Goal: Task Accomplishment & Management: Use online tool/utility

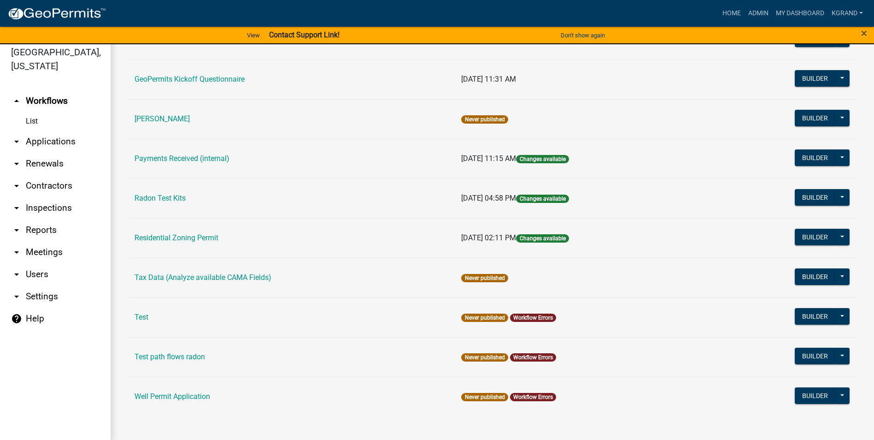
scroll to position [11, 0]
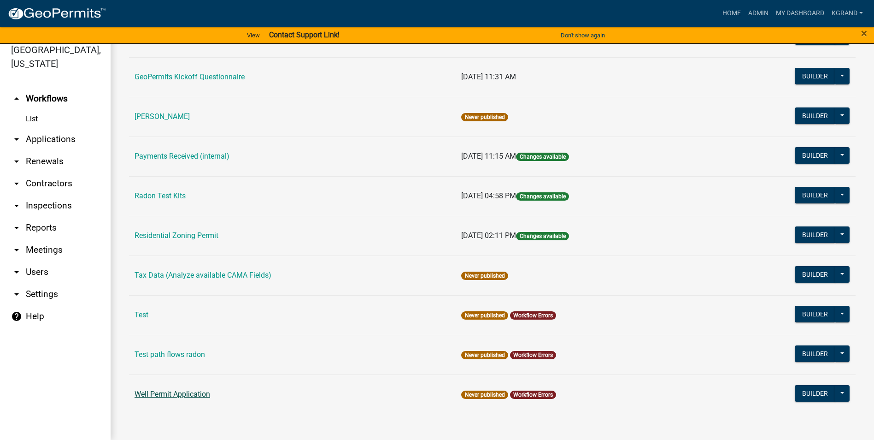
click at [155, 393] on link "Well Permit Application" at bounding box center [173, 393] width 76 height 9
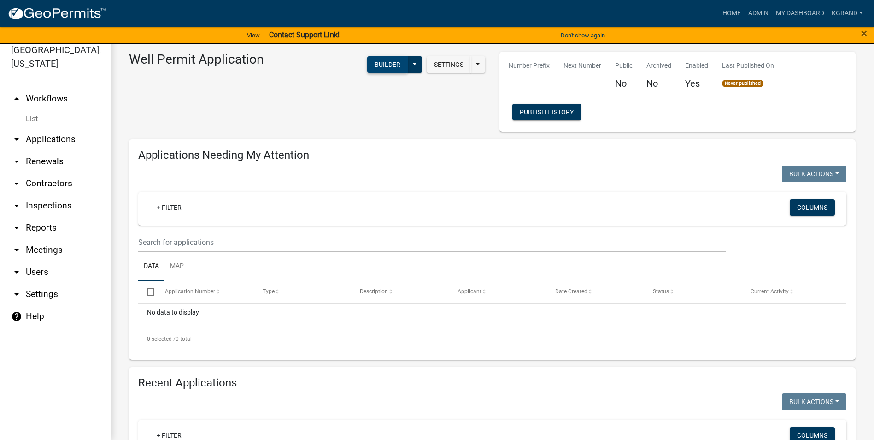
click at [377, 68] on button "Builder" at bounding box center [387, 64] width 41 height 17
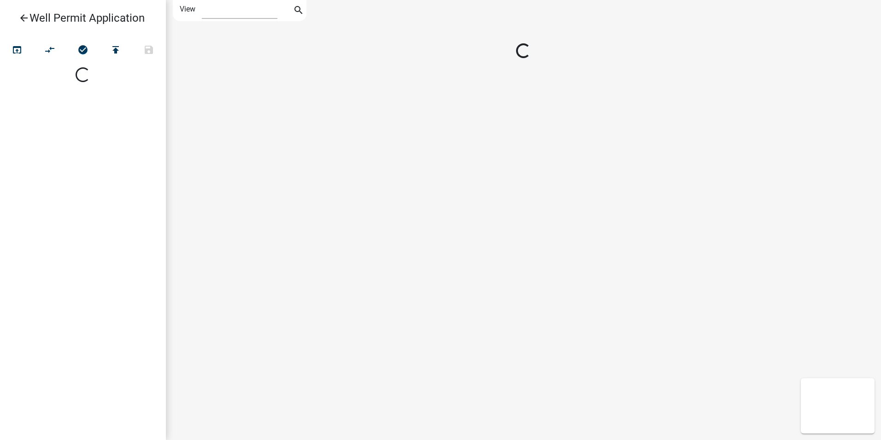
select select "1"
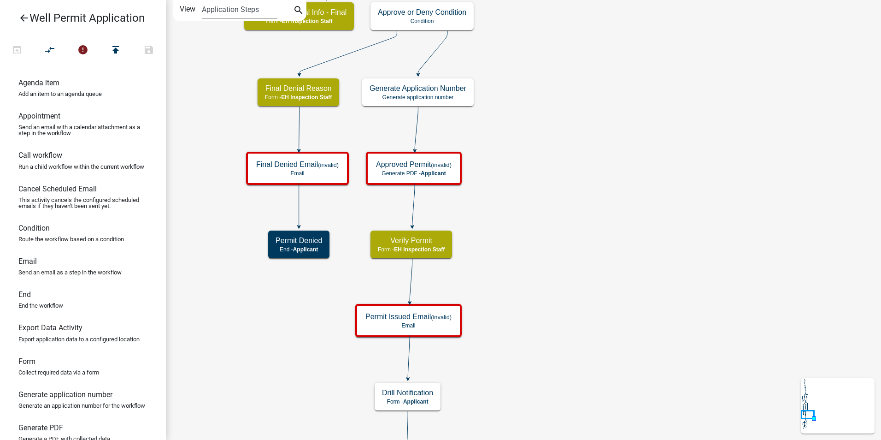
click at [25, 17] on icon "arrow_back" at bounding box center [23, 18] width 11 height 13
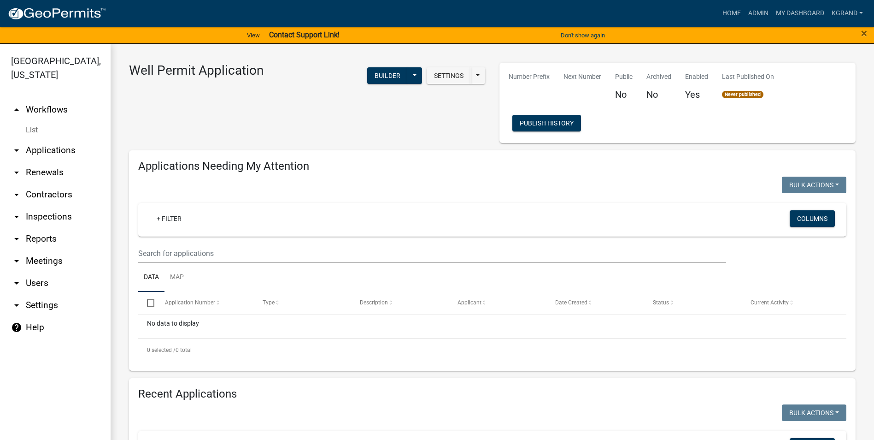
click at [223, 112] on div "Well Permit Application Settings Start Application URL Start Application URL Wi…" at bounding box center [307, 103] width 371 height 80
click at [46, 99] on link "arrow_drop_up Workflows" at bounding box center [55, 110] width 111 height 22
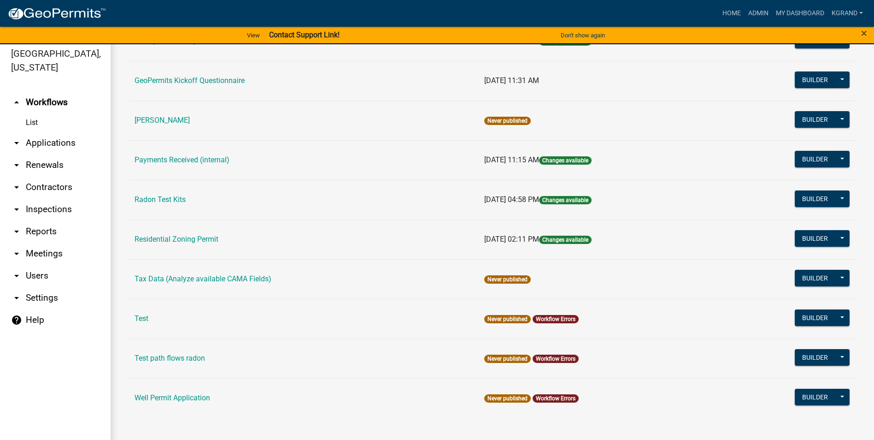
scroll to position [11, 0]
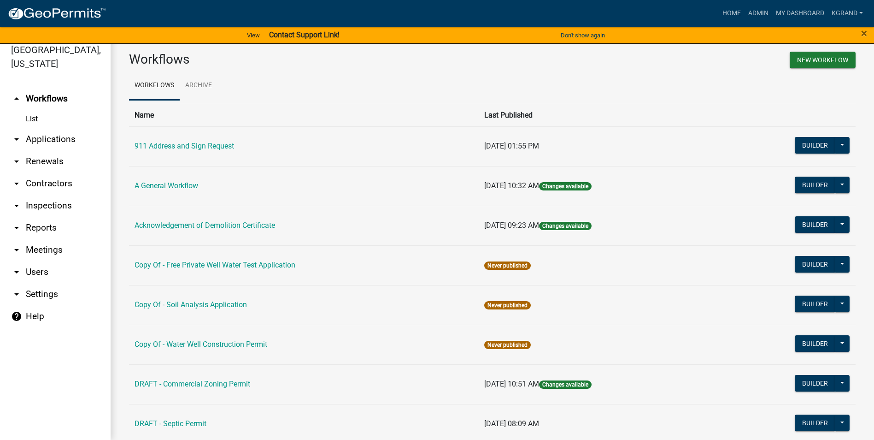
click at [225, 262] on link "Copy Of - Free Private Well Water Test Application" at bounding box center [215, 264] width 161 height 9
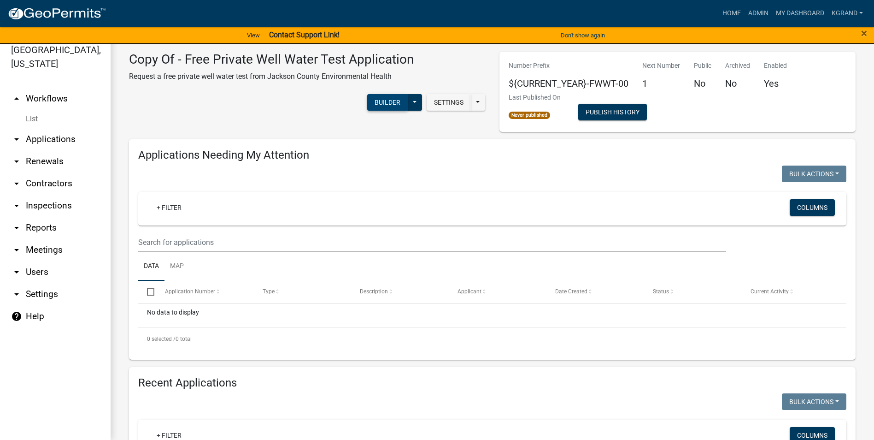
click at [378, 100] on button "Builder" at bounding box center [387, 102] width 41 height 17
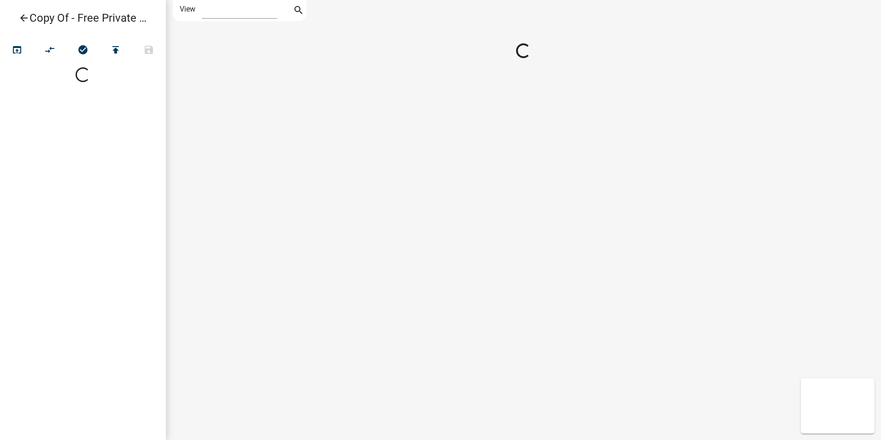
select select "1"
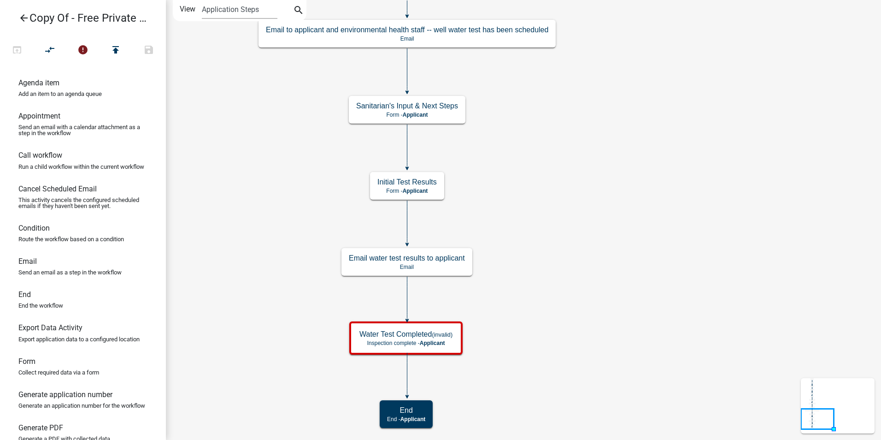
click at [20, 19] on icon "arrow_back" at bounding box center [23, 18] width 11 height 13
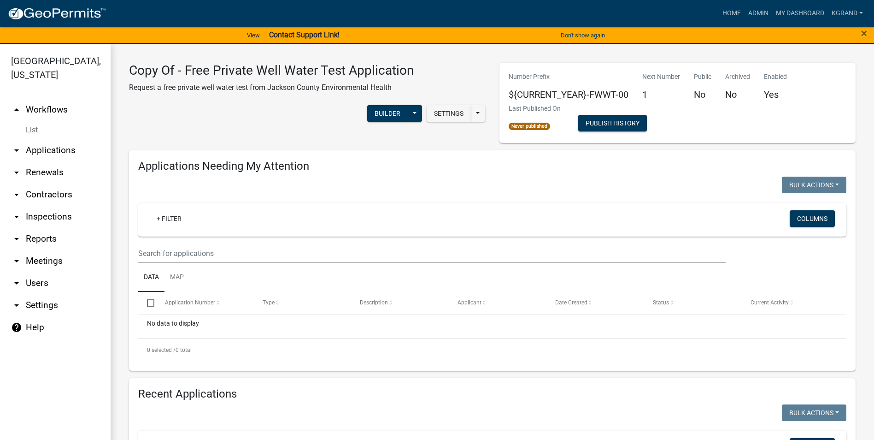
drag, startPoint x: 57, startPoint y: 93, endPoint x: 75, endPoint y: 105, distance: 21.6
click at [57, 99] on link "arrow_drop_up Workflows" at bounding box center [55, 110] width 111 height 22
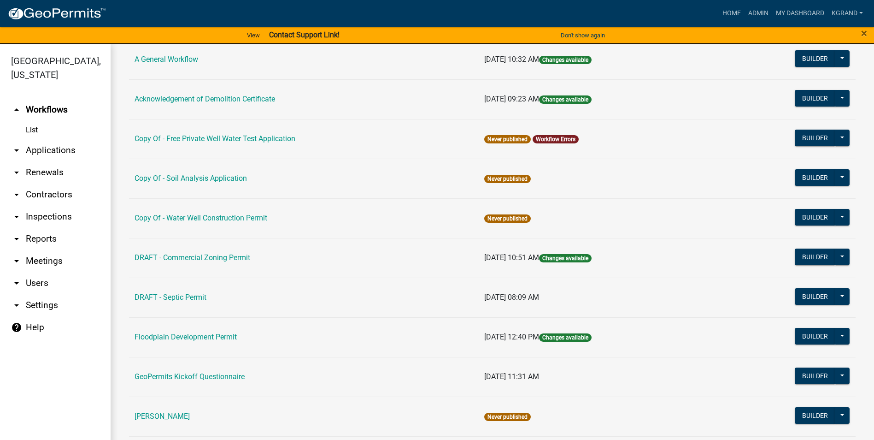
scroll to position [138, 0]
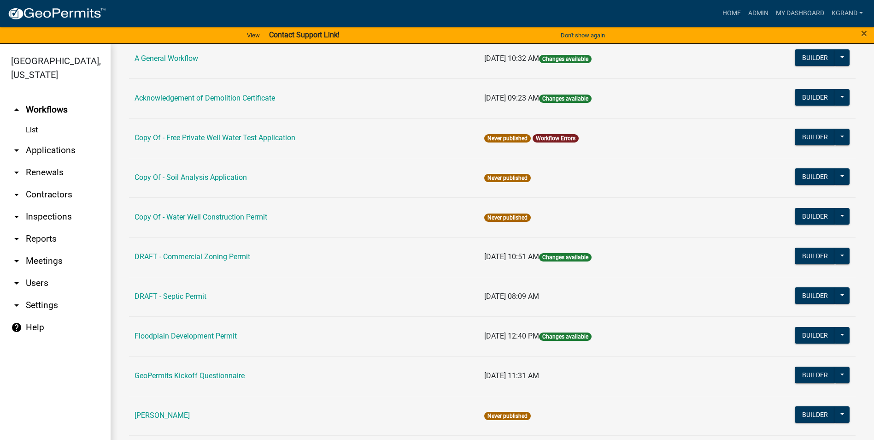
click at [213, 216] on link "Copy Of - Water Well Construction Permit" at bounding box center [201, 216] width 133 height 9
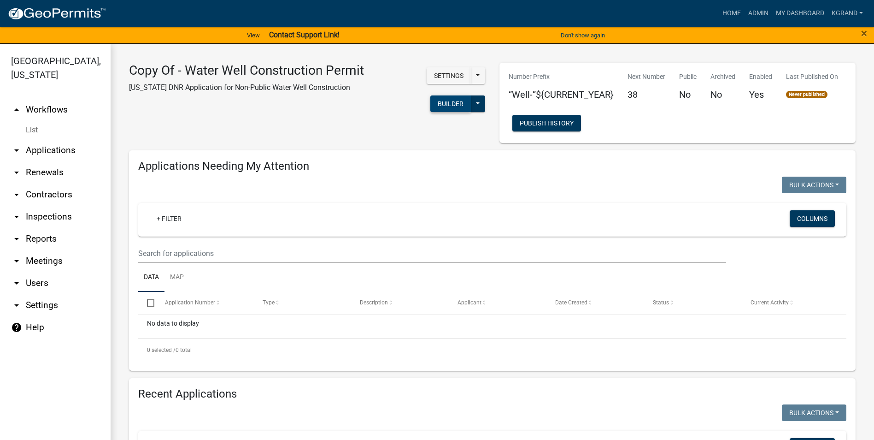
click at [434, 101] on button "Builder" at bounding box center [450, 103] width 41 height 17
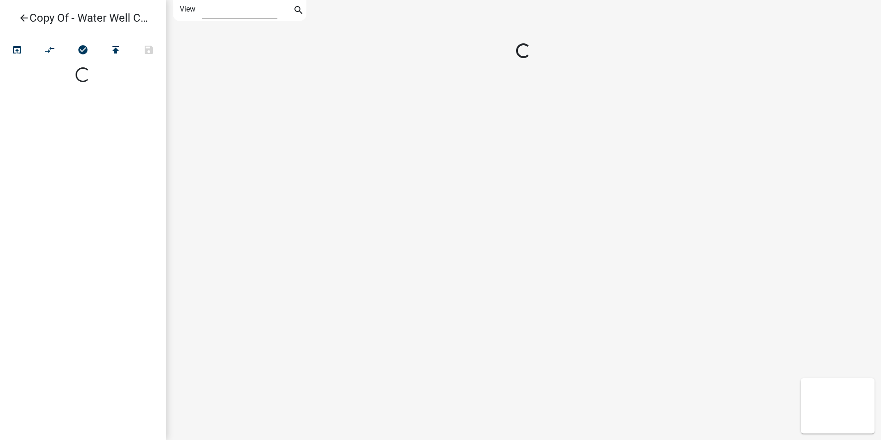
select select "1"
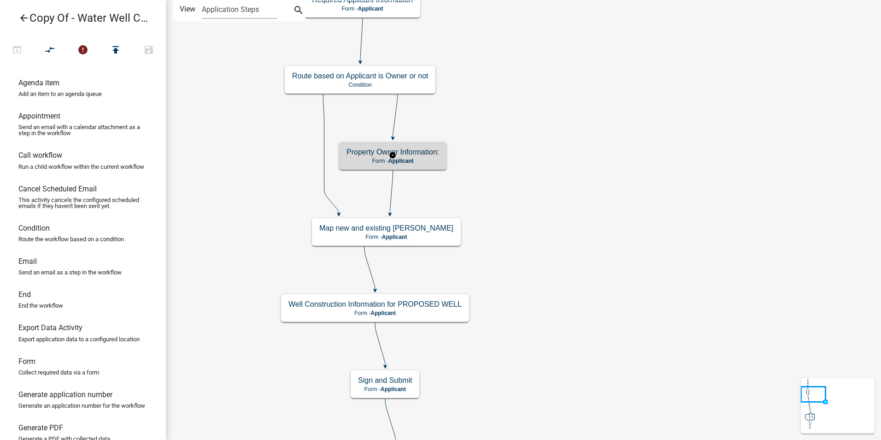
click at [431, 148] on h5 "Property Owner Information:" at bounding box center [393, 151] width 93 height 9
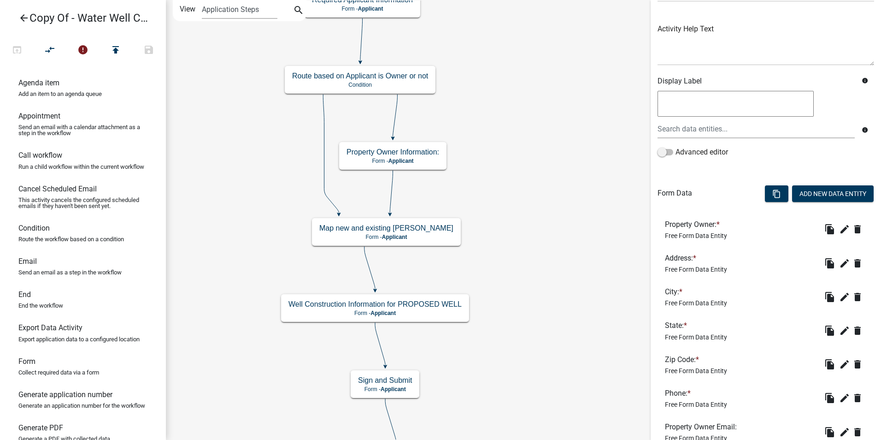
scroll to position [164, 0]
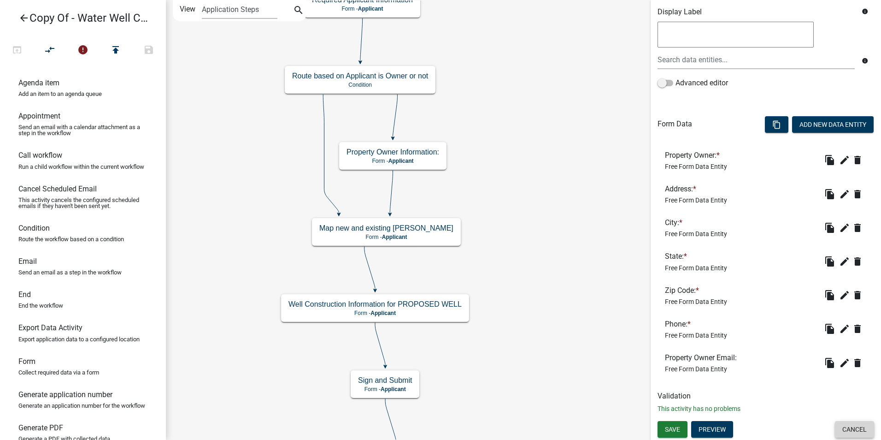
drag, startPoint x: 834, startPoint y: 430, endPoint x: 737, endPoint y: 340, distance: 132.4
click at [825, 276] on div "Form Activity Name Property Owner Information: Responsible Role Applicant Admin…" at bounding box center [766, 56] width 230 height 440
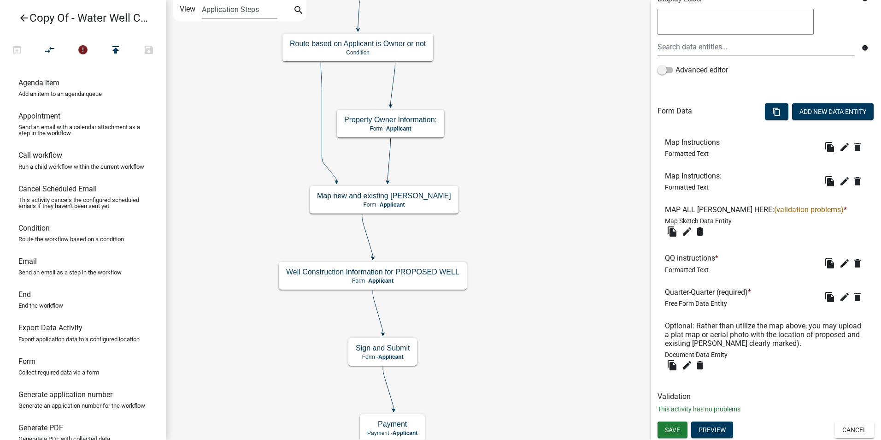
scroll to position [177, 0]
click at [723, 427] on button "Preview" at bounding box center [712, 429] width 42 height 17
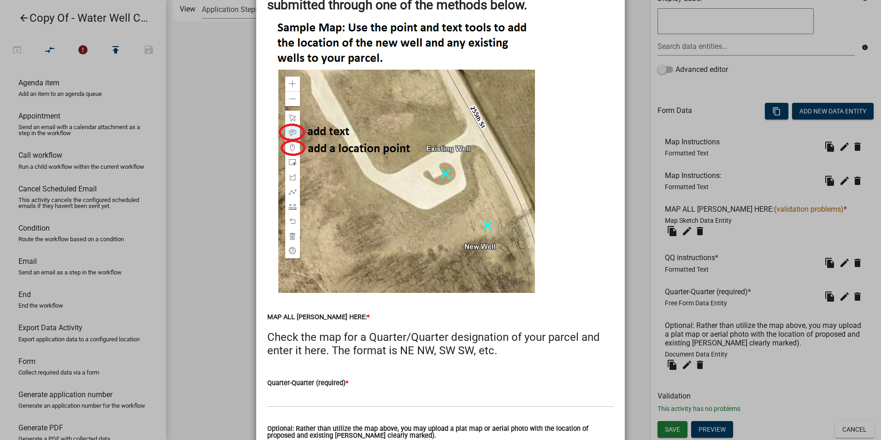
scroll to position [0, 0]
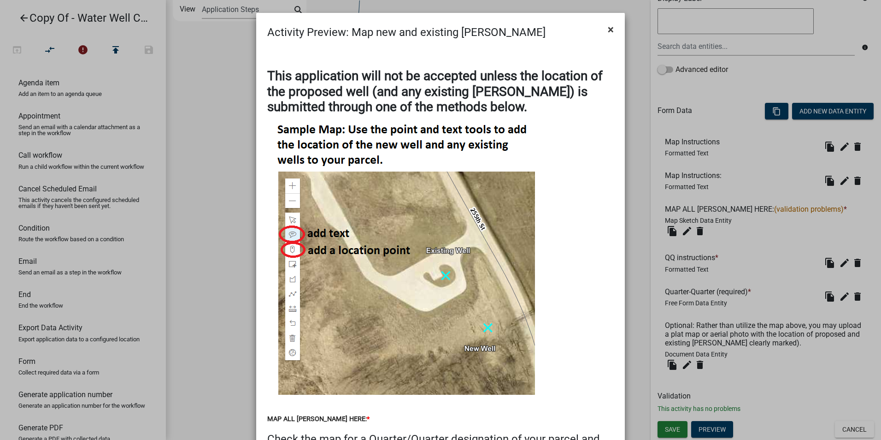
click at [610, 30] on span "×" at bounding box center [611, 29] width 6 height 13
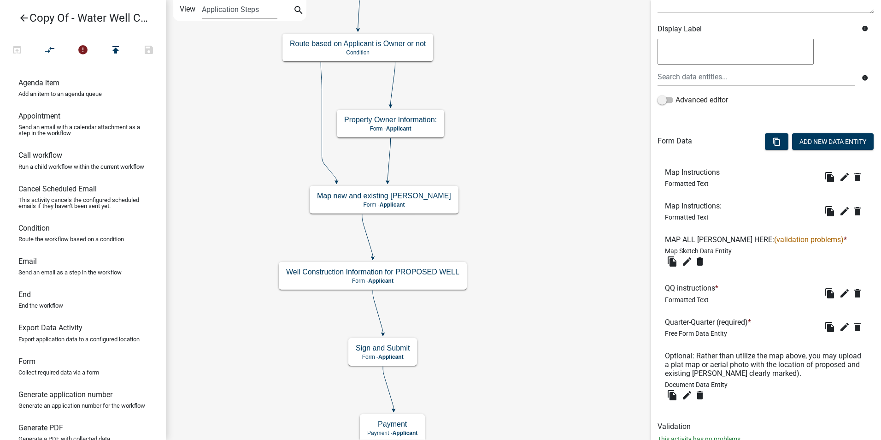
scroll to position [177, 0]
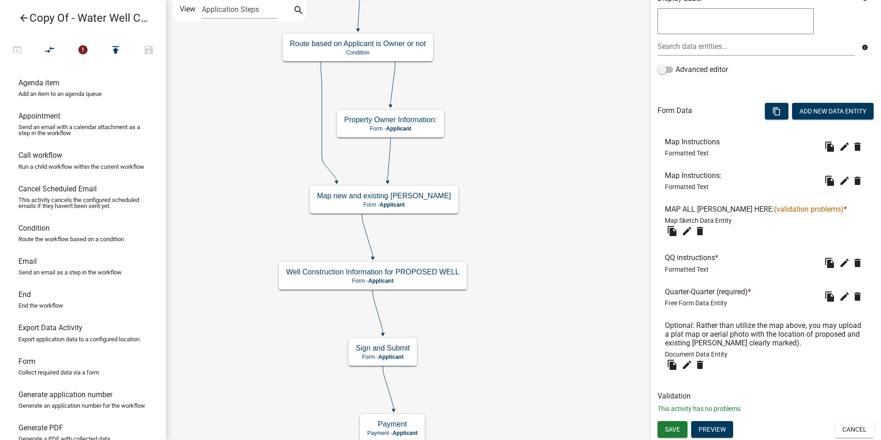
drag, startPoint x: 853, startPoint y: 431, endPoint x: 847, endPoint y: 426, distance: 7.9
click at [851, 429] on button "Cancel" at bounding box center [854, 429] width 39 height 17
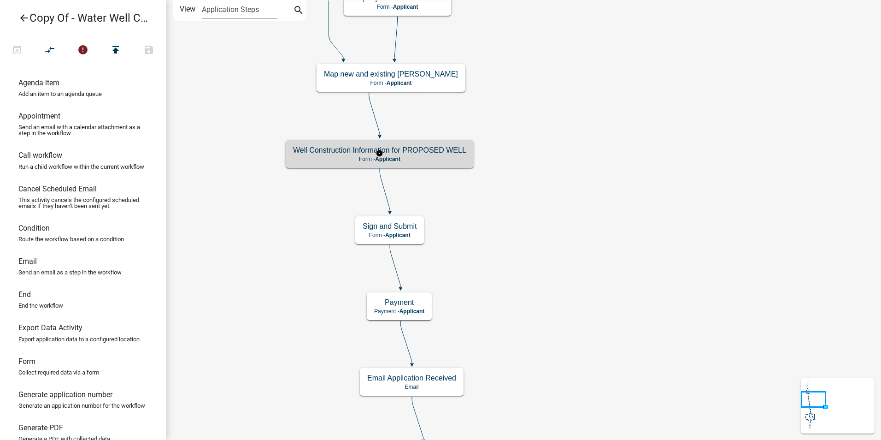
click at [448, 153] on h5 "Well Construction Information for PROPOSED WELL" at bounding box center [379, 150] width 173 height 9
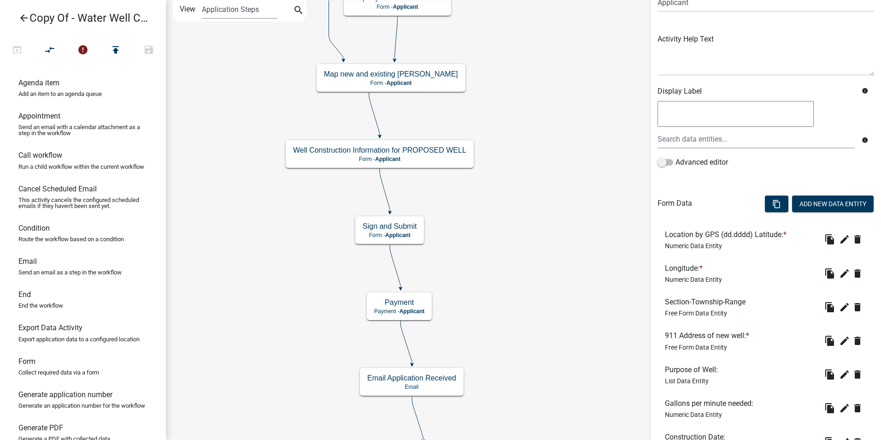
scroll to position [232, 0]
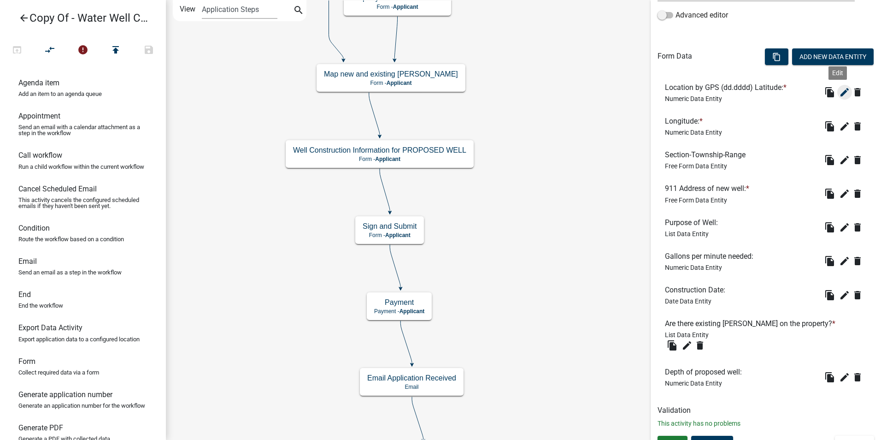
click at [839, 95] on icon "edit" at bounding box center [844, 92] width 11 height 11
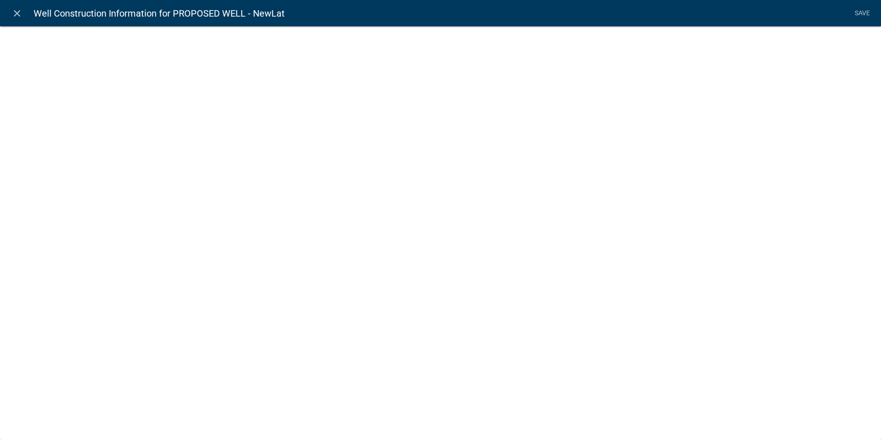
select select "numeric-data"
select select
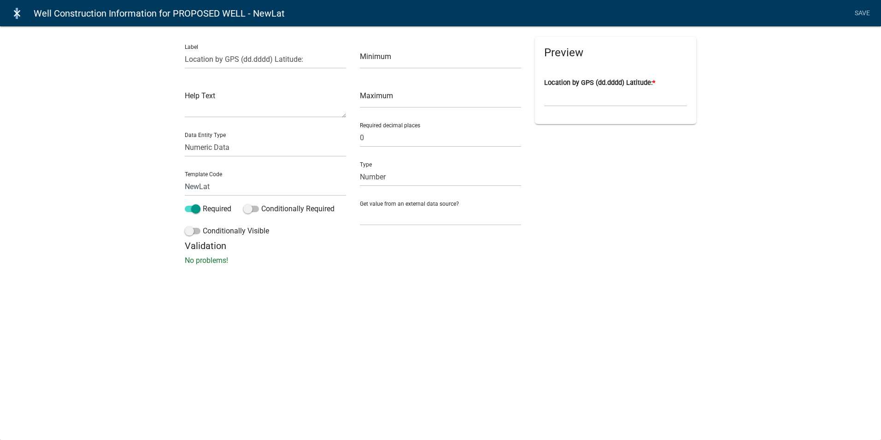
click at [15, 15] on icon "close" at bounding box center [17, 13] width 11 height 11
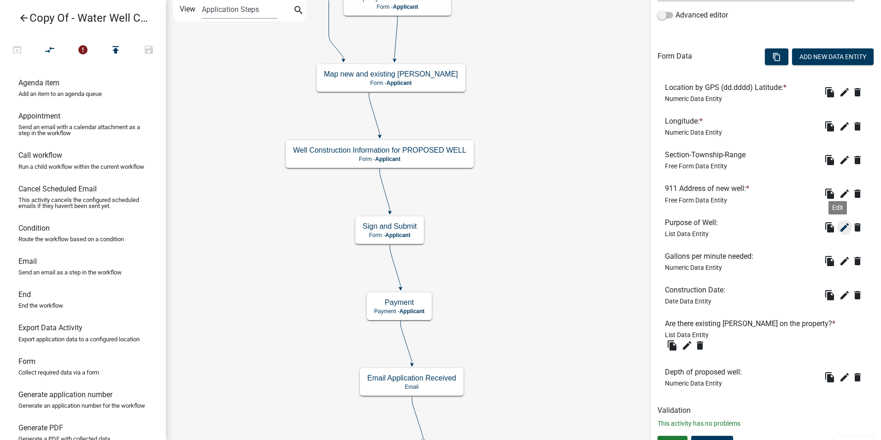
click at [839, 226] on icon "edit" at bounding box center [844, 227] width 11 height 11
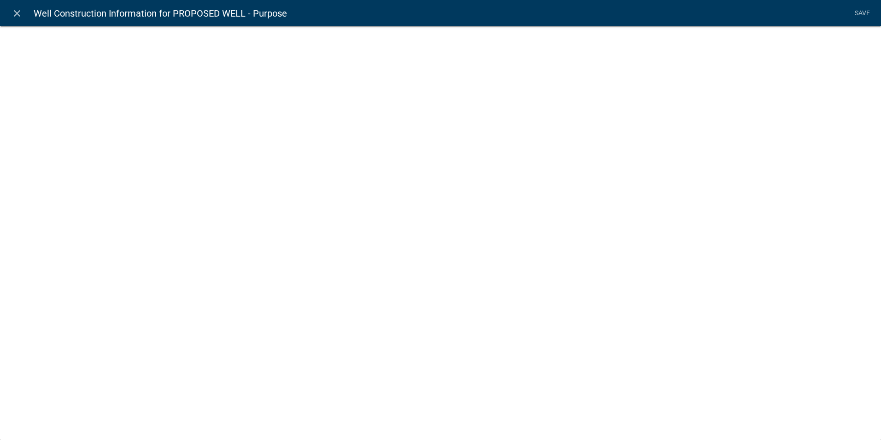
select select "list-data"
select select
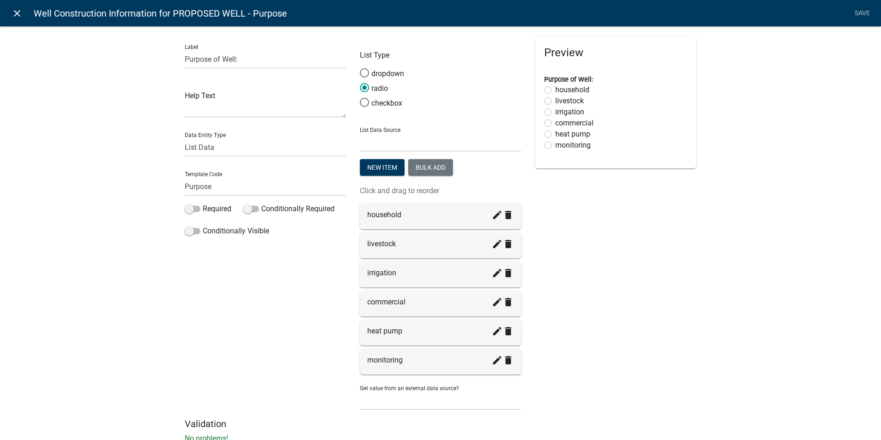
click at [18, 14] on icon "close" at bounding box center [17, 13] width 11 height 11
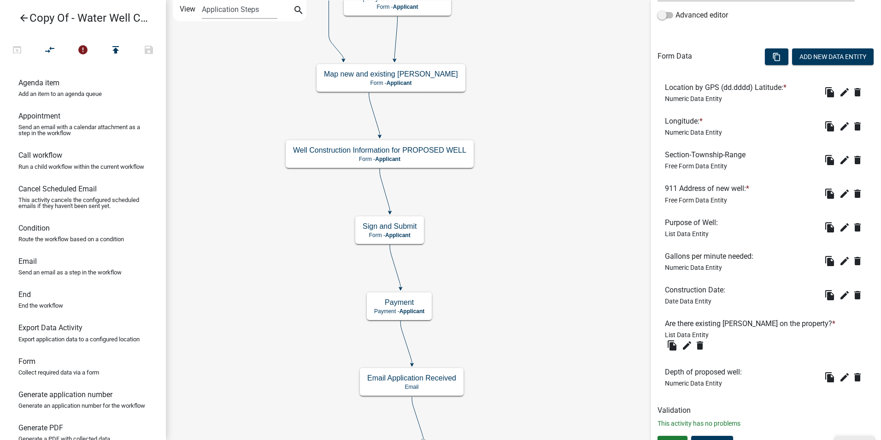
drag, startPoint x: 840, startPoint y: 427, endPoint x: 795, endPoint y: 385, distance: 61.9
click at [839, 435] on button "Cancel" at bounding box center [854, 443] width 39 height 17
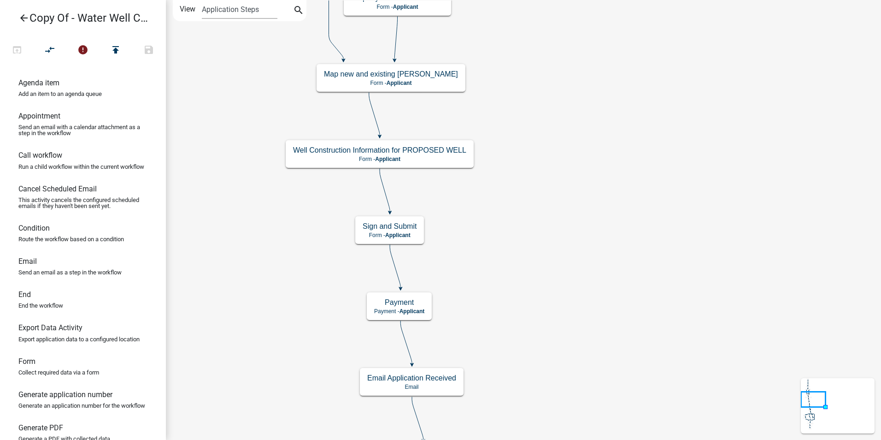
scroll to position [0, 0]
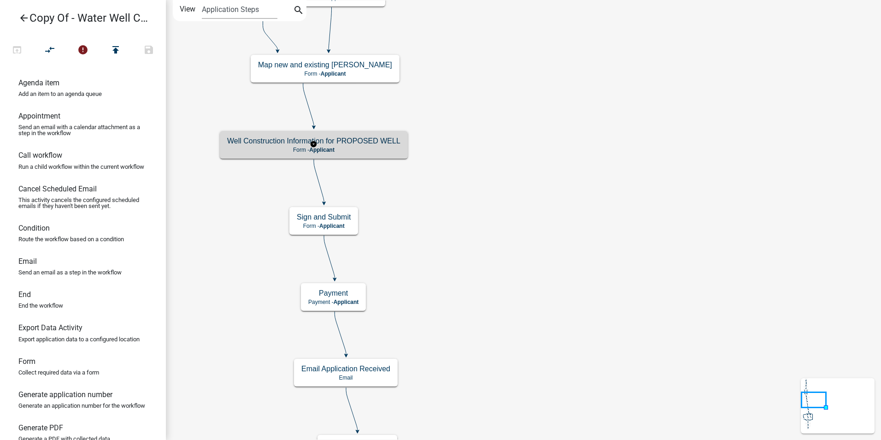
click at [369, 143] on h5 "Well Construction Information for PROPOSED WELL" at bounding box center [313, 140] width 173 height 9
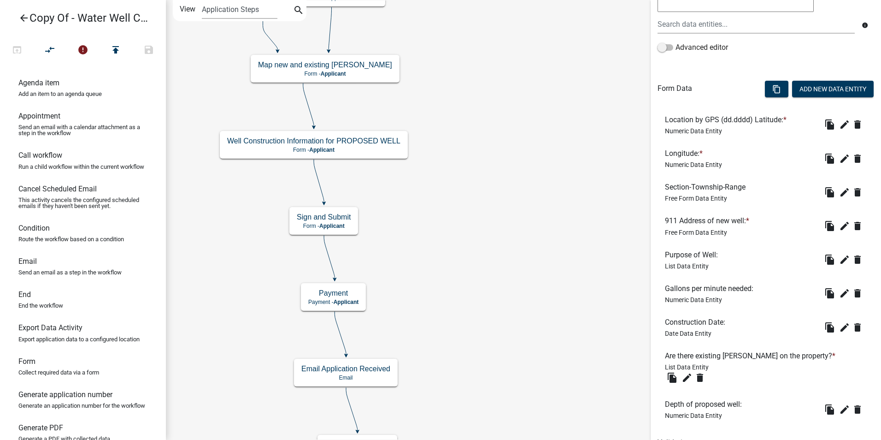
scroll to position [232, 0]
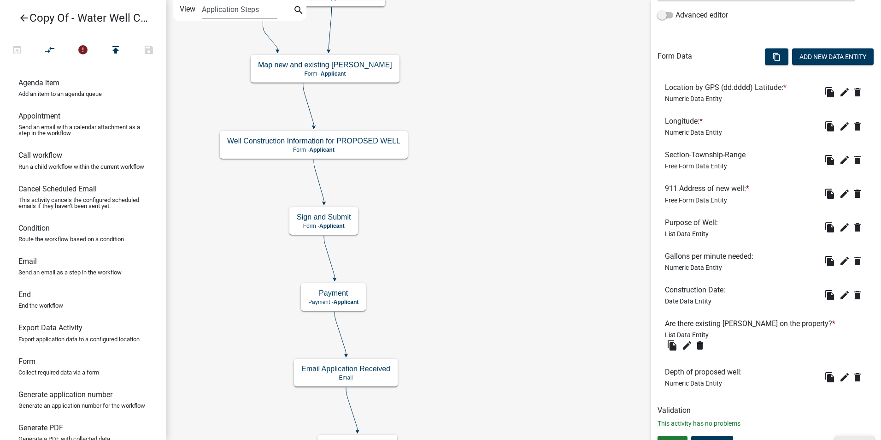
click at [837, 435] on button "Cancel" at bounding box center [854, 443] width 39 height 17
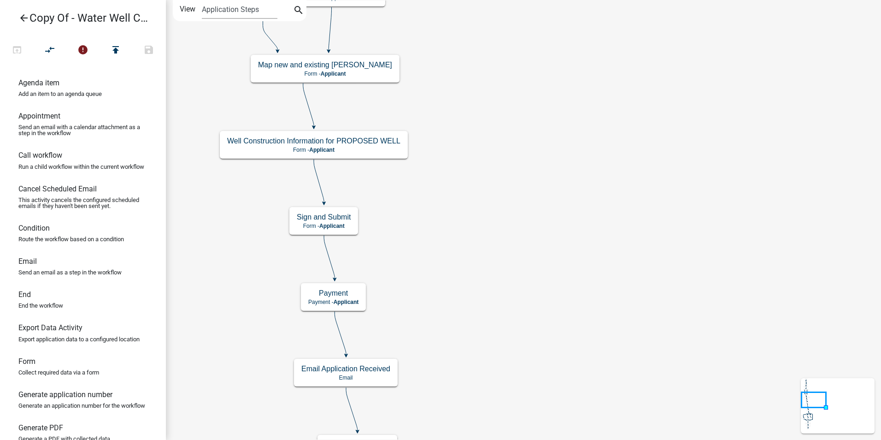
scroll to position [0, 0]
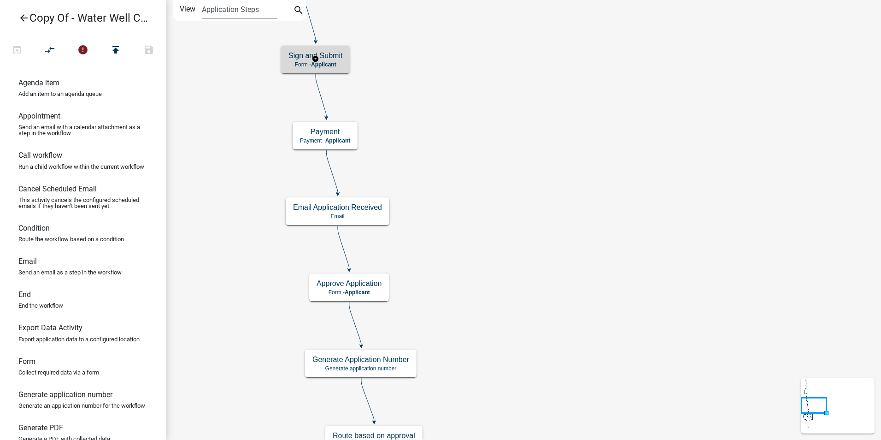
click at [330, 57] on h5 "Sign and Submit" at bounding box center [315, 55] width 54 height 9
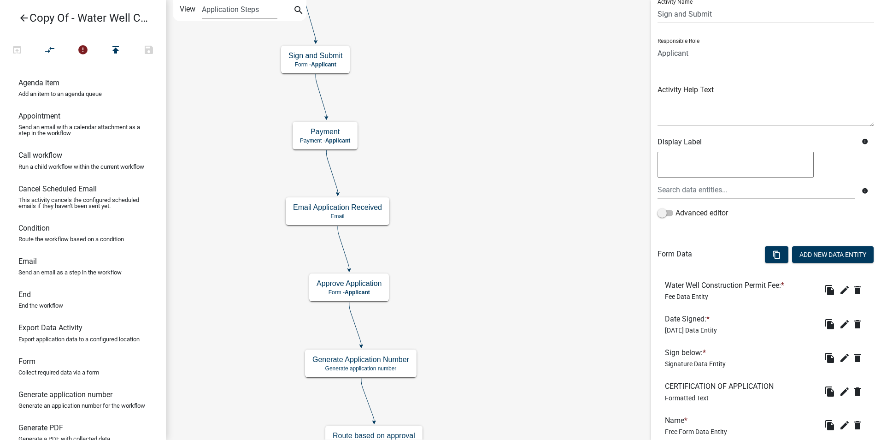
scroll to position [97, 0]
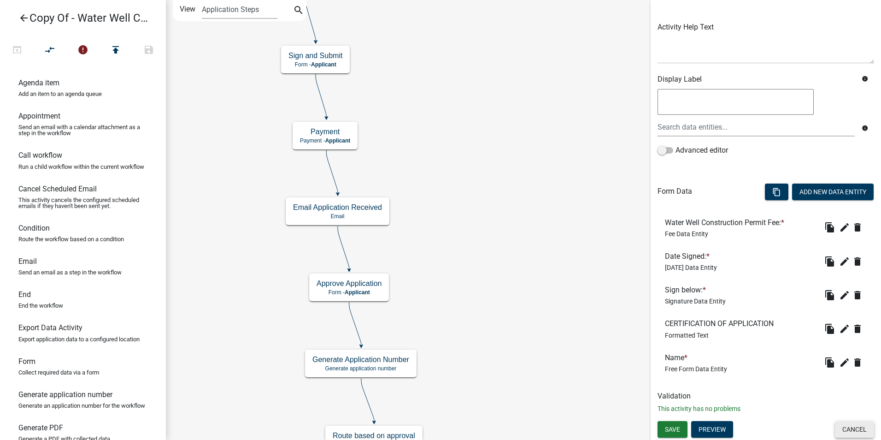
click at [840, 429] on button "Cancel" at bounding box center [854, 429] width 39 height 17
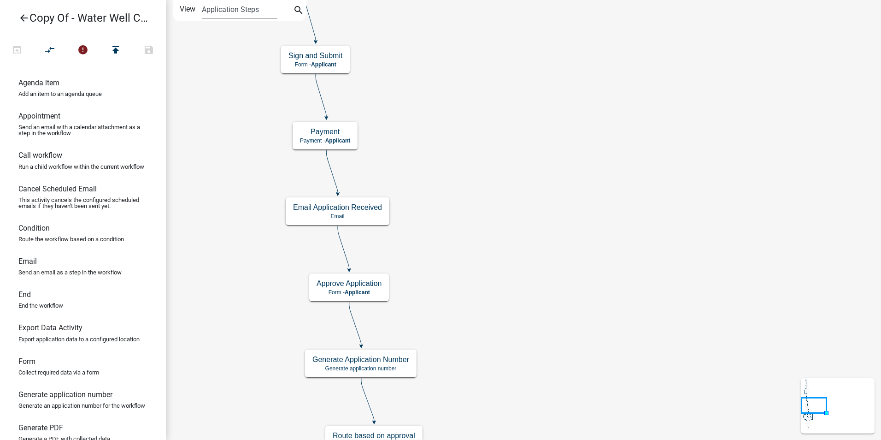
scroll to position [0, 0]
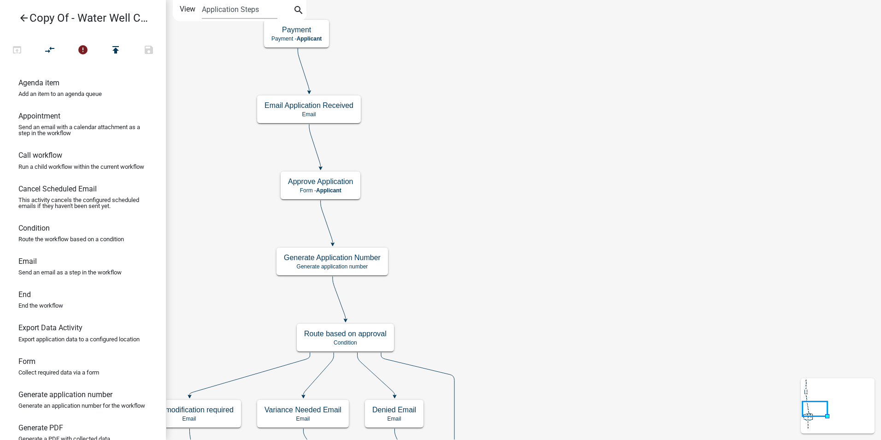
click at [428, 210] on icon "Start Start - Applicant Required Applicant Information Form - Applicant End End…" at bounding box center [523, 404] width 714 height 808
click at [333, 185] on h5 "Approve Application" at bounding box center [320, 181] width 65 height 9
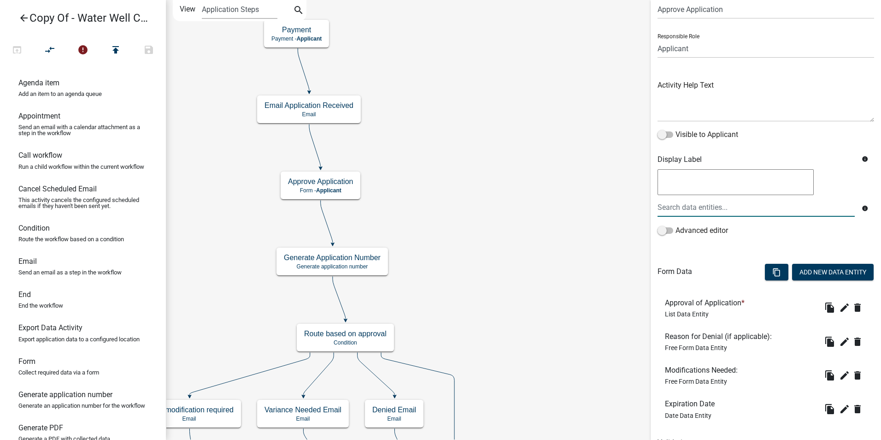
scroll to position [85, 0]
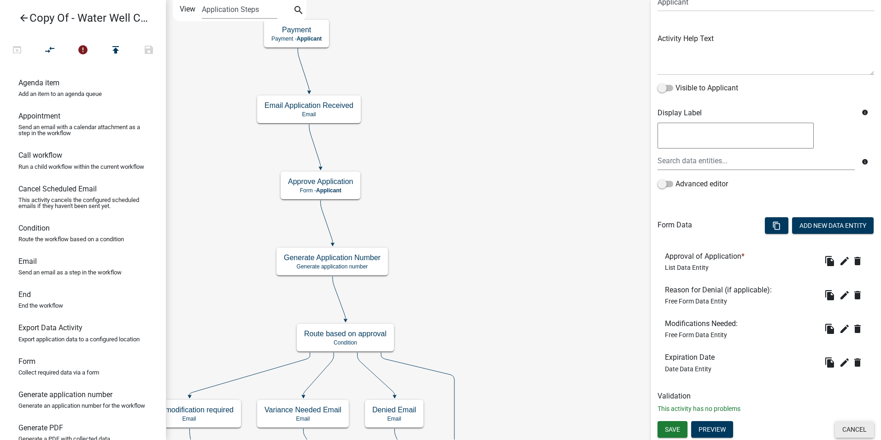
drag, startPoint x: 839, startPoint y: 427, endPoint x: 788, endPoint y: 405, distance: 55.3
click at [835, 427] on button "Cancel" at bounding box center [854, 429] width 39 height 17
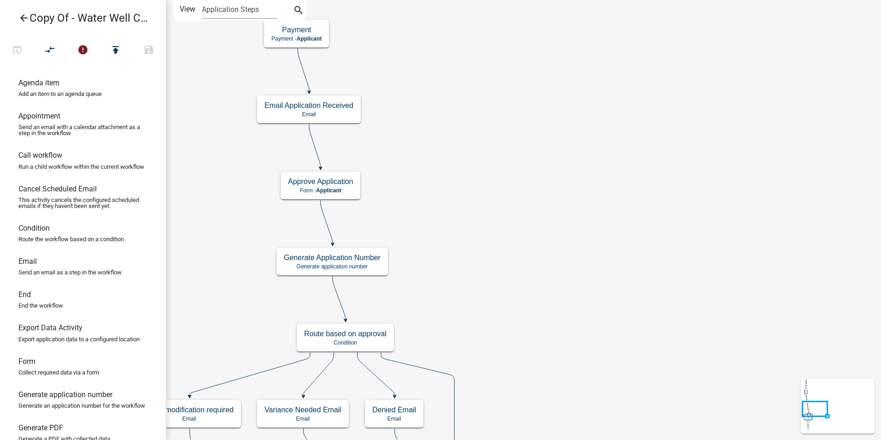
scroll to position [0, 0]
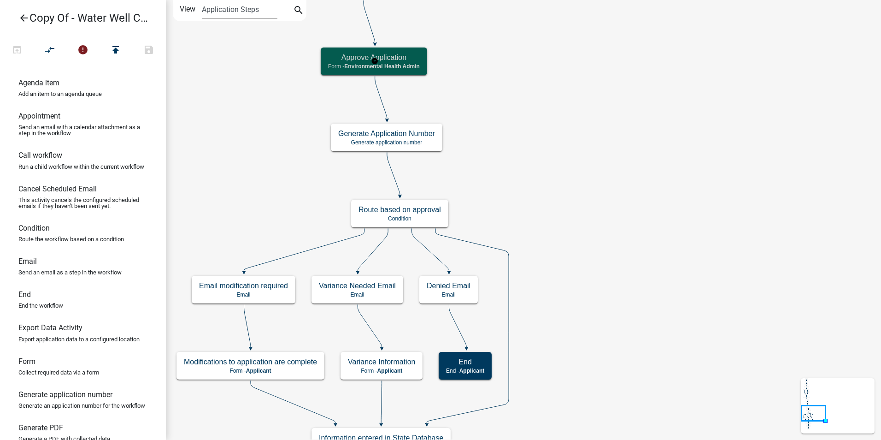
click at [408, 67] on span "Environmental Health Admin" at bounding box center [382, 66] width 76 height 6
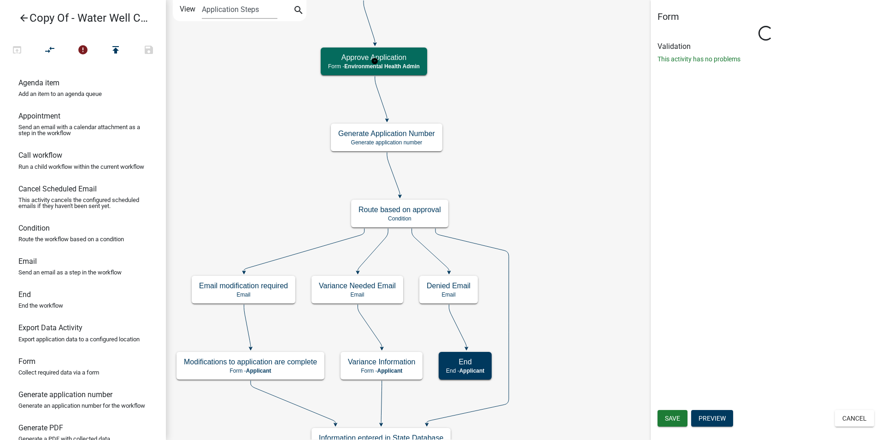
select select
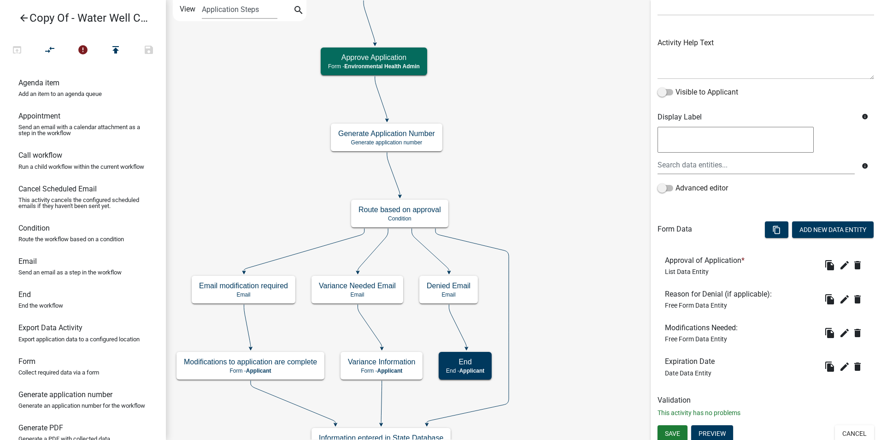
scroll to position [85, 0]
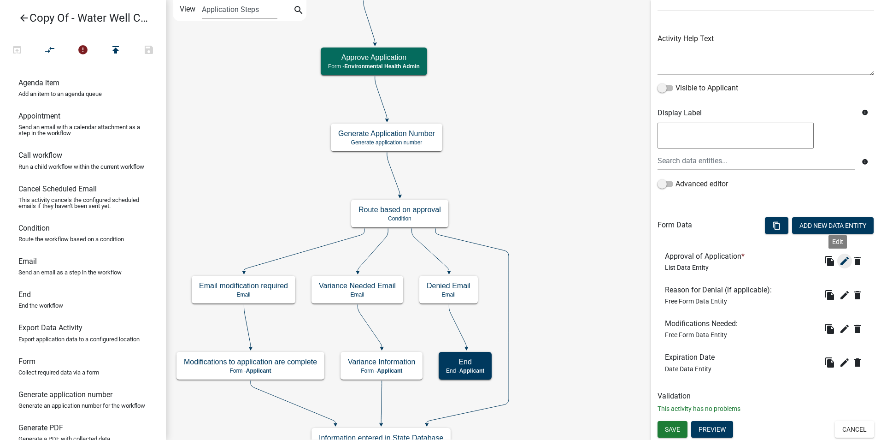
click at [839, 260] on icon "edit" at bounding box center [844, 260] width 11 height 11
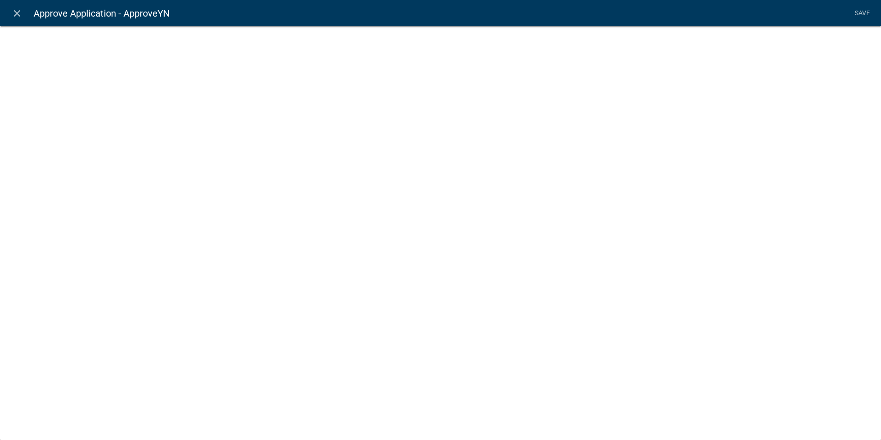
select select "list-data"
select select
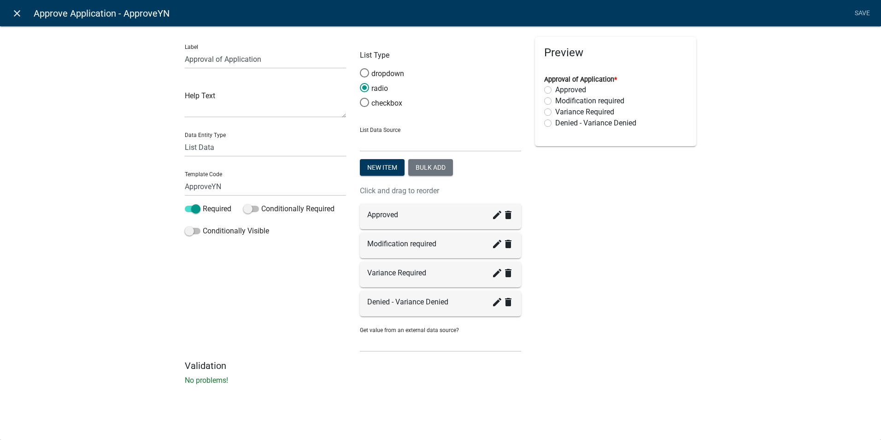
click at [22, 10] on icon "close" at bounding box center [17, 13] width 11 height 11
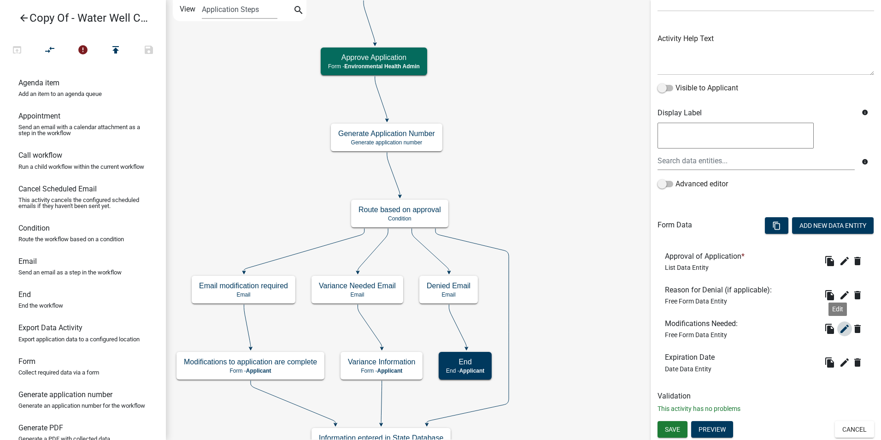
click at [839, 330] on icon "edit" at bounding box center [844, 328] width 11 height 11
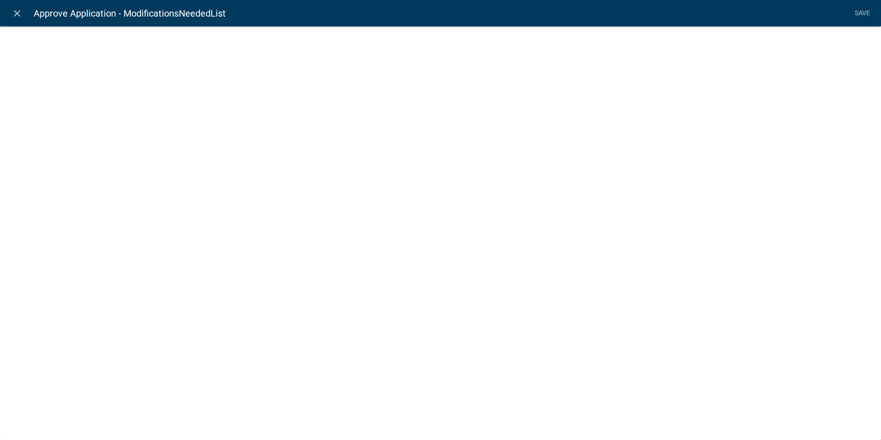
select select
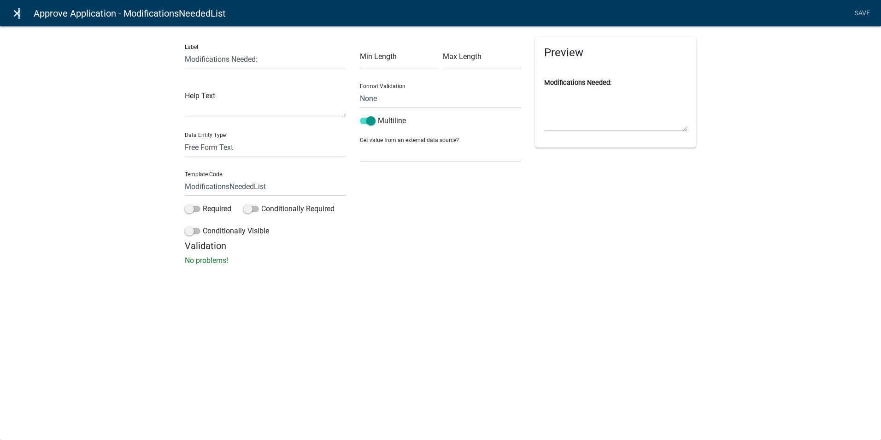
click at [18, 9] on icon "close" at bounding box center [17, 13] width 11 height 11
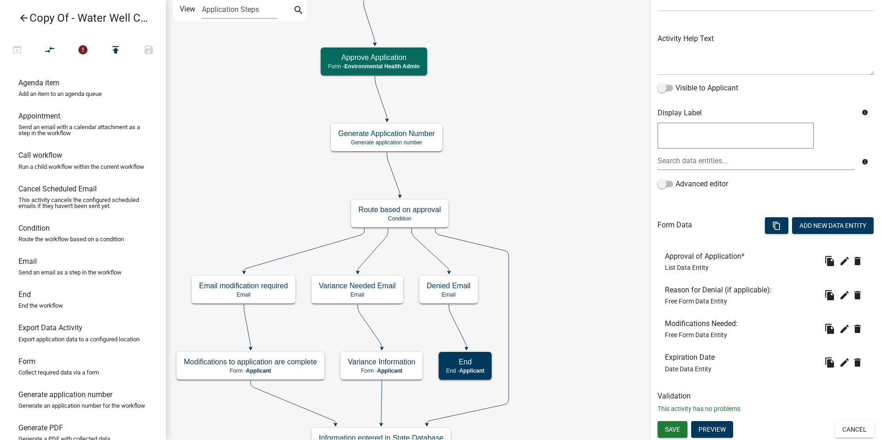
click at [506, 169] on icon "Start Start - Applicant Required Applicant Information Form - Applicant End End…" at bounding box center [523, 342] width 714 height 684
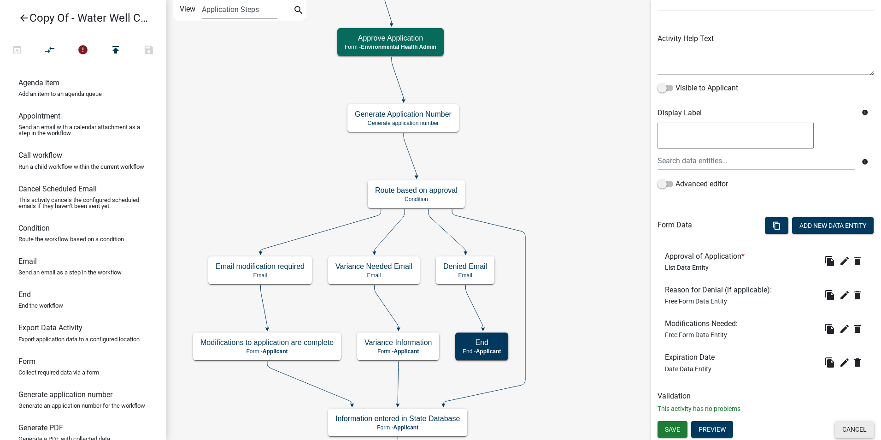
drag, startPoint x: 841, startPoint y: 431, endPoint x: 818, endPoint y: 422, distance: 25.0
click at [841, 431] on button "Cancel" at bounding box center [854, 429] width 39 height 17
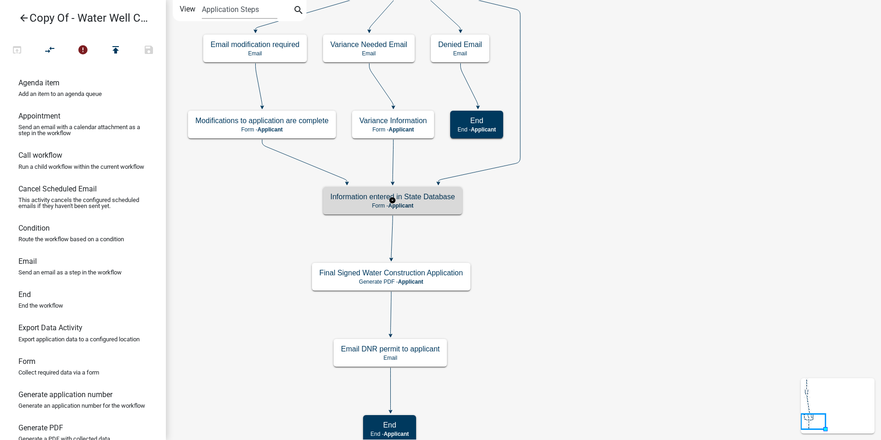
click at [446, 201] on h5 "Information entered in State Database" at bounding box center [392, 196] width 124 height 9
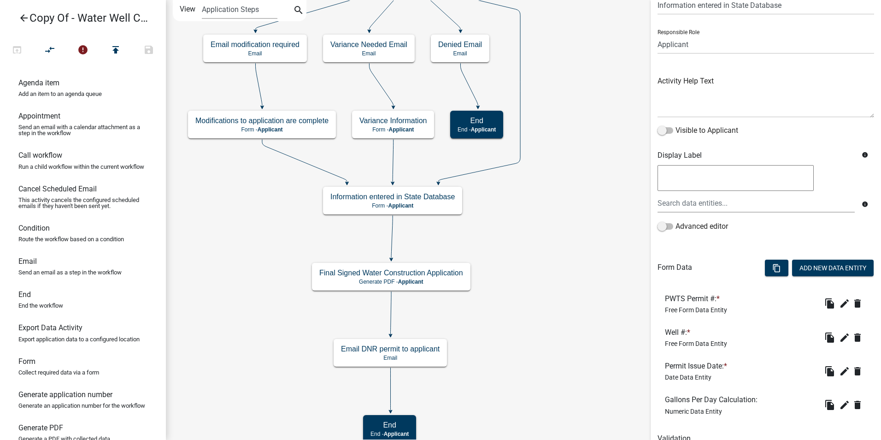
scroll to position [85, 0]
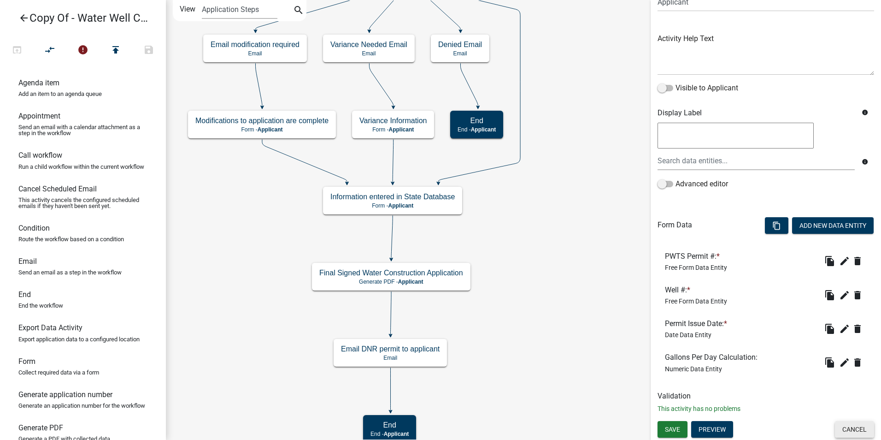
drag, startPoint x: 845, startPoint y: 434, endPoint x: 829, endPoint y: 435, distance: 16.2
click at [843, 435] on button "Cancel" at bounding box center [854, 429] width 39 height 17
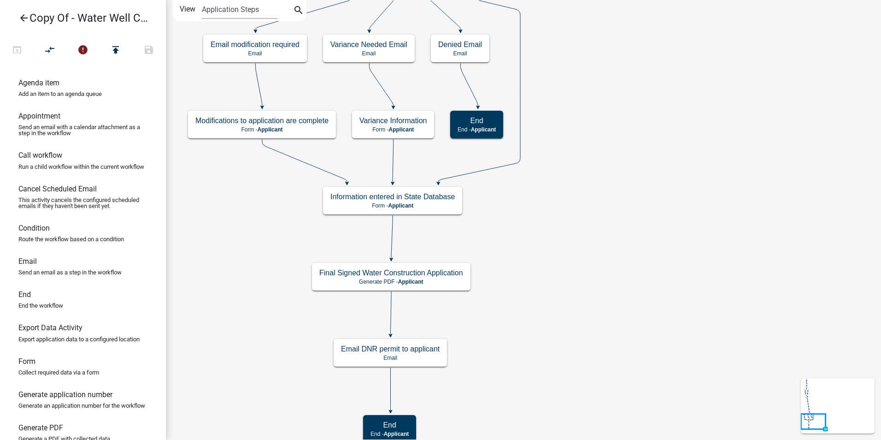
scroll to position [0, 0]
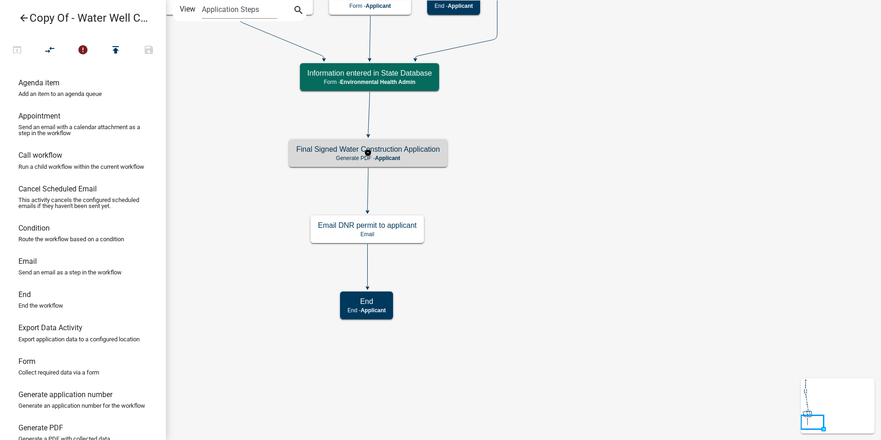
click at [421, 152] on h5 "Final Signed Water Construction Application" at bounding box center [368, 149] width 144 height 9
click at [422, 153] on h5 "Final Signed Water Construction Application" at bounding box center [368, 149] width 144 height 9
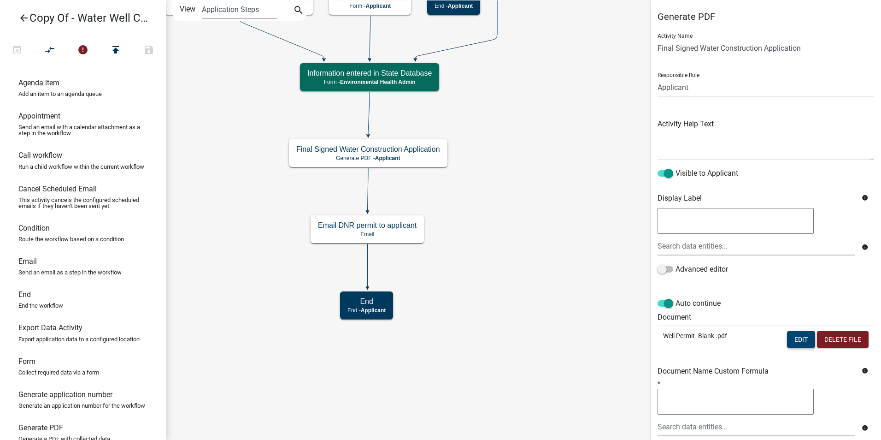
click at [787, 340] on button "Edit" at bounding box center [801, 339] width 28 height 17
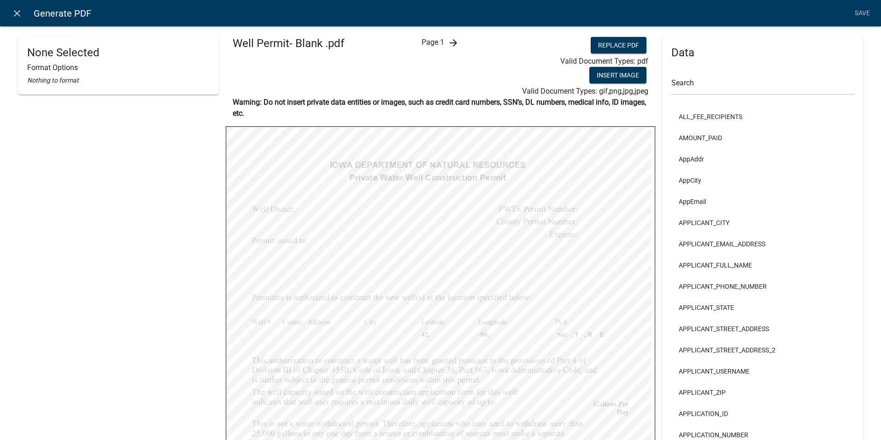
click at [213, 195] on div "None Selected Format Options Nothing to format" at bounding box center [118, 323] width 201 height 573
click at [15, 13] on icon "close" at bounding box center [17, 13] width 11 height 11
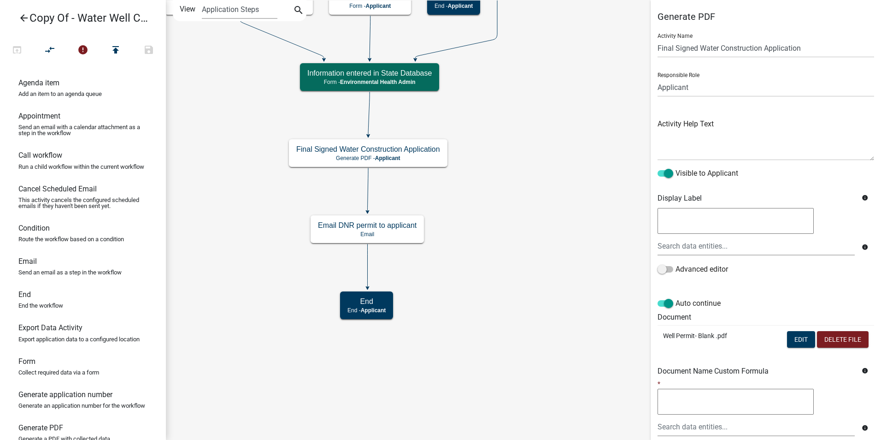
click at [490, 257] on icon "Start Start - Applicant Required Applicant Information Form - Applicant End End…" at bounding box center [523, 219] width 714 height 439
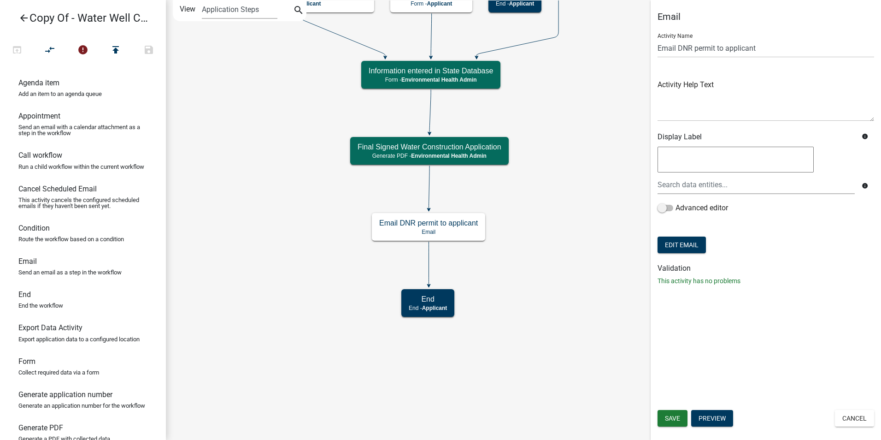
click at [26, 20] on icon "arrow_back" at bounding box center [23, 18] width 11 height 13
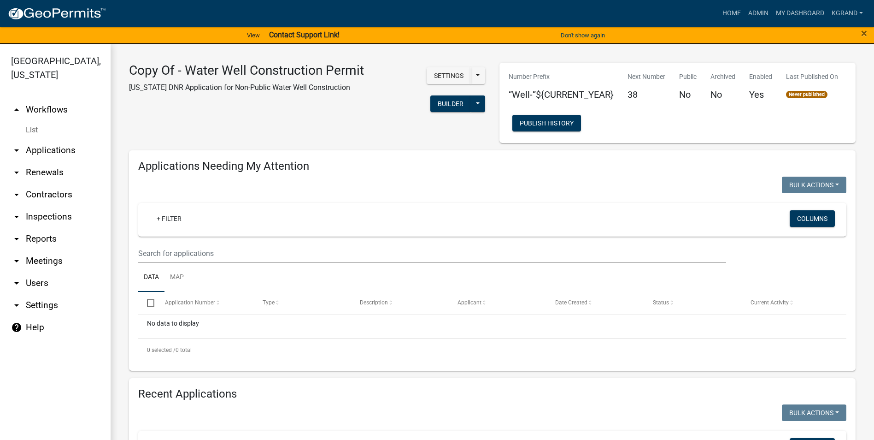
click at [39, 99] on link "arrow_drop_up Workflows" at bounding box center [55, 110] width 111 height 22
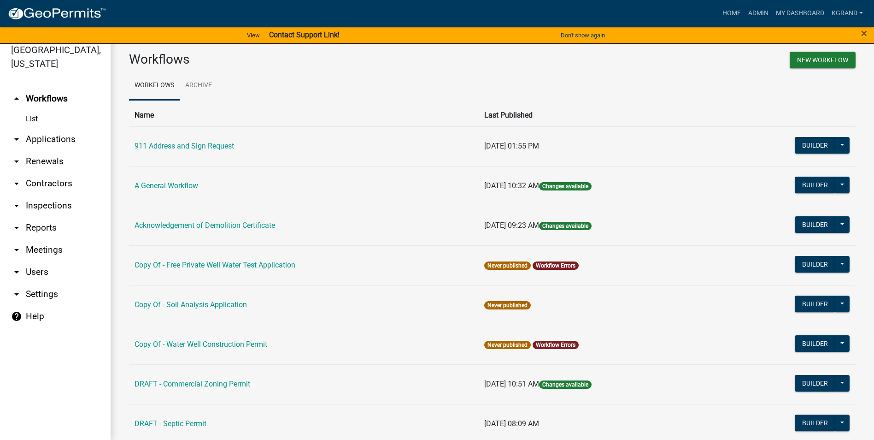
click at [235, 267] on link "Copy Of - Free Private Well Water Test Application" at bounding box center [215, 264] width 161 height 9
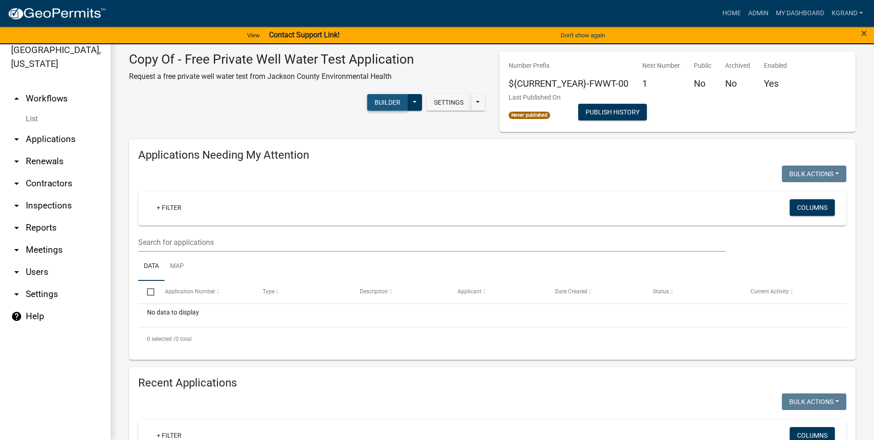
click at [388, 102] on button "Builder" at bounding box center [387, 102] width 41 height 17
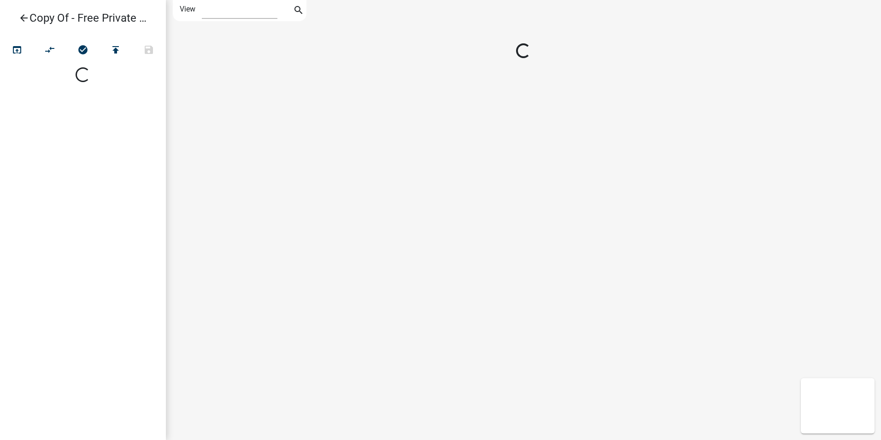
select select "1"
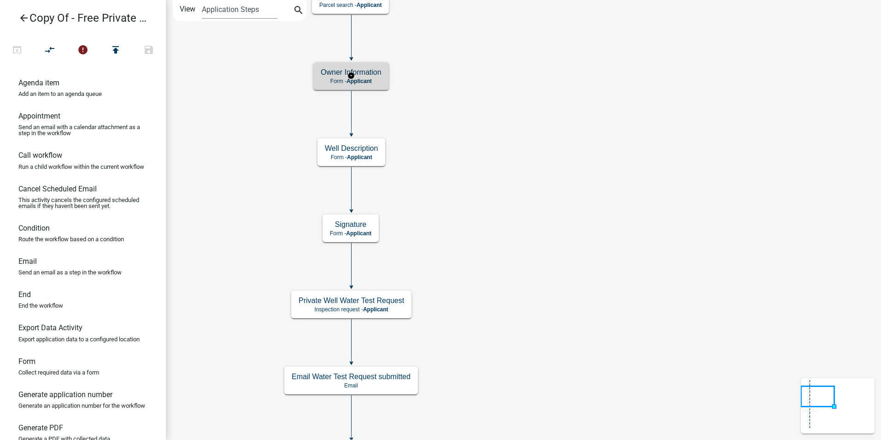
click at [375, 84] on div "Owner Information Form - Applicant" at bounding box center [351, 76] width 76 height 28
click at [376, 85] on div "Owner Information Form - Applicant" at bounding box center [351, 76] width 76 height 28
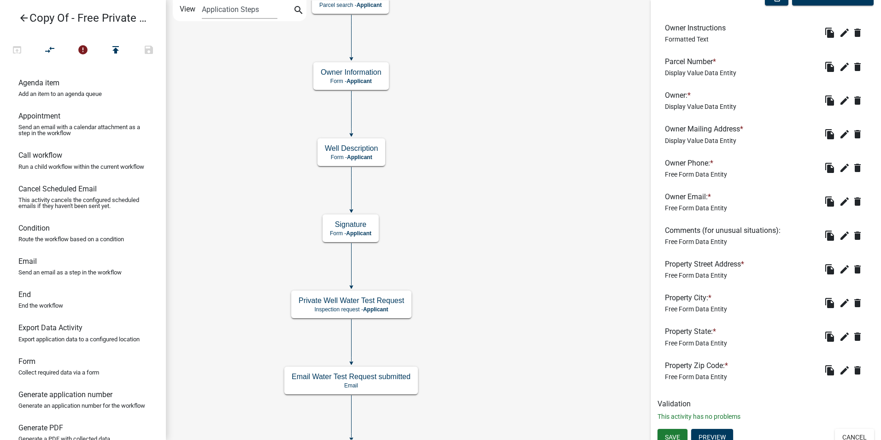
scroll to position [299, 0]
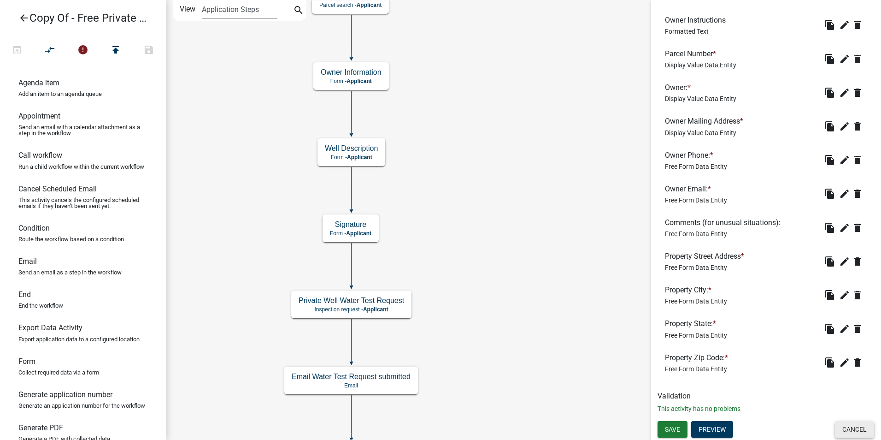
click at [850, 424] on button "Cancel" at bounding box center [854, 429] width 39 height 17
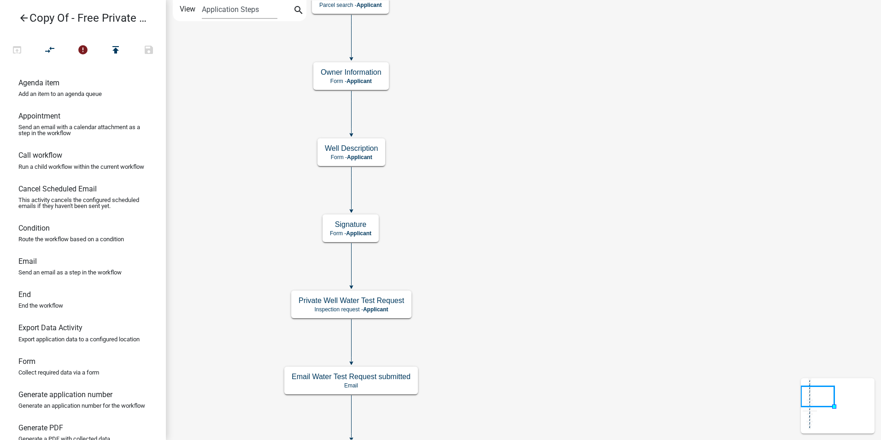
scroll to position [0, 0]
click at [366, 154] on span "Applicant" at bounding box center [359, 157] width 25 height 6
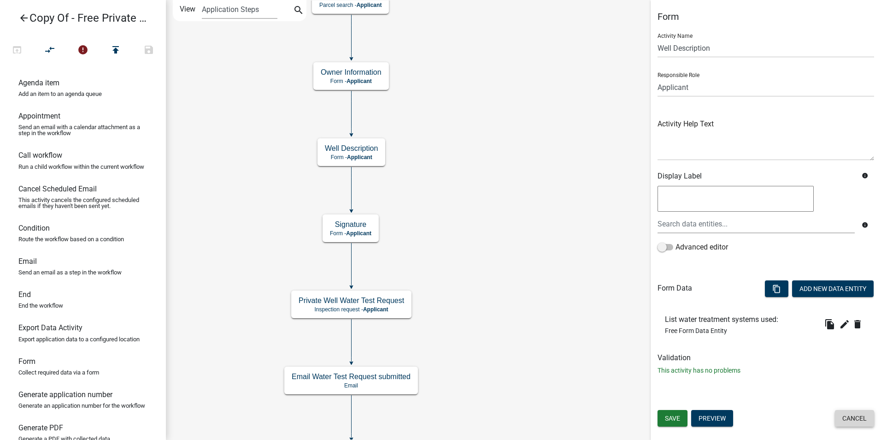
drag, startPoint x: 859, startPoint y: 421, endPoint x: 850, endPoint y: 419, distance: 9.1
click at [856, 421] on button "Cancel" at bounding box center [854, 418] width 39 height 17
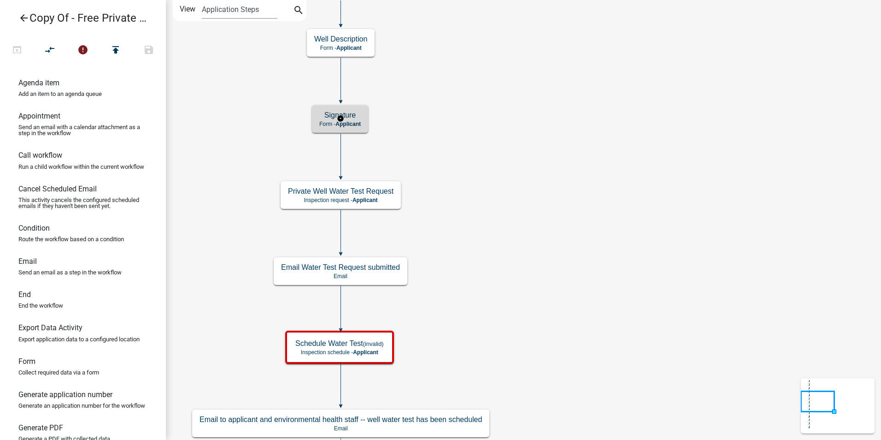
click at [332, 126] on p "Form - Applicant" at bounding box center [339, 124] width 41 height 6
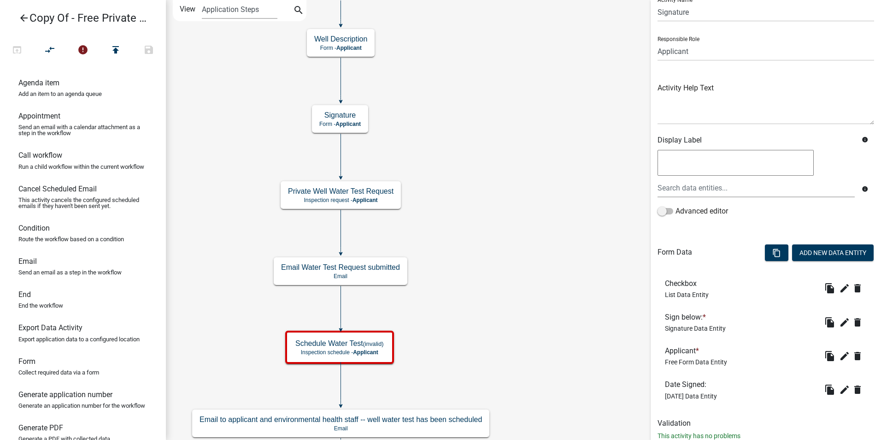
scroll to position [63, 0]
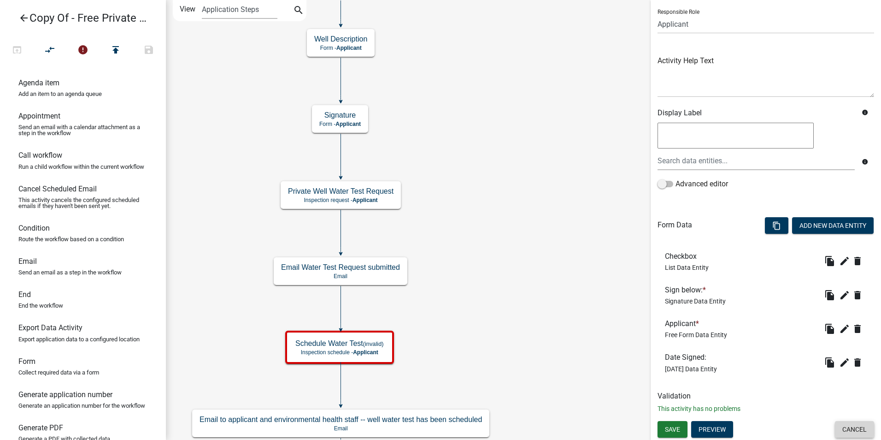
drag, startPoint x: 844, startPoint y: 430, endPoint x: 793, endPoint y: 398, distance: 61.1
click at [842, 428] on button "Cancel" at bounding box center [854, 429] width 39 height 17
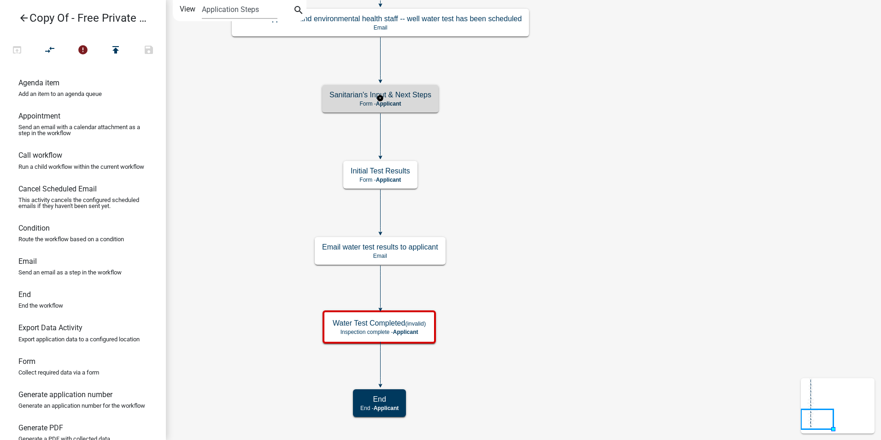
click at [404, 98] on h5 "Sanitarian's Input & Next Steps" at bounding box center [380, 94] width 102 height 9
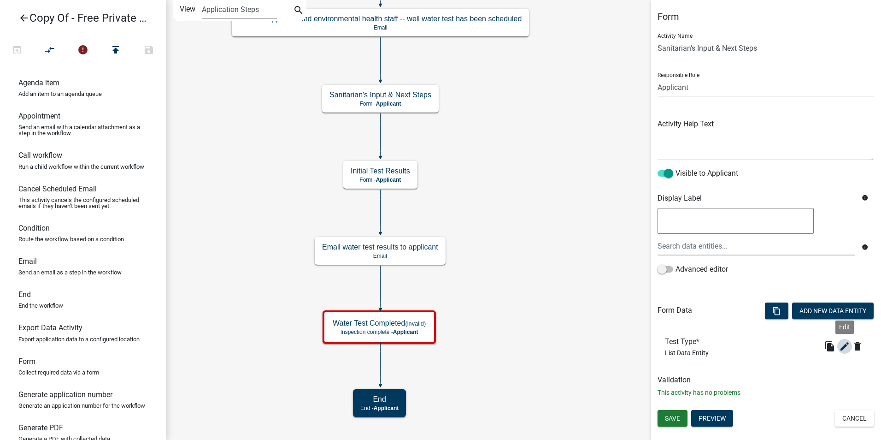
click at [846, 344] on icon "edit" at bounding box center [844, 346] width 11 height 11
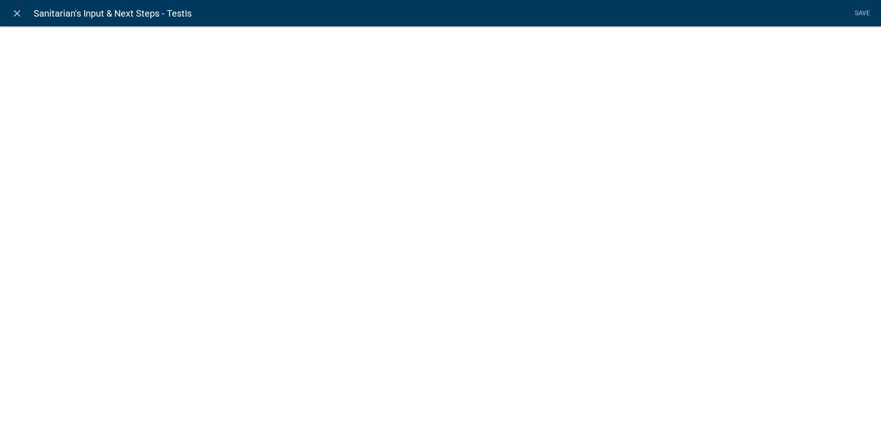
select select "list-data"
select select
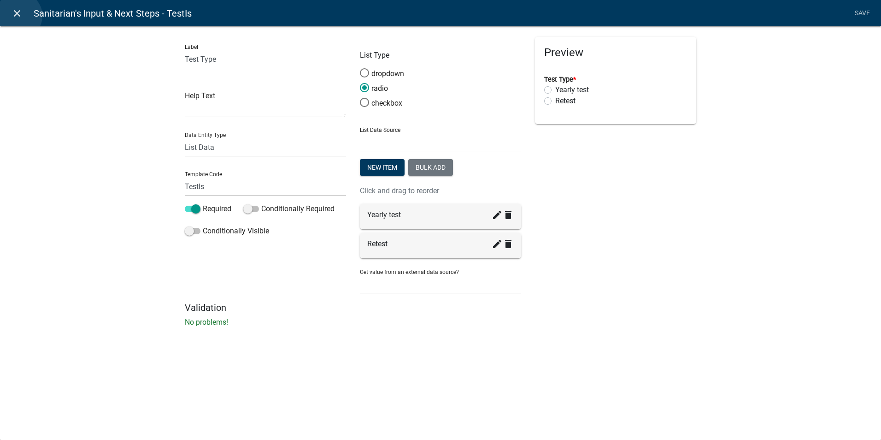
click at [19, 16] on icon "close" at bounding box center [17, 13] width 11 height 11
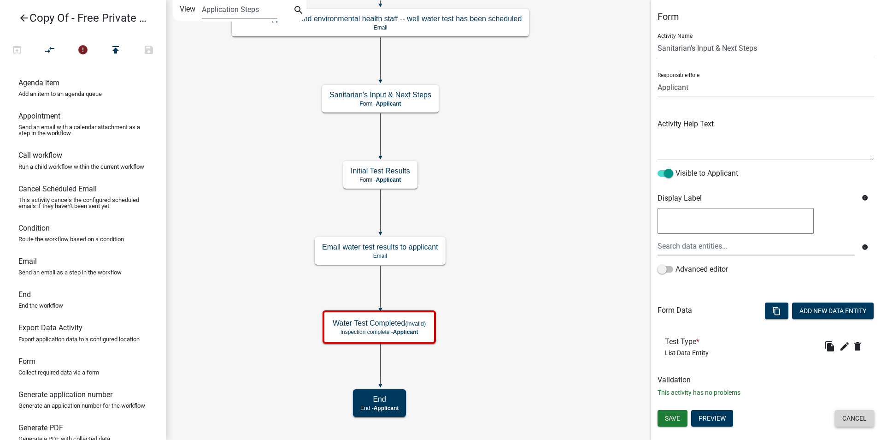
click at [844, 416] on button "Cancel" at bounding box center [854, 418] width 39 height 17
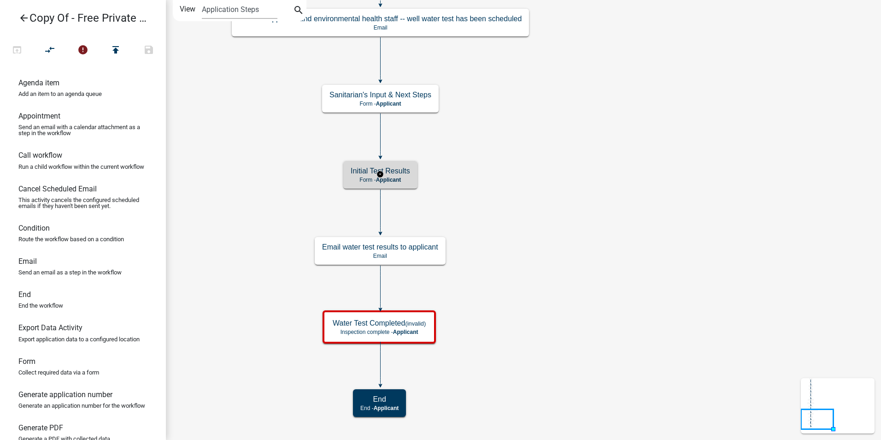
click at [404, 169] on h5 "Initial Test Results" at bounding box center [380, 170] width 59 height 9
click at [407, 169] on h5 "Initial Test Results" at bounding box center [380, 170] width 59 height 9
click at [409, 169] on h5 "Initial Test Results" at bounding box center [380, 170] width 59 height 9
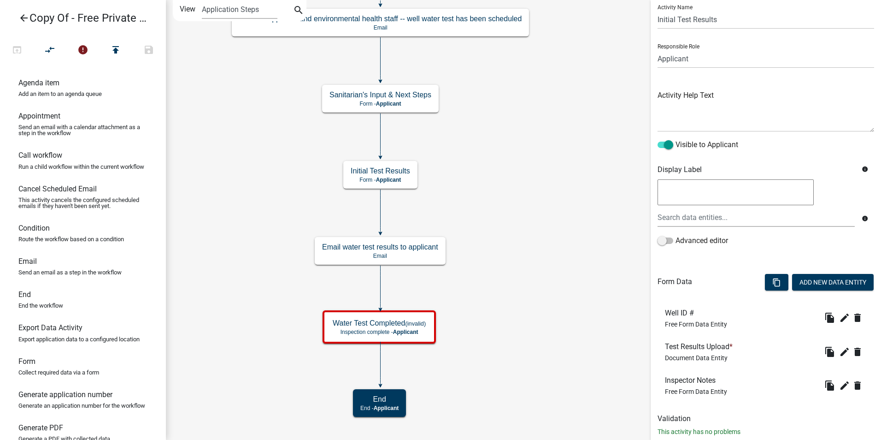
scroll to position [52, 0]
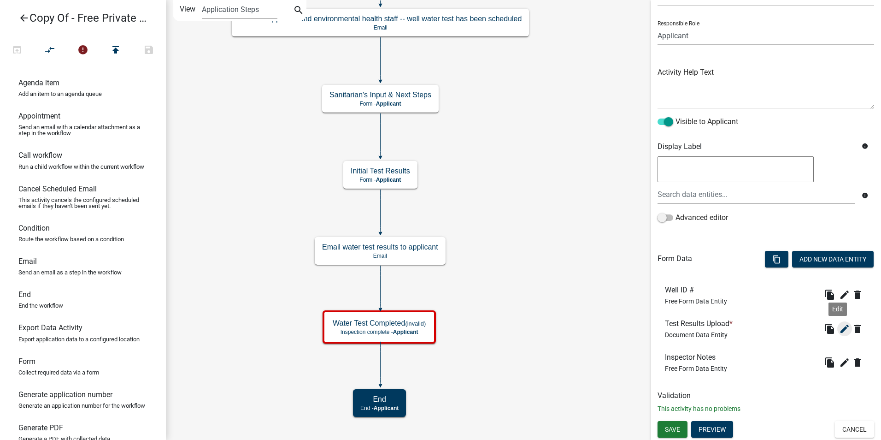
click at [839, 331] on icon "edit" at bounding box center [844, 328] width 11 height 11
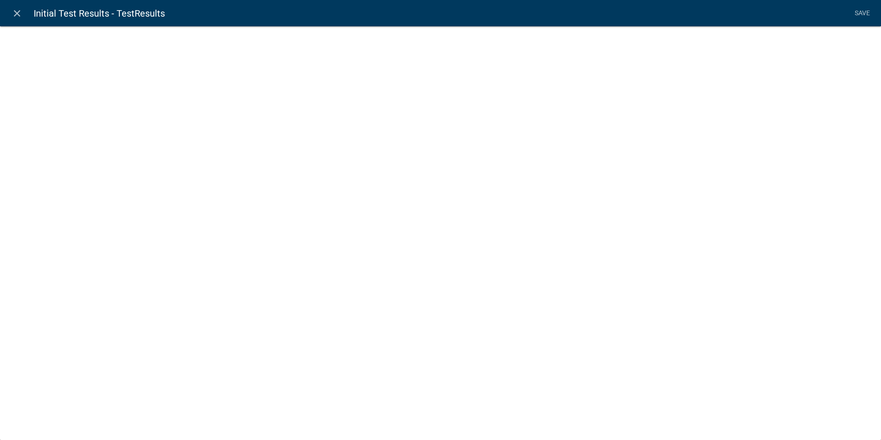
select select "document"
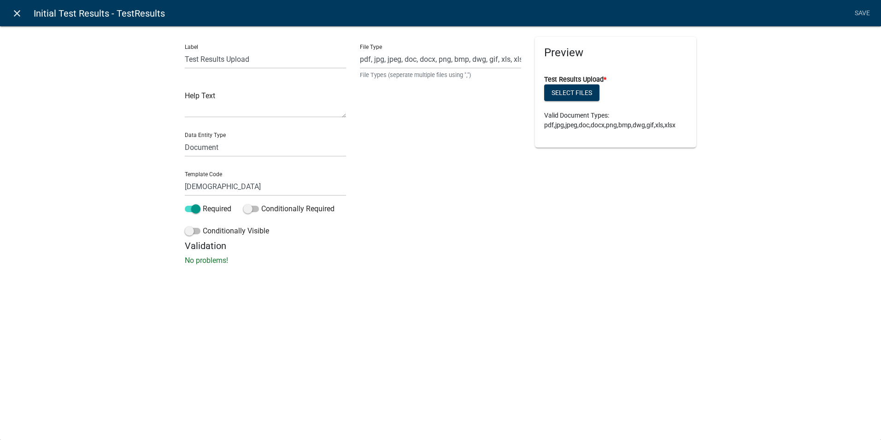
click at [19, 13] on icon "close" at bounding box center [17, 13] width 11 height 11
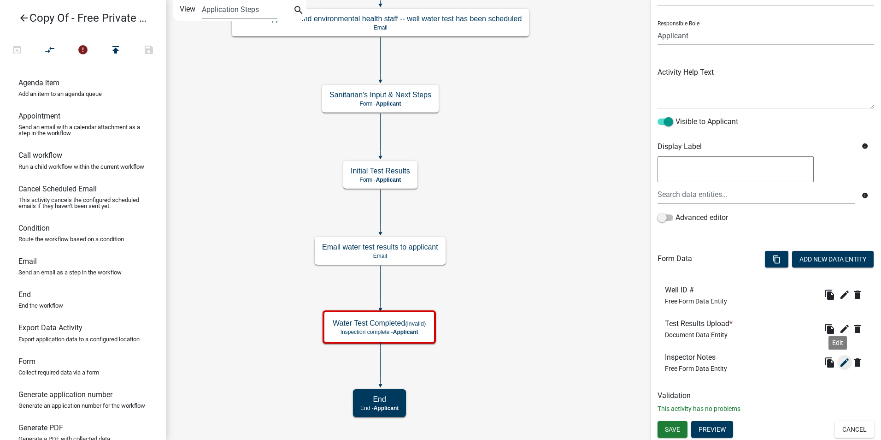
click at [839, 363] on icon "edit" at bounding box center [844, 362] width 11 height 11
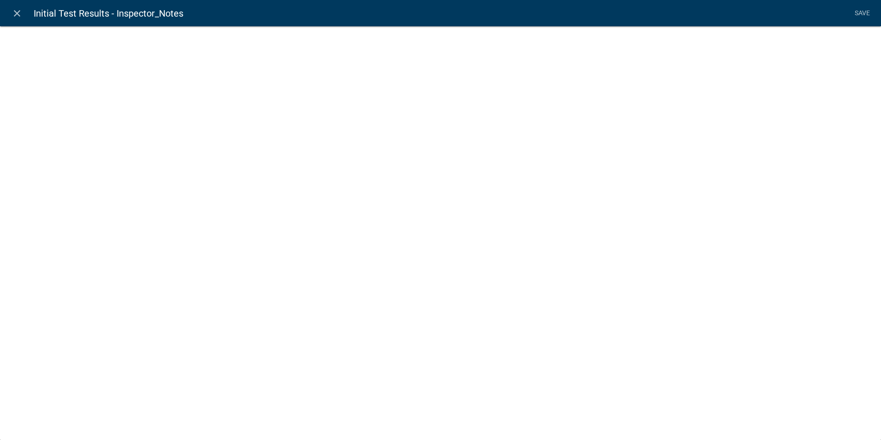
select select
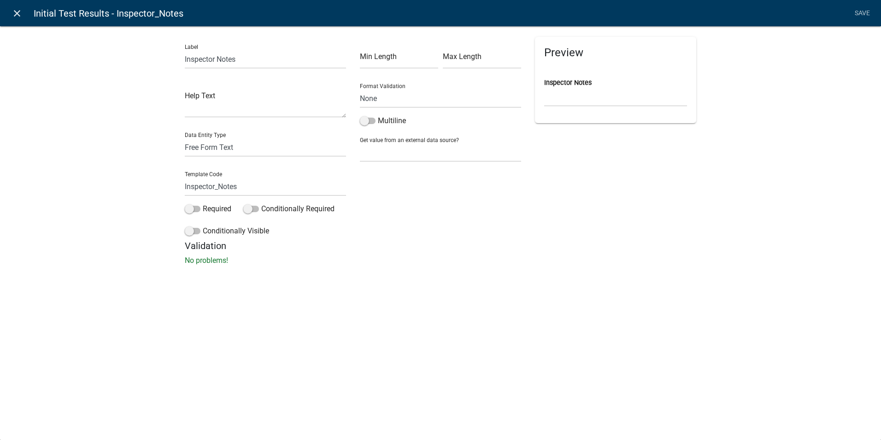
click at [15, 11] on icon "close" at bounding box center [17, 13] width 11 height 11
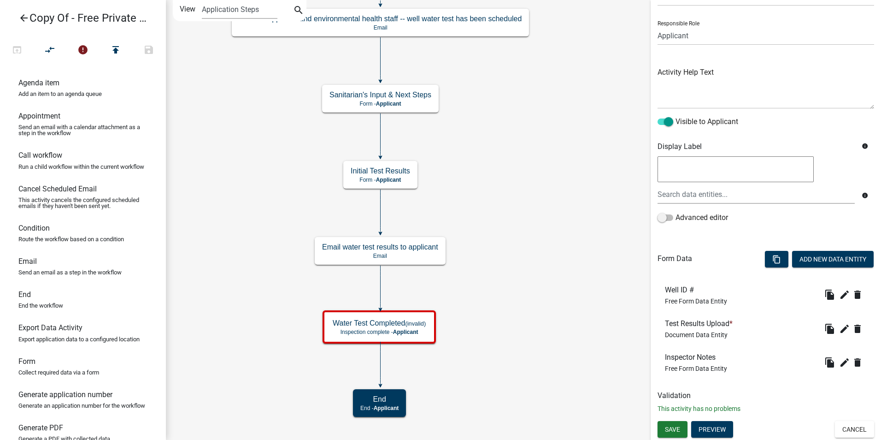
click at [518, 319] on icon "Start Start - Applicant Parcel search Parcel search - Applicant Owner Informati…" at bounding box center [523, 219] width 714 height 439
click at [851, 430] on button "Cancel" at bounding box center [854, 429] width 39 height 17
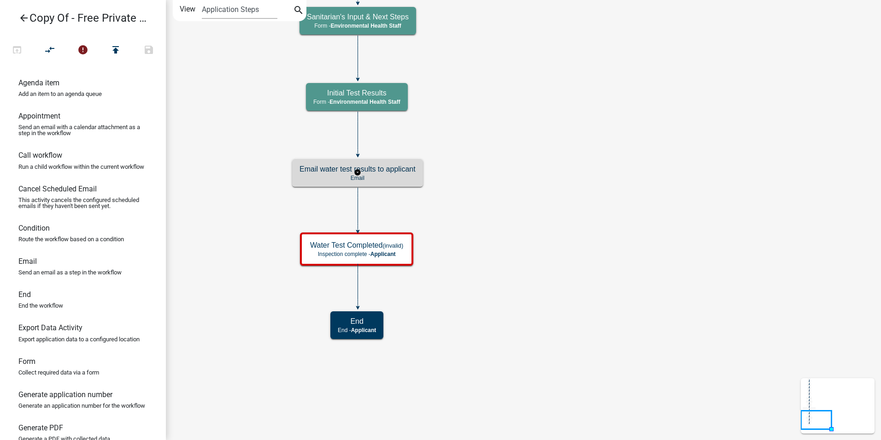
click at [387, 176] on p "Email" at bounding box center [358, 178] width 116 height 6
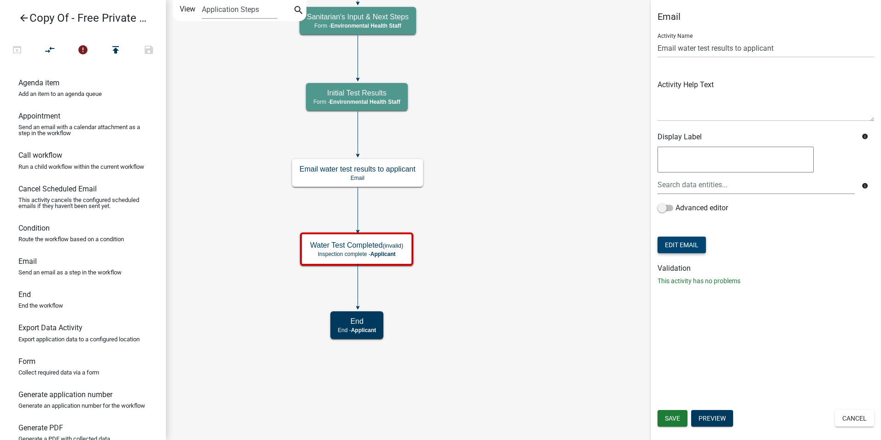
click at [686, 246] on button "Edit Email" at bounding box center [682, 244] width 48 height 17
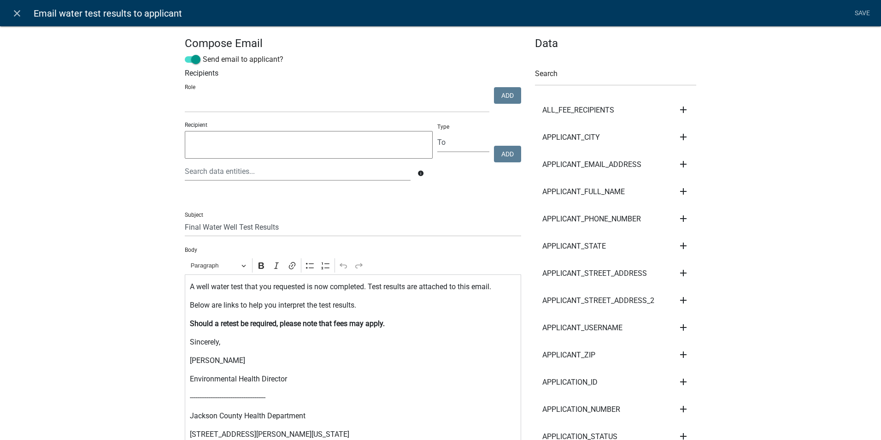
select select
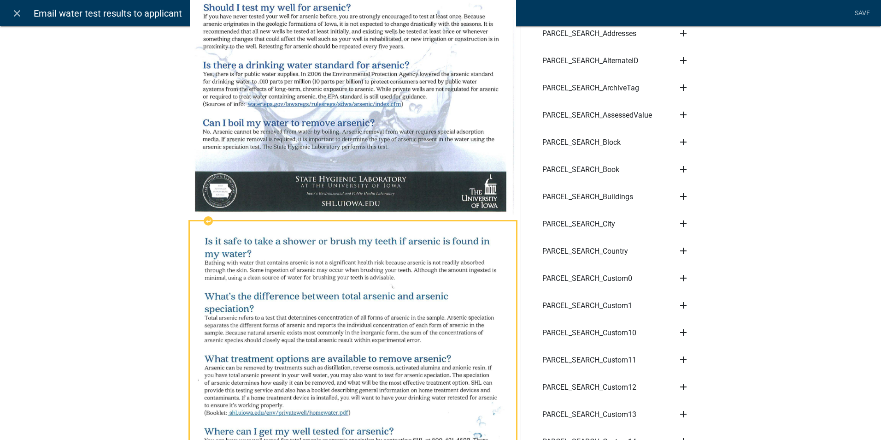
scroll to position [1106, 0]
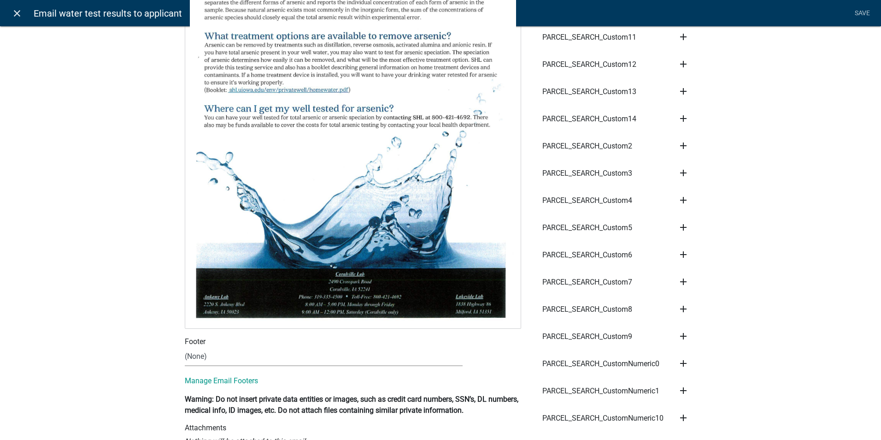
click at [17, 10] on icon "close" at bounding box center [17, 13] width 11 height 11
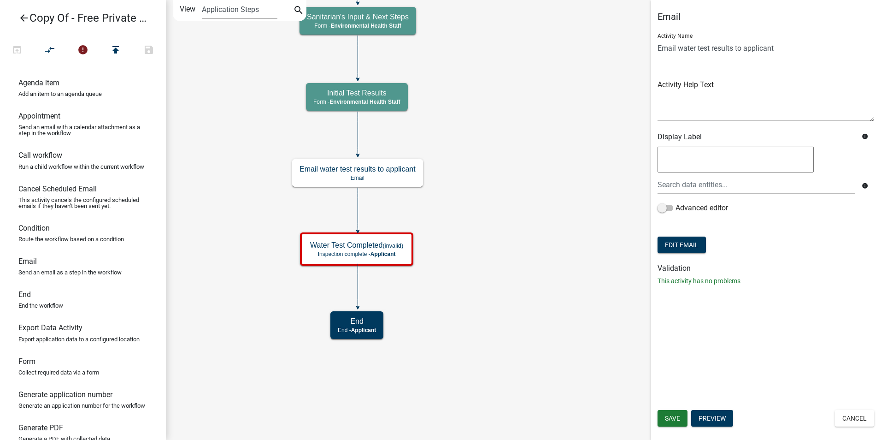
click at [513, 287] on icon "Start Start - Applicant Parcel search Parcel search - Applicant Owner Informati…" at bounding box center [523, 219] width 714 height 439
click at [492, 305] on icon "Start Start - Applicant Parcel search Parcel search - Applicant Owner Informati…" at bounding box center [523, 219] width 714 height 439
click at [483, 159] on icon "Start Start - Applicant Parcel search Parcel search - Applicant Owner Informati…" at bounding box center [523, 219] width 714 height 439
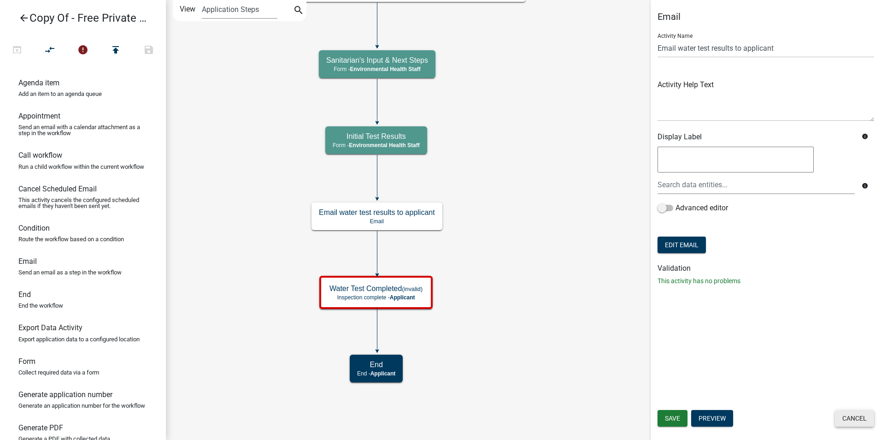
click at [842, 422] on button "Cancel" at bounding box center [854, 418] width 39 height 17
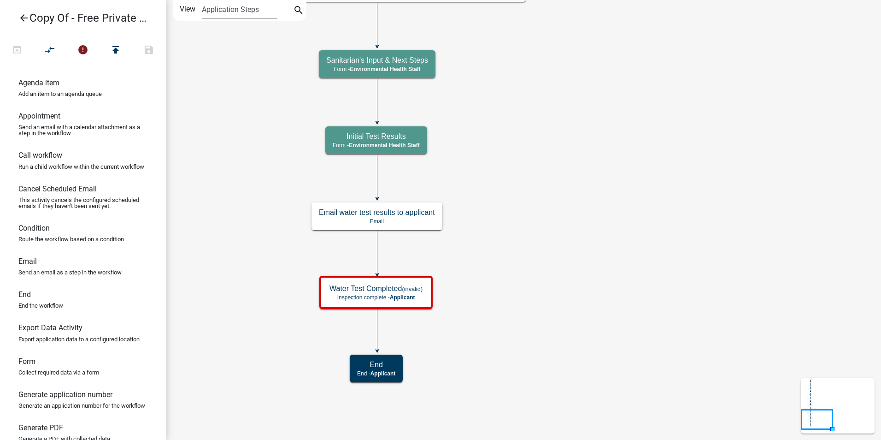
click at [547, 234] on icon "Start Start - Applicant Parcel search Parcel search - Applicant Owner Informati…" at bounding box center [523, 219] width 714 height 439
click at [709, 269] on icon "Start Start - Applicant Parcel search Parcel search - Applicant Owner Informati…" at bounding box center [523, 219] width 714 height 439
click at [22, 18] on icon "arrow_back" at bounding box center [23, 18] width 11 height 13
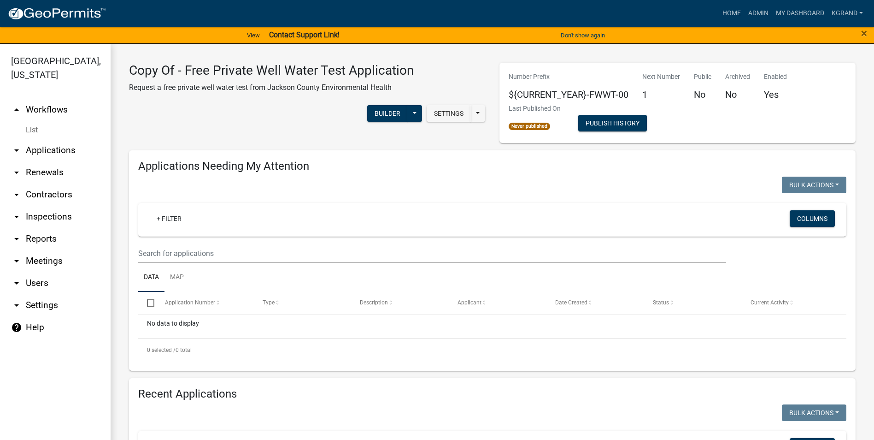
click at [47, 99] on link "arrow_drop_up Workflows" at bounding box center [55, 110] width 111 height 22
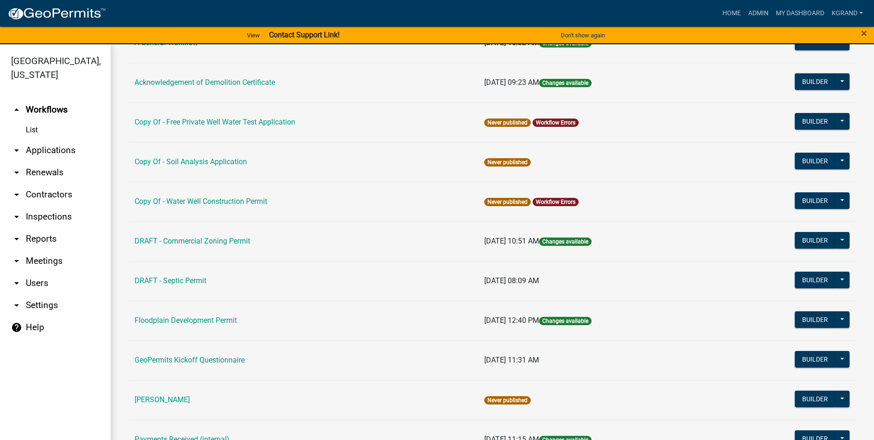
scroll to position [184, 0]
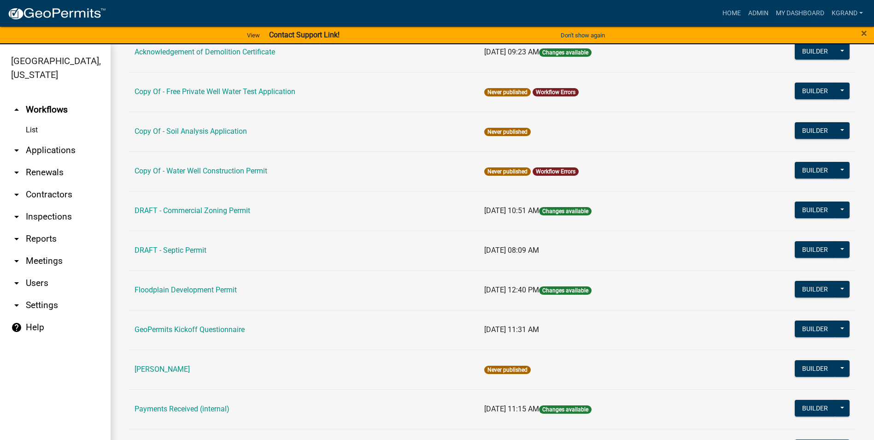
click at [30, 294] on link "arrow_drop_down Settings" at bounding box center [55, 305] width 111 height 22
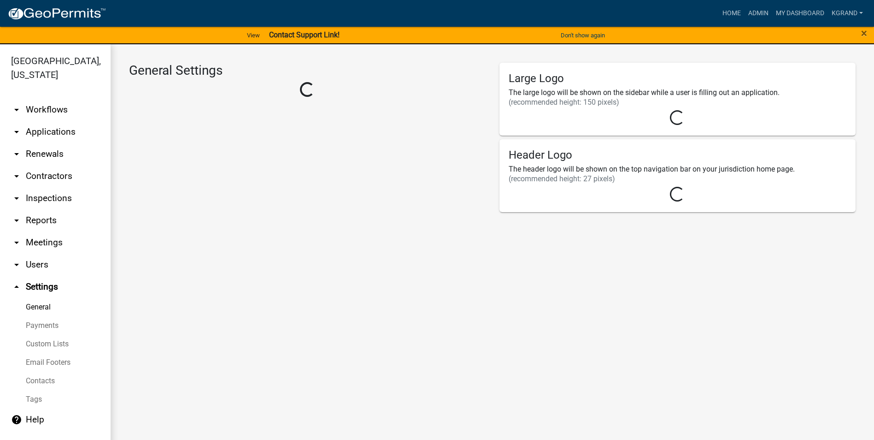
select select "IA"
select select "Central Standard Time"
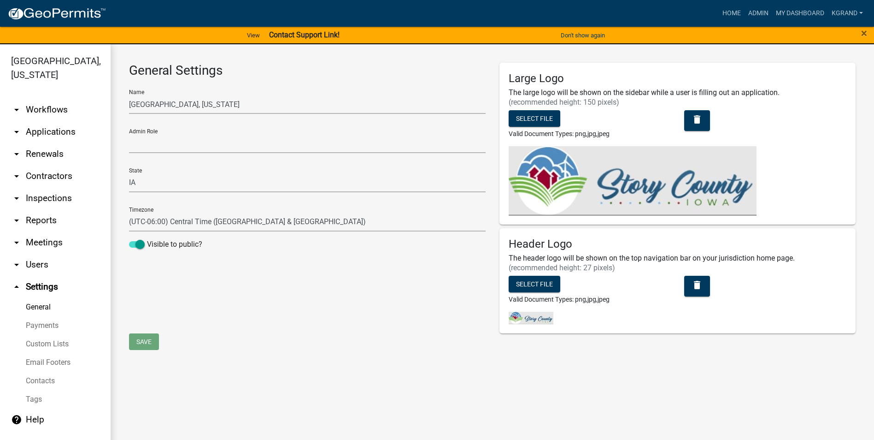
click at [35, 316] on link "Payments" at bounding box center [55, 325] width 111 height 18
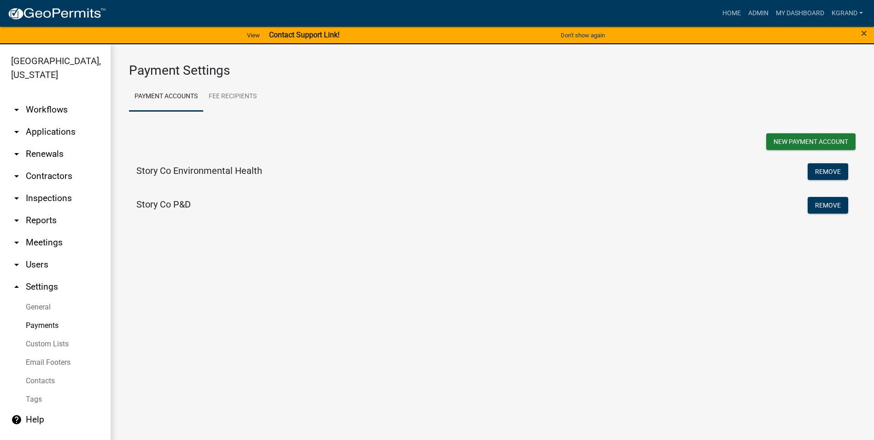
click at [212, 172] on h5 "Story Co Environmental Health" at bounding box center [199, 170] width 126 height 11
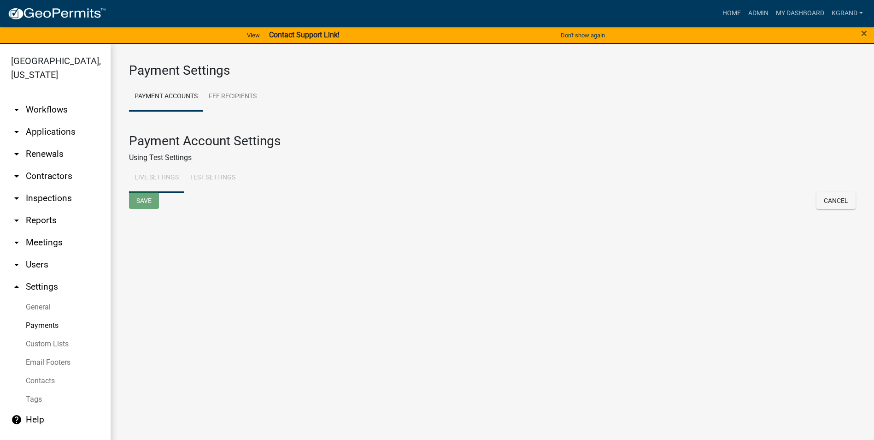
select select "15: Object"
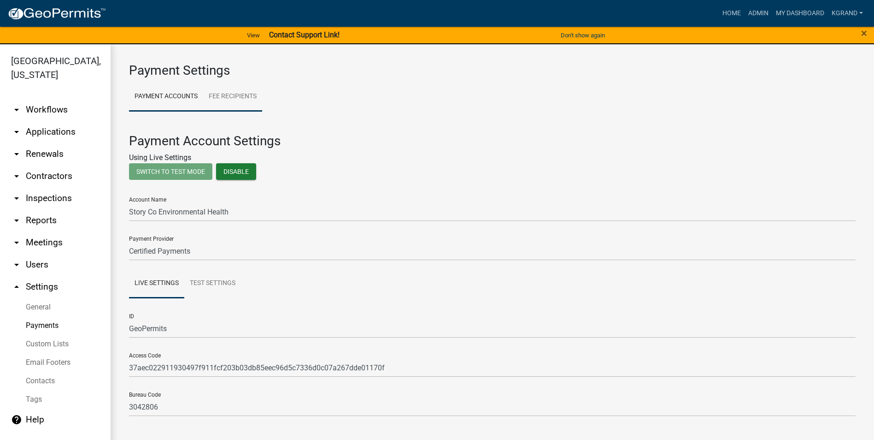
click at [229, 96] on link "Fee Recipients" at bounding box center [232, 96] width 59 height 29
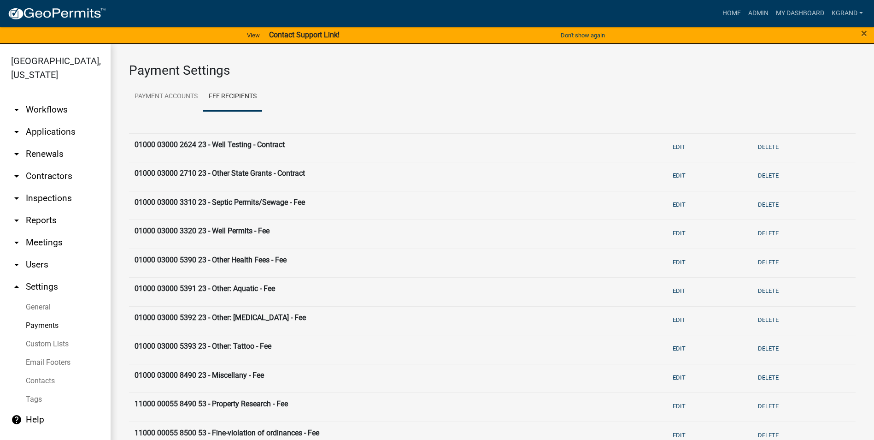
click at [32, 99] on link "arrow_drop_down Workflows" at bounding box center [55, 110] width 111 height 22
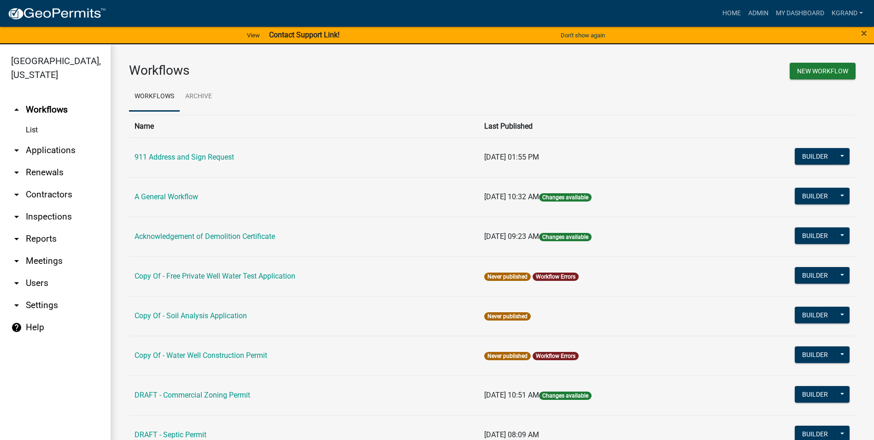
click at [41, 294] on link "arrow_drop_down Settings" at bounding box center [55, 305] width 111 height 22
select select "IA"
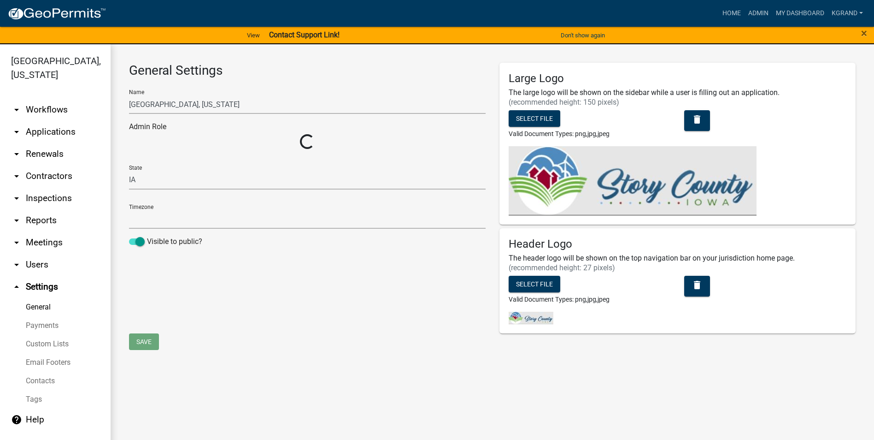
select select "Central Standard Time"
click at [30, 335] on link "Custom Lists" at bounding box center [55, 344] width 111 height 18
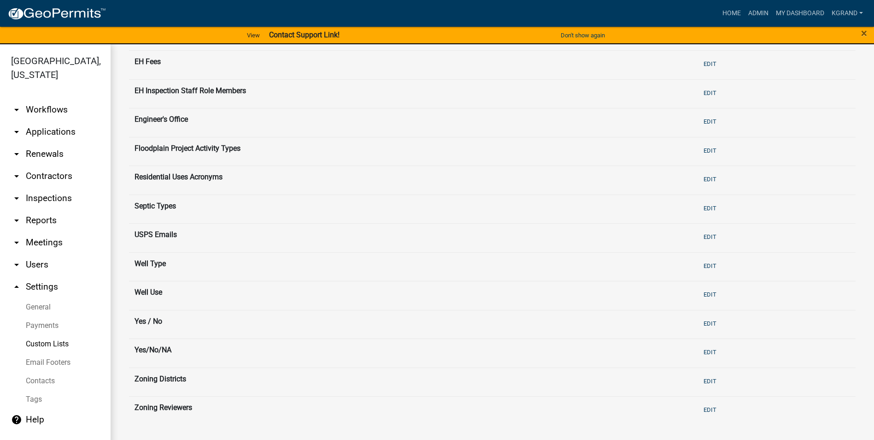
click at [40, 316] on link "Payments" at bounding box center [55, 325] width 111 height 18
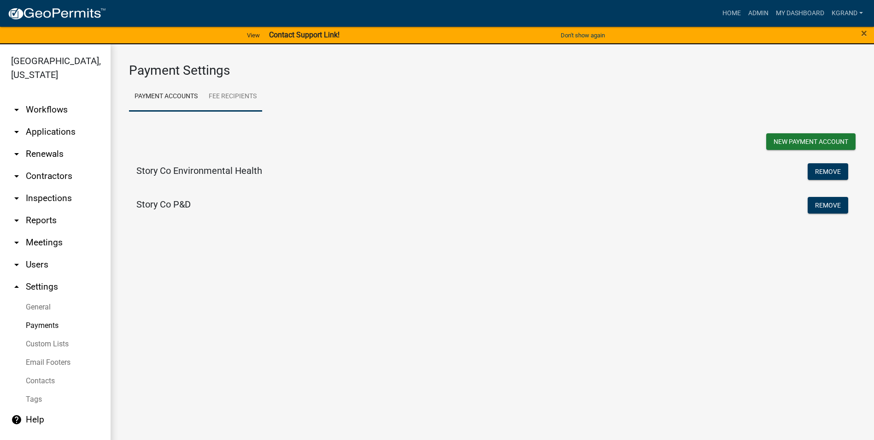
click at [250, 97] on link "Fee Recipients" at bounding box center [232, 96] width 59 height 29
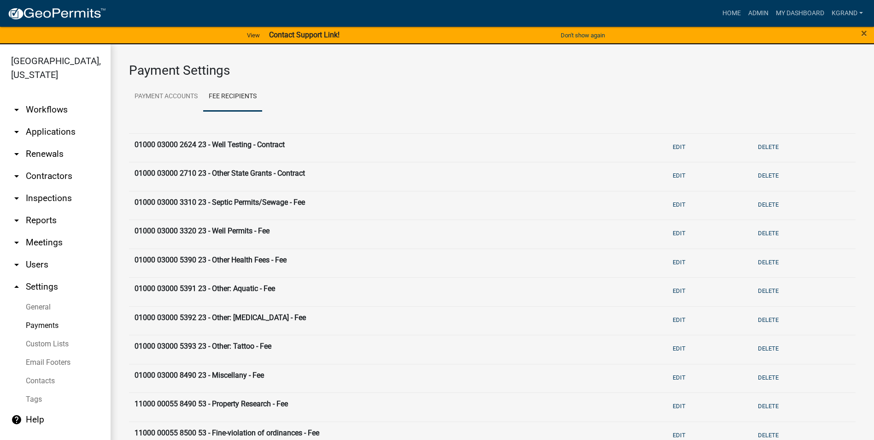
click at [38, 99] on link "arrow_drop_down Workflows" at bounding box center [55, 110] width 111 height 22
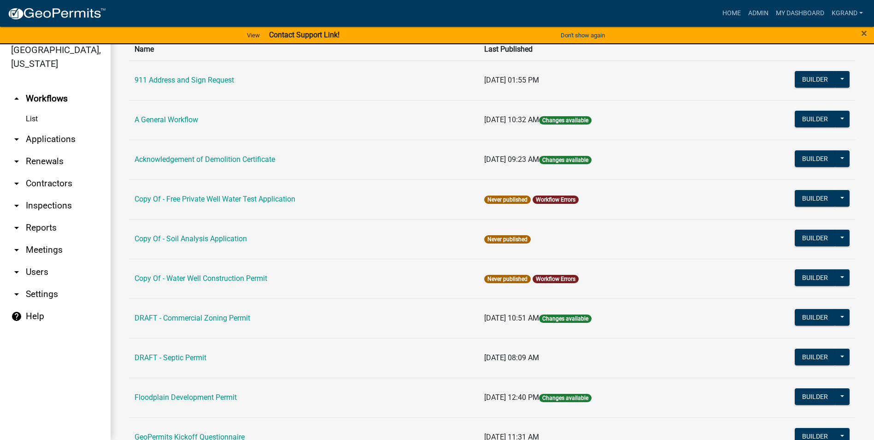
scroll to position [57, 0]
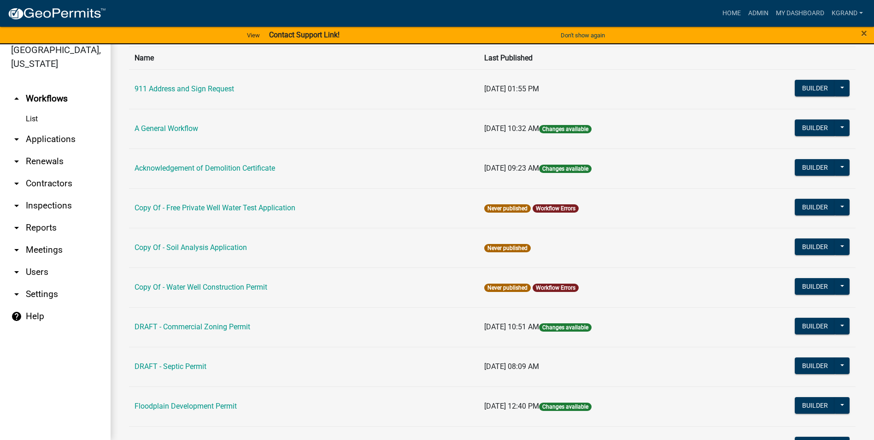
click at [161, 363] on link "DRAFT - Septic Permit" at bounding box center [171, 366] width 72 height 9
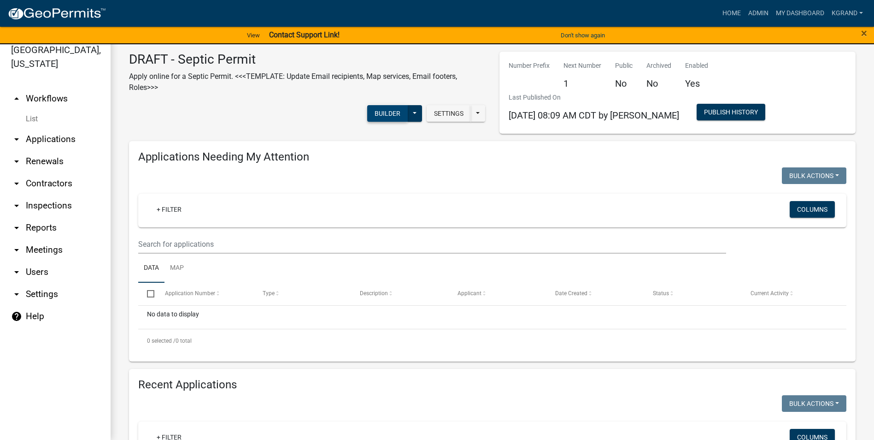
click at [373, 113] on button "Builder" at bounding box center [387, 113] width 41 height 17
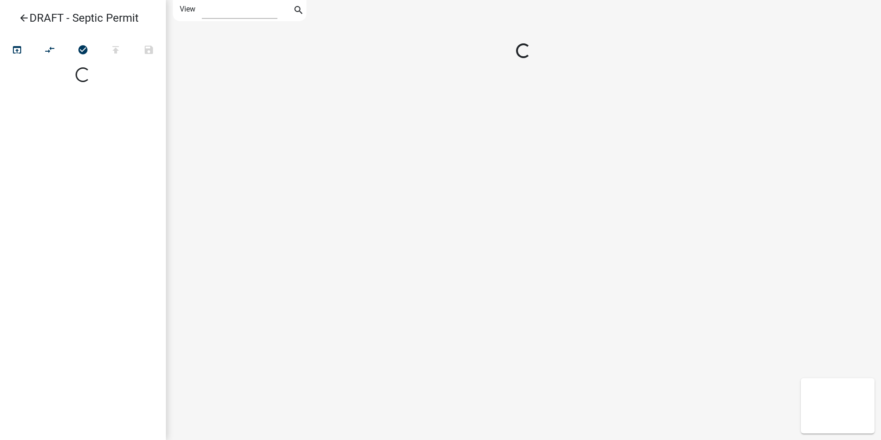
select select "1"
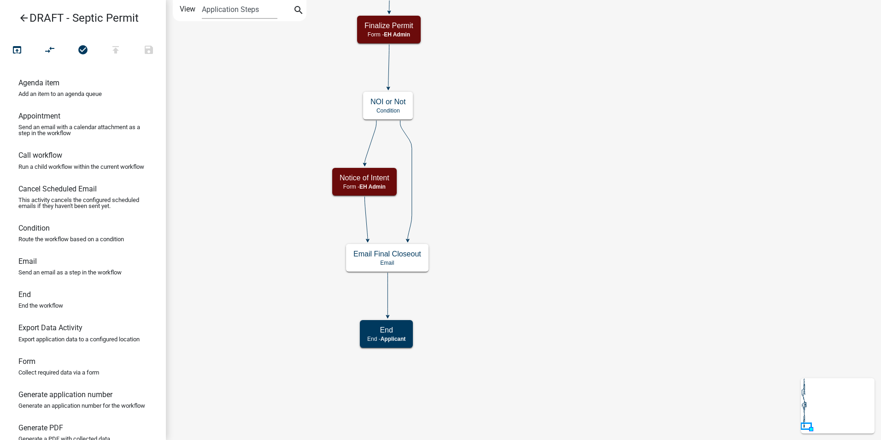
click at [18, 15] on icon "arrow_back" at bounding box center [23, 18] width 11 height 13
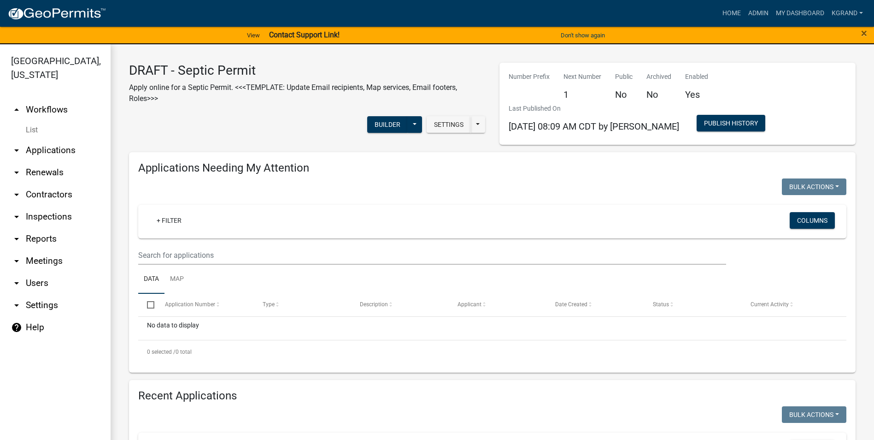
click at [35, 99] on link "arrow_drop_up Workflows" at bounding box center [55, 110] width 111 height 22
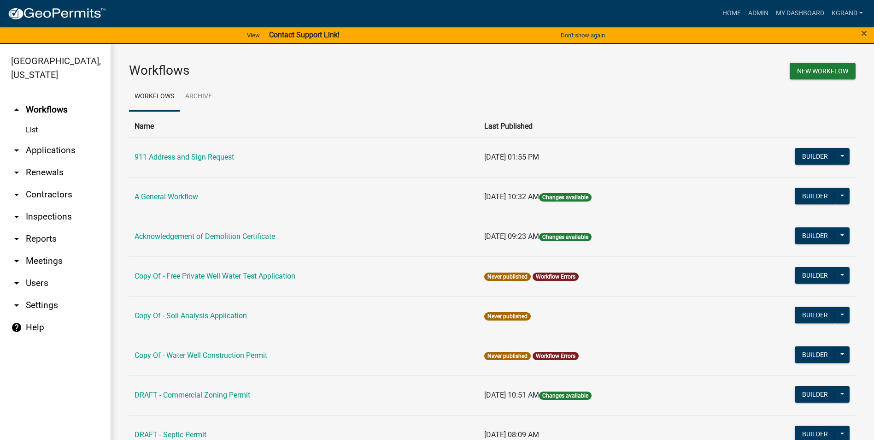
click at [182, 355] on link "Copy Of - Water Well Construction Permit" at bounding box center [201, 355] width 133 height 9
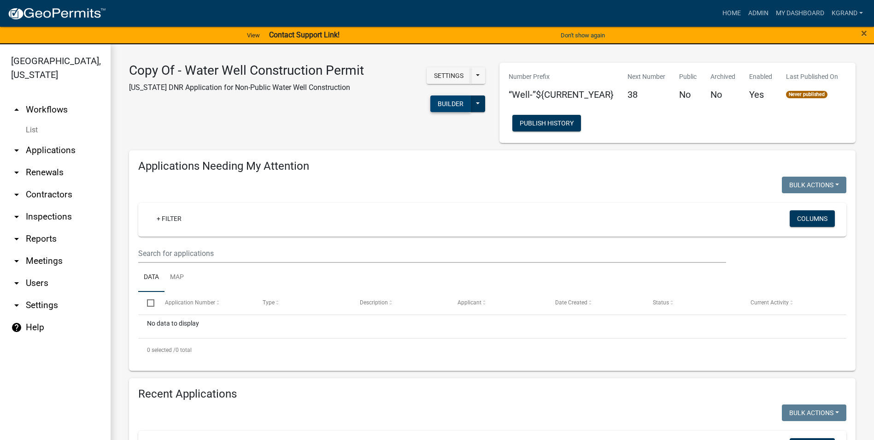
click at [430, 105] on button "Builder" at bounding box center [450, 103] width 41 height 17
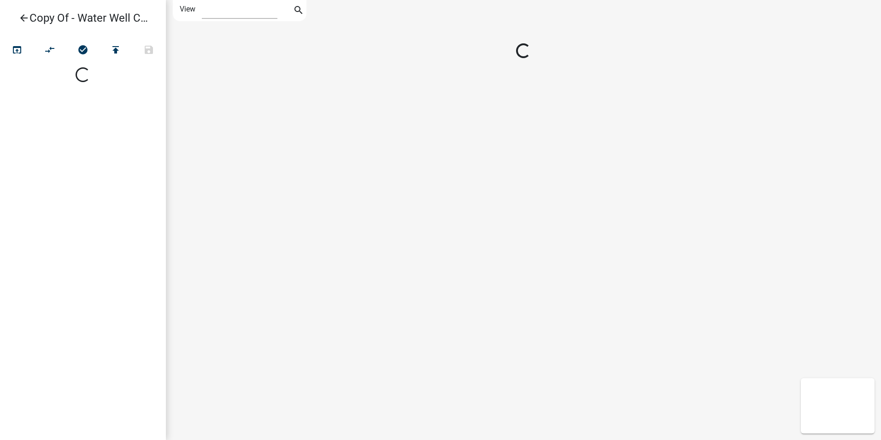
select select "1"
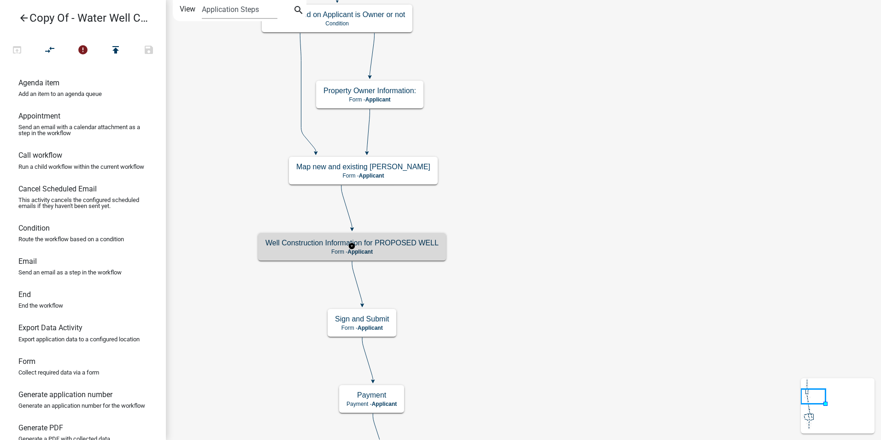
click at [413, 245] on h5 "Well Construction Information for PROPOSED WELL" at bounding box center [351, 242] width 173 height 9
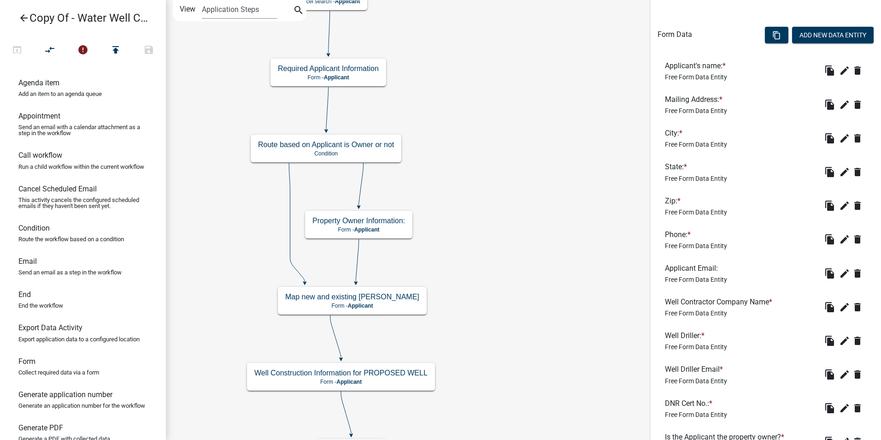
scroll to position [230, 0]
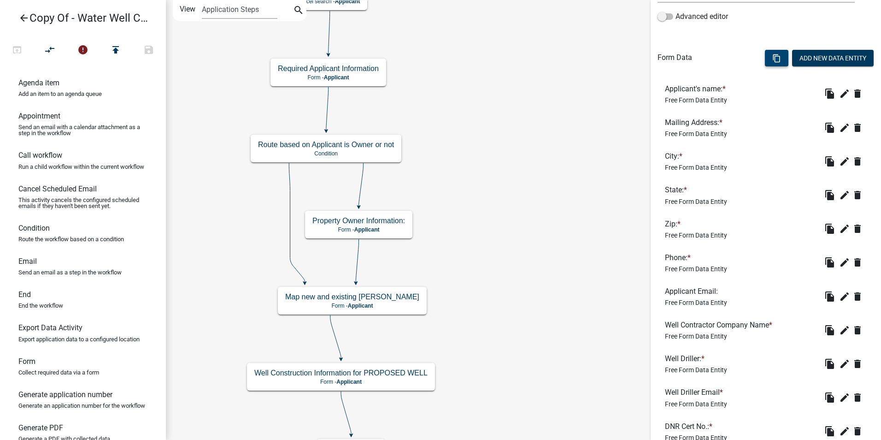
click at [765, 56] on button "content_copy" at bounding box center [777, 58] width 24 height 17
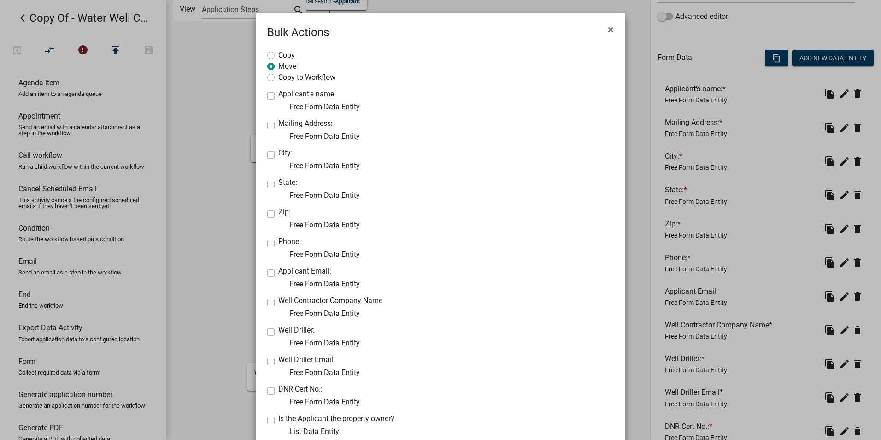
click at [278, 80] on label "Copy to Workflow" at bounding box center [306, 76] width 57 height 9
click at [278, 78] on input "Copy to Workflow" at bounding box center [281, 75] width 6 height 6
radio input "true"
click at [278, 125] on label "Mailing Address:" at bounding box center [305, 123] width 54 height 7
click at [278, 125] on input "Mailing Address:" at bounding box center [281, 123] width 6 height 6
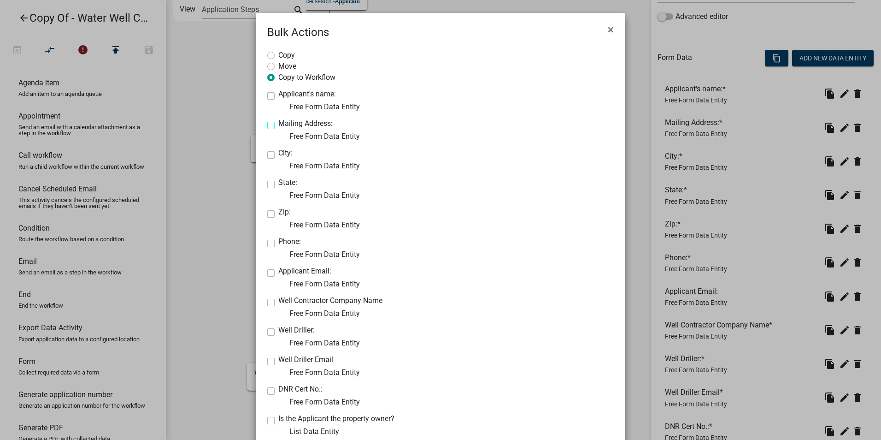
checkbox input "true"
click at [278, 155] on label "City:" at bounding box center [285, 152] width 14 height 7
click at [278, 155] on input "City:" at bounding box center [281, 152] width 6 height 6
checkbox input "true"
click at [278, 185] on label "State:" at bounding box center [287, 182] width 19 height 7
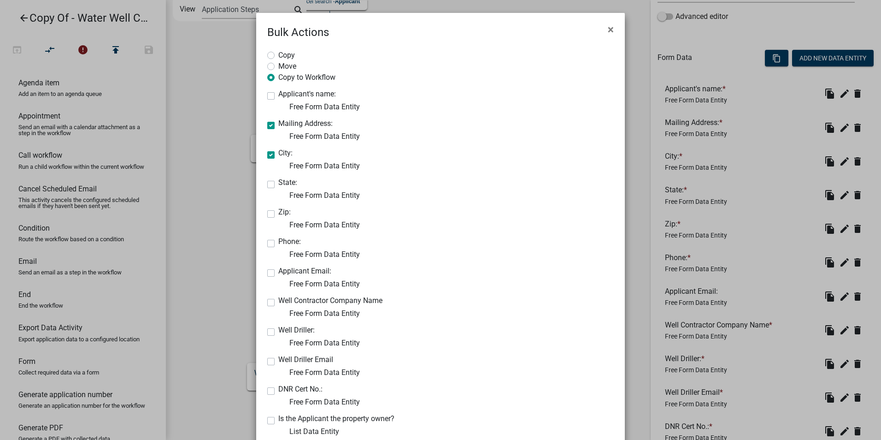
click at [278, 185] on input "State:" at bounding box center [281, 182] width 6 height 6
checkbox input "true"
click at [278, 215] on label "Zip:" at bounding box center [284, 211] width 12 height 7
click at [278, 214] on input "Zip:" at bounding box center [281, 211] width 6 height 6
checkbox input "true"
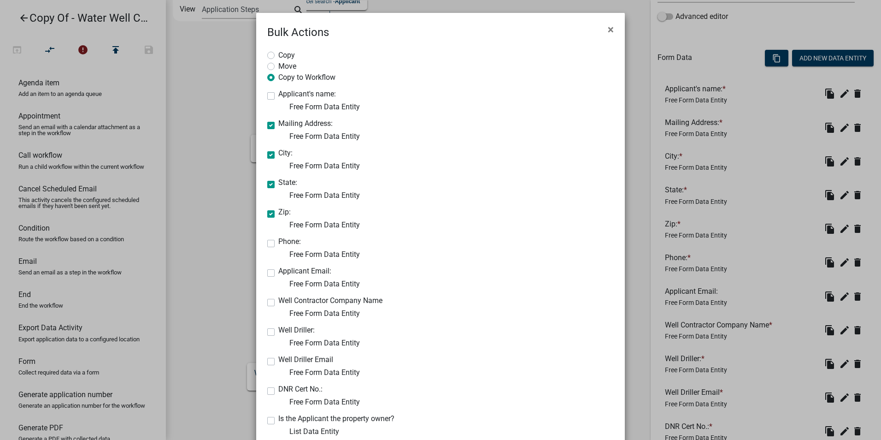
click at [278, 245] on label "Phone:" at bounding box center [289, 241] width 23 height 7
click at [278, 244] on input "Phone:" at bounding box center [281, 241] width 6 height 6
checkbox input "true"
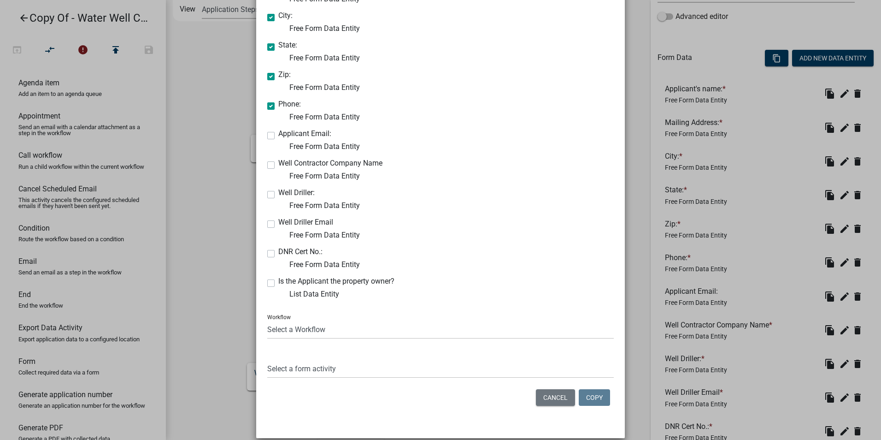
scroll to position [138, 0]
click at [278, 135] on label "Applicant Email:" at bounding box center [304, 132] width 53 height 7
click at [278, 135] on input "Applicant Email:" at bounding box center [281, 132] width 6 height 6
checkbox input "true"
click at [278, 195] on label "Well Driller:" at bounding box center [296, 191] width 36 height 7
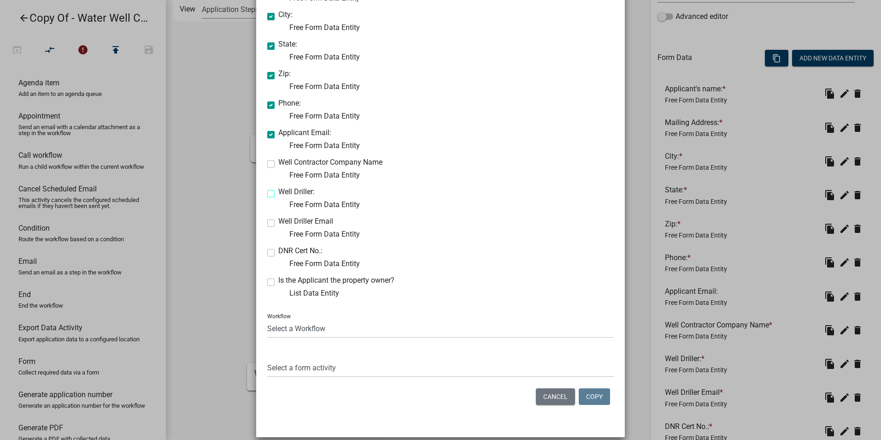
click at [278, 194] on input "Well Driller:" at bounding box center [281, 191] width 6 height 6
checkbox input "true"
click at [278, 224] on label "Well Driller Email" at bounding box center [305, 221] width 55 height 7
click at [278, 224] on input "Well Driller Email" at bounding box center [281, 221] width 6 height 6
checkbox input "true"
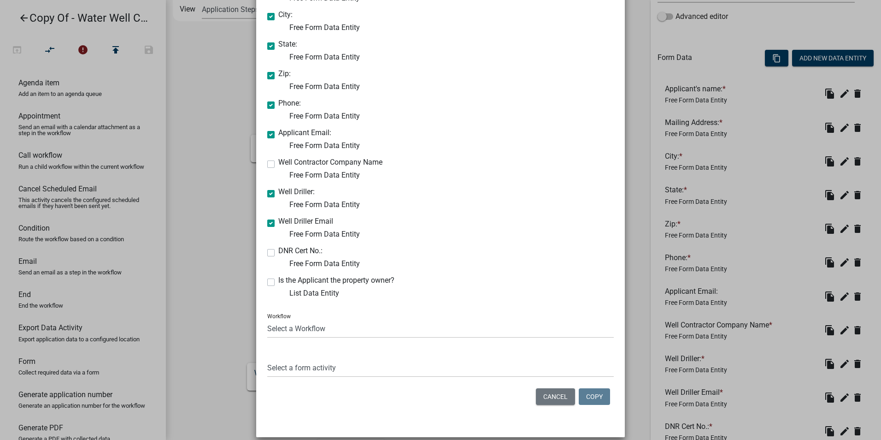
click at [278, 164] on label "Well Contractor Company Name" at bounding box center [330, 162] width 104 height 7
click at [278, 164] on input "Well Contractor Company Name" at bounding box center [281, 162] width 6 height 6
checkbox input "true"
click at [278, 284] on label "Is the Applicant the property owner?" at bounding box center [336, 279] width 116 height 7
click at [278, 282] on input "Is the Applicant the property owner?" at bounding box center [281, 279] width 6 height 6
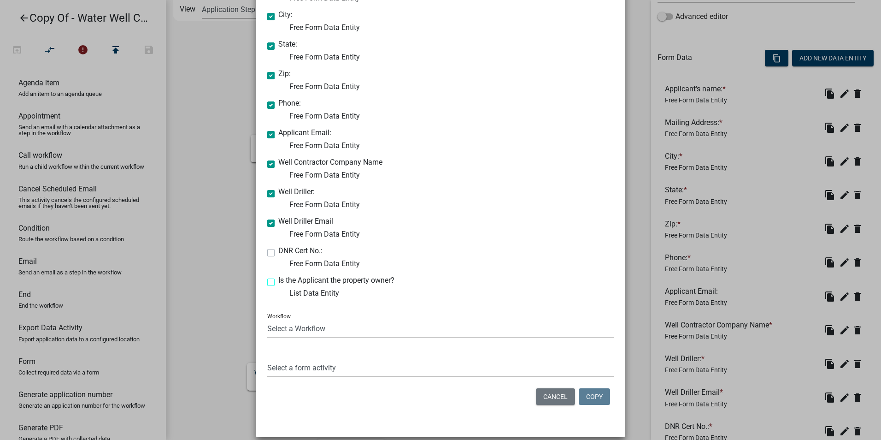
checkbox input "true"
click at [296, 330] on select "Select a Workflow 911 Address and Sign Request A General Workflow Acknowledgeme…" at bounding box center [440, 328] width 347 height 19
select select "6b964786-88c7-40e9-853c-7ac1fbbcb689"
click at [267, 319] on select "Select a Workflow 911 Address and Sign Request A General Workflow Acknowledgeme…" at bounding box center [440, 328] width 347 height 19
click at [304, 372] on select "Select a form activity Property Owner Information Applicant Info Well Construct…" at bounding box center [440, 367] width 347 height 19
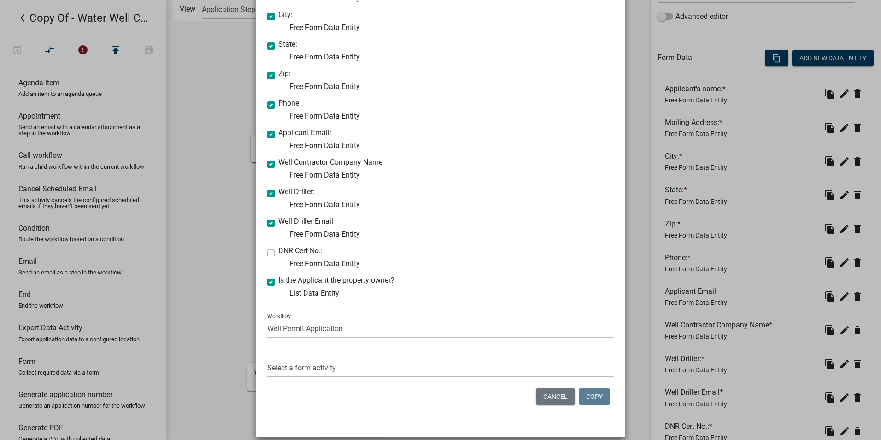
select select "61703e81-8ac8-4963-8bec-4d952561ec0e"
click at [267, 358] on select "Select a form activity Property Owner Information Applicant Info Well Construct…" at bounding box center [440, 367] width 347 height 19
click at [594, 387] on div "Cancel Copy" at bounding box center [440, 396] width 347 height 24
click at [593, 393] on button "Copy" at bounding box center [594, 396] width 31 height 17
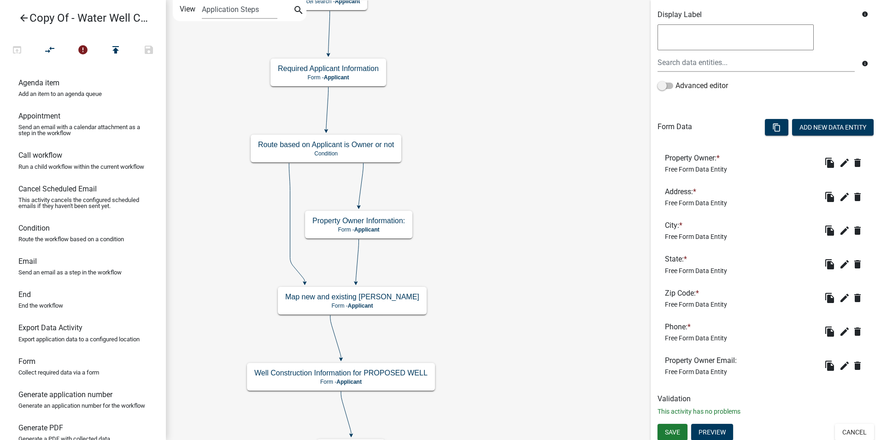
scroll to position [164, 0]
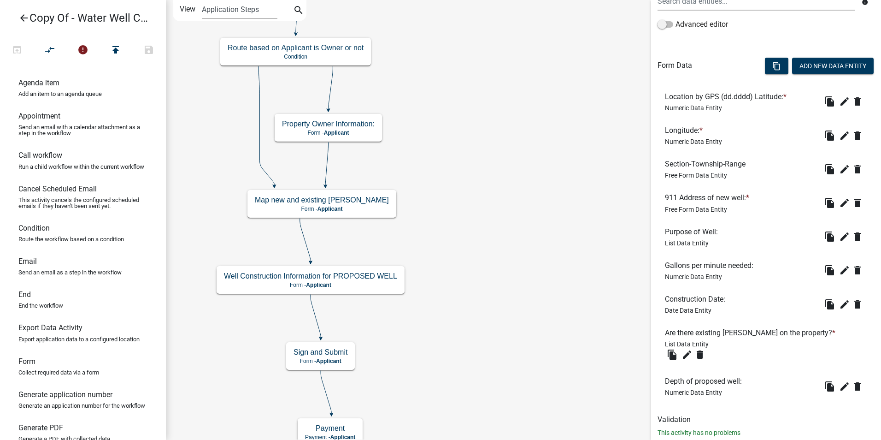
scroll to position [230, 0]
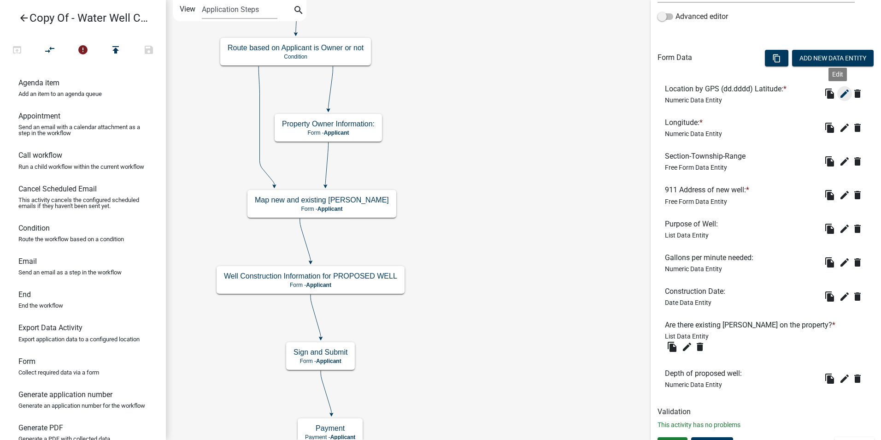
click at [839, 98] on icon "edit" at bounding box center [844, 93] width 11 height 11
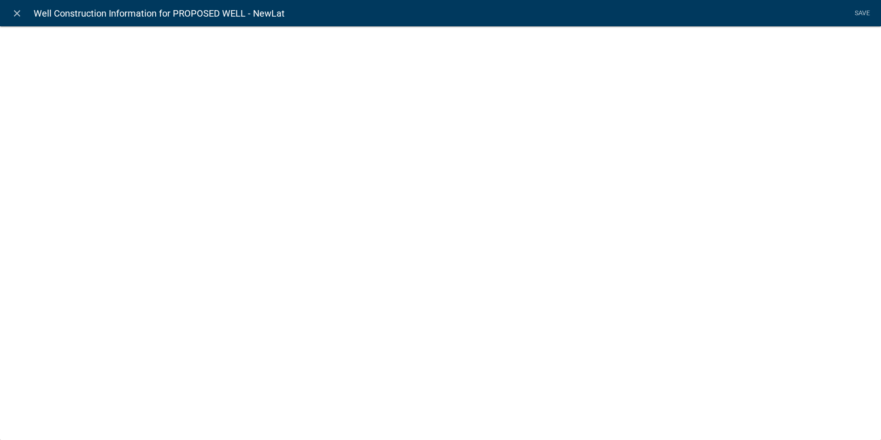
select select "numeric-data"
select select
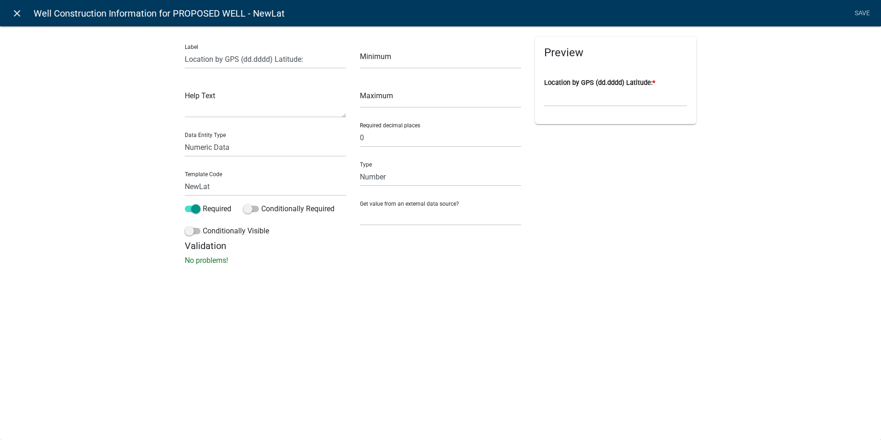
click at [20, 15] on icon "close" at bounding box center [17, 13] width 11 height 11
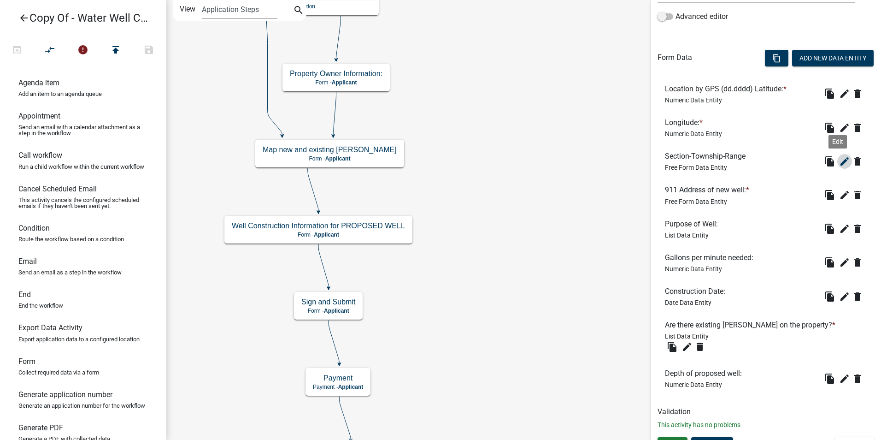
click at [839, 166] on icon "edit" at bounding box center [844, 161] width 11 height 11
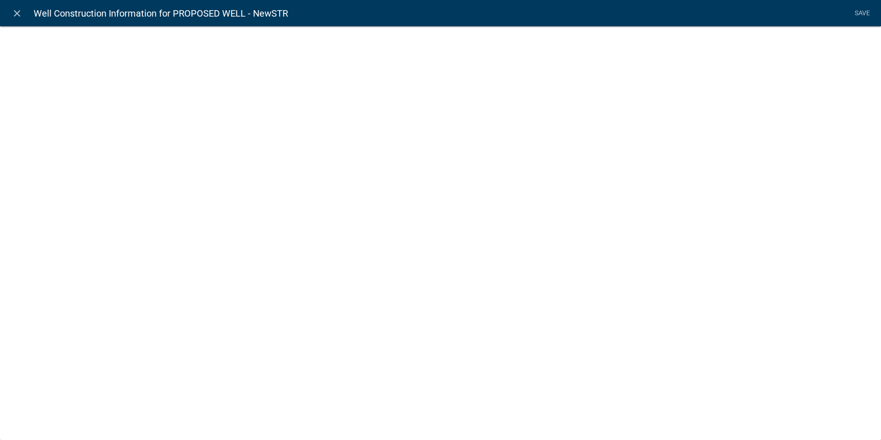
select select "1: Object"
select select "8: Object"
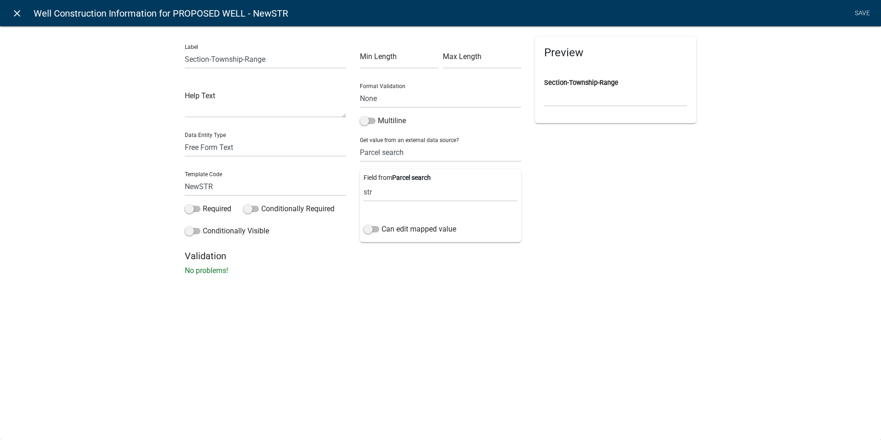
click at [17, 9] on icon "close" at bounding box center [17, 13] width 11 height 11
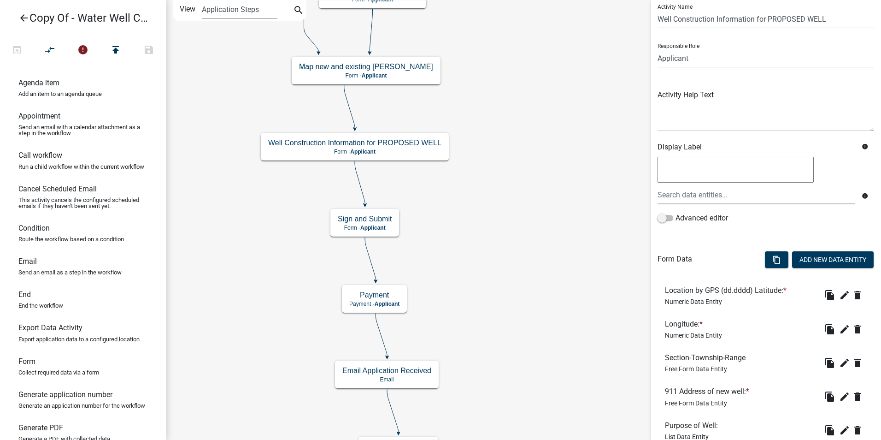
scroll to position [232, 0]
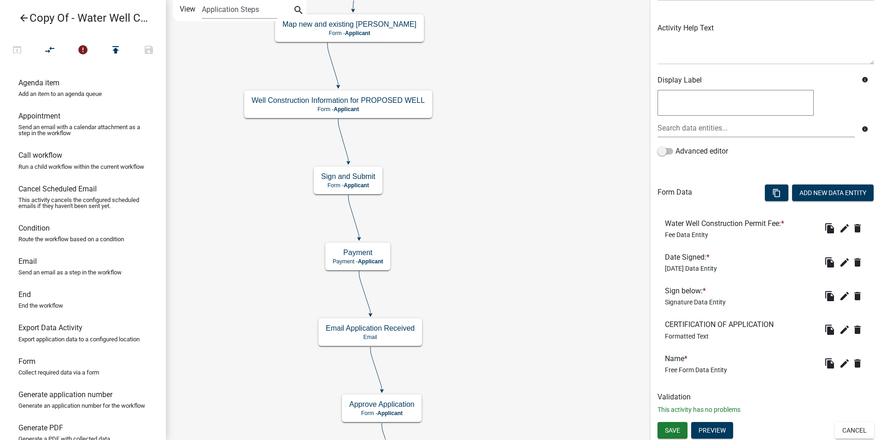
scroll to position [97, 0]
click at [839, 226] on icon "edit" at bounding box center [844, 227] width 11 height 11
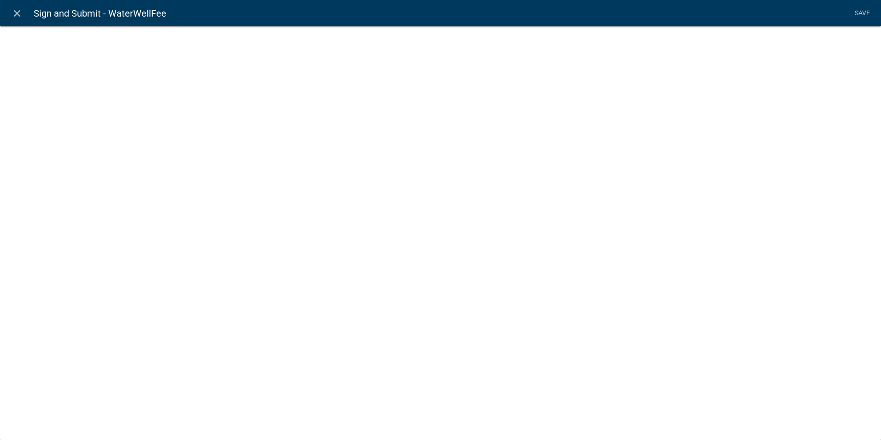
select select "fee"
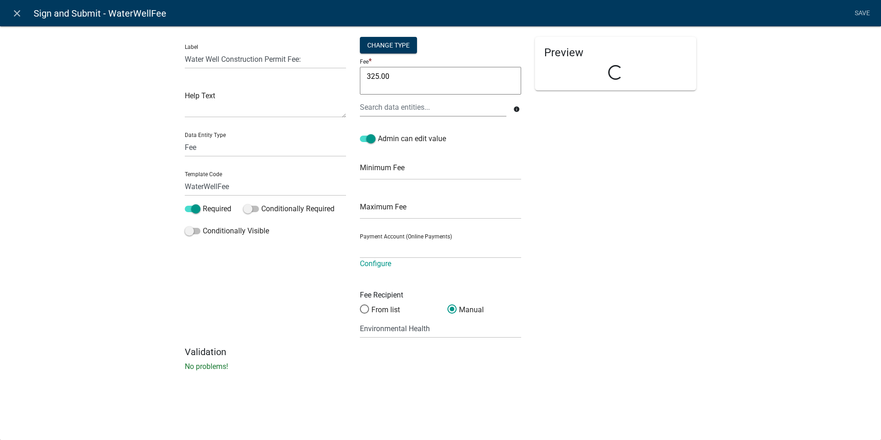
select select
click at [14, 14] on icon "close" at bounding box center [17, 13] width 11 height 11
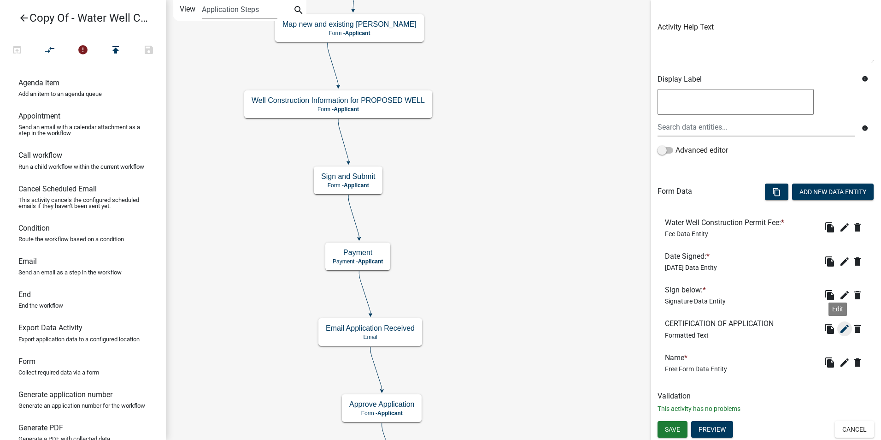
click at [842, 324] on icon "edit" at bounding box center [844, 328] width 11 height 11
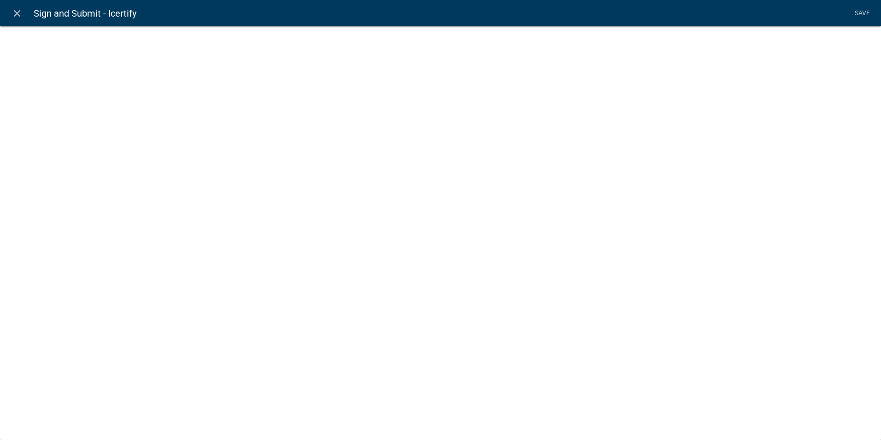
select select "rich-text"
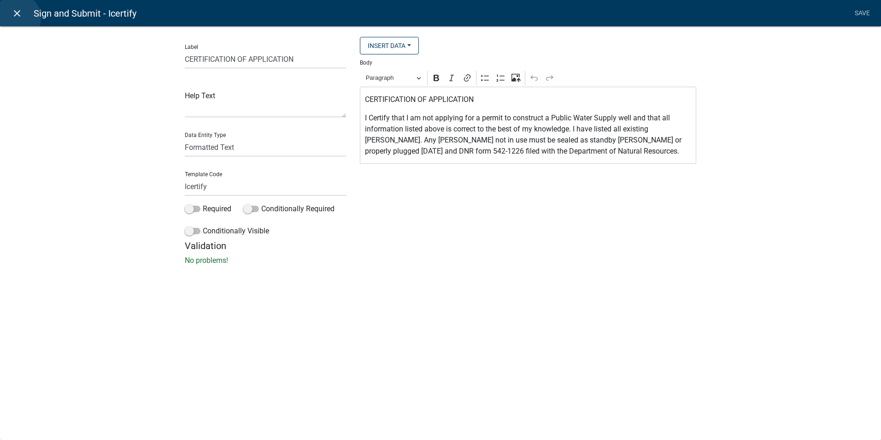
click at [18, 18] on icon "close" at bounding box center [17, 13] width 11 height 11
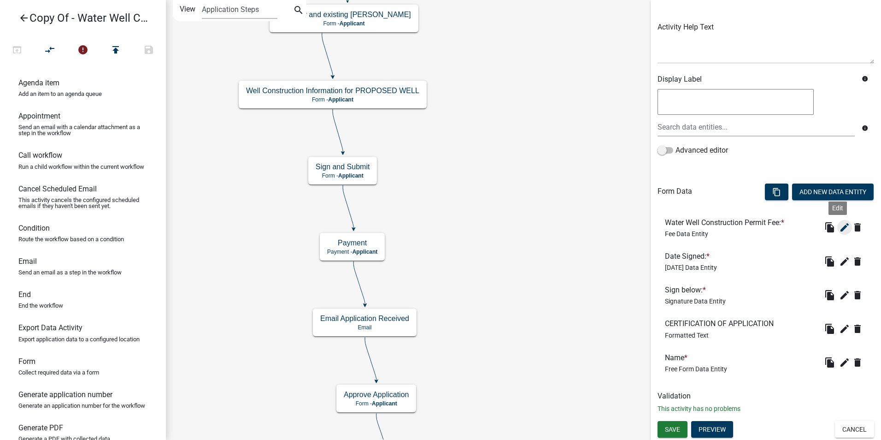
click at [839, 229] on icon "edit" at bounding box center [844, 227] width 11 height 11
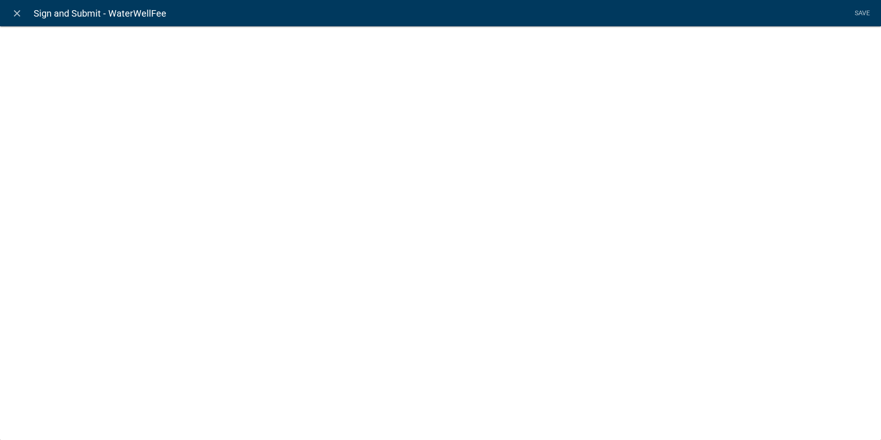
select select "fee"
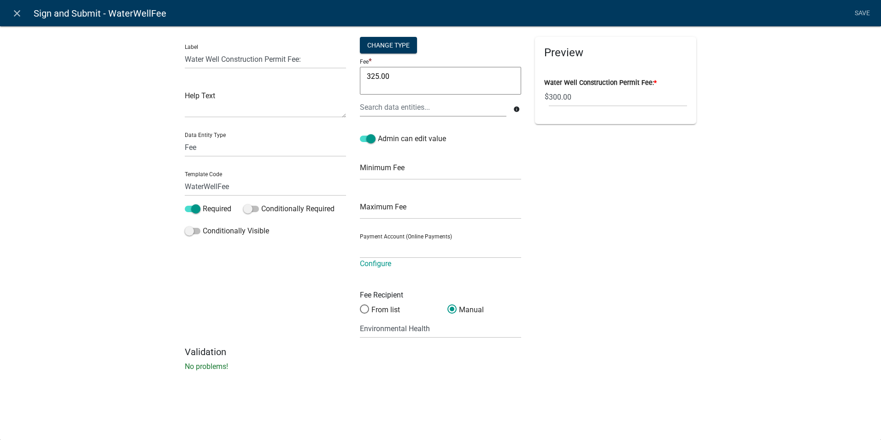
click at [16, 17] on icon "close" at bounding box center [17, 13] width 11 height 11
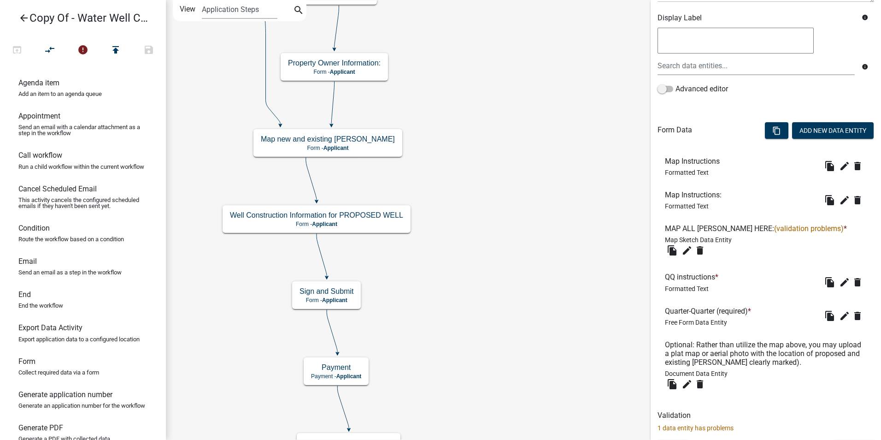
scroll to position [177, 0]
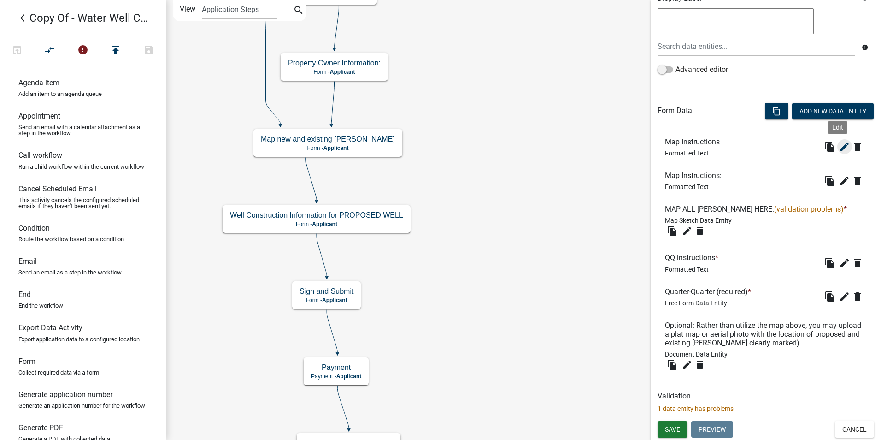
click at [839, 146] on icon "edit" at bounding box center [844, 146] width 11 height 11
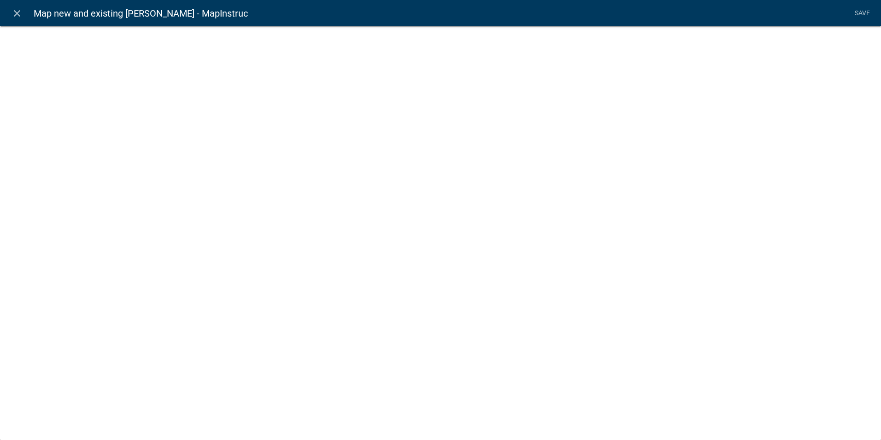
select select "rich-text"
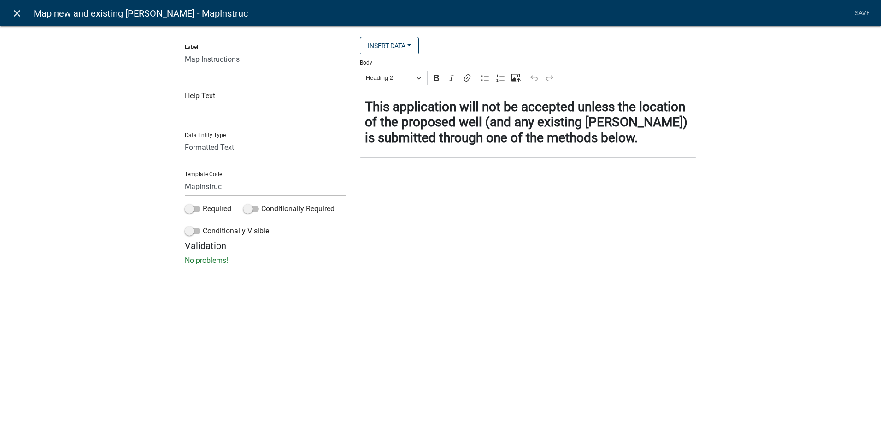
click at [16, 12] on icon "close" at bounding box center [17, 13] width 11 height 11
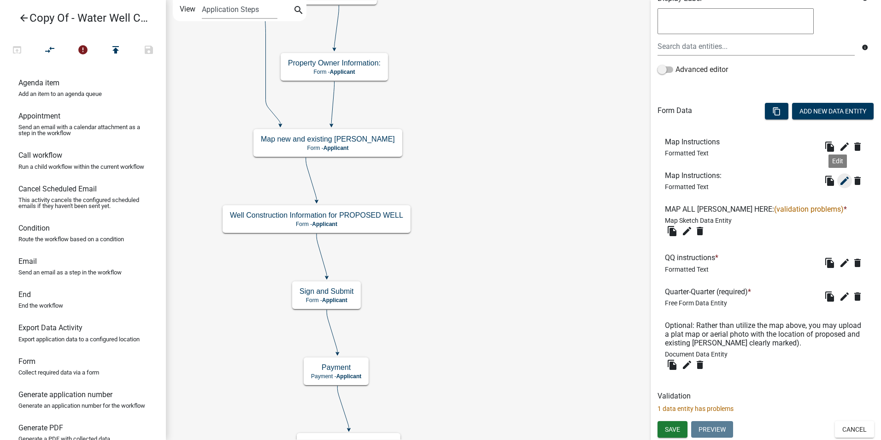
click at [839, 180] on icon "edit" at bounding box center [844, 180] width 11 height 11
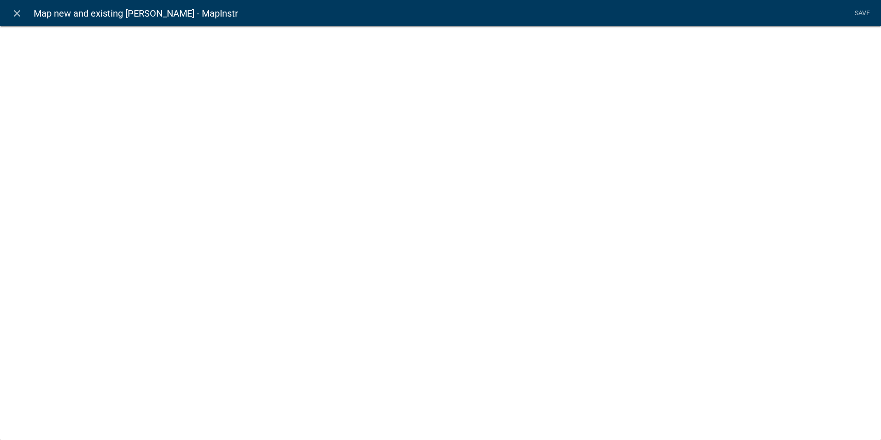
select select "rich-text"
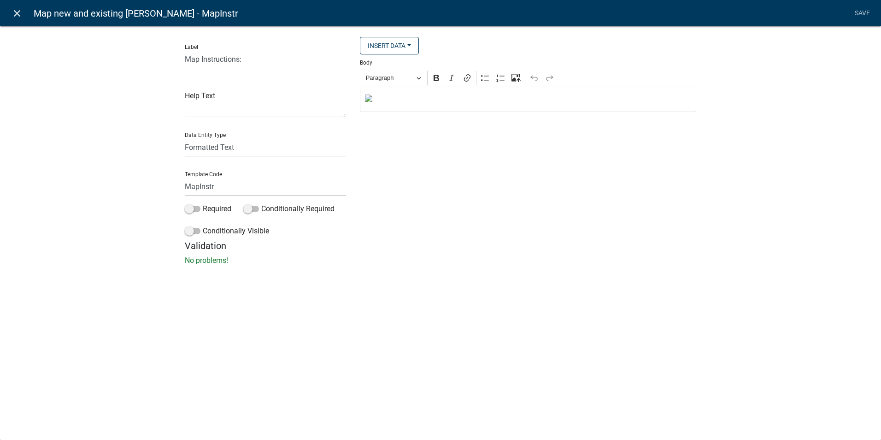
click at [14, 14] on icon "close" at bounding box center [17, 13] width 11 height 11
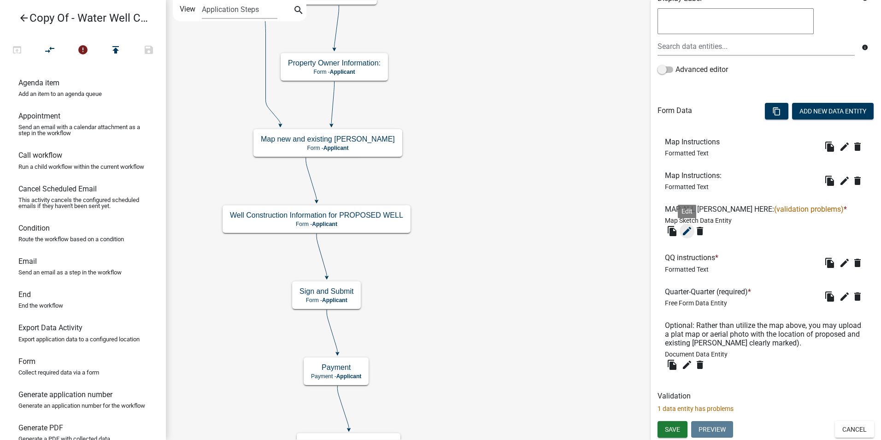
click at [688, 229] on icon "edit" at bounding box center [687, 230] width 11 height 11
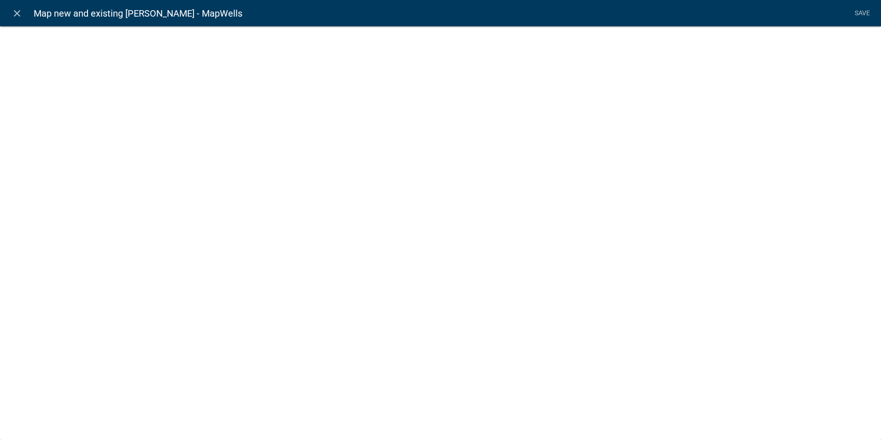
select select "mapsketch-data"
select select "hybrid"
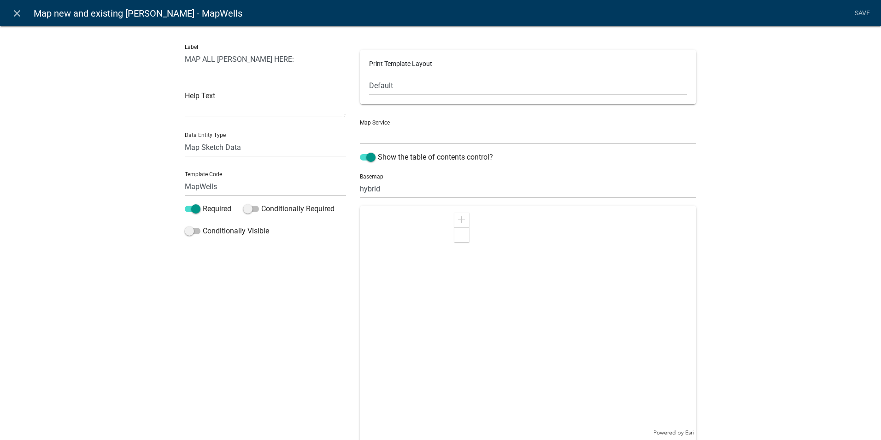
select select
click at [12, 12] on icon "close" at bounding box center [17, 13] width 11 height 11
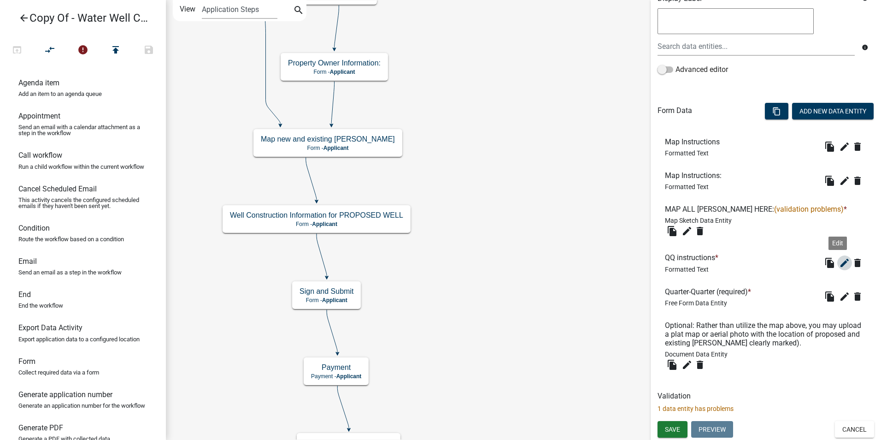
click at [841, 262] on icon "edit" at bounding box center [844, 262] width 11 height 11
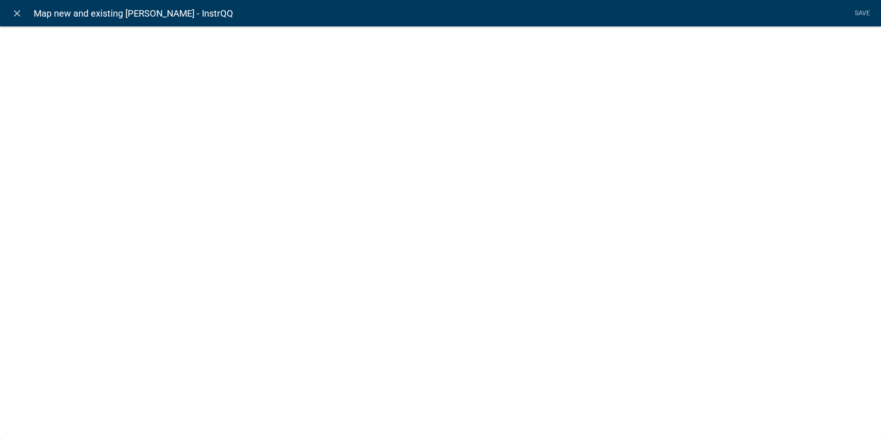
select select "rich-text"
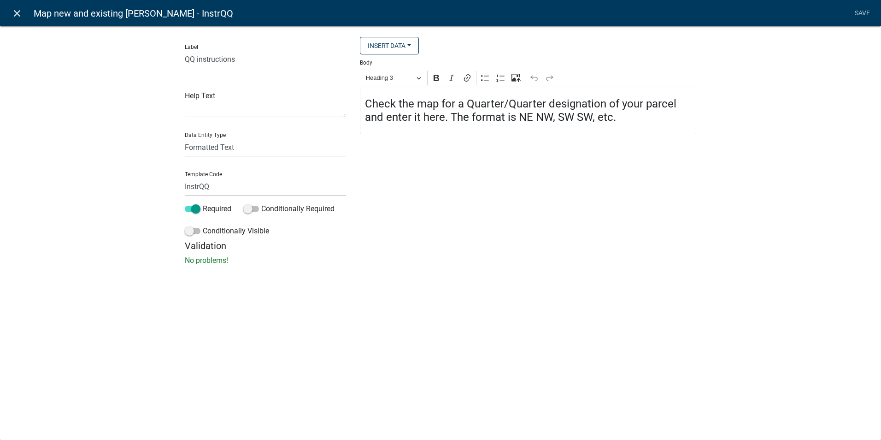
click at [15, 13] on icon "close" at bounding box center [17, 13] width 11 height 11
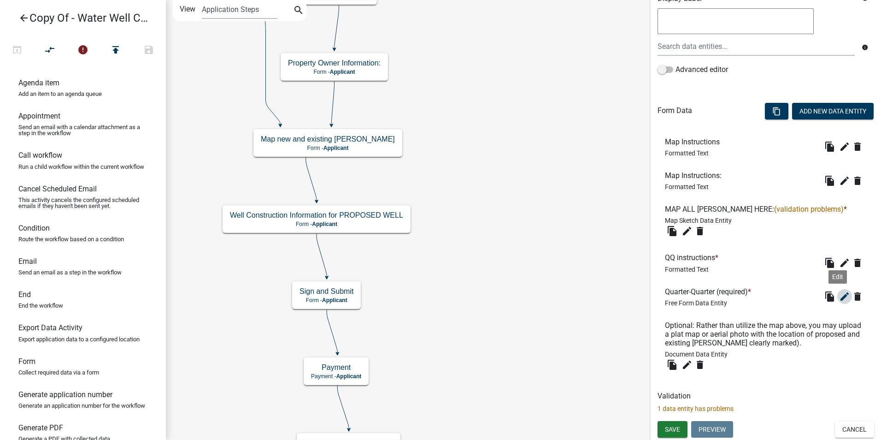
click at [839, 296] on icon "edit" at bounding box center [844, 296] width 11 height 11
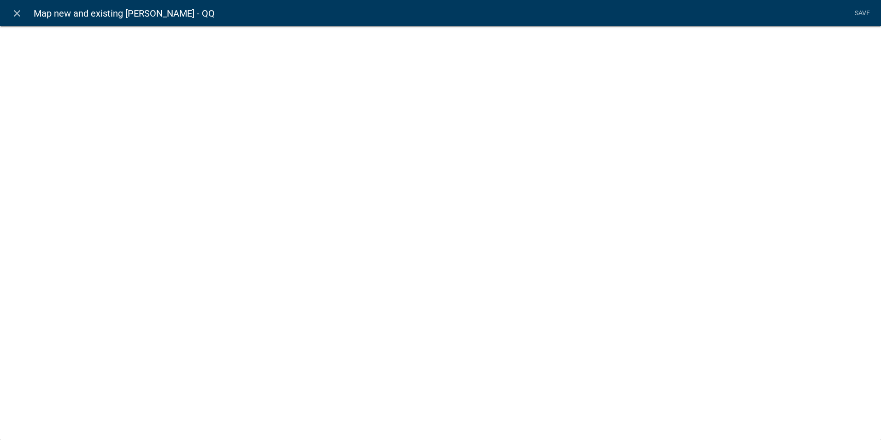
select select
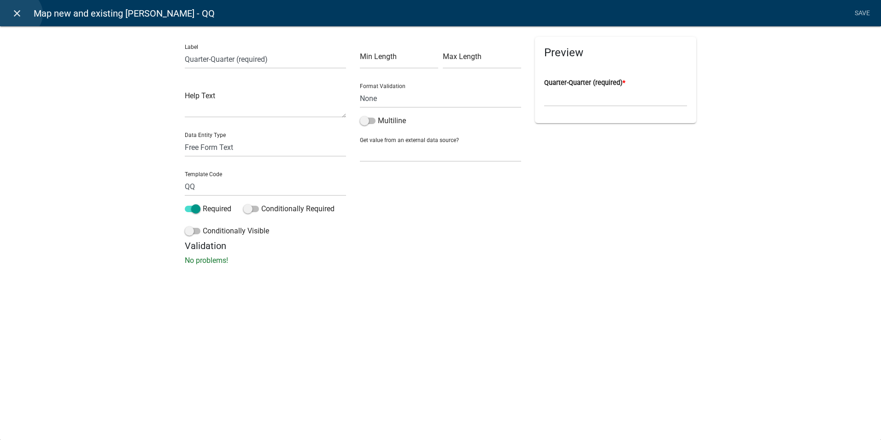
click at [20, 14] on icon "close" at bounding box center [17, 13] width 11 height 11
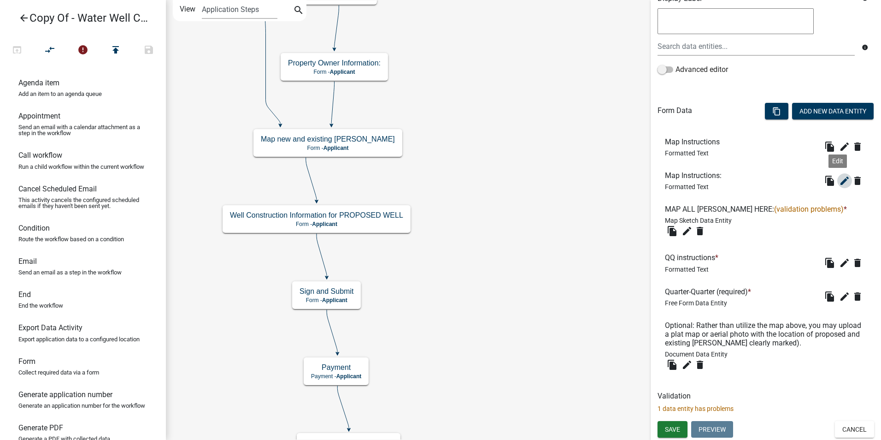
click at [839, 181] on icon "edit" at bounding box center [844, 180] width 11 height 11
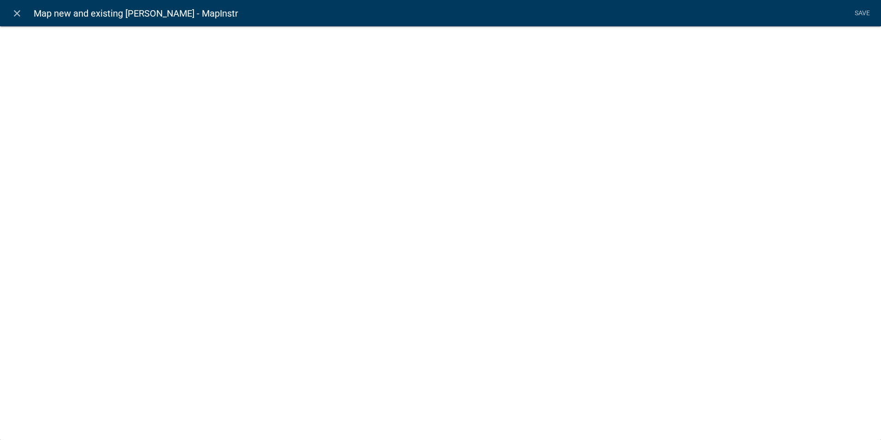
select select "rich-text"
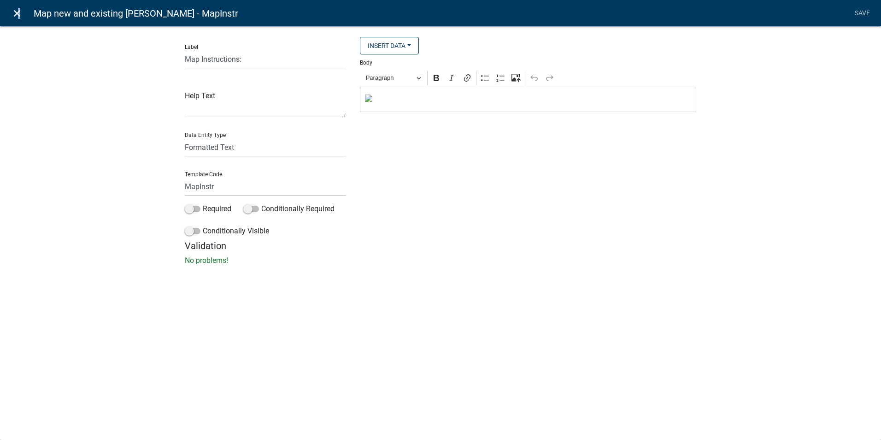
click at [17, 14] on icon "close" at bounding box center [17, 13] width 11 height 11
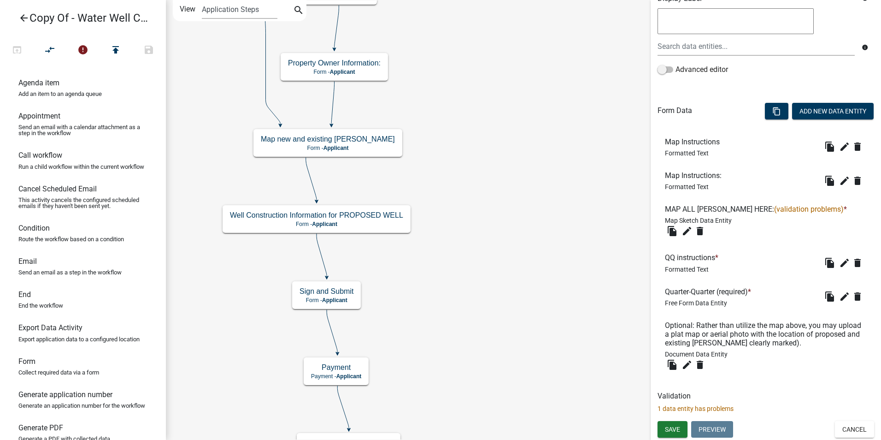
click at [759, 326] on h6 "Optional: Rather than utilize the map above, you may upload a plat map or aeria…" at bounding box center [766, 334] width 202 height 27
click at [757, 360] on li "Optional: Rather than utilize the map above, you may upload a plat map or aeria…" at bounding box center [766, 346] width 217 height 66
click at [772, 112] on icon "content_copy" at bounding box center [776, 111] width 9 height 9
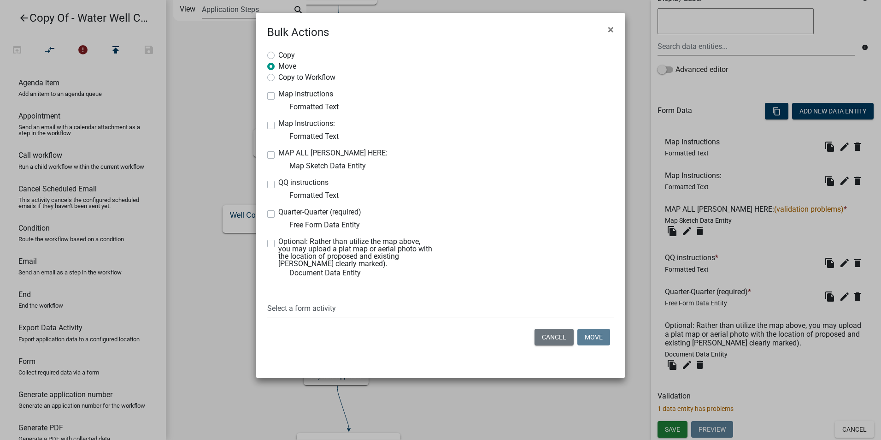
click at [268, 82] on div "Copy to Workflow" at bounding box center [440, 77] width 347 height 11
click at [278, 94] on label "Map Instructions" at bounding box center [305, 93] width 55 height 7
click at [278, 94] on input "Map Instructions" at bounding box center [281, 93] width 6 height 6
checkbox input "true"
click at [278, 123] on label "Map Instructions:" at bounding box center [306, 123] width 57 height 7
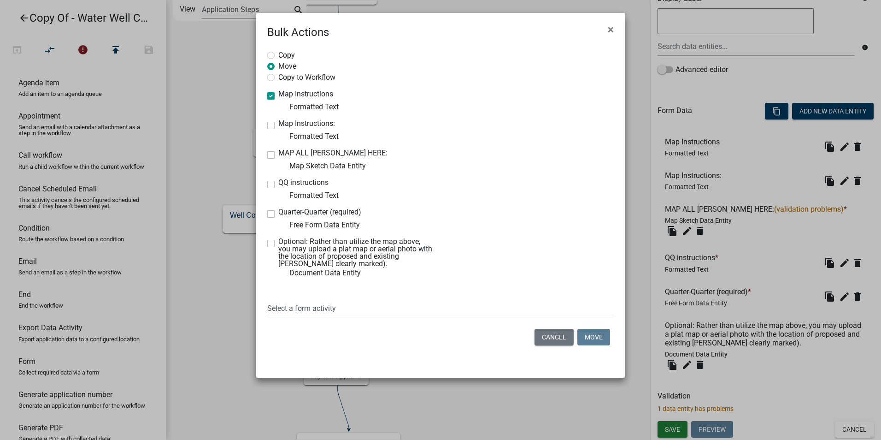
click at [278, 123] on input "Map Instructions:" at bounding box center [281, 123] width 6 height 6
checkbox input "true"
click at [278, 186] on label "QQ instructions" at bounding box center [303, 182] width 50 height 7
click at [278, 185] on input "QQ instructions" at bounding box center [281, 182] width 6 height 6
checkbox input "true"
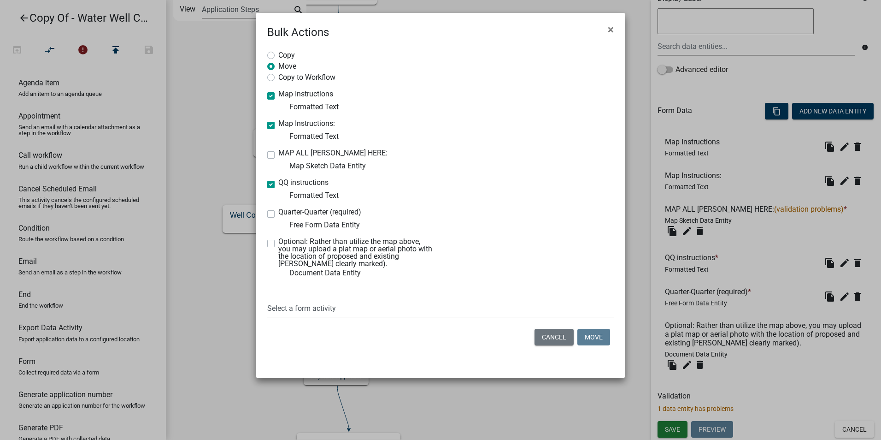
click at [278, 215] on label "Quarter-Quarter (required)" at bounding box center [319, 211] width 83 height 7
click at [278, 214] on input "Quarter-Quarter (required)" at bounding box center [281, 211] width 6 height 6
checkbox input "true"
click at [275, 246] on div "Optional: Rather than utilize the map above, you may upload a plat map or aeria…" at bounding box center [350, 258] width 166 height 41
click at [294, 306] on select "Select a form activity Required Applicant Information Sign and Submit Property …" at bounding box center [440, 308] width 347 height 19
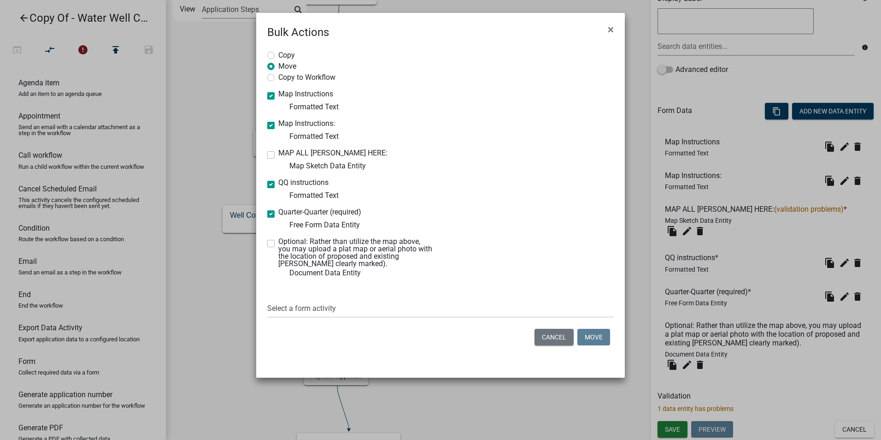
click at [266, 76] on div "Copy Move Copy to Workflow Map Instructions Formatted Text Map Instructions: Fo…" at bounding box center [440, 200] width 369 height 319
click at [278, 78] on label "Copy to Workflow" at bounding box center [306, 76] width 57 height 9
click at [278, 78] on input "Copy to Workflow" at bounding box center [281, 75] width 6 height 6
radio input "true"
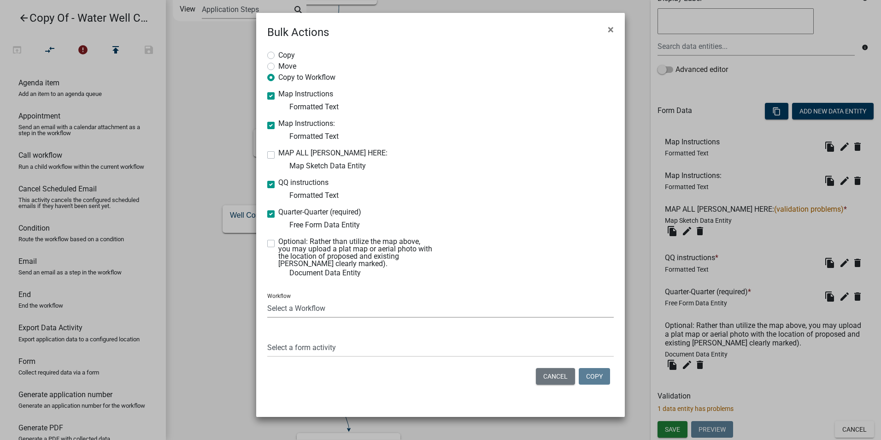
click at [289, 309] on select "Select a Workflow 911 Address and Sign Request A General Workflow Acknowledgeme…" at bounding box center [440, 308] width 347 height 19
select select "6b964786-88c7-40e9-853c-7ac1fbbcb689"
click at [267, 299] on select "Select a Workflow 911 Address and Sign Request A General Workflow Acknowledgeme…" at bounding box center [440, 308] width 347 height 19
click at [307, 347] on select "Select a form activity Property Owner Information Applicant Info Well Construct…" at bounding box center [440, 347] width 347 height 19
select select "f9fff841-1677-45a1-83e7-eb1d337f76a9"
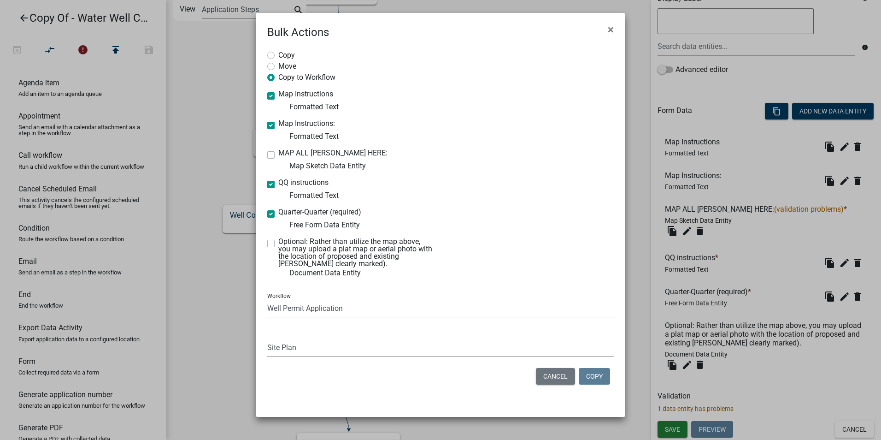
click at [267, 338] on select "Select a form activity Property Owner Information Applicant Info Well Construct…" at bounding box center [440, 347] width 347 height 19
click at [595, 375] on button "Copy" at bounding box center [594, 376] width 31 height 17
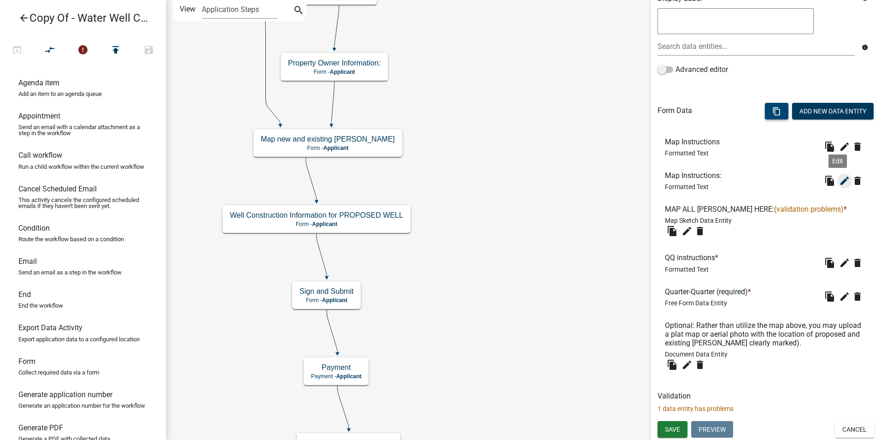
click at [839, 180] on icon "edit" at bounding box center [844, 180] width 11 height 11
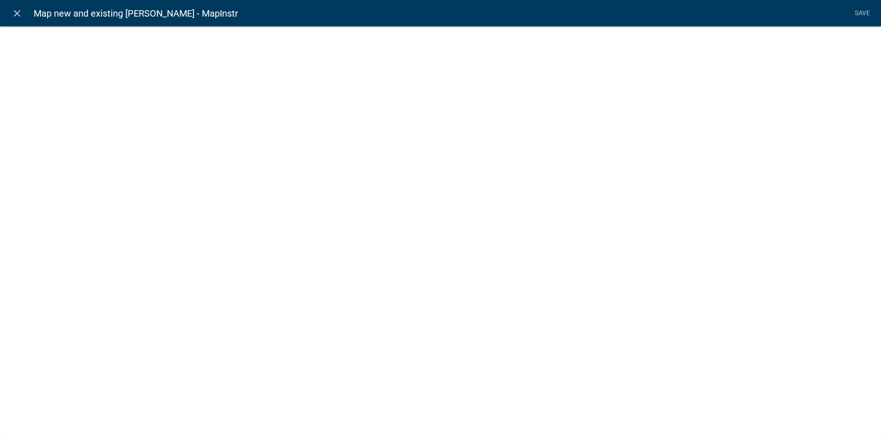
select select "rich-text"
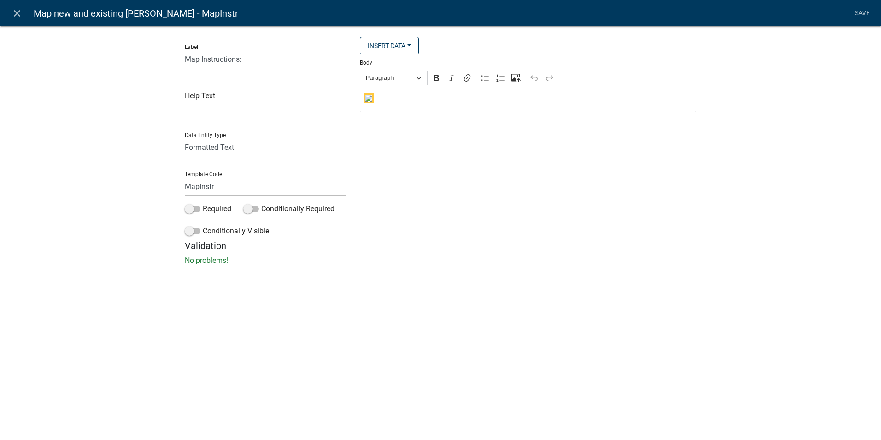
click at [369, 100] on img "Editor editing area: main. Press Alt+0 for help." at bounding box center [368, 97] width 7 height 7
click at [510, 237] on div "Insert Data Fee Recipients Mailing Address: City: Applicant Email: City Email A…" at bounding box center [528, 138] width 350 height 203
click at [23, 16] on link "close" at bounding box center [16, 13] width 19 height 19
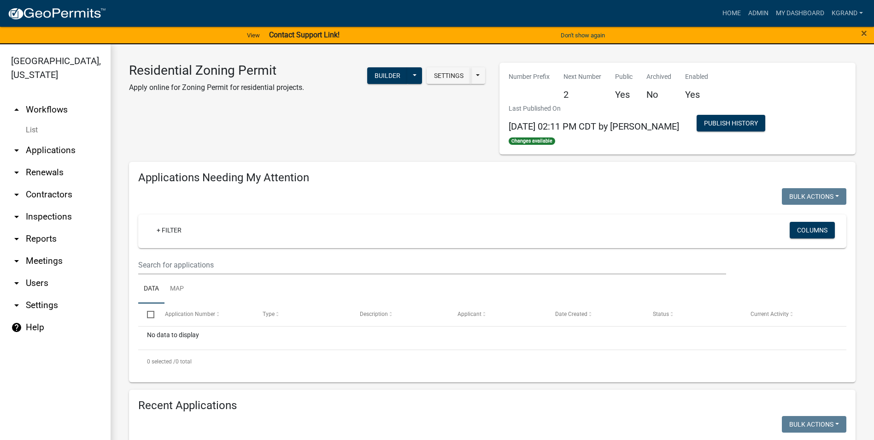
drag, startPoint x: 47, startPoint y: 96, endPoint x: 53, endPoint y: 99, distance: 7.0
click at [47, 99] on link "arrow_drop_up Workflows" at bounding box center [55, 110] width 111 height 22
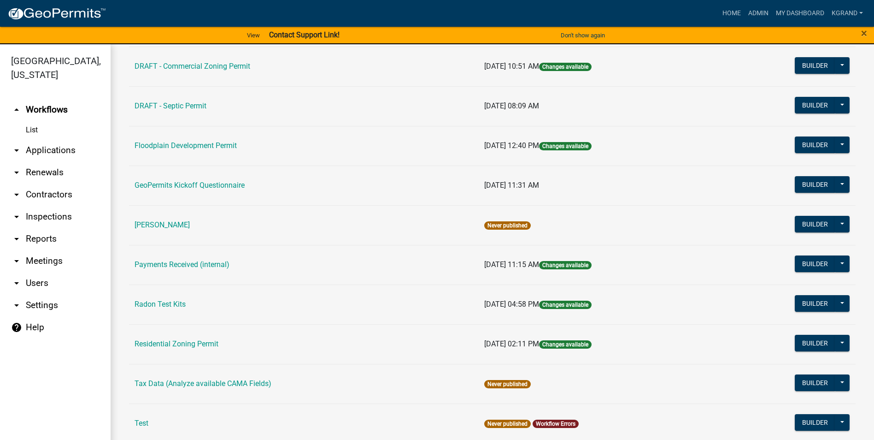
scroll to position [369, 0]
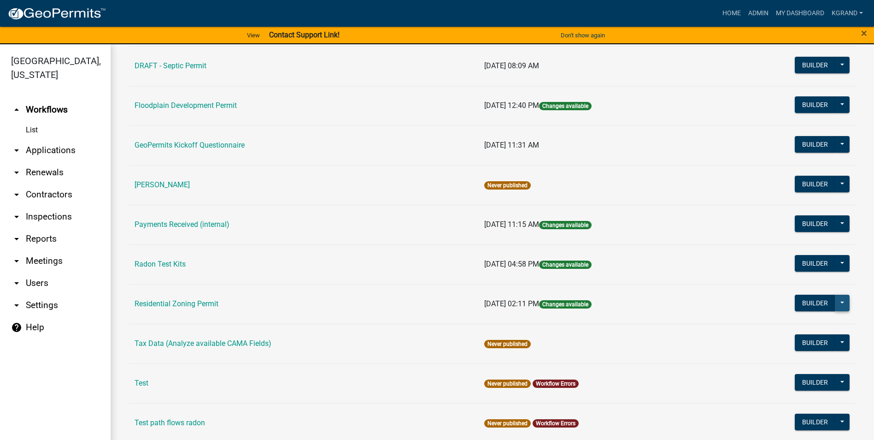
click at [835, 303] on button at bounding box center [842, 302] width 15 height 17
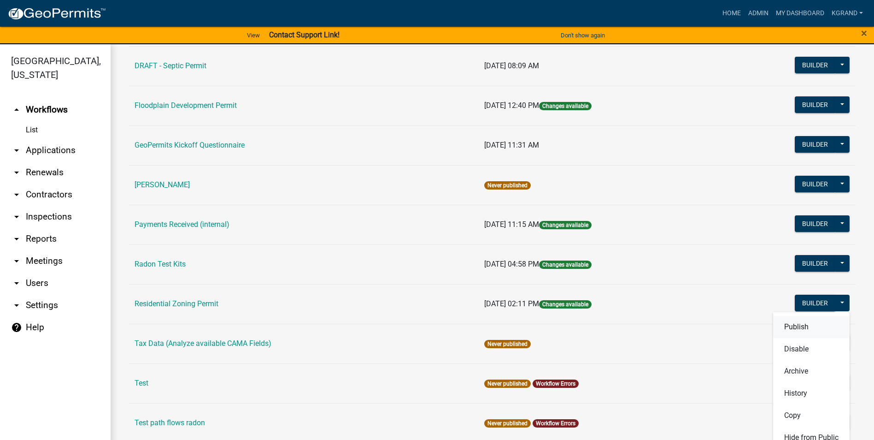
click at [781, 323] on button "Publish" at bounding box center [811, 327] width 76 height 22
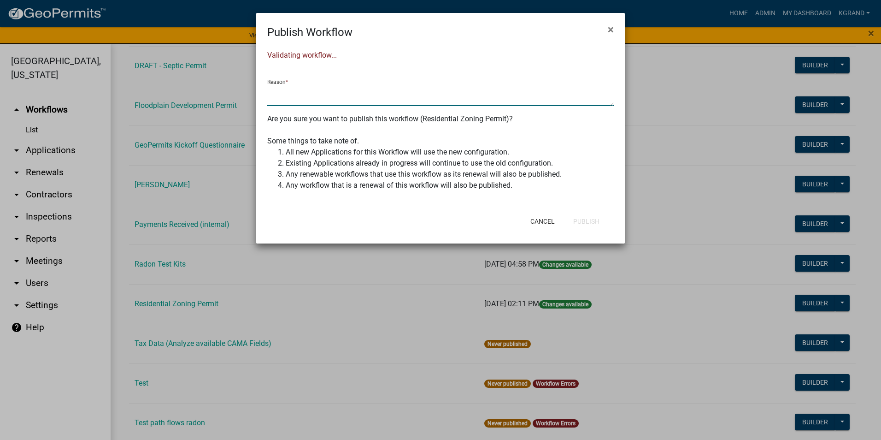
click at [312, 103] on textarea at bounding box center [440, 95] width 347 height 21
type textarea "EH inspection loop updated to staff instead of EH Admin"
click at [584, 220] on button "Publish" at bounding box center [586, 221] width 41 height 17
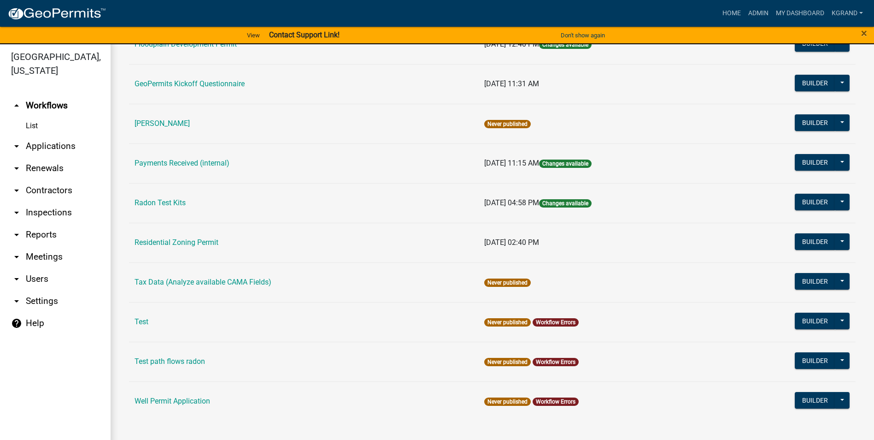
scroll to position [11, 0]
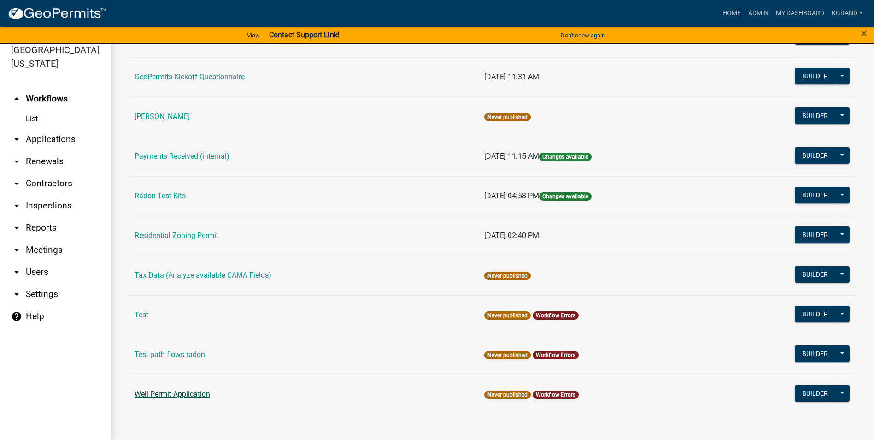
click at [188, 391] on link "Well Permit Application" at bounding box center [173, 393] width 76 height 9
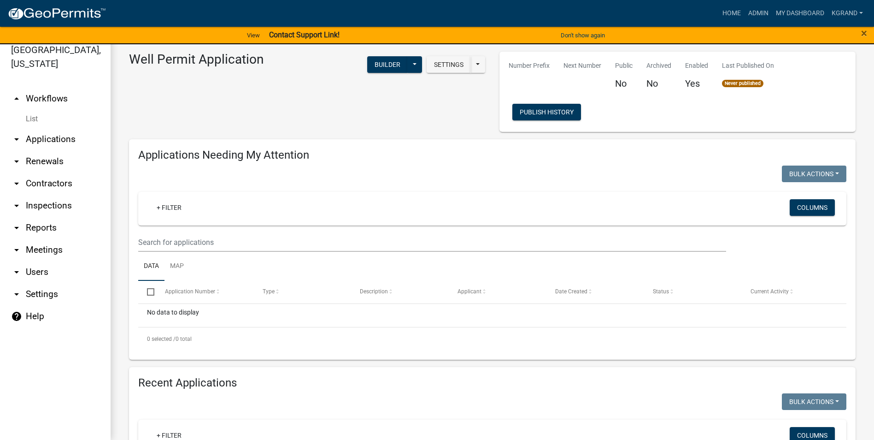
click at [34, 283] on link "arrow_drop_down Settings" at bounding box center [55, 294] width 111 height 22
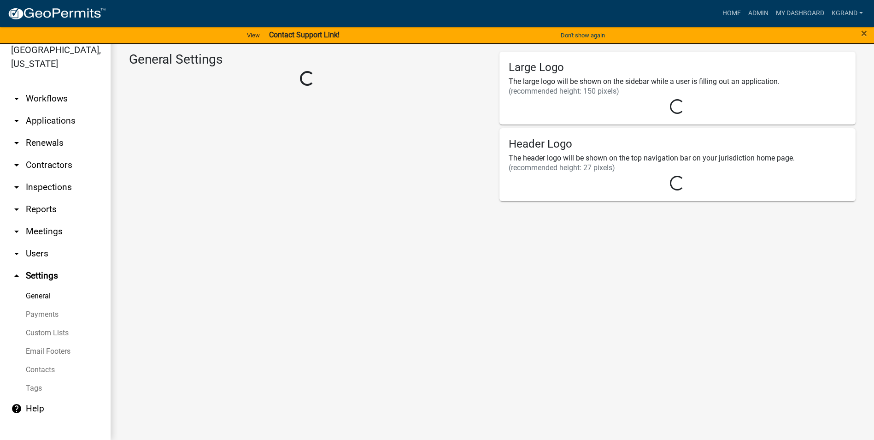
select select "IA"
select select "Central Standard Time"
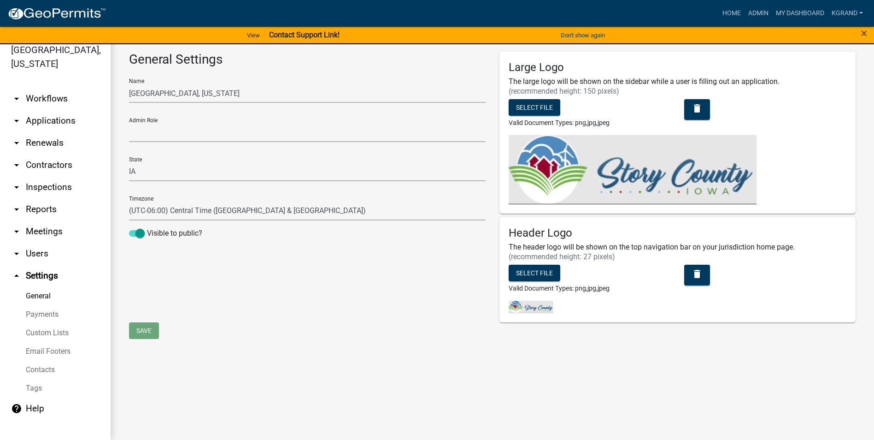
click at [38, 324] on link "Custom Lists" at bounding box center [55, 333] width 111 height 18
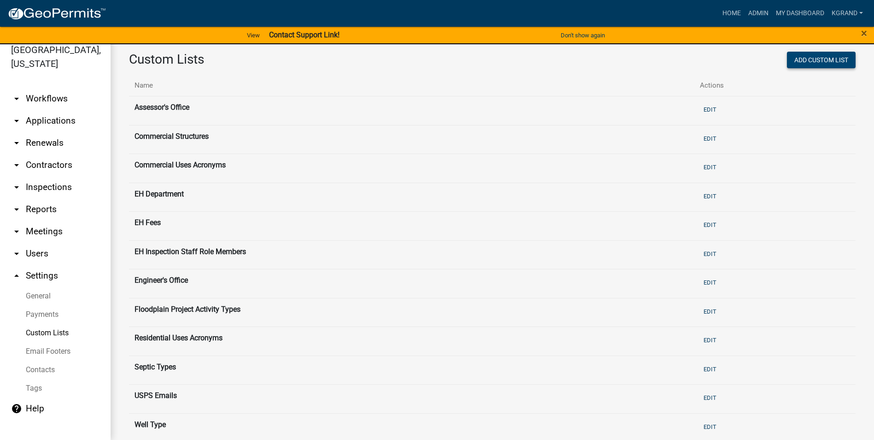
click at [803, 58] on button "Add Custom List" at bounding box center [821, 60] width 69 height 17
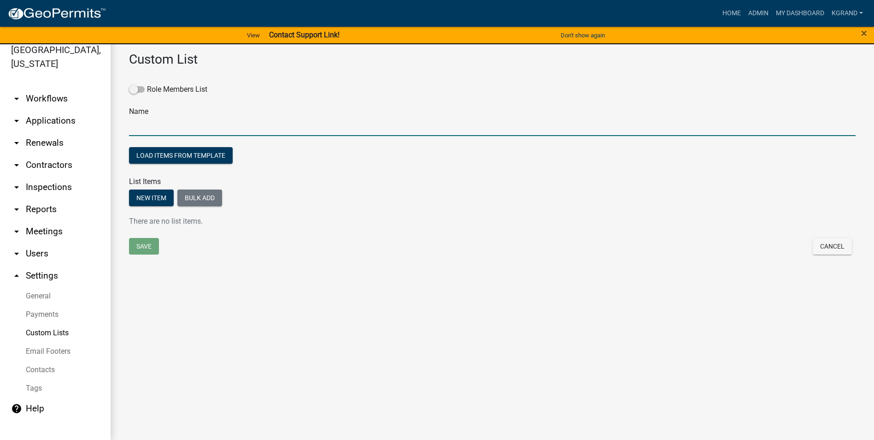
click at [222, 123] on input "text" at bounding box center [492, 126] width 727 height 19
type input "EH Fee Recipient Accounts"
click at [196, 291] on div "Custom List Role Members List Name EH Fee Recipient Accounts Load items from te…" at bounding box center [493, 163] width 764 height 261
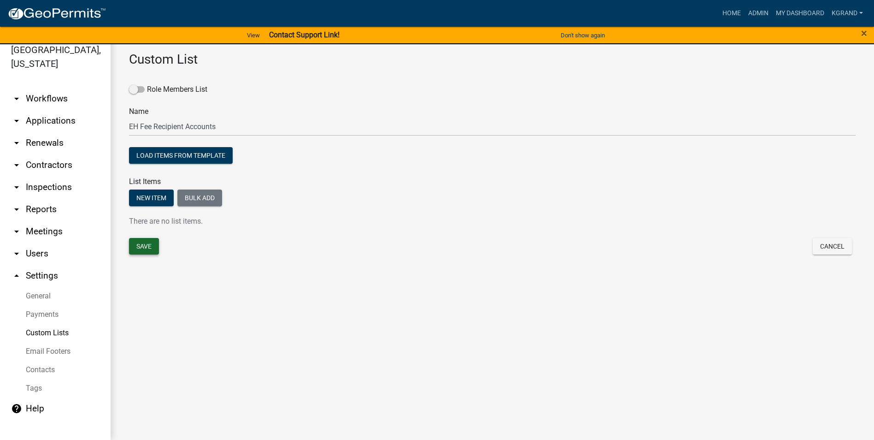
click at [147, 243] on button "Save" at bounding box center [144, 246] width 30 height 17
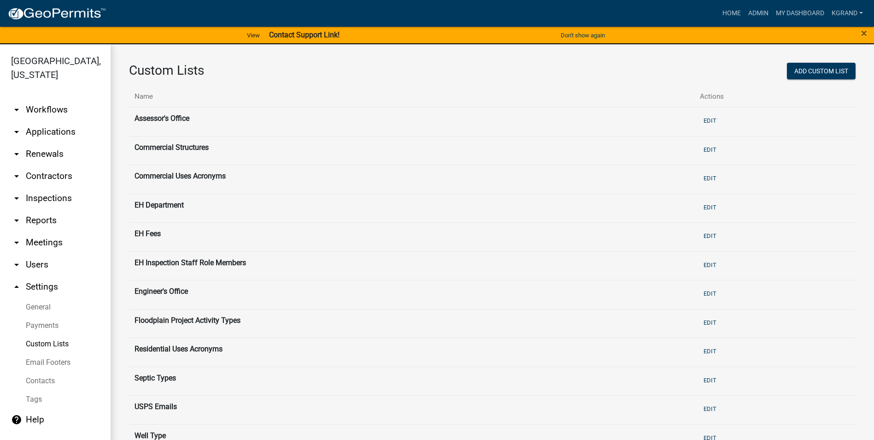
click at [43, 276] on link "arrow_drop_up Settings" at bounding box center [55, 287] width 111 height 22
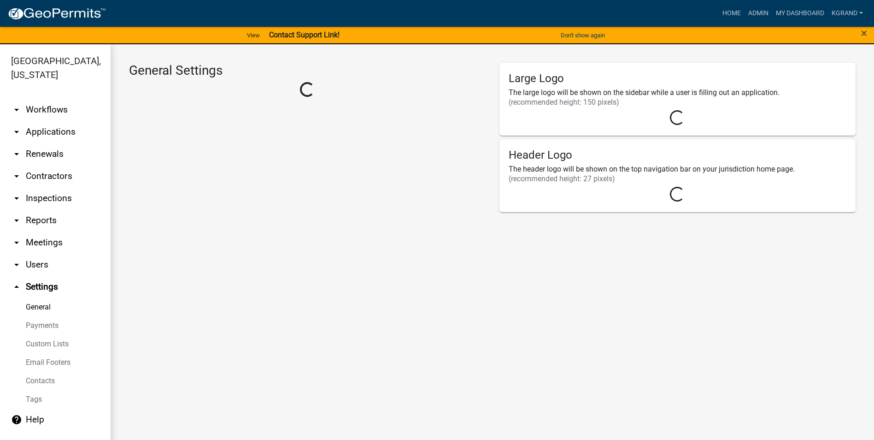
select select "IA"
select select "Central Standard Time"
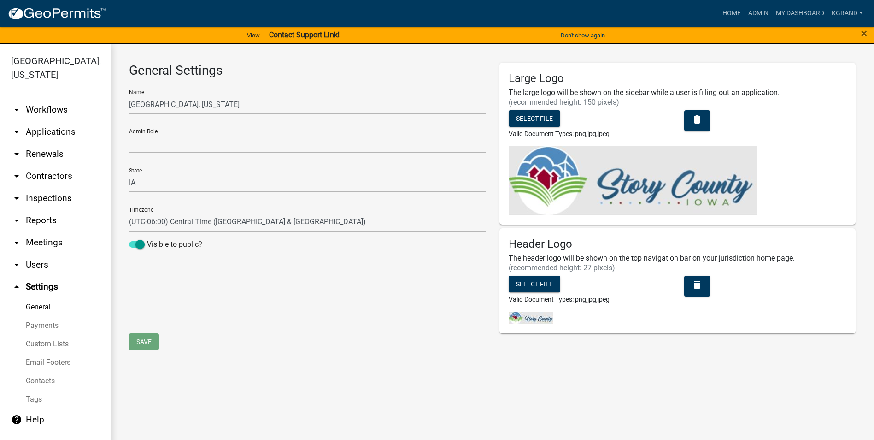
click at [40, 253] on link "arrow_drop_down Users" at bounding box center [55, 264] width 111 height 22
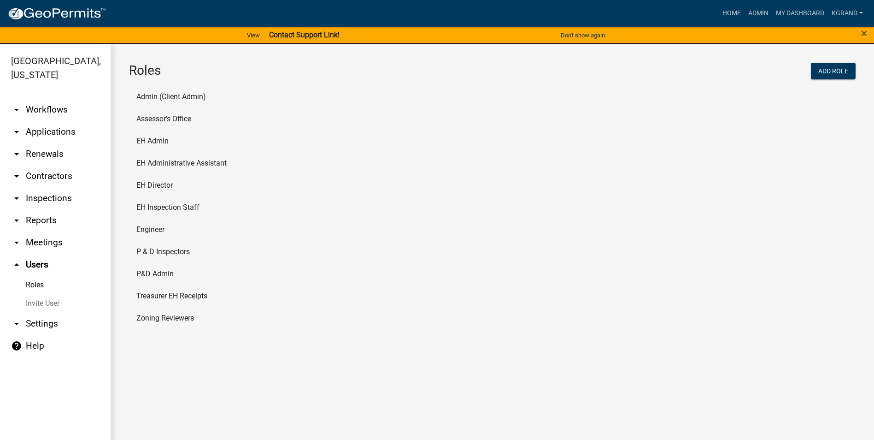
click at [32, 312] on link "arrow_drop_down Settings" at bounding box center [55, 323] width 111 height 22
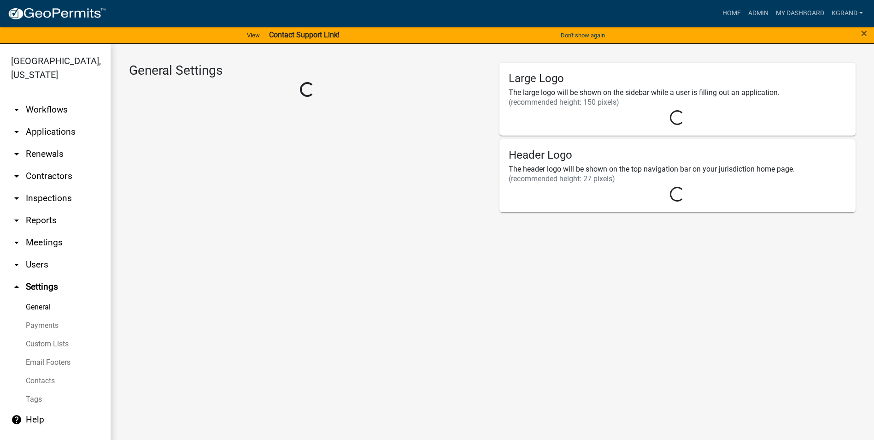
select select "IA"
select select "Central Standard Time"
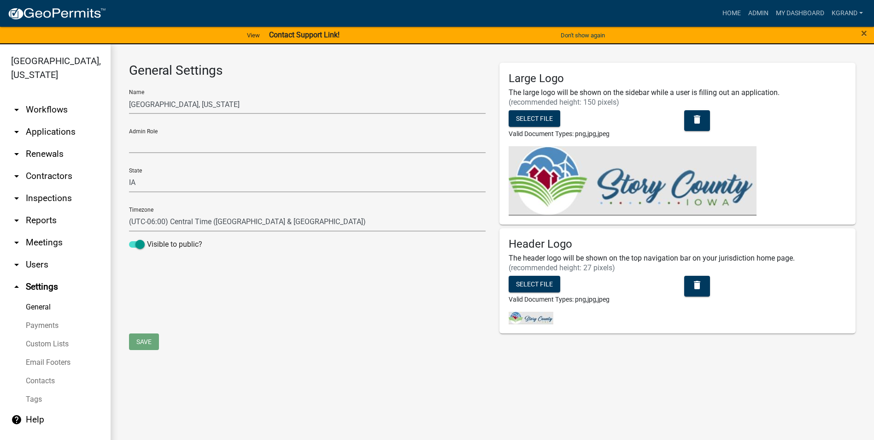
click at [40, 335] on link "Custom Lists" at bounding box center [55, 344] width 111 height 18
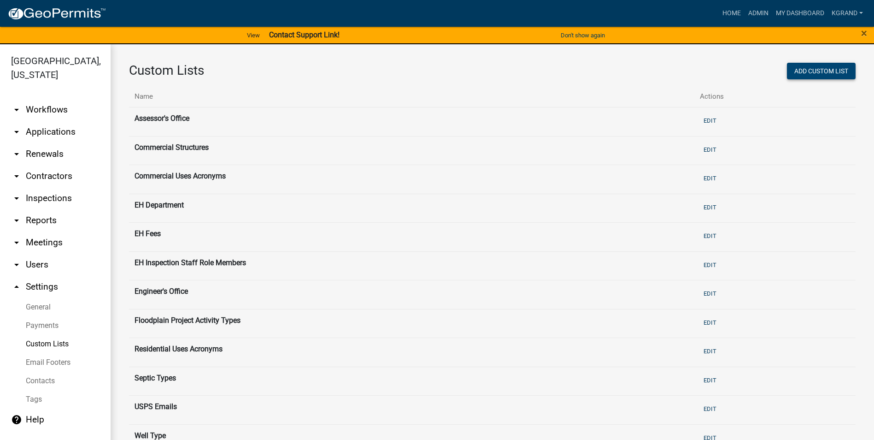
click at [807, 71] on button "Add Custom List" at bounding box center [821, 71] width 69 height 17
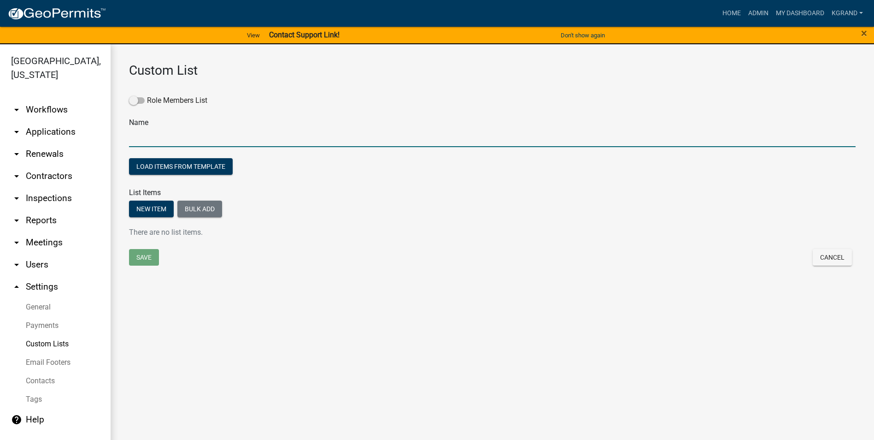
click at [156, 134] on input "text" at bounding box center [492, 137] width 727 height 19
type input "EH Fee Recipient Accounts"
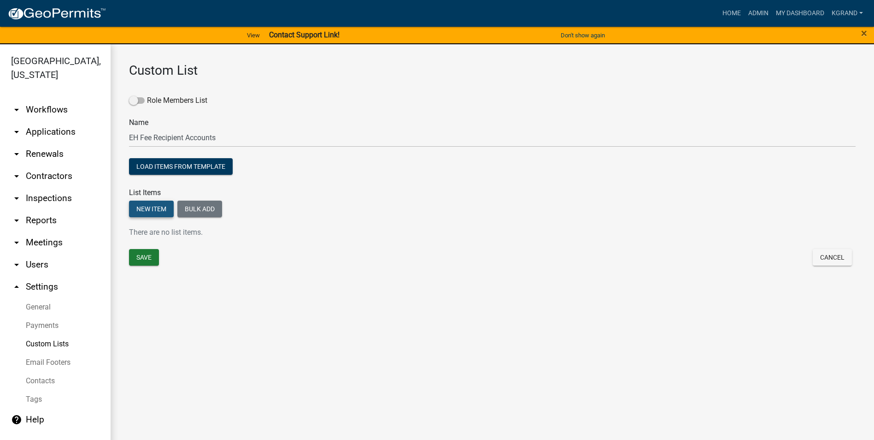
click at [143, 211] on button "New item" at bounding box center [151, 208] width 45 height 17
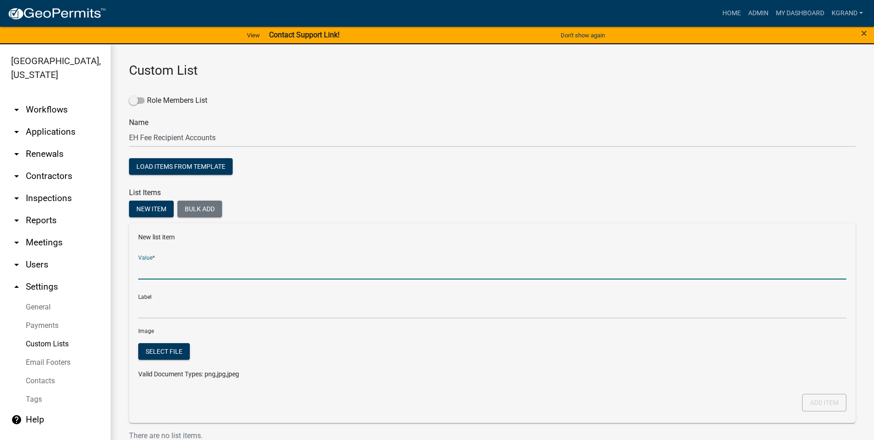
click at [148, 270] on input "Value *" at bounding box center [492, 269] width 708 height 19
type input "0"
type input "WellTesting"
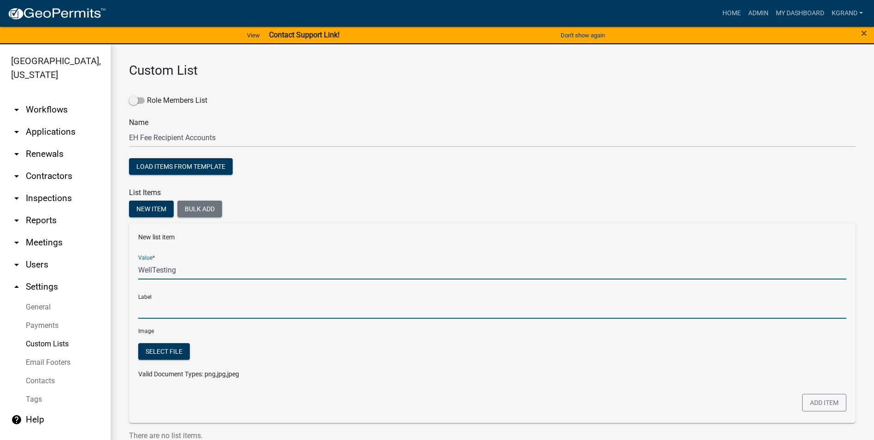
type input "WellTesting"
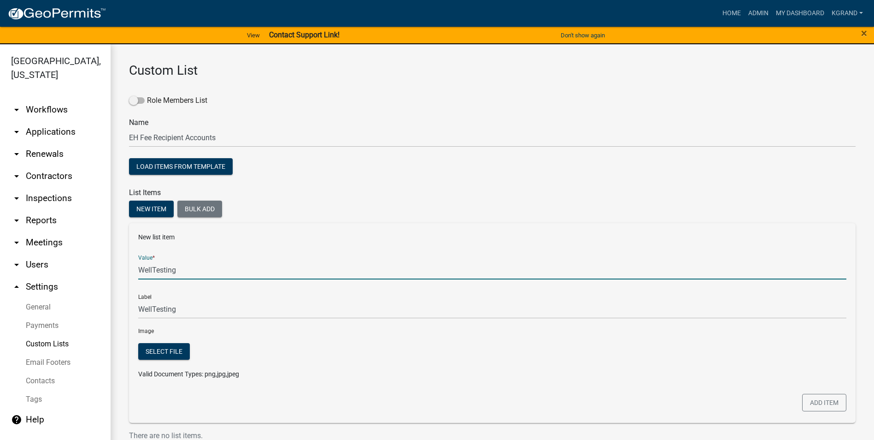
drag, startPoint x: 180, startPoint y: 269, endPoint x: 116, endPoint y: 267, distance: 64.1
click at [116, 267] on div "Custom List Role Members List Name EH Fee Recipient Accounts Load items from te…" at bounding box center [493, 276] width 764 height 465
type input "01000 03000 2624 23 - Well Testing Contract"
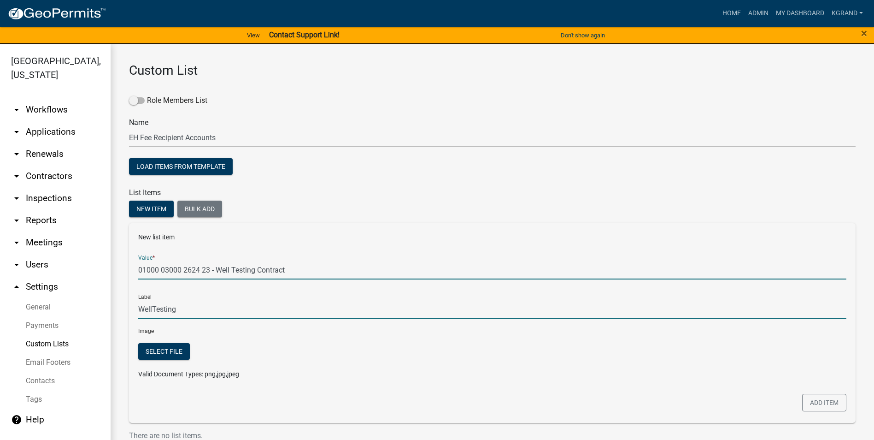
type input "01000 03000 2624 23 - Well Testing Contract"
click at [174, 306] on input "01000 03000 2624 23 - Well Testing Contract" at bounding box center [492, 309] width 708 height 19
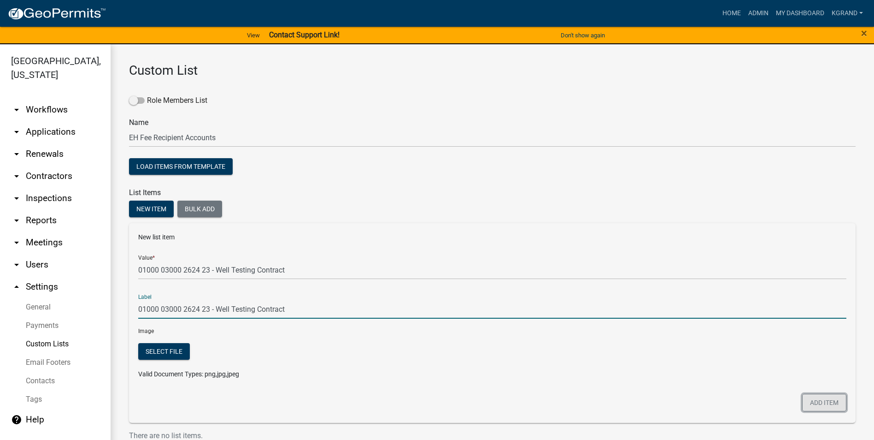
click at [824, 401] on button "Add item" at bounding box center [824, 403] width 44 height 18
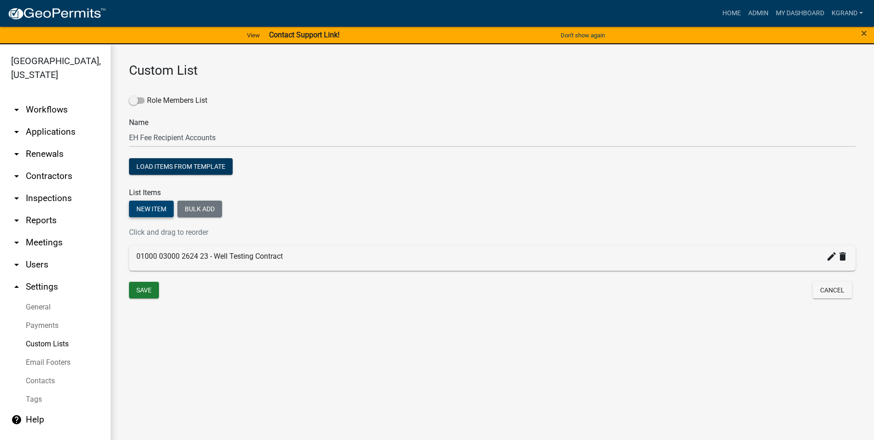
click at [156, 208] on button "New item" at bounding box center [151, 208] width 45 height 17
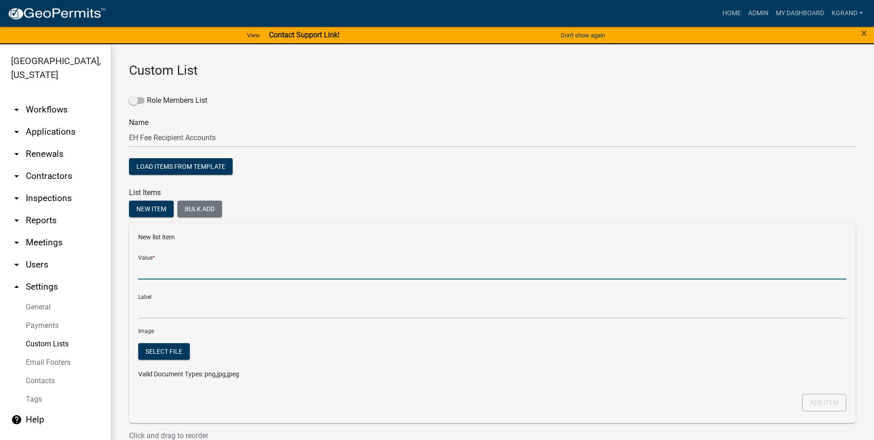
click at [148, 265] on input "Value *" at bounding box center [492, 269] width 708 height 19
drag, startPoint x: 161, startPoint y: 268, endPoint x: 156, endPoint y: 268, distance: 5.1
click at [160, 268] on input "01000" at bounding box center [492, 269] width 708 height 19
click at [158, 269] on input "01000" at bounding box center [492, 269] width 708 height 19
click at [153, 268] on input "0100 0" at bounding box center [492, 269] width 708 height 19
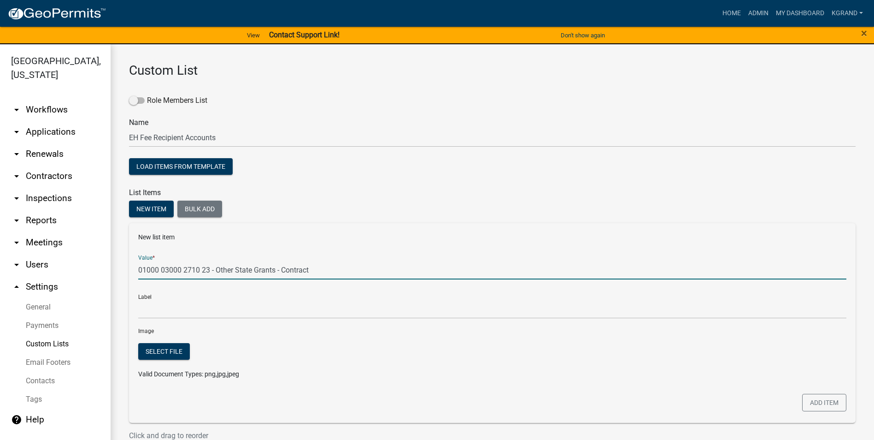
type input "01000 03000 2710 23 - Other State Grants - Contract"
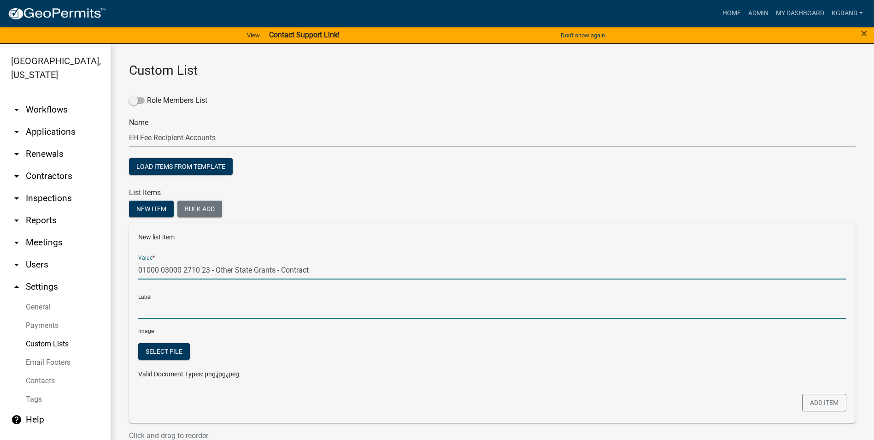
type input "01000 03000 2710 23 - Other State Grants - Contract"
click at [159, 315] on input "01000 03000 2710 23 - Other State Grants - Contract" at bounding box center [492, 309] width 708 height 19
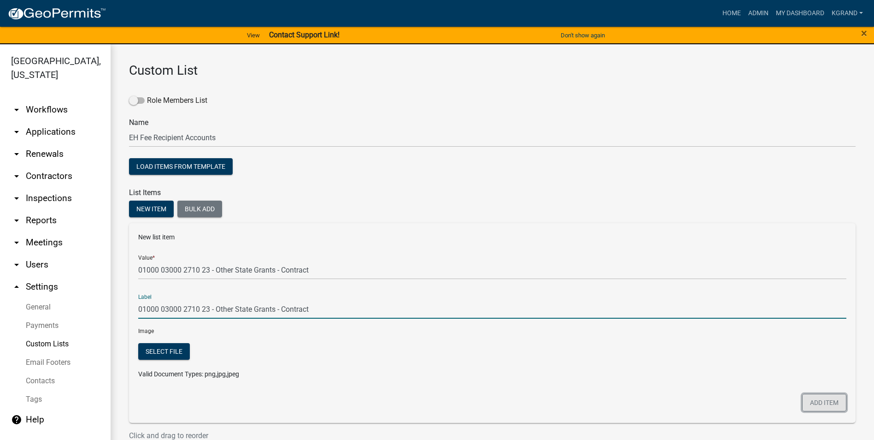
click at [828, 401] on button "Add item" at bounding box center [824, 403] width 44 height 18
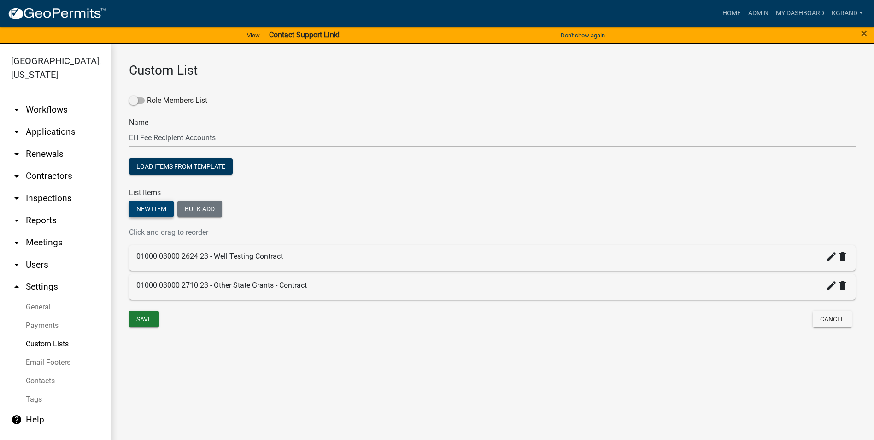
click at [154, 209] on button "New item" at bounding box center [151, 208] width 45 height 17
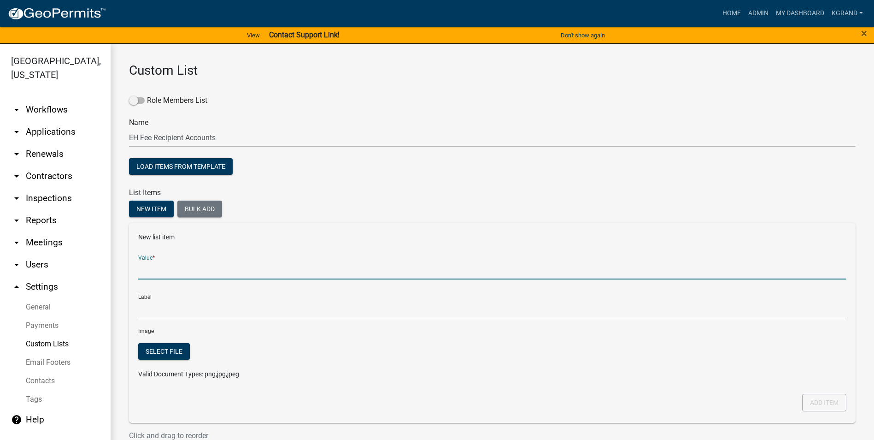
click at [157, 271] on input "Value *" at bounding box center [492, 269] width 708 height 19
type input "01000 03000 3310 23 - Septic Permits/Sewage - Fee"
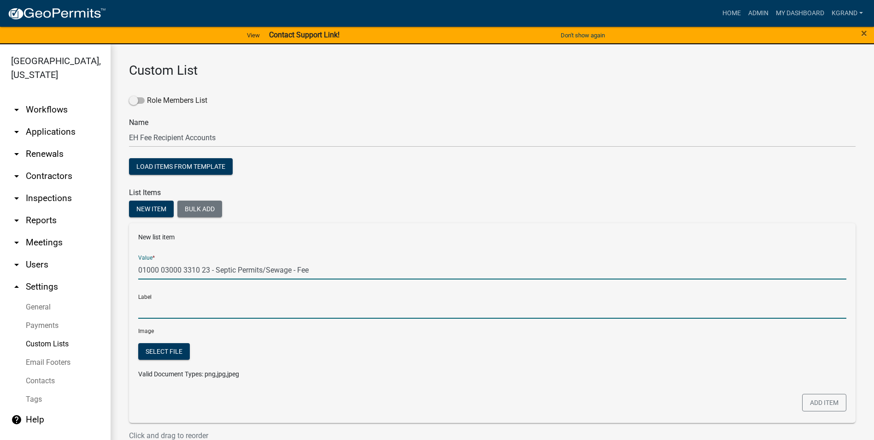
type input "01000 03000 3310 23 - Septic Permits/Sewage - Fee"
click at [176, 311] on input "01000 03000 3310 23 - Septic Permits/Sewage - Fee" at bounding box center [492, 309] width 708 height 19
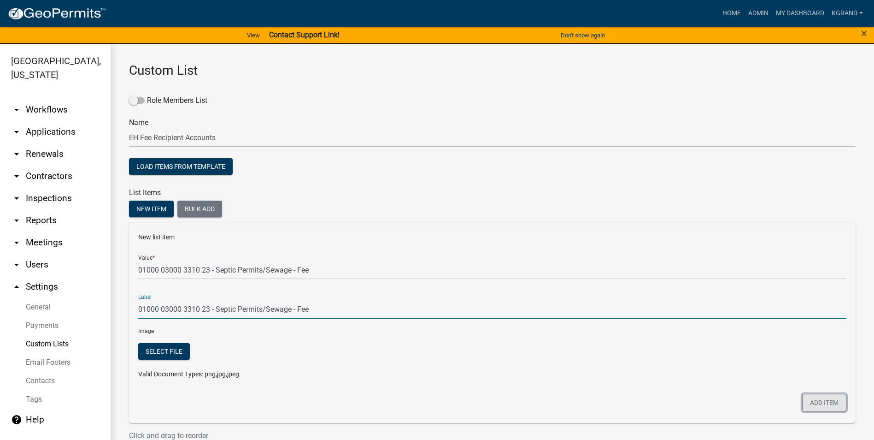
click at [816, 403] on button "Add item" at bounding box center [824, 403] width 44 height 18
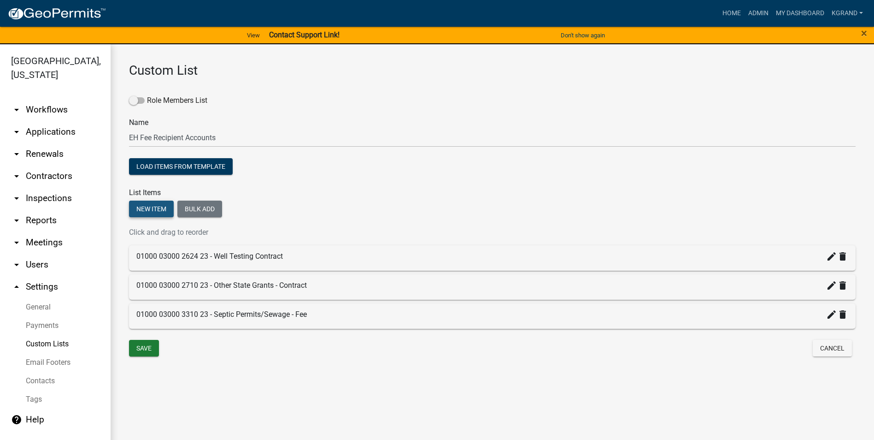
click at [148, 210] on button "New item" at bounding box center [151, 208] width 45 height 17
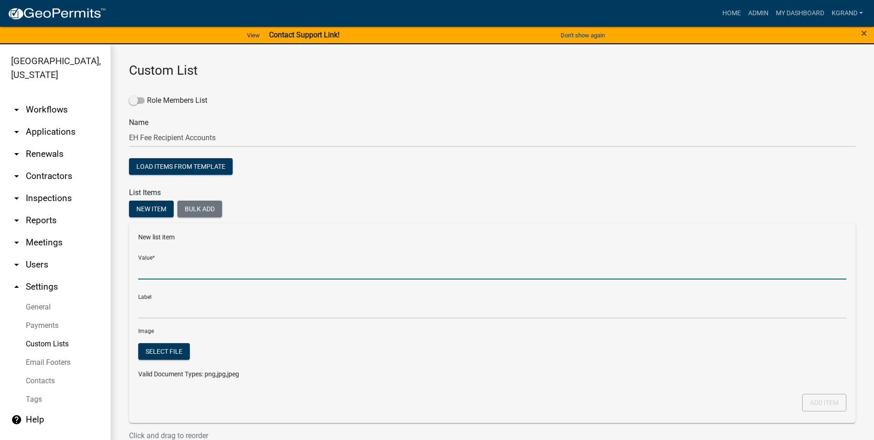
click at [157, 266] on input "Value *" at bounding box center [492, 269] width 708 height 19
type input "01000 03000 3320 23 - Well Permits"
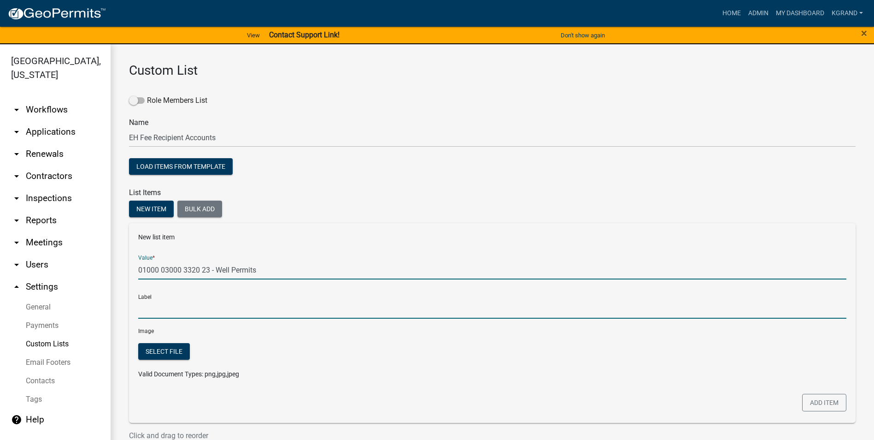
type input "01000 03000 3320 23 - Well Permits"
click at [191, 313] on input "01000 03000 3320 23 - Well Permits" at bounding box center [492, 309] width 708 height 19
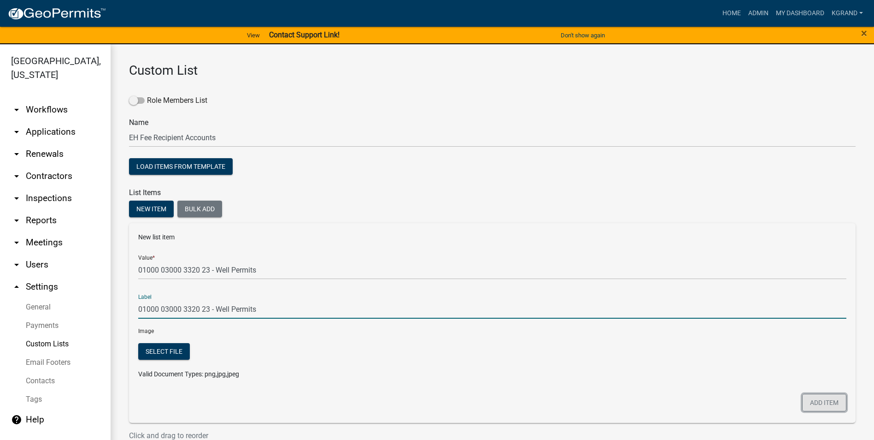
click at [829, 408] on button "Add item" at bounding box center [824, 403] width 44 height 18
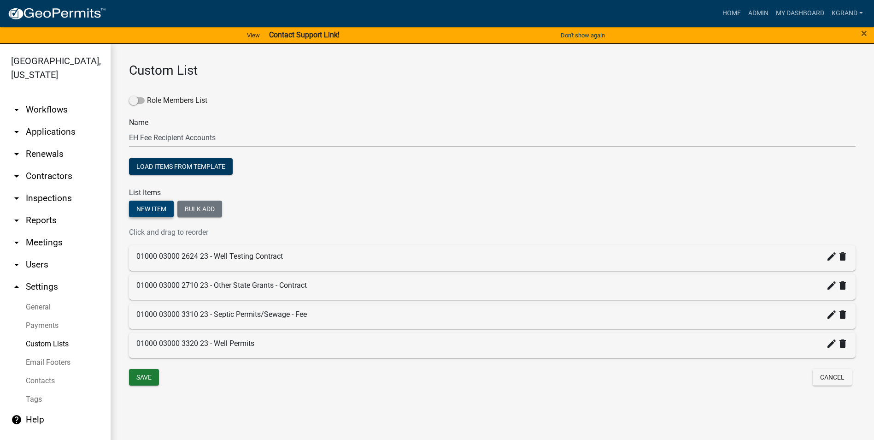
click at [157, 206] on button "New item" at bounding box center [151, 208] width 45 height 17
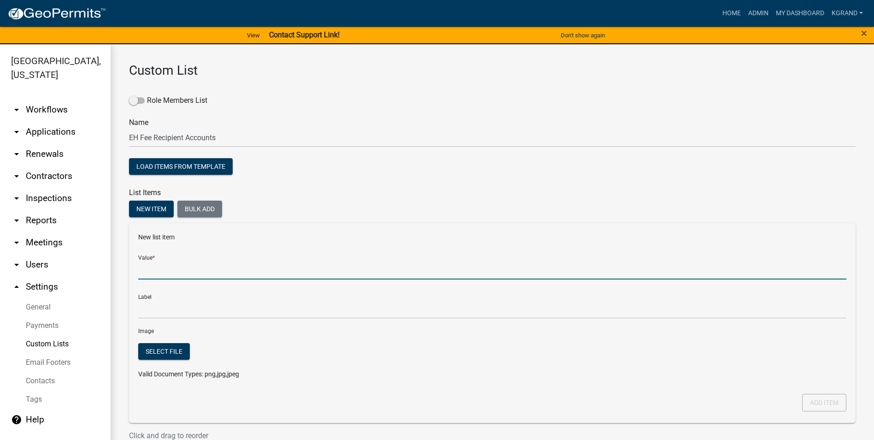
click at [157, 271] on input "Value *" at bounding box center [492, 269] width 708 height 19
type input "01000 03000 5390 23- Other Health Fees"
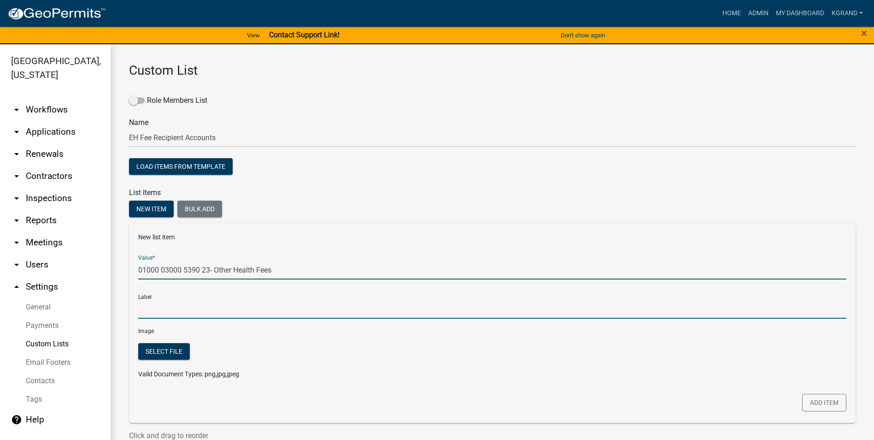
type input "01000 03000 5390 23- Other Health Fees"
click at [216, 312] on input "01000 03000 5390 23- Other Health Fees" at bounding box center [492, 309] width 708 height 19
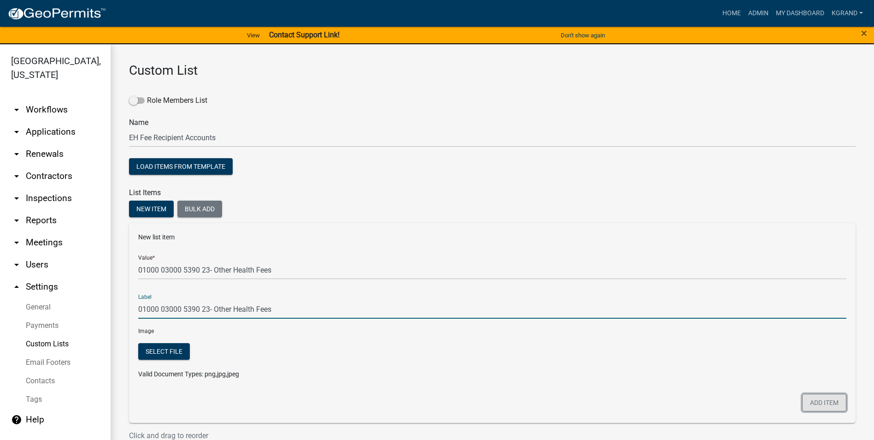
click at [814, 401] on button "Add item" at bounding box center [824, 403] width 44 height 18
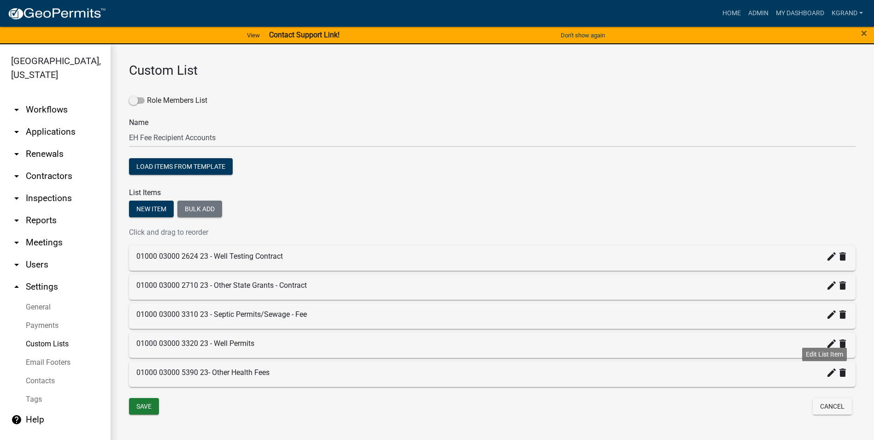
click at [826, 375] on icon "create" at bounding box center [831, 372] width 11 height 11
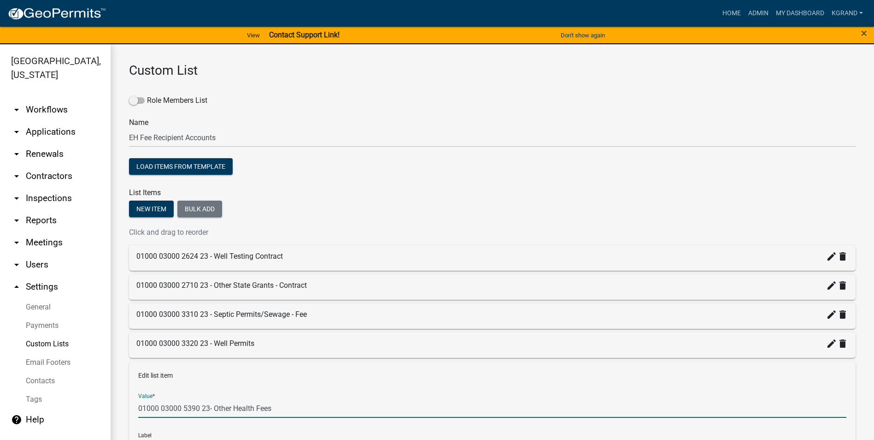
click at [211, 409] on input "01000 03000 5390 23- Other Health Fees" at bounding box center [492, 408] width 708 height 19
type input "01000 03000 5390 23 - Other Health Fees"
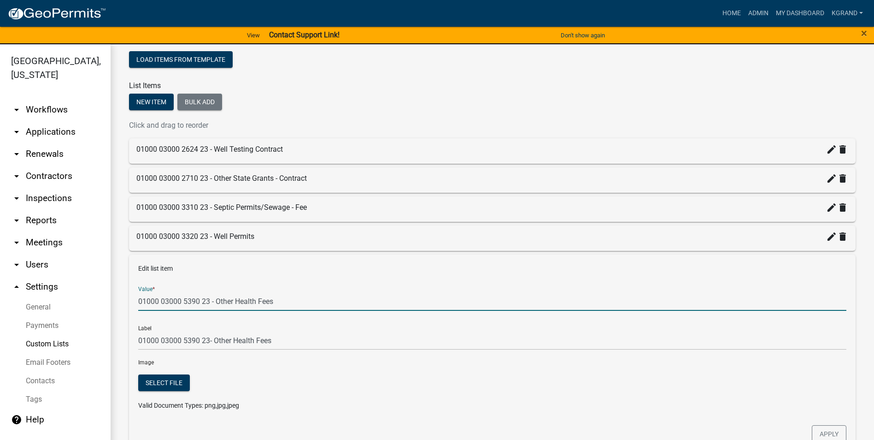
scroll to position [178, 0]
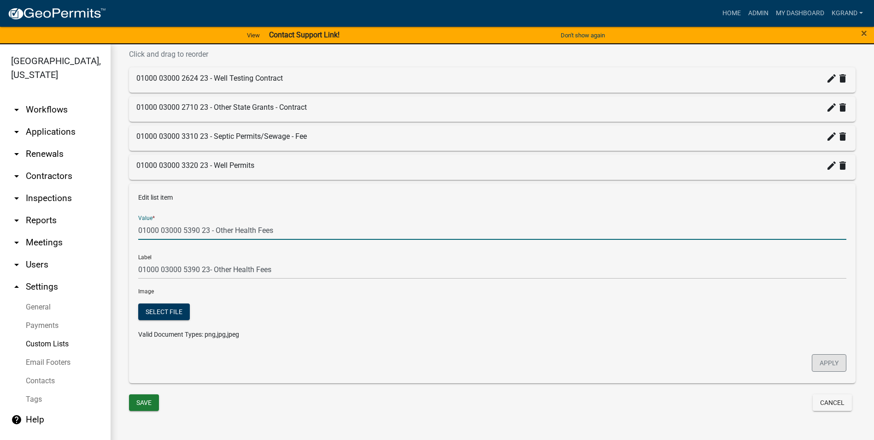
click at [812, 363] on button "Apply" at bounding box center [829, 363] width 35 height 18
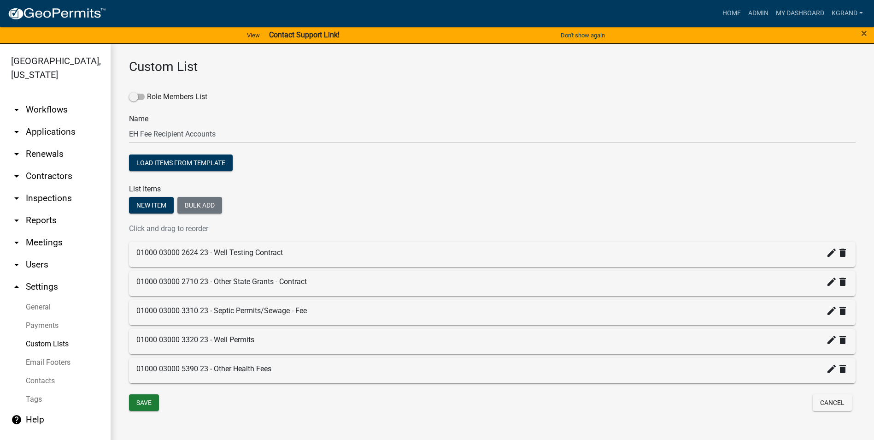
scroll to position [4, 0]
click at [161, 208] on button "New item" at bounding box center [151, 205] width 45 height 17
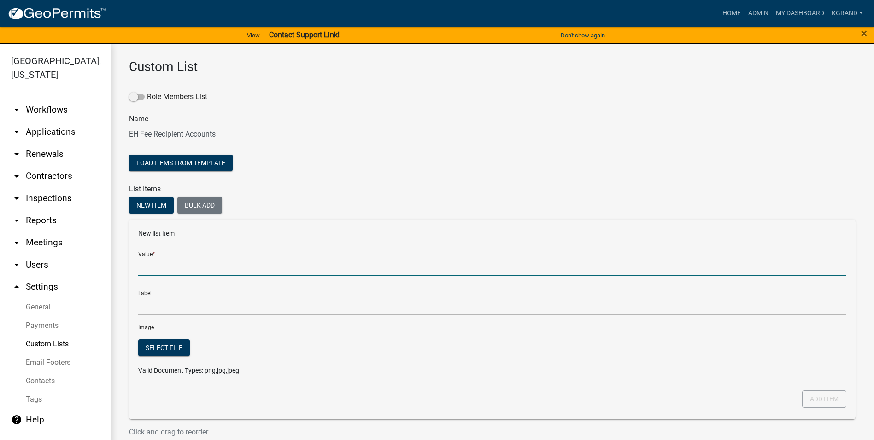
click at [143, 266] on input "Value *" at bounding box center [492, 266] width 708 height 19
type input "01000 03000 5391 23 - Other: Aquatic"
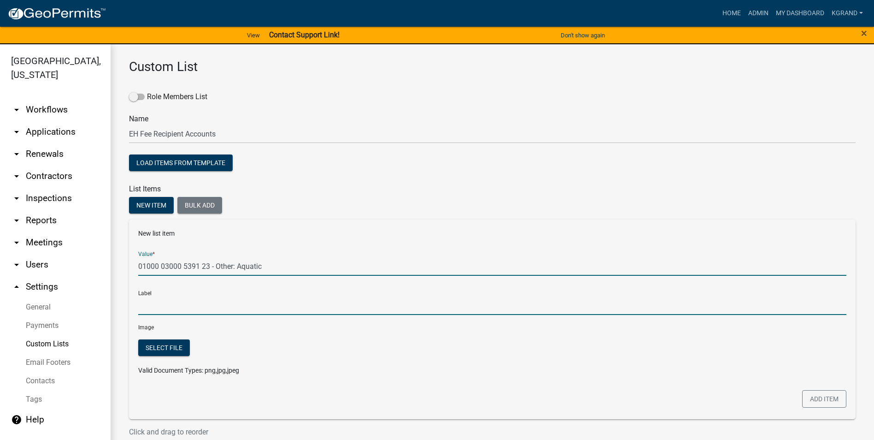
type input "01000 03000 5391 23 - Other: Aquatic"
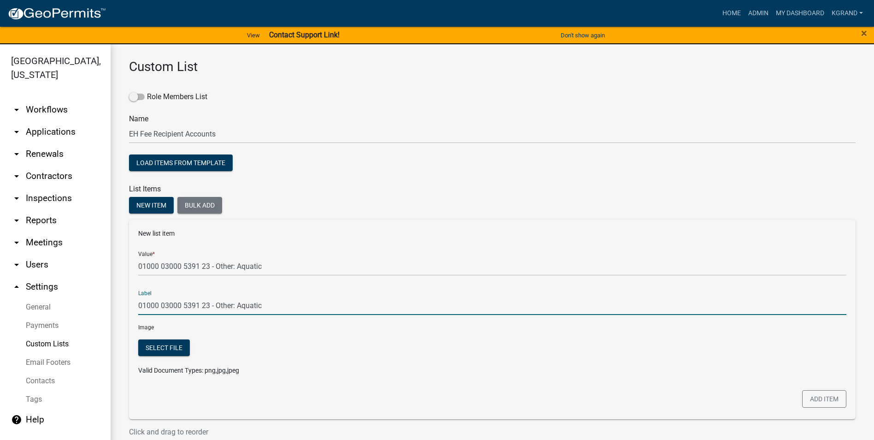
click at [155, 313] on input "01000 03000 5391 23 - Other: Aquatic" at bounding box center [492, 305] width 708 height 19
click at [827, 397] on button "Add item" at bounding box center [824, 399] width 44 height 18
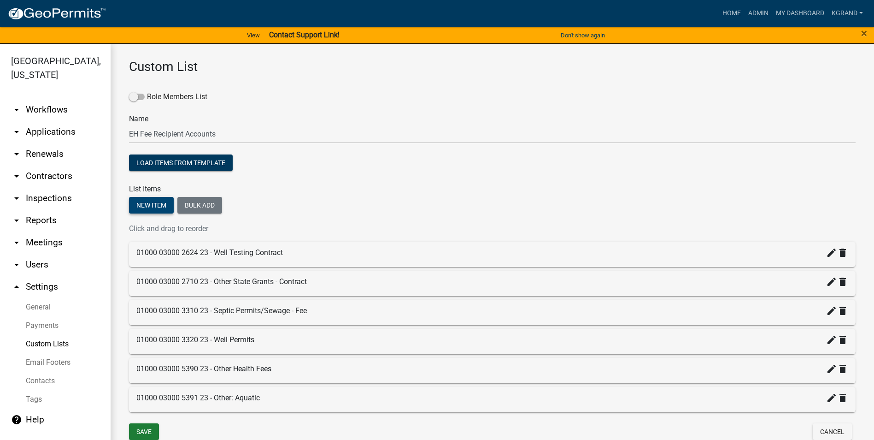
click at [150, 208] on button "New item" at bounding box center [151, 205] width 45 height 17
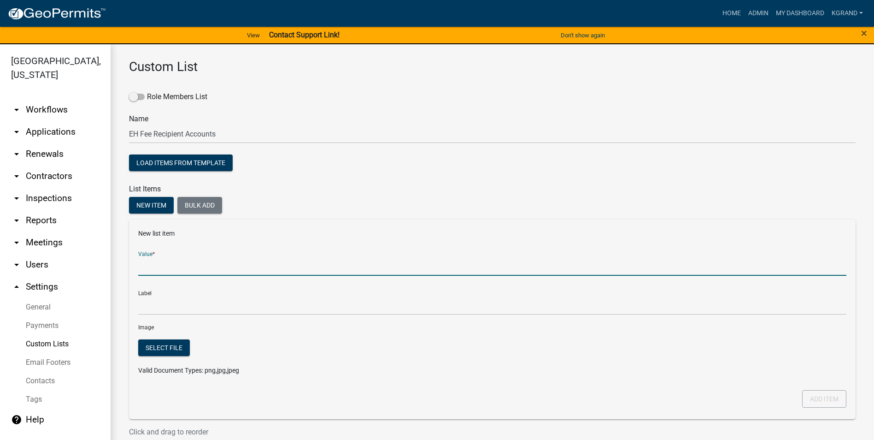
click at [148, 266] on input "Value *" at bounding box center [492, 266] width 708 height 19
type input "01000 03000 5392 23 - Other: Tanning"
click at [166, 293] on div "Label 01000 03000 5392 23 - Other: Tanning" at bounding box center [492, 299] width 708 height 32
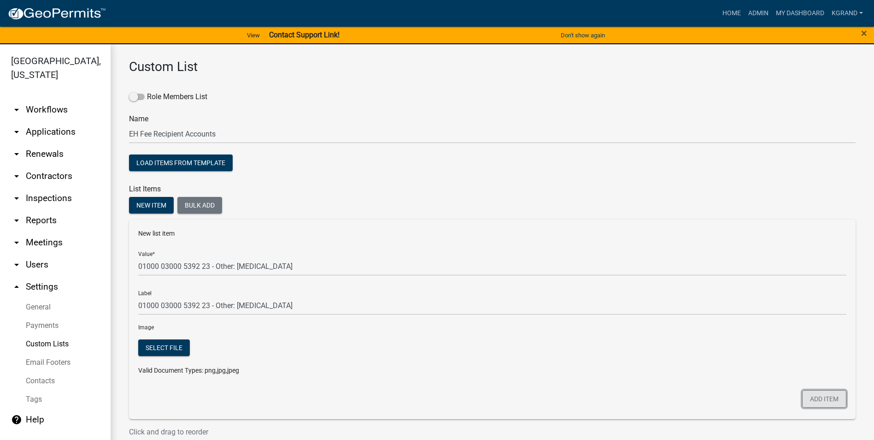
click at [815, 400] on button "Add item" at bounding box center [824, 399] width 44 height 18
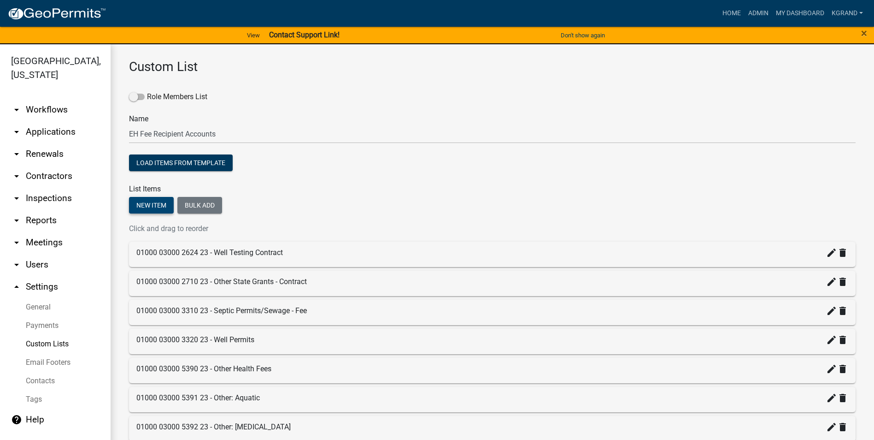
click at [148, 203] on button "New item" at bounding box center [151, 205] width 45 height 17
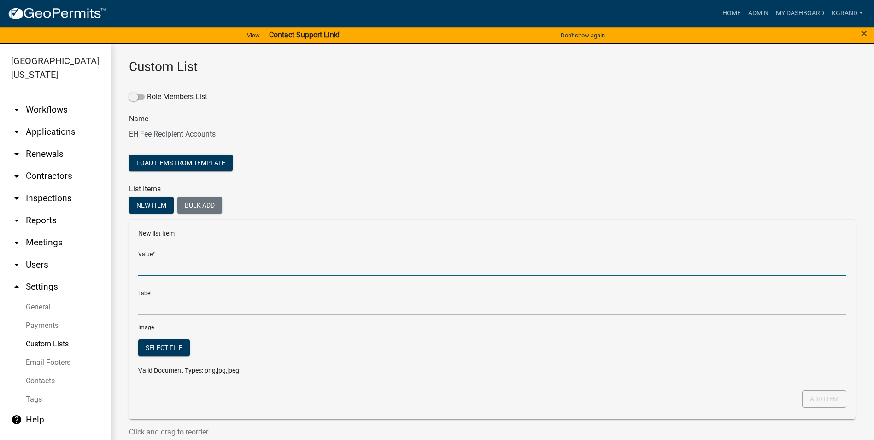
click at [152, 269] on input "Value *" at bounding box center [492, 266] width 708 height 19
type input "01000 03000 5393 23 - Other: Tattoo"
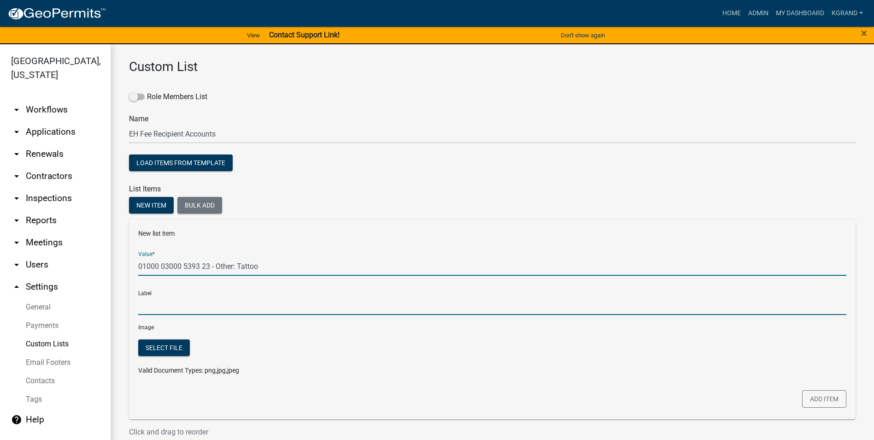
type input "01000 03000 5393 23 - Other: Tattoo"
click at [205, 301] on input "01000 03000 5393 23 - Other: Tattoo" at bounding box center [492, 305] width 708 height 19
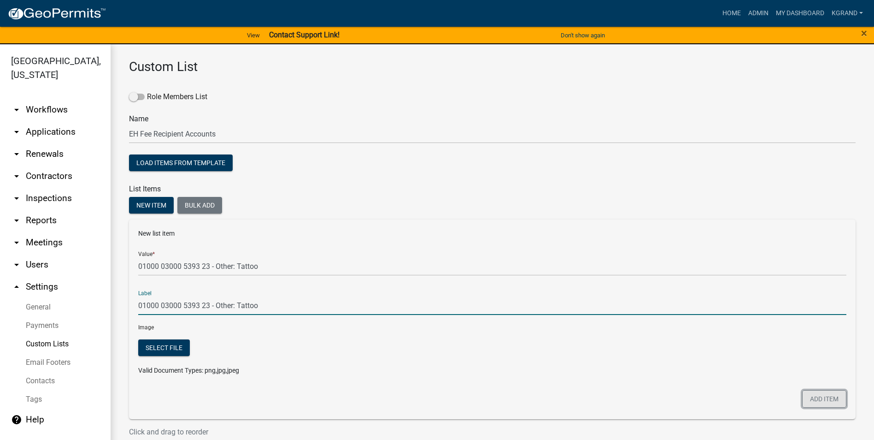
click at [810, 401] on button "Add item" at bounding box center [824, 399] width 44 height 18
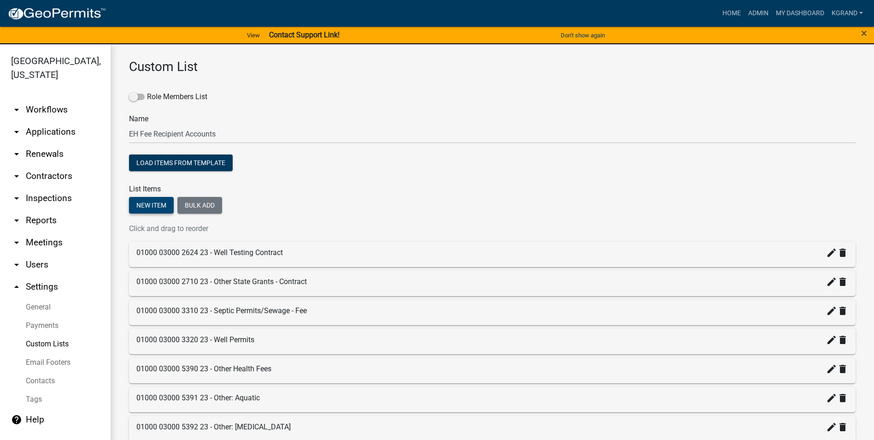
click at [154, 206] on button "New item" at bounding box center [151, 205] width 45 height 17
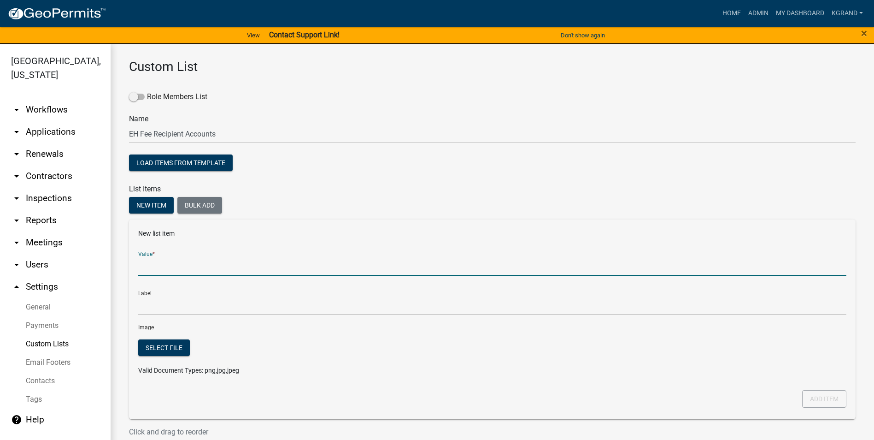
click at [166, 270] on input "Value *" at bounding box center [492, 266] width 708 height 19
type input "01000 03000 8490 23 - Miscellany"
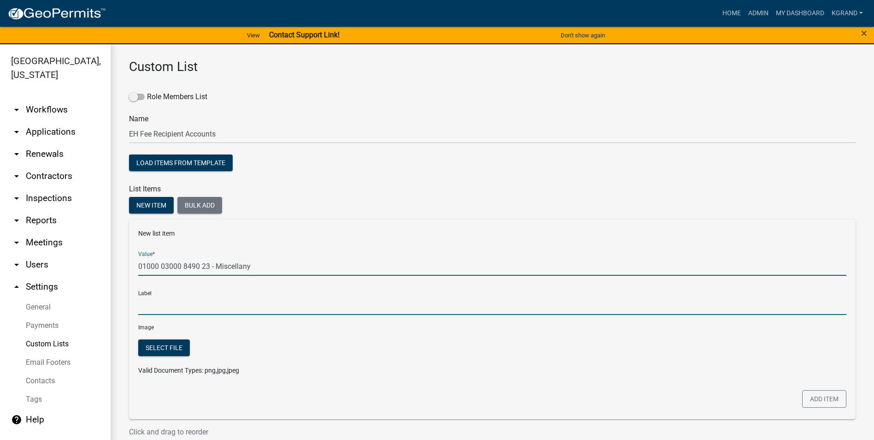
type input "01000 03000 8490 23 - Miscellany"
click at [194, 302] on input "01000 03000 8490 23 - Miscellany" at bounding box center [492, 305] width 708 height 19
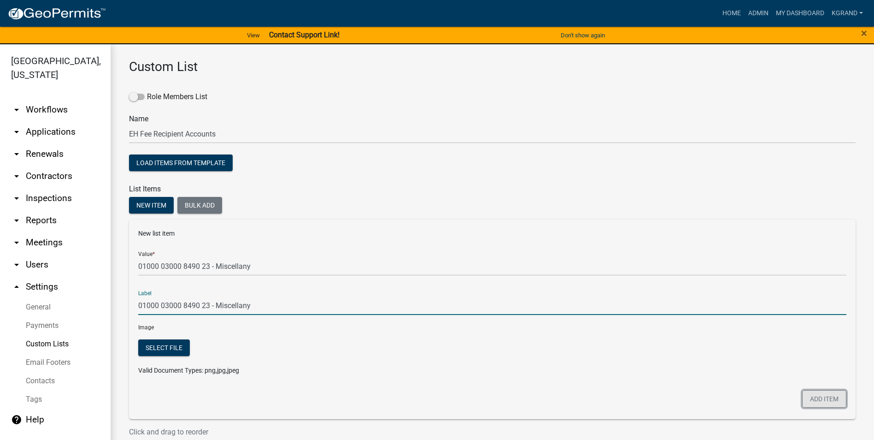
click at [836, 395] on button "Add item" at bounding box center [824, 399] width 44 height 18
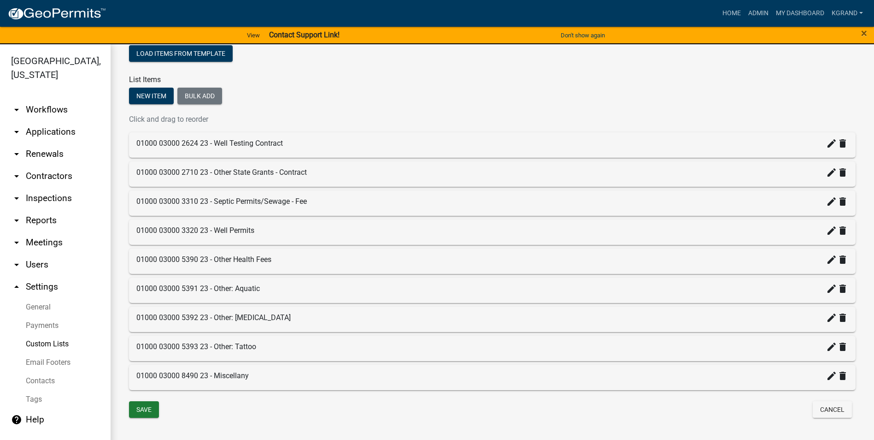
scroll to position [120, 0]
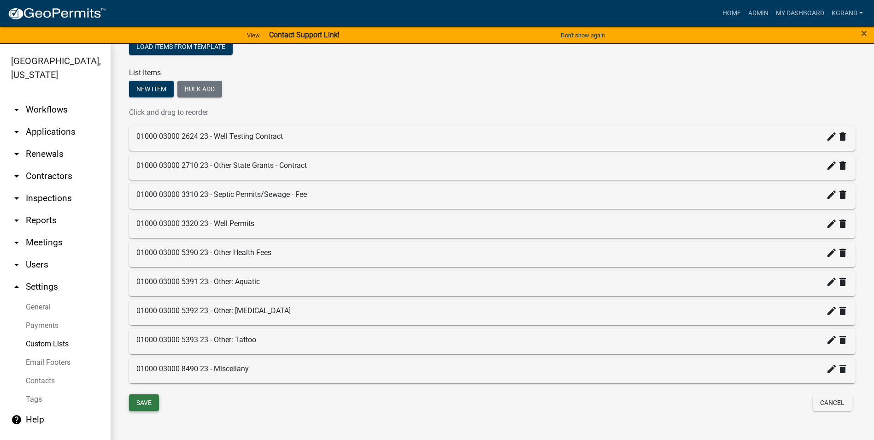
click at [151, 399] on button "Save" at bounding box center [144, 402] width 30 height 17
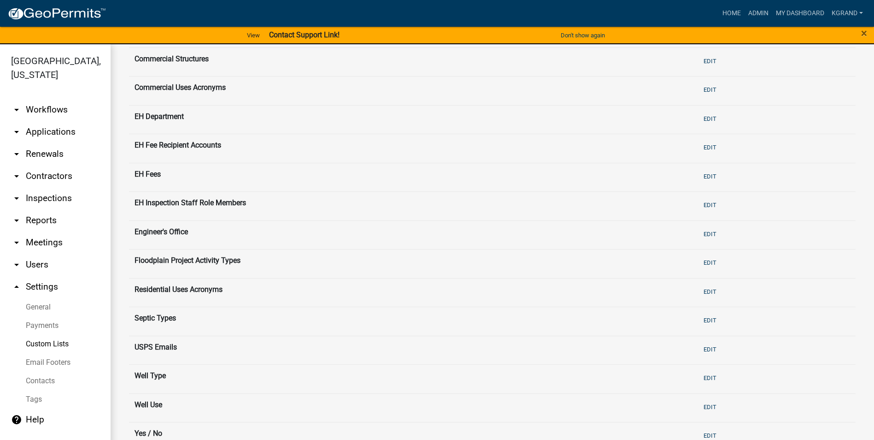
scroll to position [200, 0]
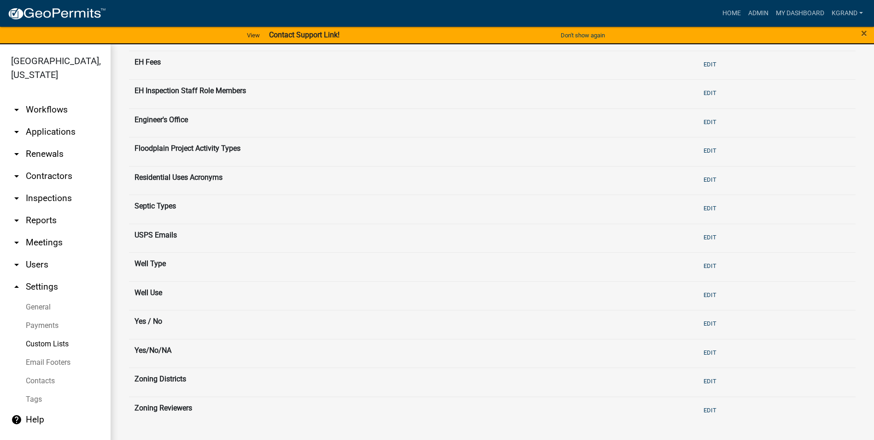
click at [51, 99] on link "arrow_drop_down Workflows" at bounding box center [55, 110] width 111 height 22
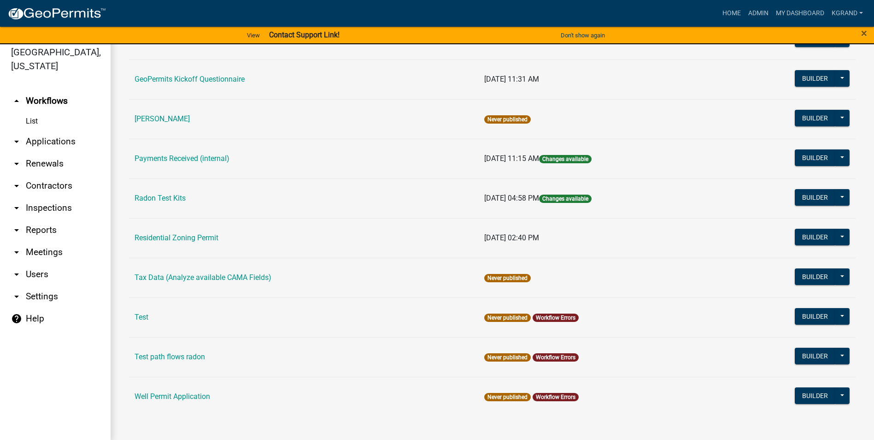
scroll to position [11, 0]
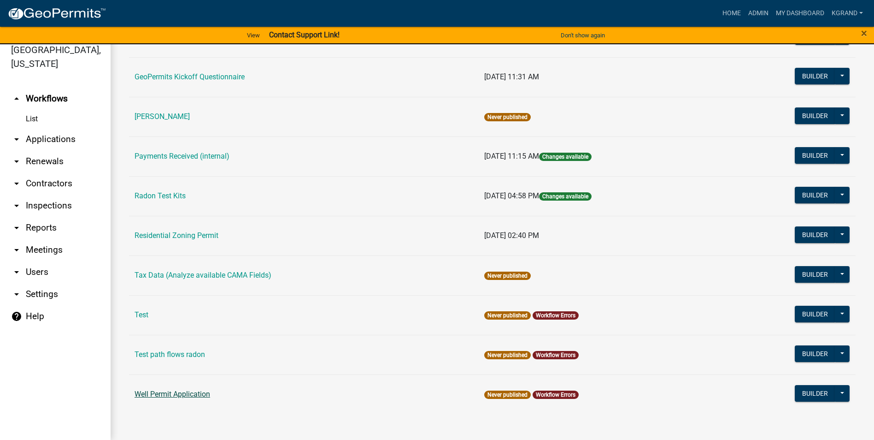
click at [165, 394] on link "Well Permit Application" at bounding box center [173, 393] width 76 height 9
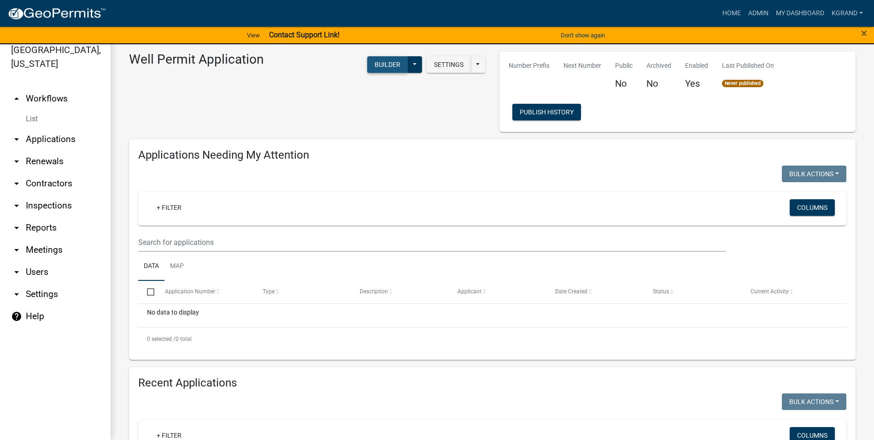
click at [384, 67] on button "Builder" at bounding box center [387, 64] width 41 height 17
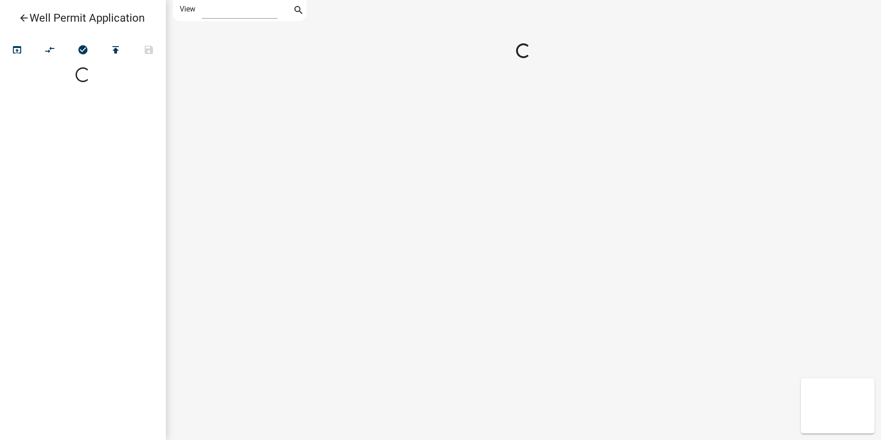
select select "1"
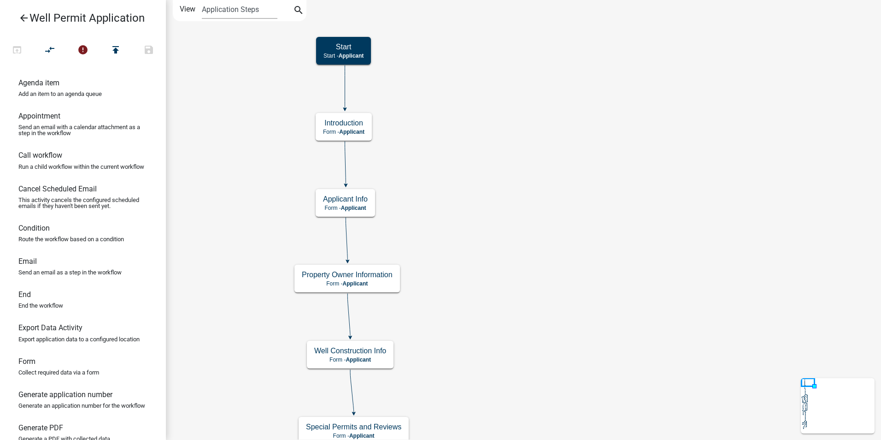
click at [339, 212] on div "Applicant Info Form - Applicant" at bounding box center [345, 203] width 59 height 28
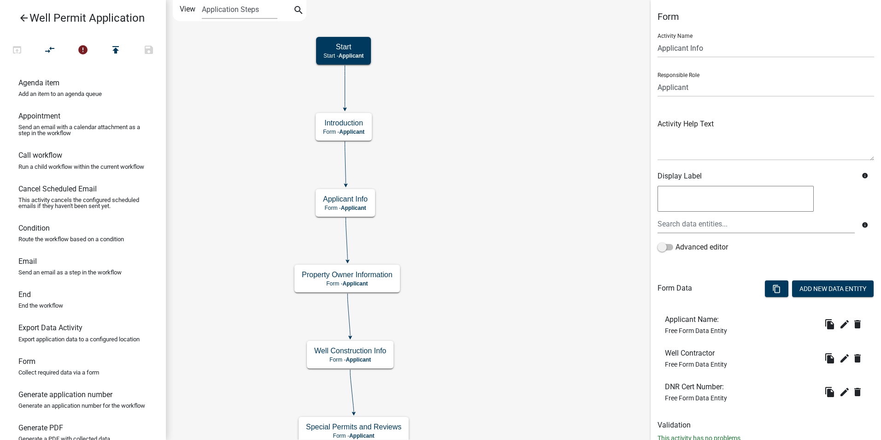
scroll to position [29, 0]
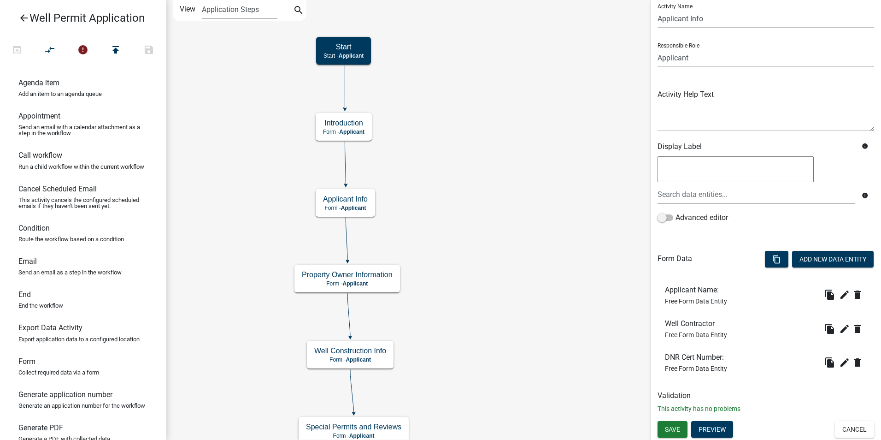
click at [827, 429] on div "Save Preview Cancel" at bounding box center [766, 430] width 230 height 19
click at [835, 426] on button "Cancel" at bounding box center [854, 429] width 39 height 17
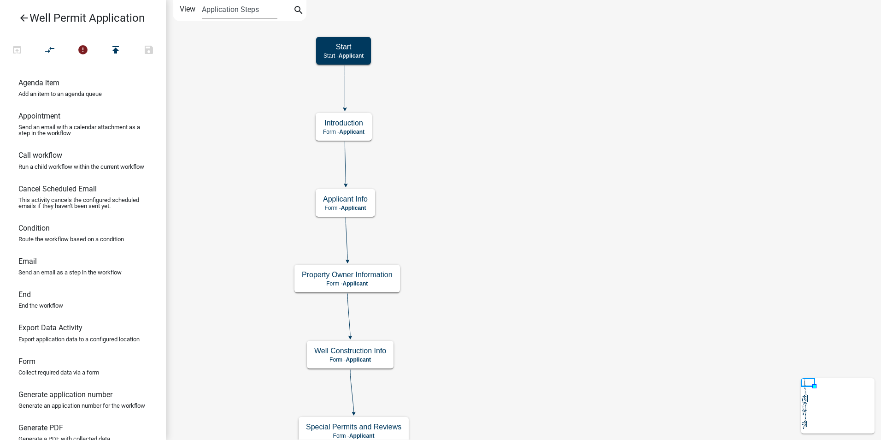
scroll to position [0, 0]
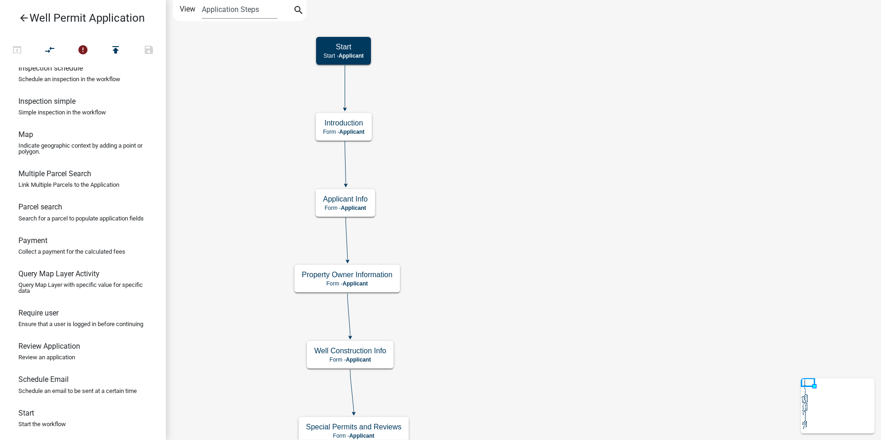
scroll to position [542, 0]
drag, startPoint x: 26, startPoint y: 308, endPoint x: 427, endPoint y: 88, distance: 457.0
click at [427, 88] on div "arrow_back Well Permit Application open_in_browser compare_arrows error publish…" at bounding box center [440, 220] width 881 height 440
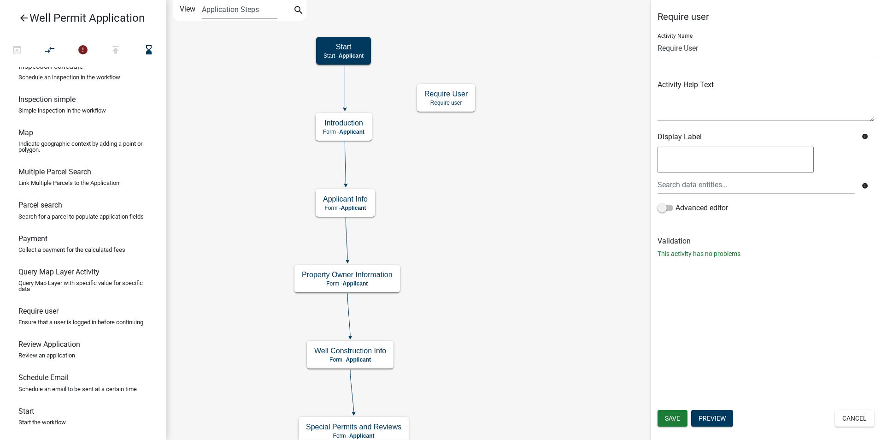
click at [842, 420] on button "Cancel" at bounding box center [854, 418] width 39 height 17
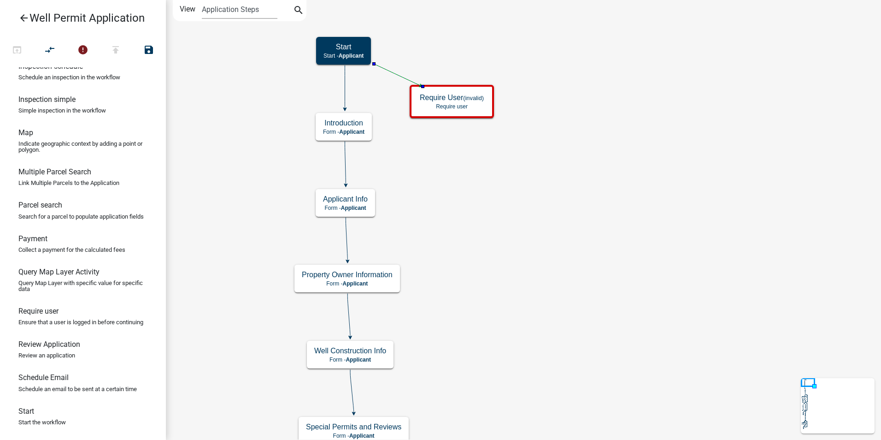
click at [345, 88] on icon at bounding box center [345, 86] width 0 height 43
click at [391, 74] on icon at bounding box center [397, 75] width 46 height 22
click at [346, 166] on g at bounding box center [345, 164] width 3 height 46
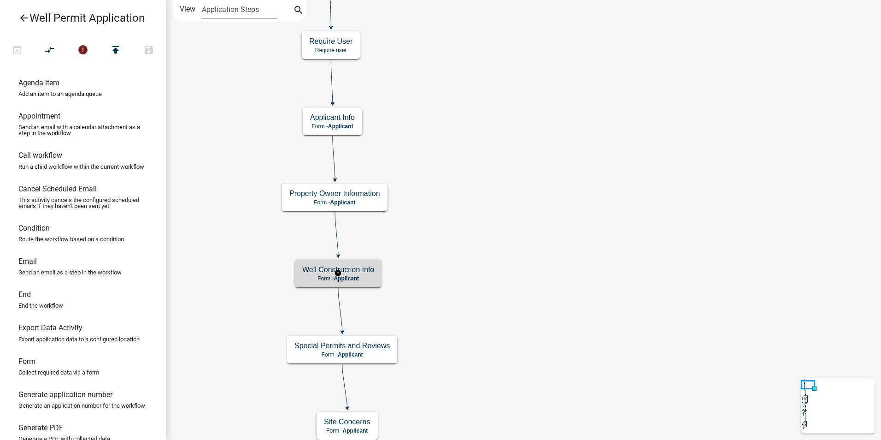
click at [365, 272] on h5 "Well Construction Info" at bounding box center [338, 269] width 72 height 9
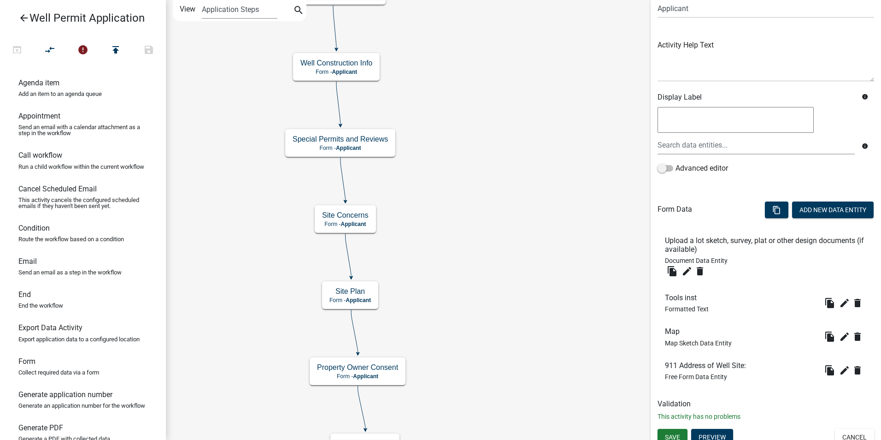
scroll to position [87, 0]
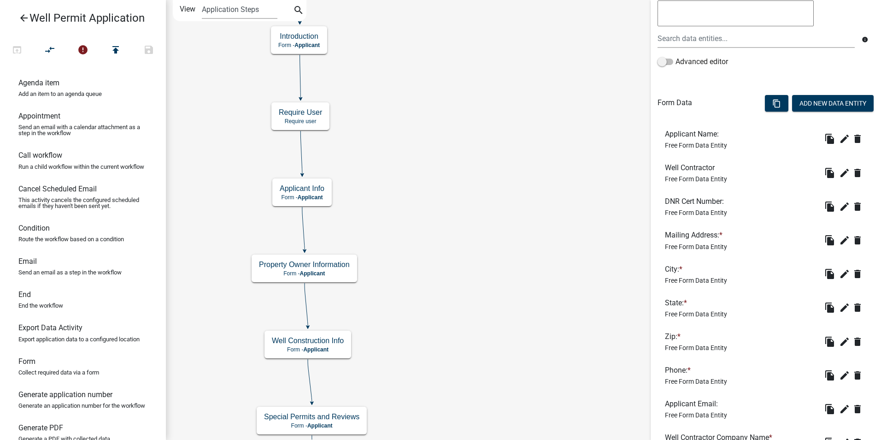
scroll to position [182, 0]
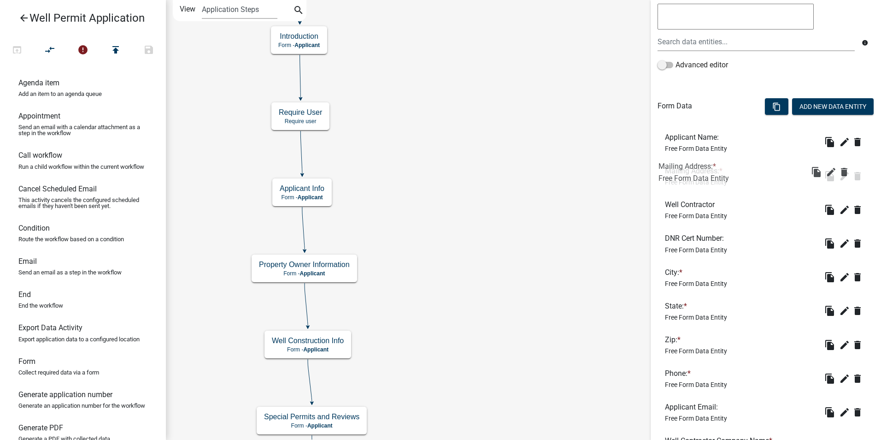
drag, startPoint x: 677, startPoint y: 237, endPoint x: 676, endPoint y: 163, distance: 73.8
drag, startPoint x: 668, startPoint y: 273, endPoint x: 671, endPoint y: 197, distance: 75.6
drag, startPoint x: 673, startPoint y: 306, endPoint x: 669, endPoint y: 233, distance: 72.9
drag, startPoint x: 671, startPoint y: 332, endPoint x: 670, endPoint y: 234, distance: 98.2
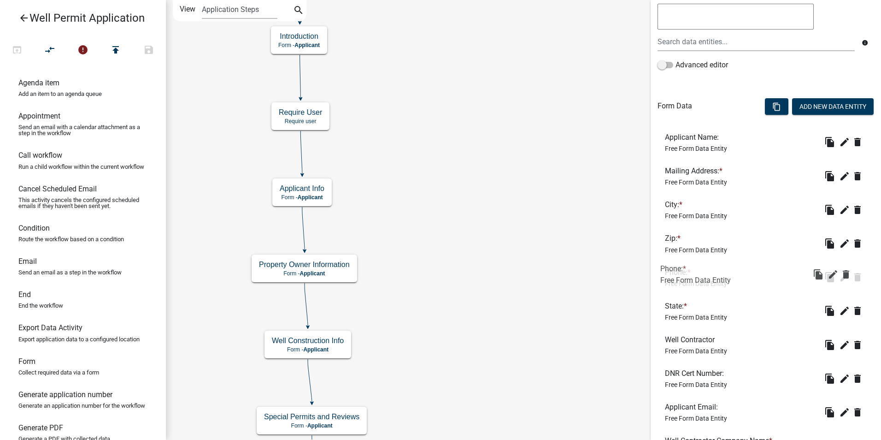
drag, startPoint x: 673, startPoint y: 372, endPoint x: 671, endPoint y: 267, distance: 104.6
drag, startPoint x: 682, startPoint y: 405, endPoint x: 682, endPoint y: 306, distance: 99.1
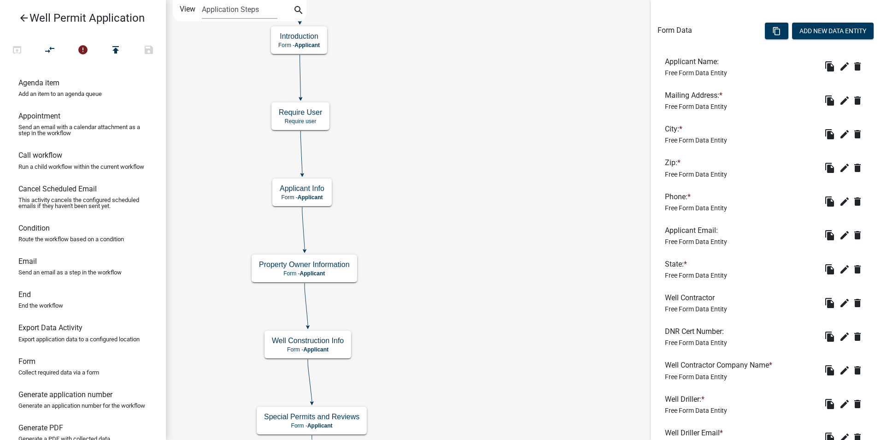
scroll to position [274, 0]
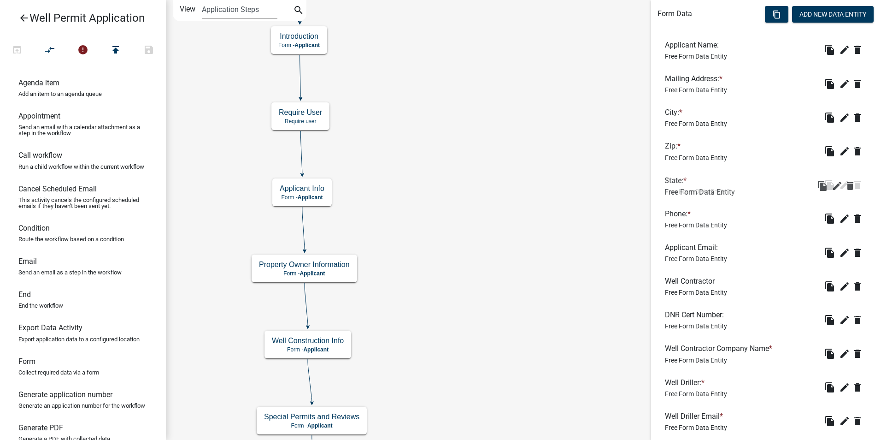
drag, startPoint x: 676, startPoint y: 247, endPoint x: 676, endPoint y: 180, distance: 67.3
drag, startPoint x: 676, startPoint y: 180, endPoint x: 679, endPoint y: 135, distance: 44.3
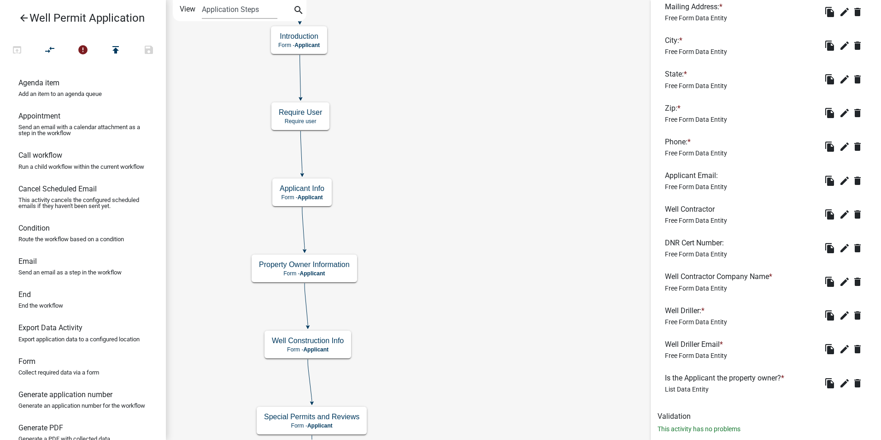
scroll to position [366, 0]
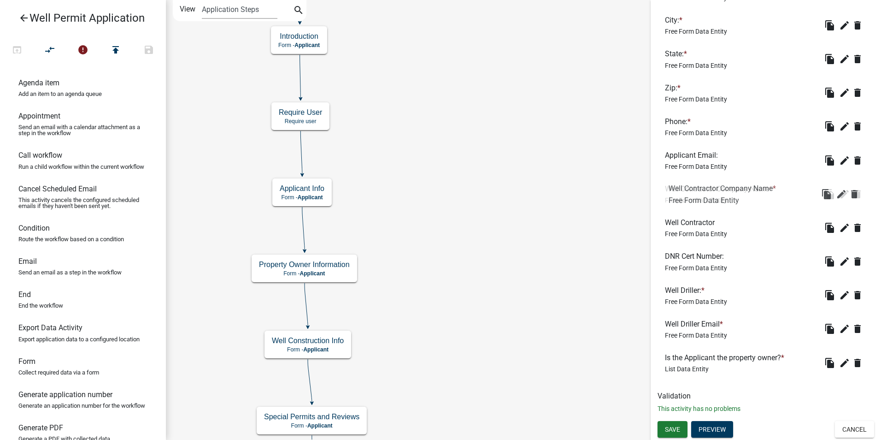
drag, startPoint x: 675, startPoint y: 259, endPoint x: 679, endPoint y: 191, distance: 67.8
click at [852, 229] on icon "delete" at bounding box center [857, 227] width 11 height 11
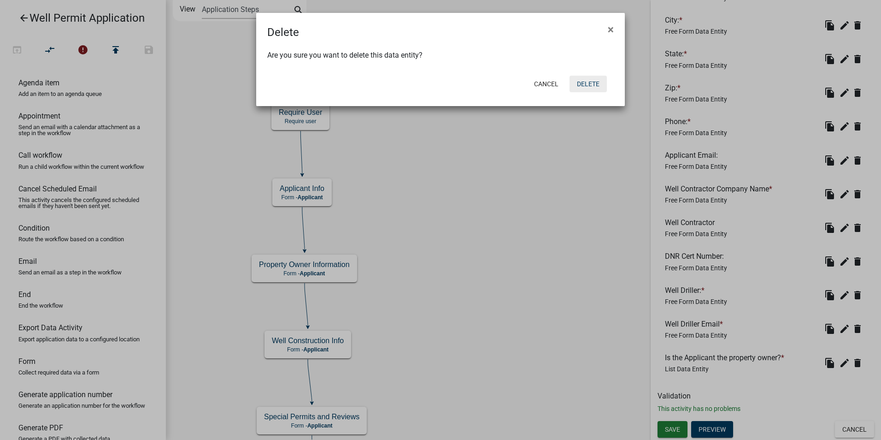
click at [588, 87] on button "Delete" at bounding box center [588, 84] width 37 height 17
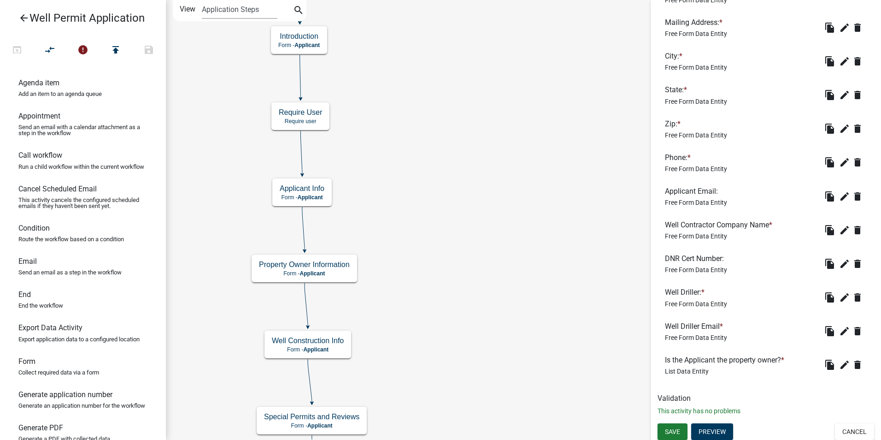
scroll to position [333, 0]
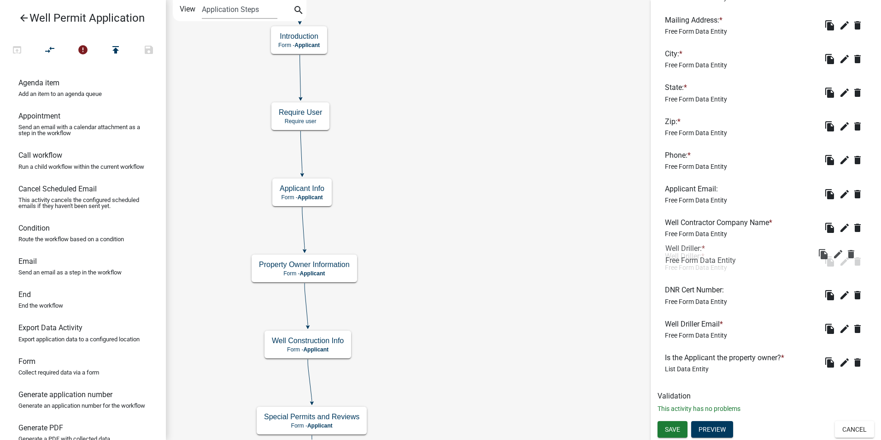
drag, startPoint x: 679, startPoint y: 288, endPoint x: 680, endPoint y: 247, distance: 41.5
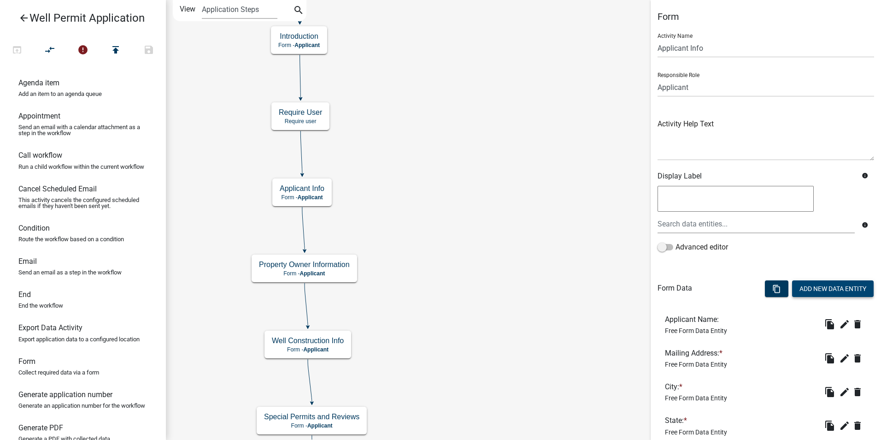
click at [849, 286] on button "Add New Data Entity" at bounding box center [833, 288] width 82 height 17
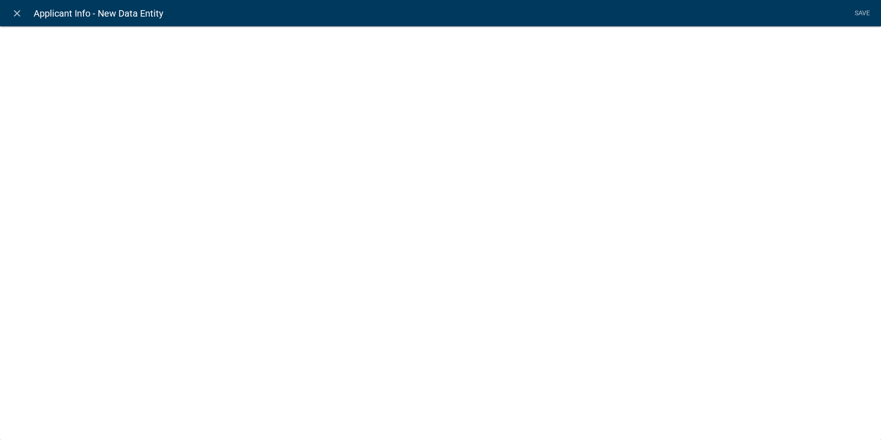
select select
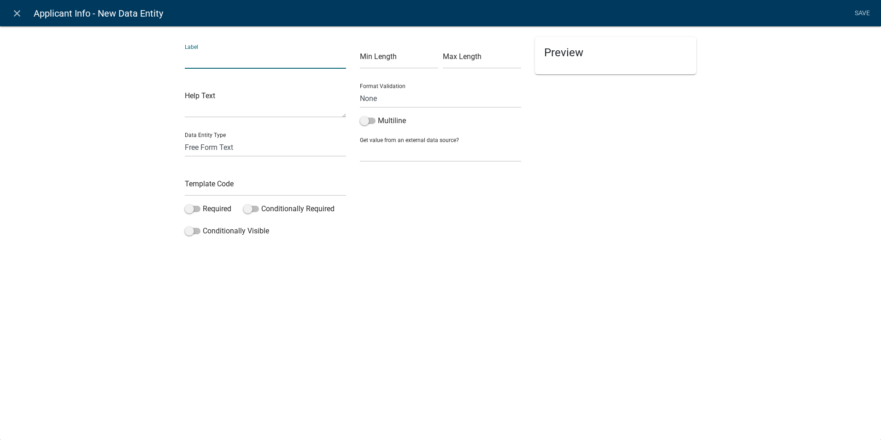
click at [209, 65] on input "text" at bounding box center [265, 59] width 161 height 19
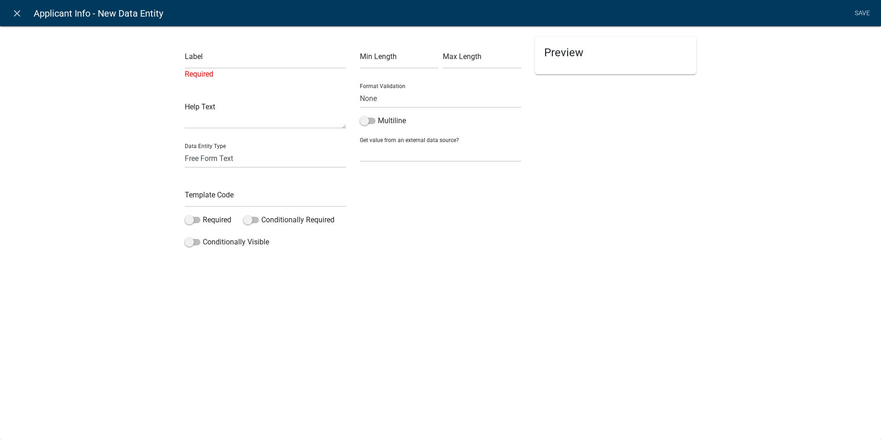
click at [111, 257] on div "Label Required Help Text Data Entity Type Free Form Text Document Display Entit…" at bounding box center [440, 140] width 881 height 259
click at [199, 55] on input "text" at bounding box center [265, 59] width 161 height 19
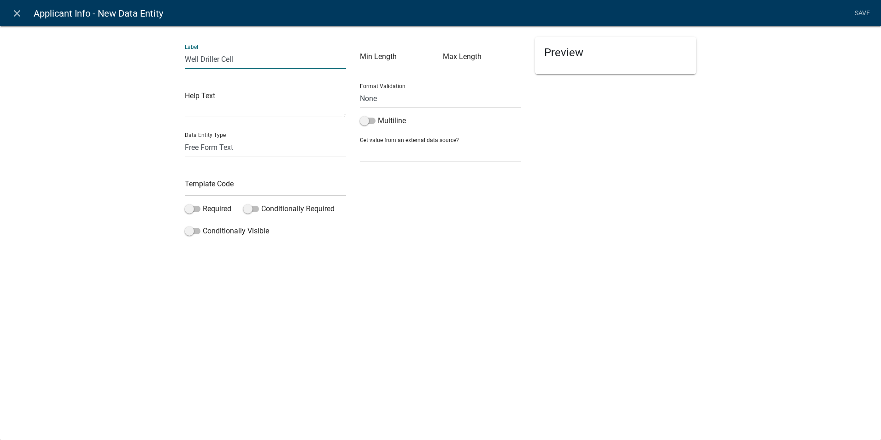
type input "Well Driller Cell Phone:"
click at [210, 181] on input "text" at bounding box center [265, 186] width 161 height 19
type input "DrillerCell"
click at [198, 325] on div "close Applicant Info - New Data Entity Save Label Well Driller Cell Phone: Help…" at bounding box center [440, 220] width 881 height 440
click at [390, 98] on select "None Email PhoneNumber" at bounding box center [440, 98] width 161 height 19
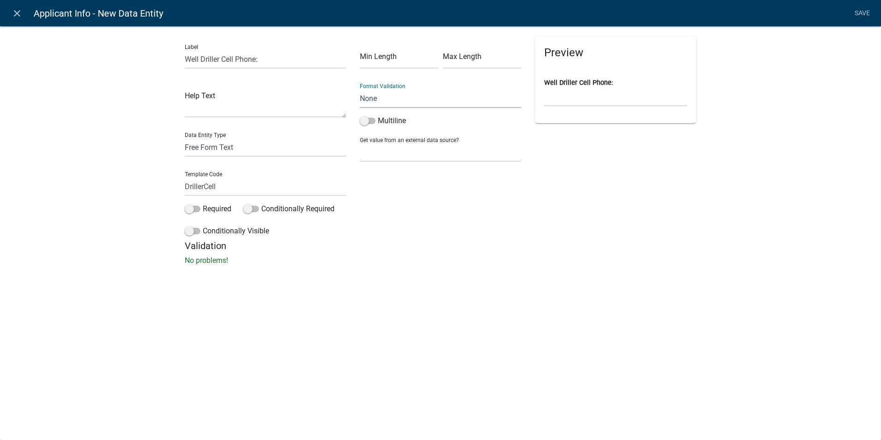
select select "1"
click at [360, 89] on select "None Email PhoneNumber" at bounding box center [440, 98] width 161 height 19
click at [863, 18] on link "Save" at bounding box center [862, 14] width 23 height 18
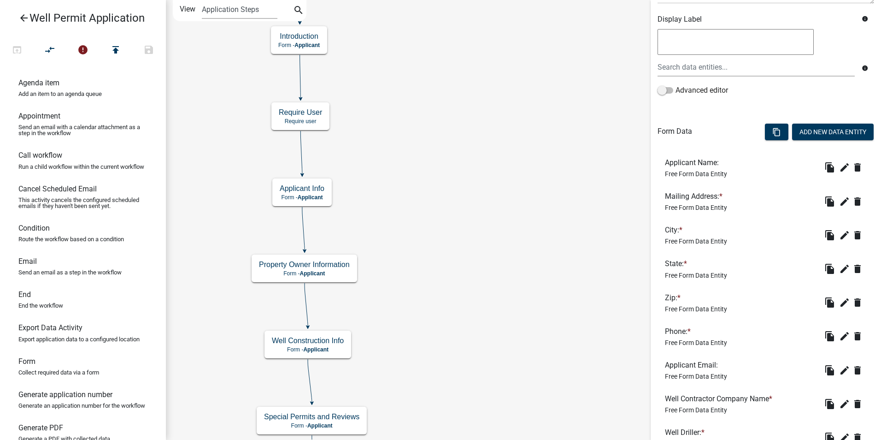
scroll to position [366, 0]
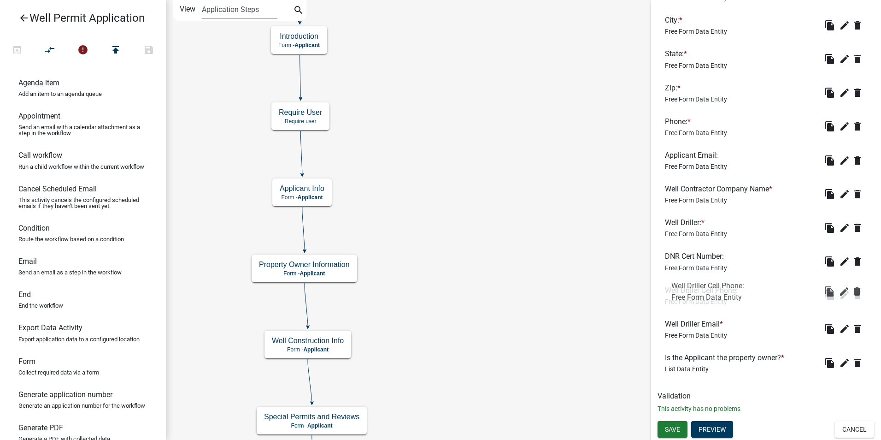
drag, startPoint x: 677, startPoint y: 357, endPoint x: 683, endPoint y: 284, distance: 72.6
click at [676, 429] on span "Save" at bounding box center [672, 428] width 15 height 7
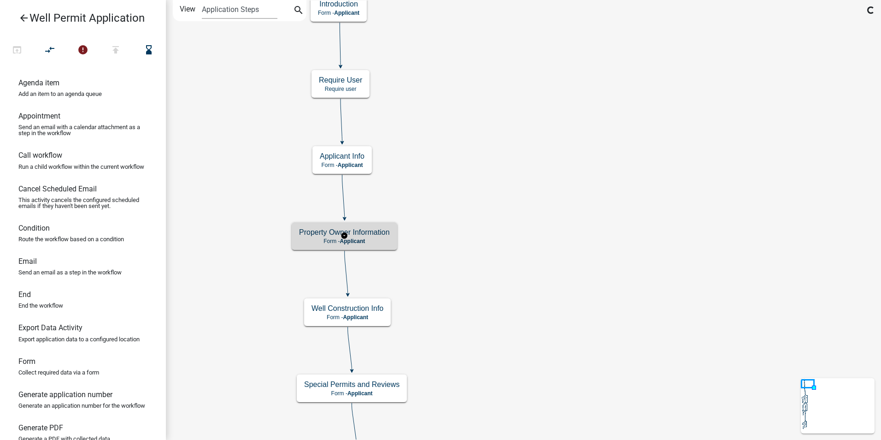
click at [388, 229] on h5 "Property Owner Information" at bounding box center [344, 232] width 91 height 9
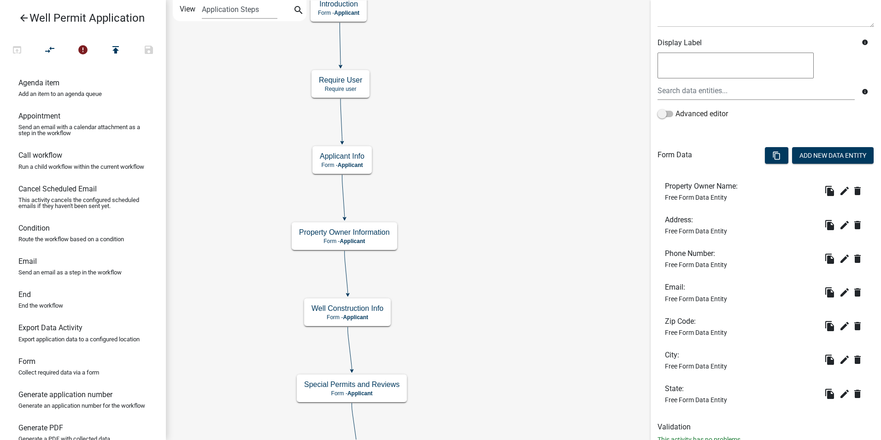
scroll to position [164, 0]
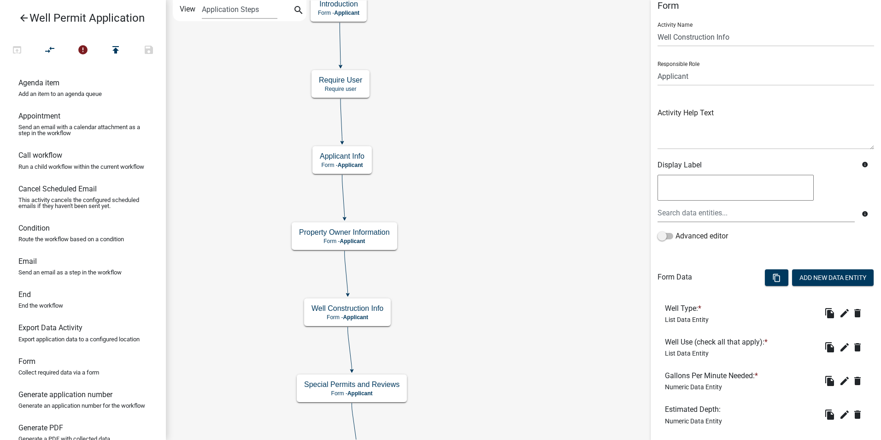
scroll to position [0, 0]
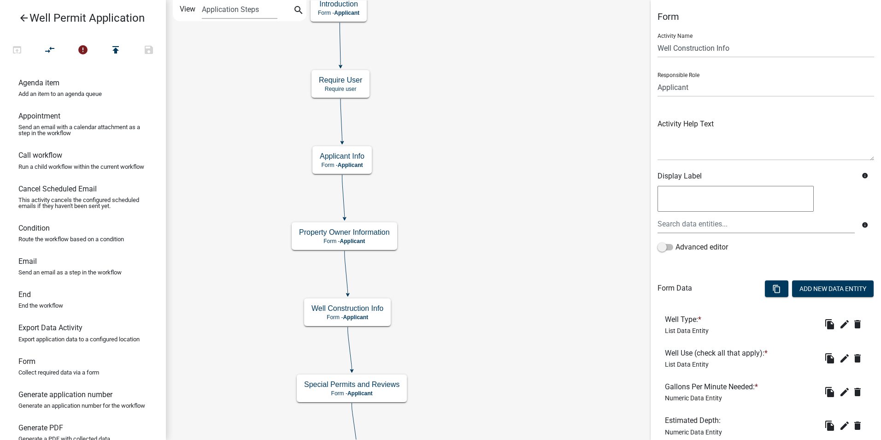
drag, startPoint x: 31, startPoint y: 242, endPoint x: 405, endPoint y: 184, distance: 378.2
click at [405, 184] on div "arrow_back Well Permit Application open_in_browser compare_arrows error publish…" at bounding box center [440, 220] width 881 height 440
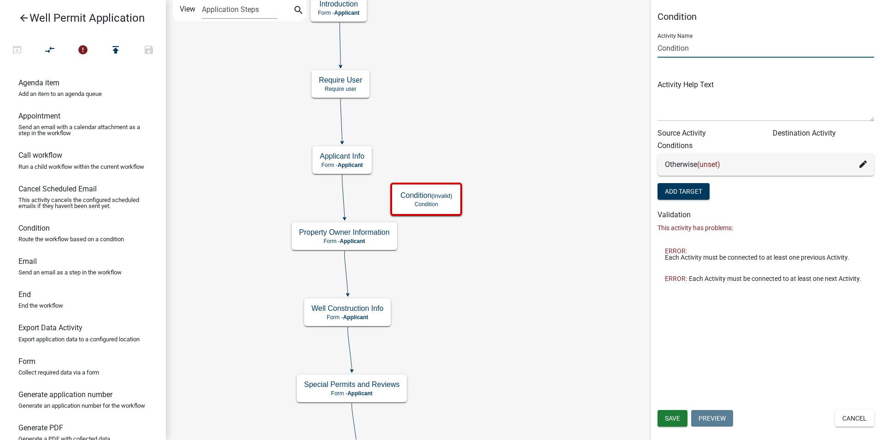
click at [680, 47] on input "Condition" at bounding box center [766, 48] width 217 height 19
type input "Applicant Owner Route Condition"
click at [343, 193] on icon at bounding box center [343, 196] width 2 height 43
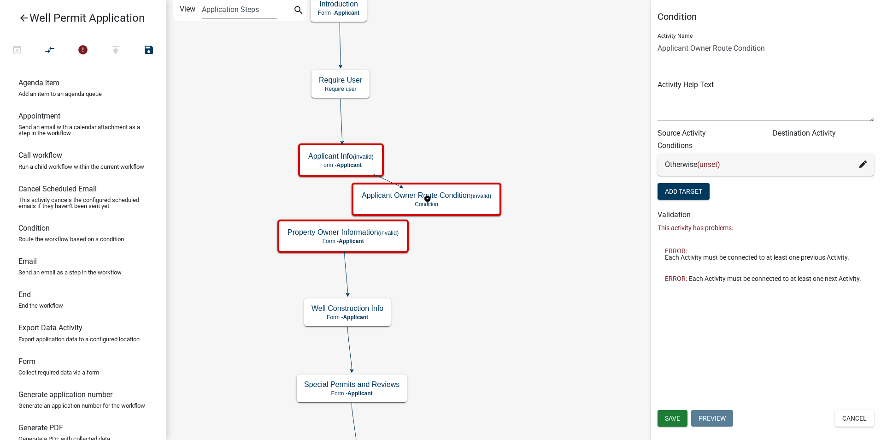
type input "Condition"
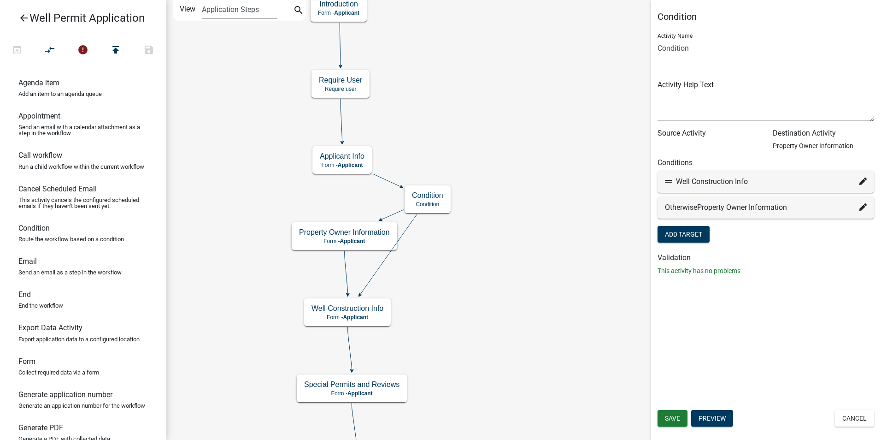
click at [863, 181] on icon at bounding box center [862, 180] width 7 height 7
select select "5: 8cfaced6-04f7-4b6d-9640-8f3d8a002d41"
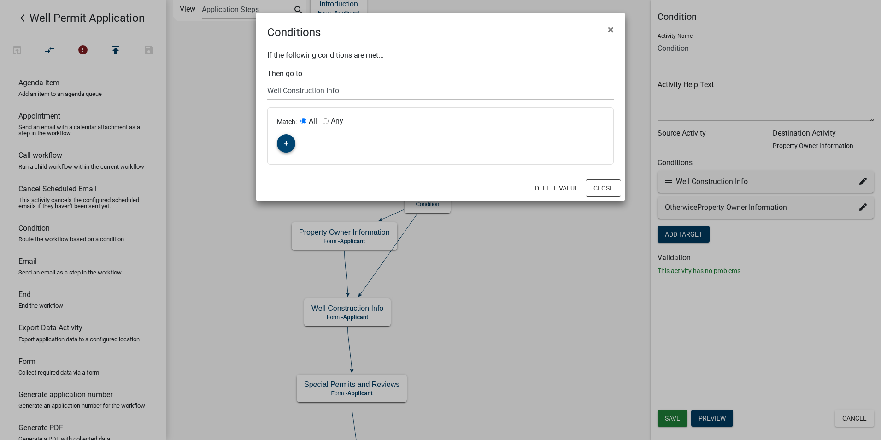
click at [283, 140] on button "button" at bounding box center [286, 143] width 18 height 18
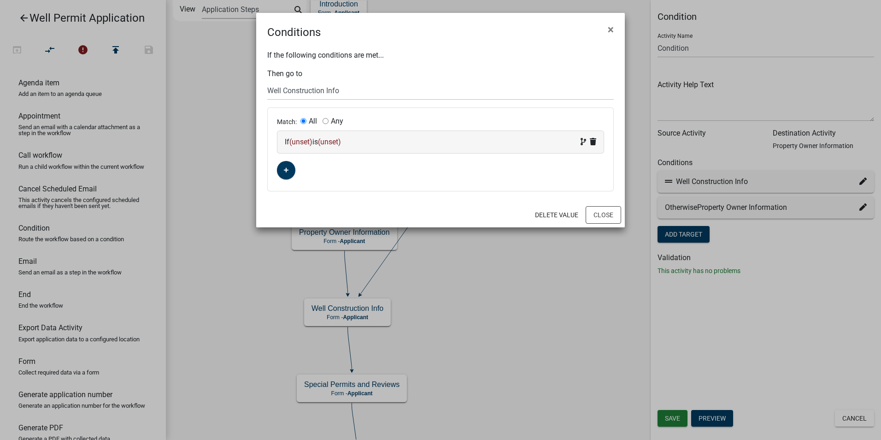
click at [297, 141] on span "(unset)" at bounding box center [300, 141] width 23 height 9
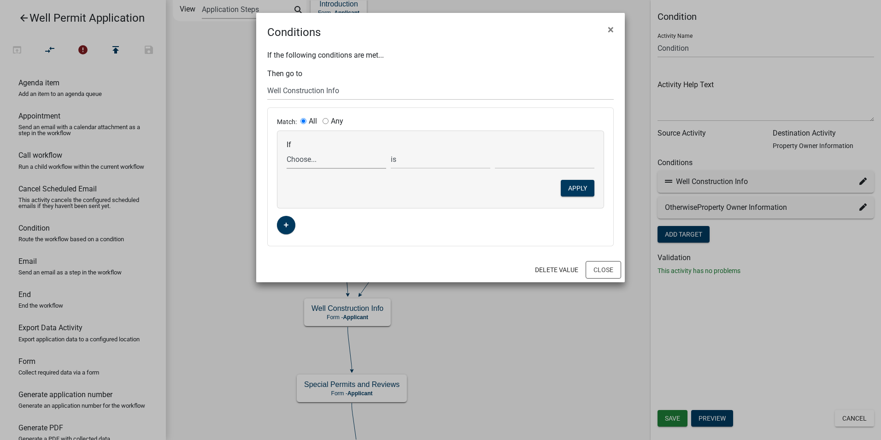
click at [298, 160] on select "Choose... ALL_FEE_RECIPIENTS AppAddr AppCity AppEmail APPLICANT_CITY APPLICANT_…" at bounding box center [337, 159] width 100 height 19
click at [201, 317] on ngb-modal-window "Conditions × If the following conditions are met... Then go to Choose... Start …" at bounding box center [440, 220] width 881 height 440
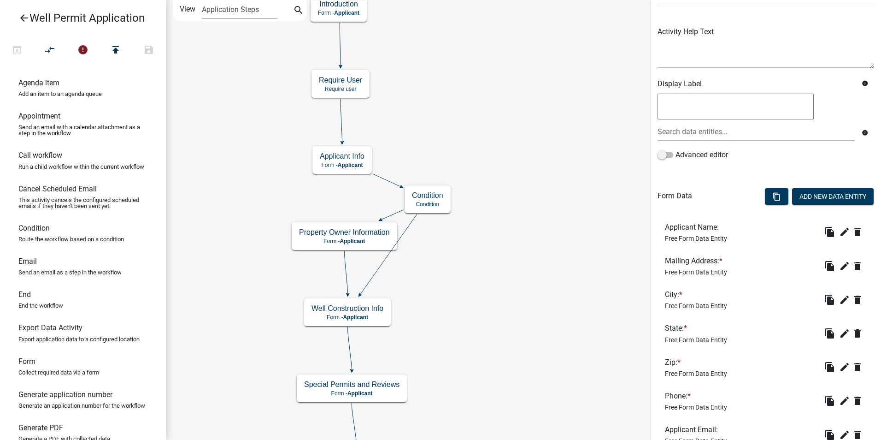
scroll to position [366, 0]
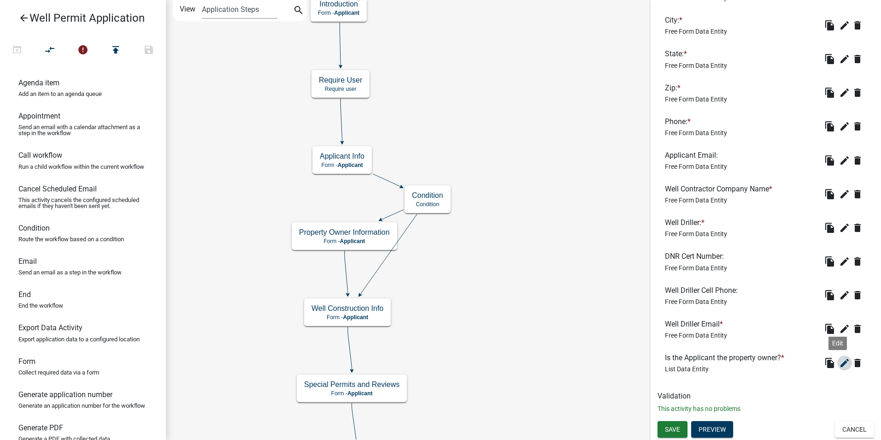
click at [839, 360] on icon "edit" at bounding box center [844, 362] width 11 height 11
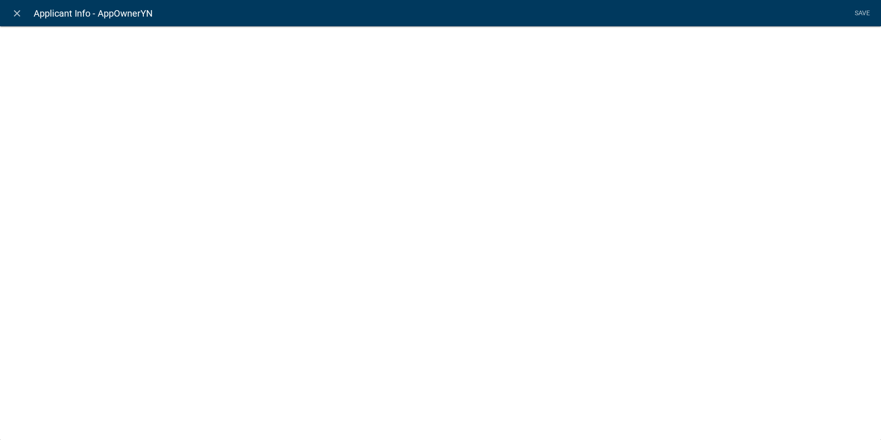
select select "list-data"
select select
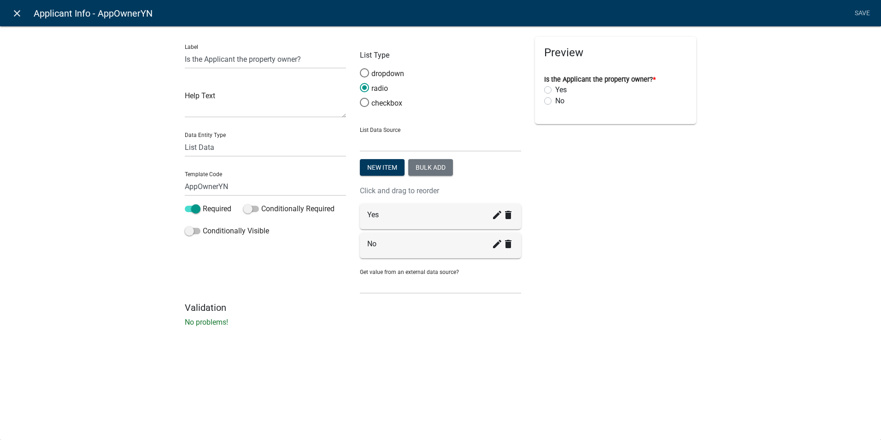
click at [15, 12] on icon "close" at bounding box center [17, 13] width 11 height 11
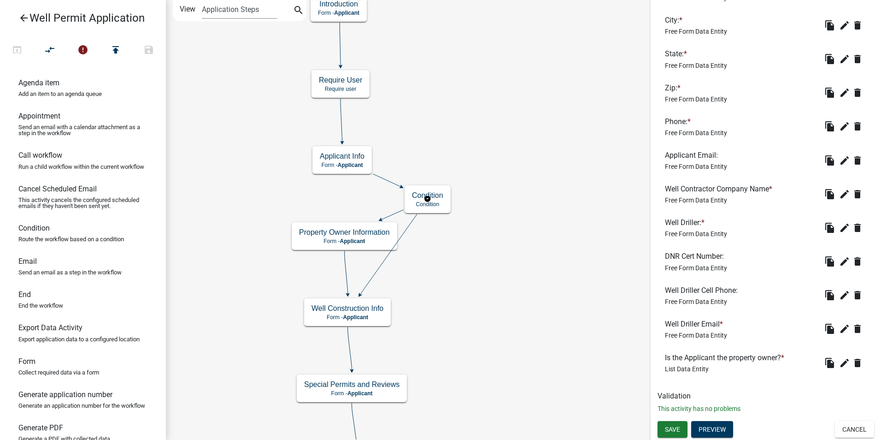
scroll to position [0, 0]
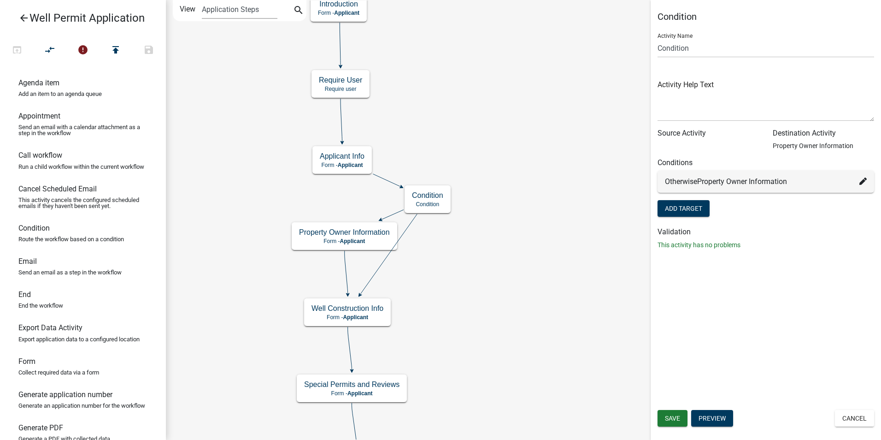
click at [861, 181] on icon at bounding box center [862, 180] width 7 height 7
select select "3: 4af292b9-5415-409e-99b0-ba616a9ad2e0"
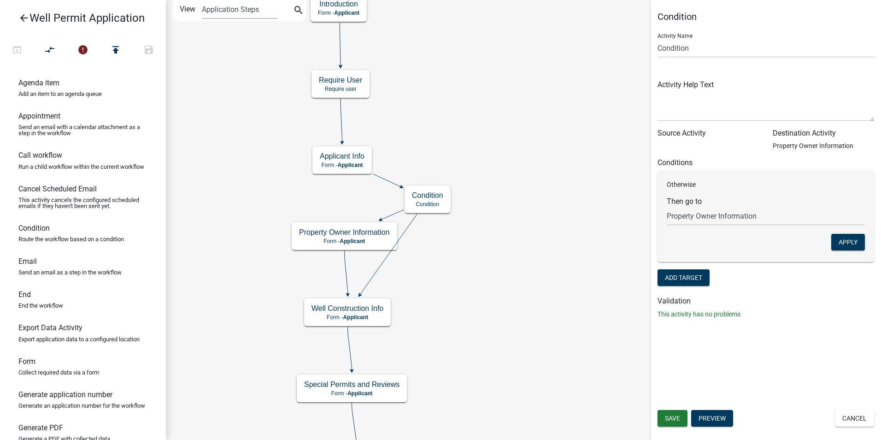
click at [834, 300] on h6 "Validation" at bounding box center [766, 300] width 217 height 9
click at [683, 279] on button "Add Target" at bounding box center [684, 277] width 52 height 17
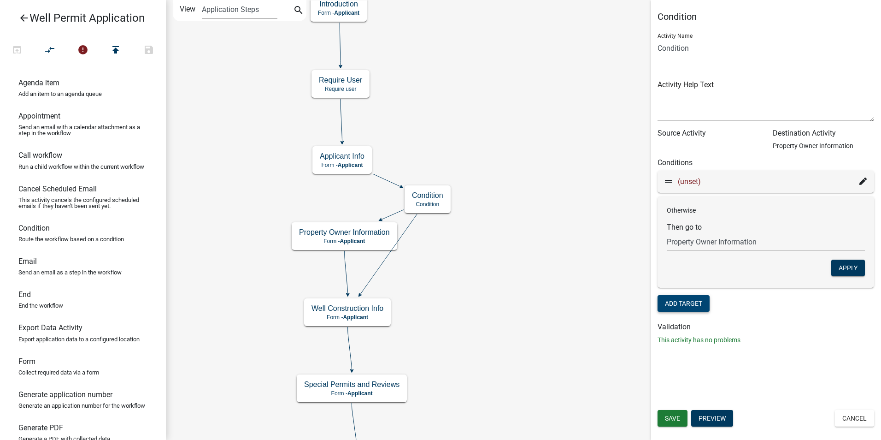
click at [870, 181] on div "(unset)" at bounding box center [766, 182] width 217 height 22
click at [861, 180] on icon at bounding box center [862, 180] width 7 height 7
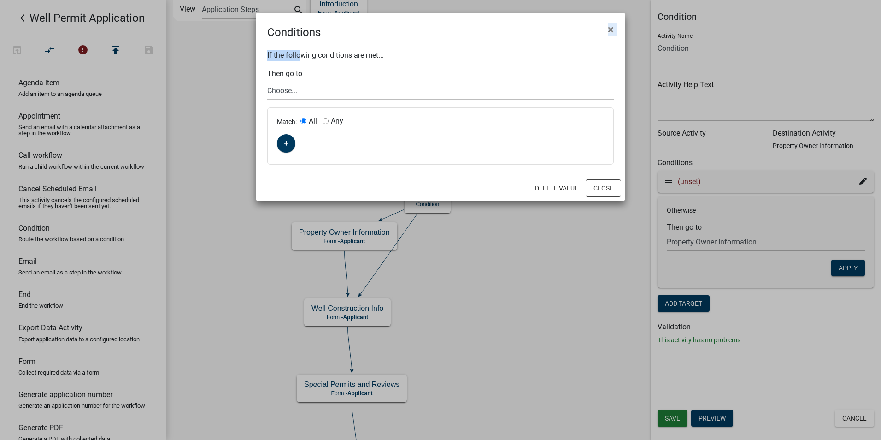
drag, startPoint x: 428, startPoint y: 31, endPoint x: 310, endPoint y: 60, distance: 121.2
click at [310, 60] on wm-condition-modal "Conditions × If the following conditions are met... Then go to Choose... Start …" at bounding box center [440, 107] width 369 height 188
drag, startPoint x: 310, startPoint y: 60, endPoint x: 297, endPoint y: 92, distance: 33.9
click at [297, 92] on select "Choose... Start Application Denied Property Owner Information Applicant Info We…" at bounding box center [440, 90] width 347 height 19
select select "5: 8cfaced6-04f7-4b6d-9640-8f3d8a002d41"
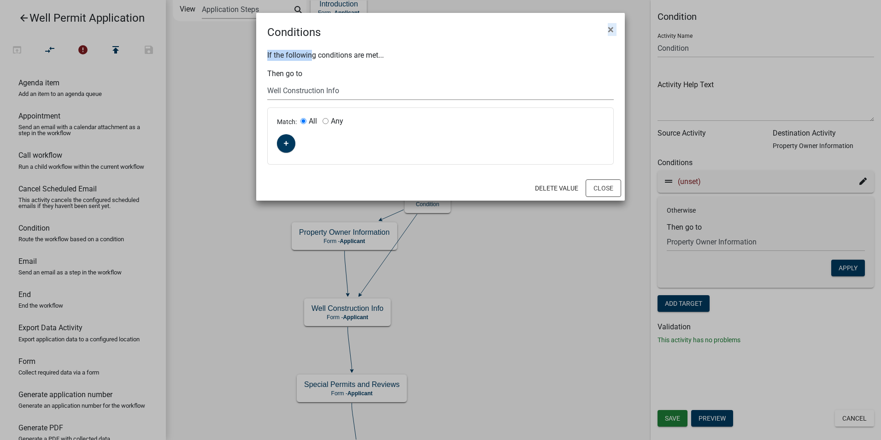
click at [267, 81] on select "Choose... Start Application Denied Property Owner Information Applicant Info We…" at bounding box center [440, 90] width 347 height 19
click at [287, 142] on icon "button" at bounding box center [286, 143] width 5 height 5
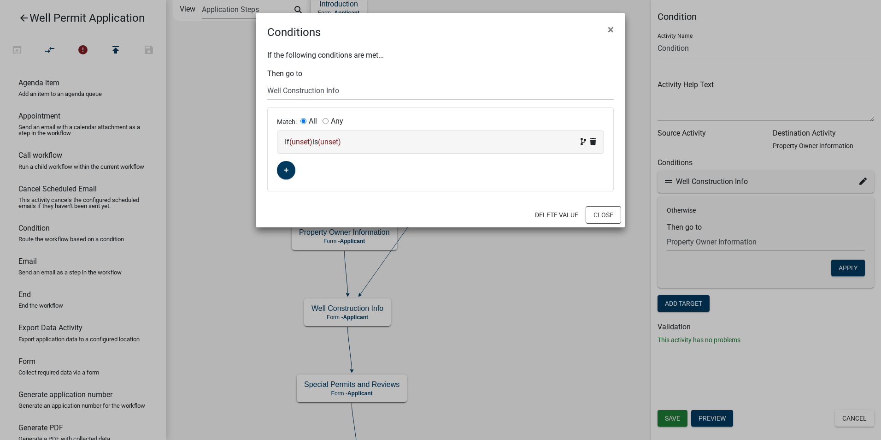
click at [296, 143] on span "(unset)" at bounding box center [300, 141] width 23 height 9
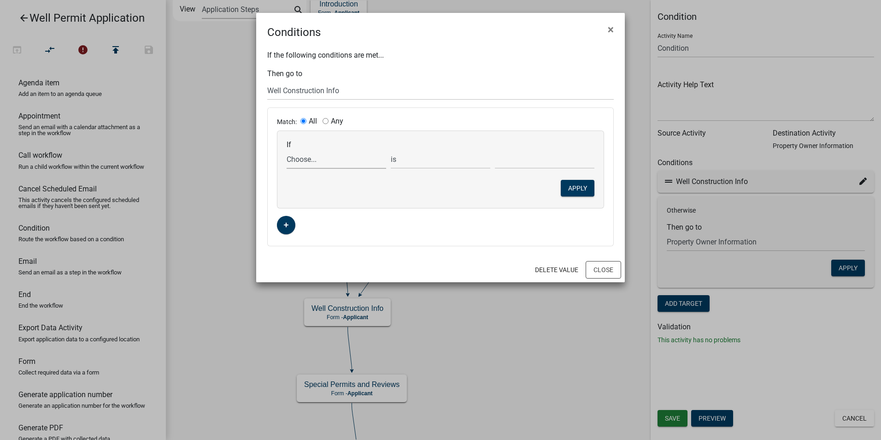
click at [298, 162] on select "Choose... ALL_FEE_RECIPIENTS AppAddr AppCity AppEmail APPLICANT_CITY APPLICANT_…" at bounding box center [337, 159] width 100 height 19
select select "18: AppOwnerYN"
click at [287, 150] on select "Choose... ALL_FEE_RECIPIENTS AppAddr AppCity AppEmail APPLICANT_CITY APPLICANT_…" at bounding box center [337, 159] width 100 height 19
click at [506, 163] on select "Choose... No Yes" at bounding box center [545, 159] width 100 height 19
select select "2: Yes"
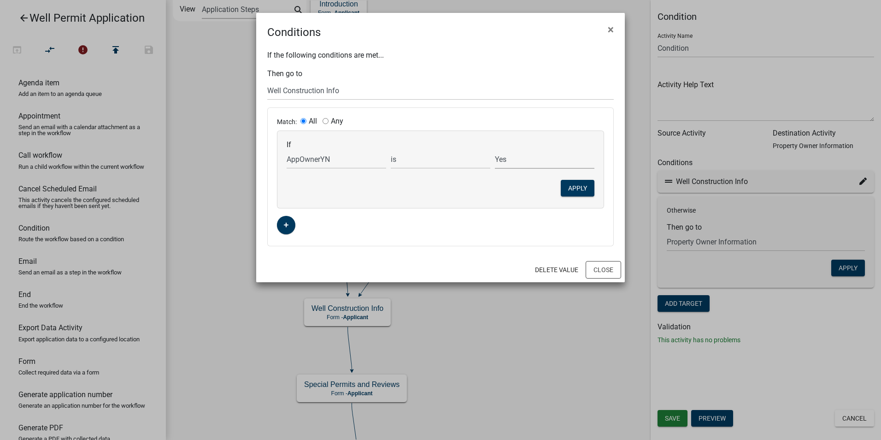
click at [495, 150] on select "Choose... No Yes" at bounding box center [545, 159] width 100 height 19
click at [576, 187] on button "Apply" at bounding box center [578, 188] width 34 height 17
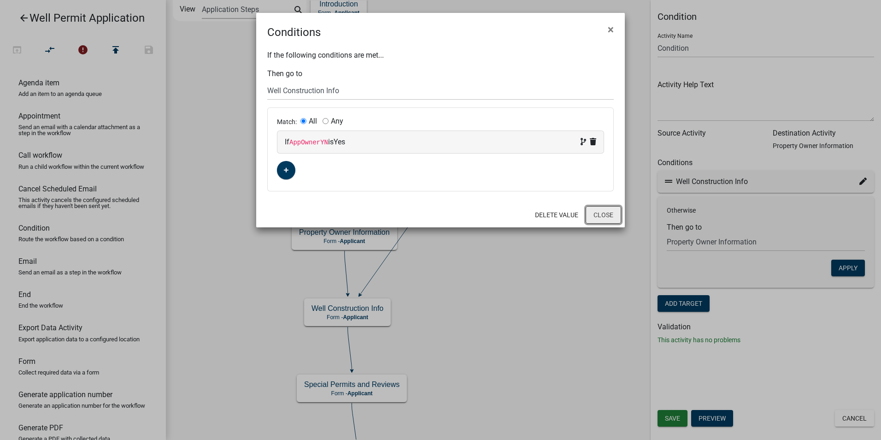
click at [601, 218] on button "Close" at bounding box center [603, 215] width 35 height 18
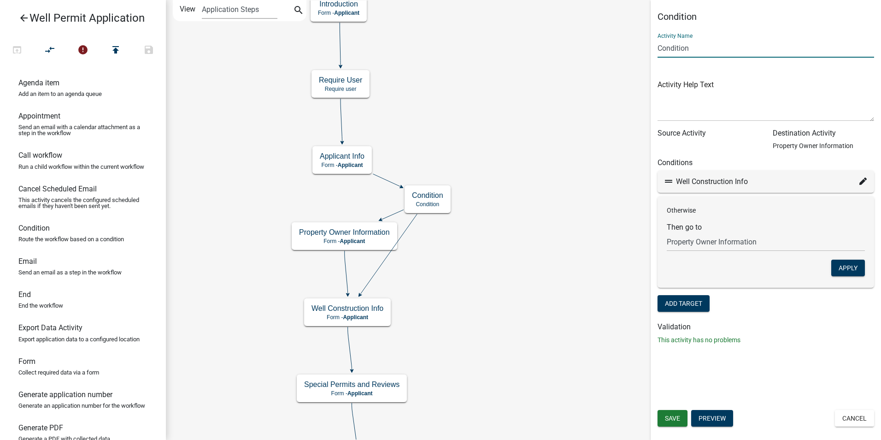
click at [676, 50] on input "Condition" at bounding box center [766, 48] width 217 height 19
type input "Applicant Route Condition"
click at [670, 415] on button "Save" at bounding box center [673, 418] width 30 height 17
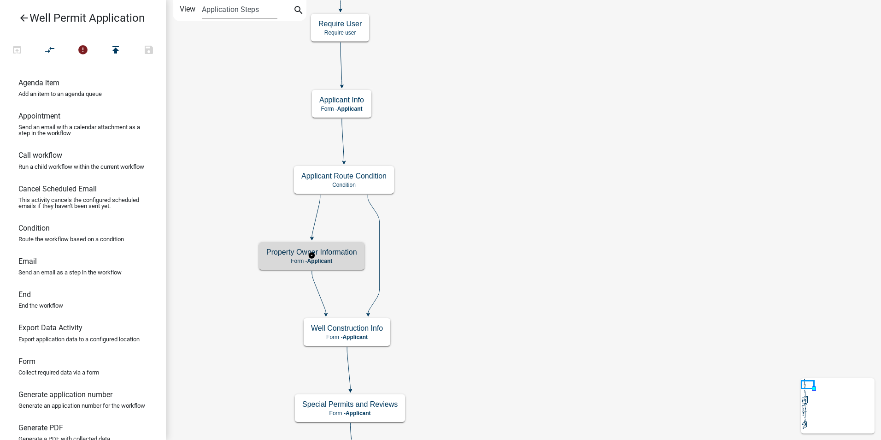
click at [288, 258] on p "Form - Applicant" at bounding box center [311, 261] width 91 height 6
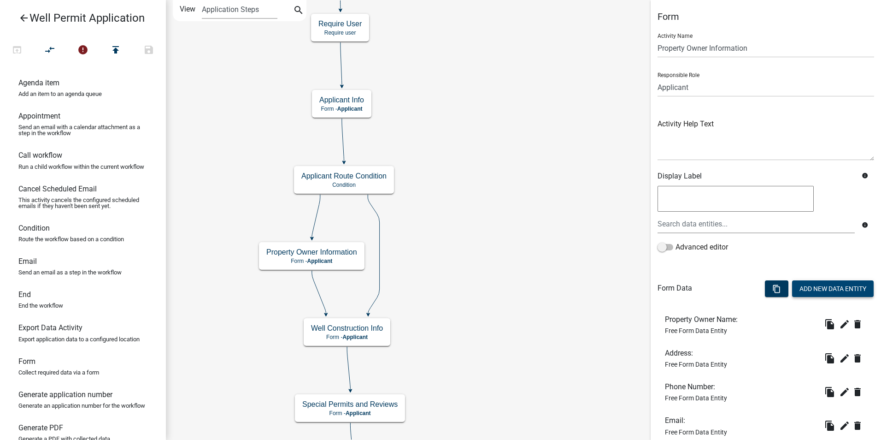
click at [797, 282] on button "Add New Data Entity" at bounding box center [833, 288] width 82 height 17
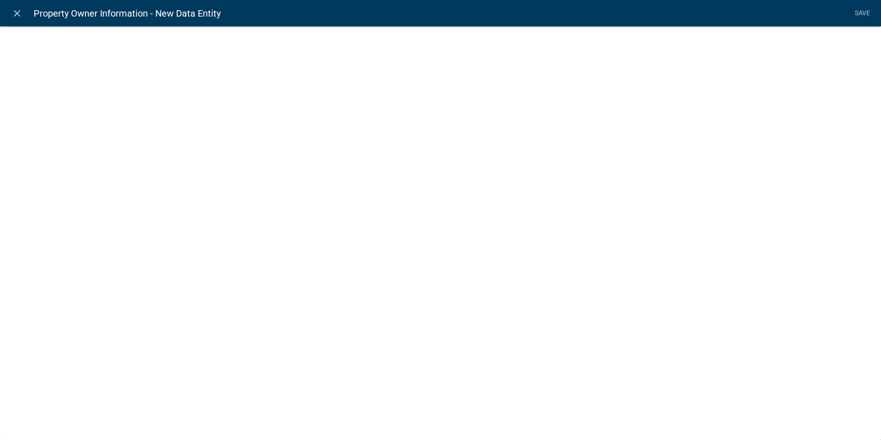
select select
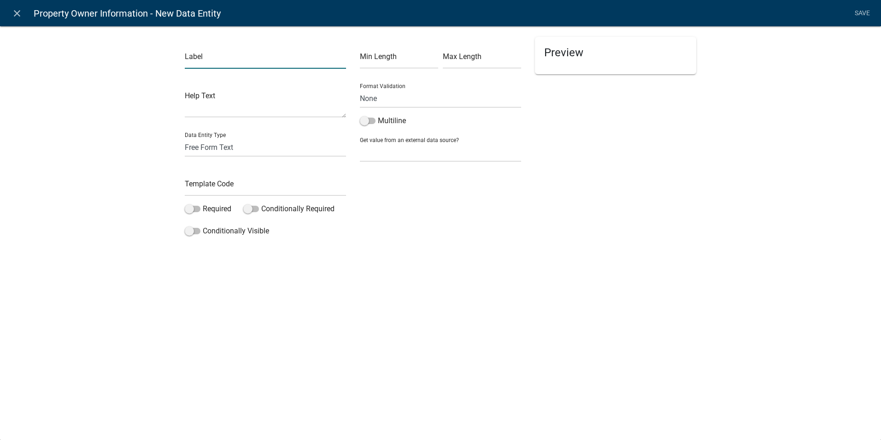
click at [191, 59] on input "text" at bounding box center [265, 59] width 161 height 19
type input "Upload Owner Affidavit / Consent Form:"
click at [389, 265] on div "close Property Owner Information - New Data Entity Save Label Upload Owner Affi…" at bounding box center [440, 220] width 881 height 440
click at [207, 188] on input "text" at bounding box center [265, 186] width 161 height 19
type input "AffidavitForm"
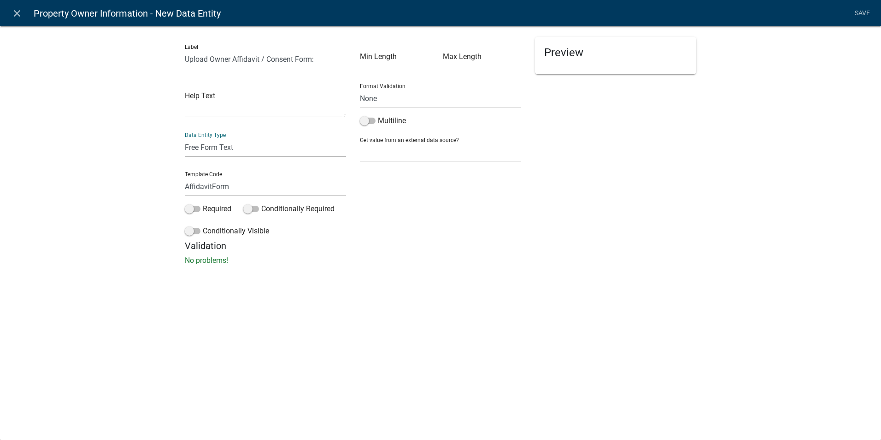
click at [218, 146] on select "Free Form Text Document Display Entity Value Fee Numeric Data Date Map Sketch D…" at bounding box center [265, 147] width 161 height 19
select select "inspection-document"
click at [185, 138] on select "Free Form Text Document Display Entity Value Fee Numeric Data Date Map Sketch D…" at bounding box center [265, 147] width 161 height 19
select select "inspection-document"
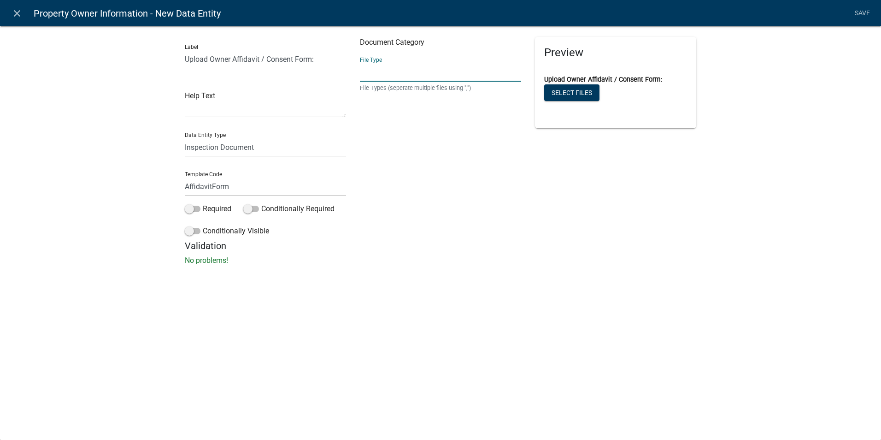
click at [386, 78] on input "text" at bounding box center [440, 72] width 161 height 19
type input "pdf,jpeg,jpg"
click at [863, 11] on link "Save" at bounding box center [862, 14] width 23 height 18
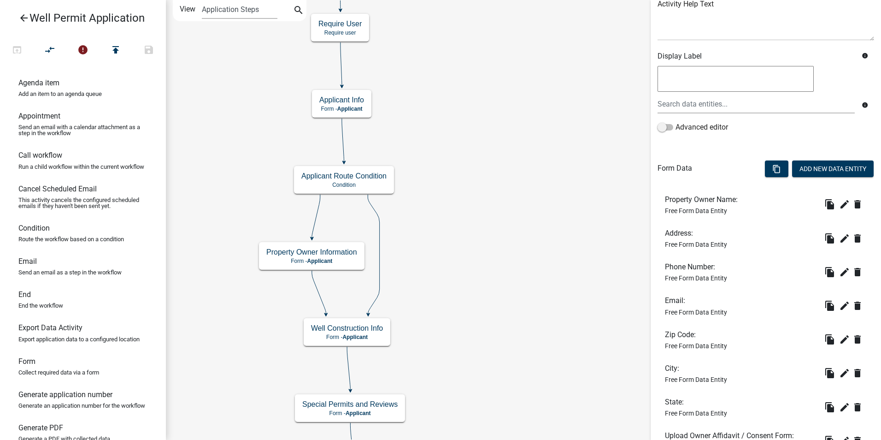
scroll to position [198, 0]
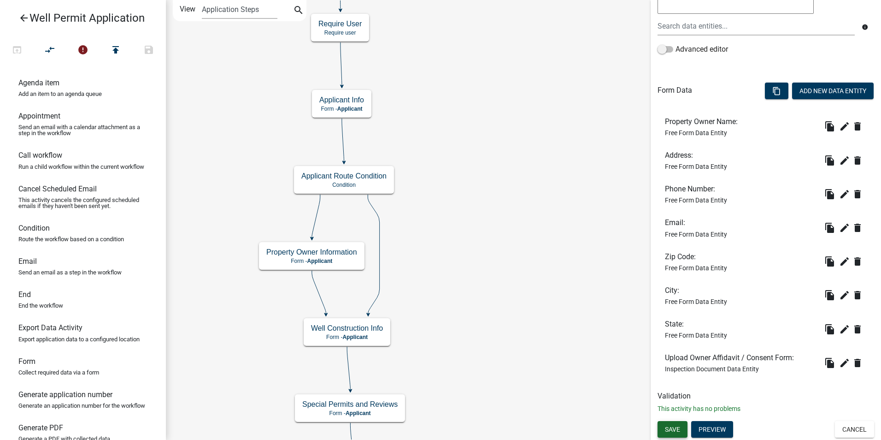
click at [666, 425] on span "Save" at bounding box center [672, 428] width 15 height 7
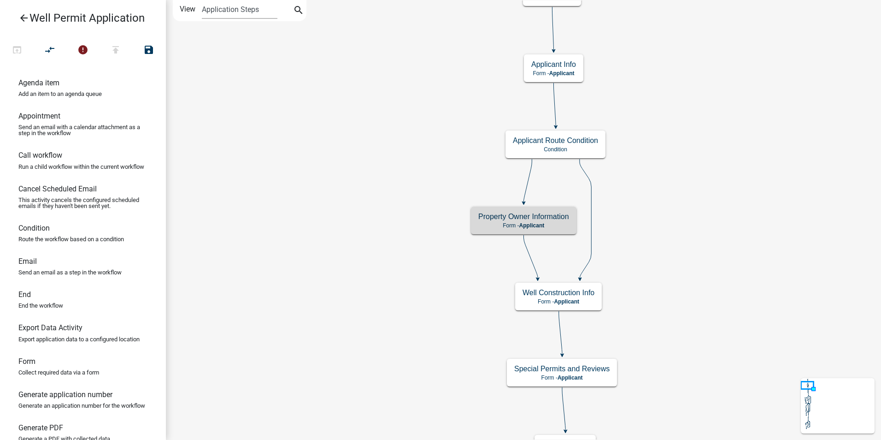
scroll to position [0, 0]
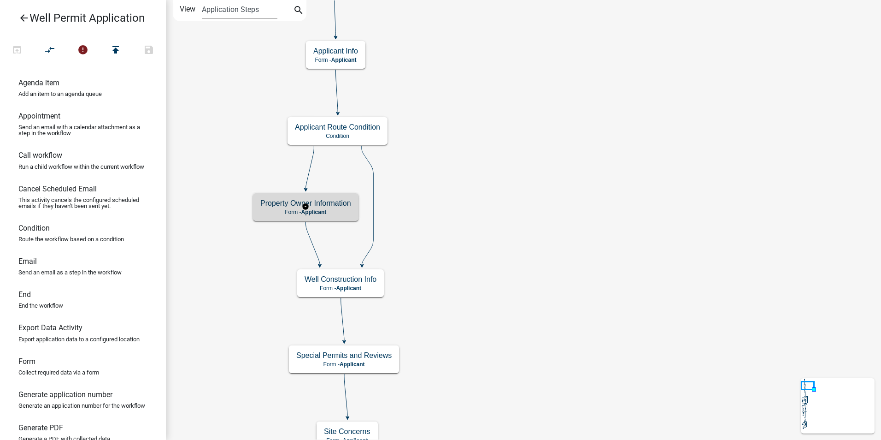
click at [264, 207] on h5 "Property Owner Information" at bounding box center [305, 203] width 91 height 9
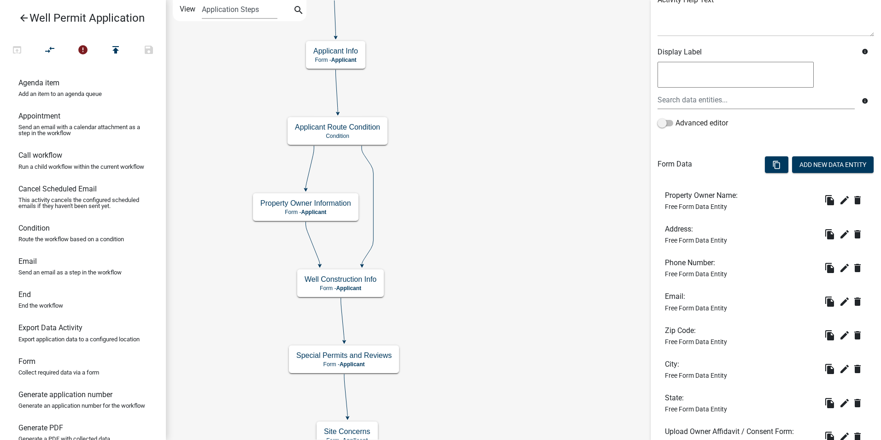
scroll to position [198, 0]
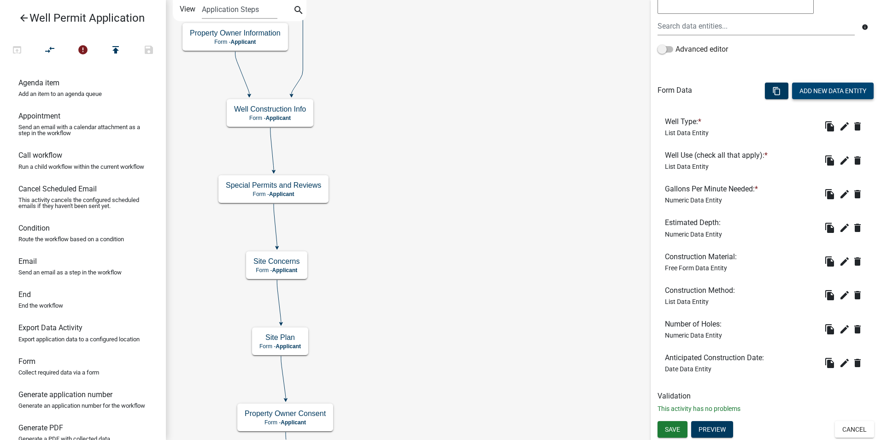
click at [807, 92] on button "Add New Data Entity" at bounding box center [833, 90] width 82 height 17
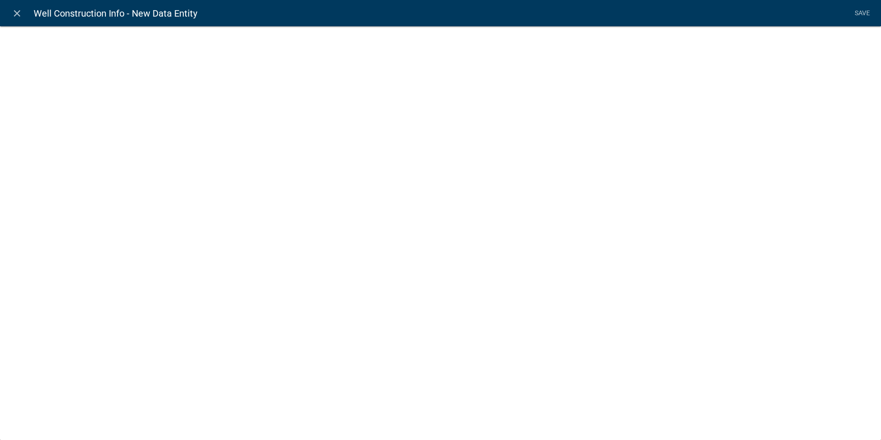
select select
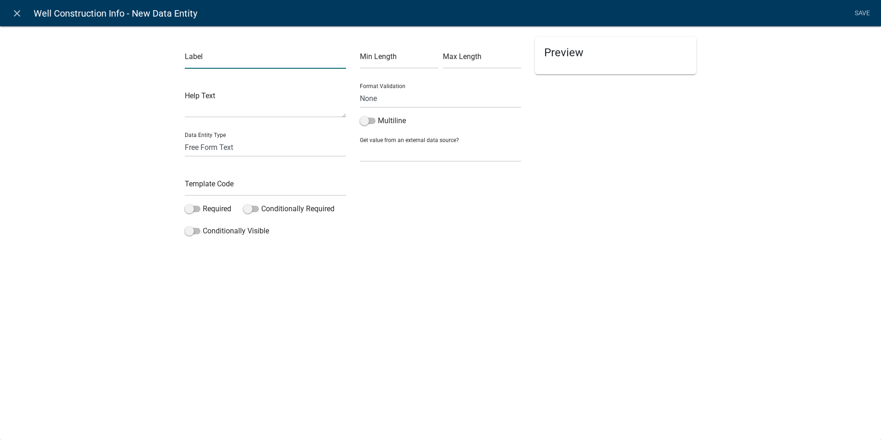
click at [211, 58] on input "text" at bounding box center [265, 59] width 161 height 19
type input "L"
type input "GPS Location (dd.dddd) - Latitude:"
click at [211, 151] on select "Free Form Text Document Display Entity Value Fee Numeric Data Date Map Sketch D…" at bounding box center [265, 147] width 161 height 19
select select "numeric-data"
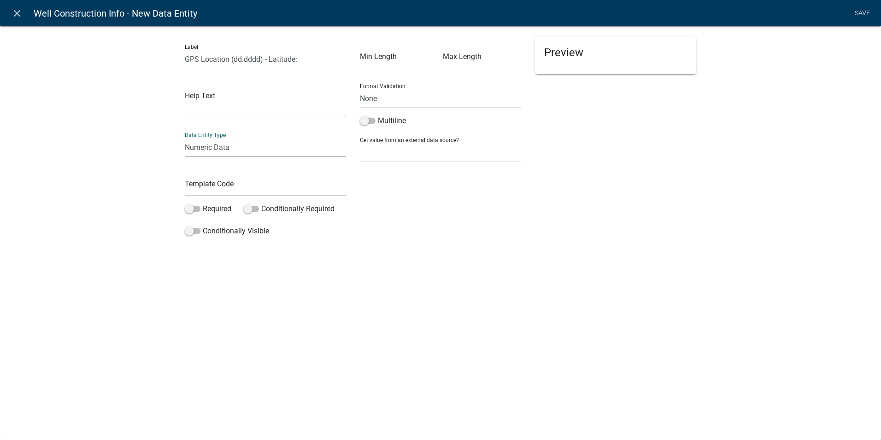
click at [185, 138] on select "Free Form Text Document Display Entity Value Fee Numeric Data Date Map Sketch D…" at bounding box center [265, 147] width 161 height 19
select select "numeric-data"
select select
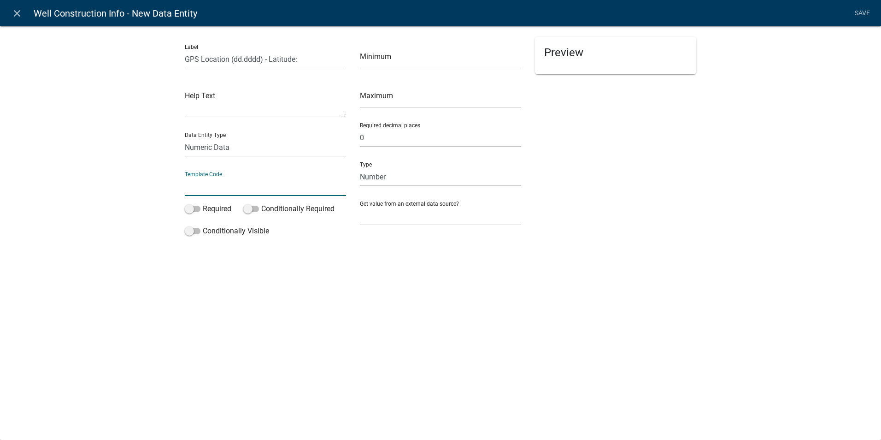
click at [213, 187] on input "text" at bounding box center [265, 186] width 161 height 19
type input "LatitudeProposed"
click at [197, 208] on span at bounding box center [193, 209] width 16 height 6
click at [203, 203] on input "Required" at bounding box center [203, 203] width 0 height 0
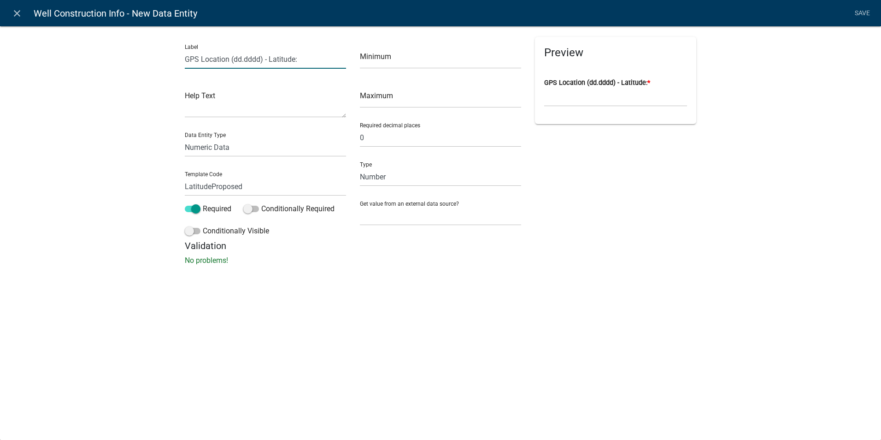
click at [259, 60] on input "GPS Location (dd.dddd) - Latitude:" at bounding box center [265, 59] width 161 height 19
type input "GPS Location (dd.dddddd) - Latitude:"
click at [436, 280] on div "Label GPS Location (dd.dddddd) - Latitude: Help Text Data Entity Type Free Form…" at bounding box center [440, 148] width 881 height 274
click at [860, 11] on link "Save" at bounding box center [862, 14] width 23 height 18
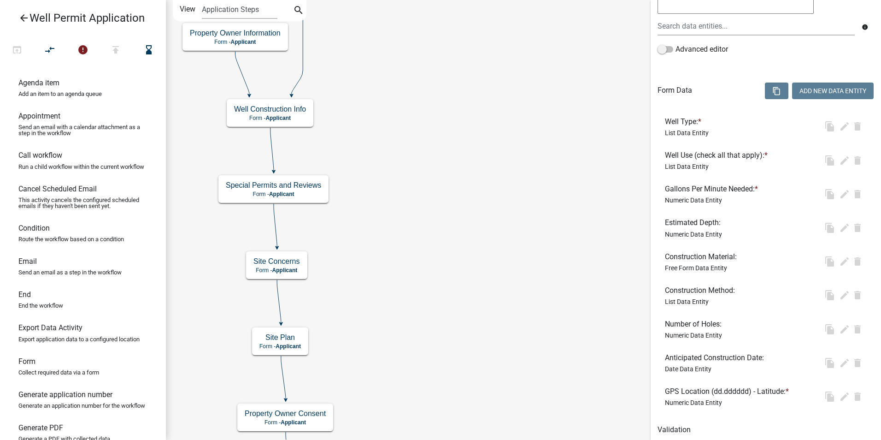
scroll to position [0, 0]
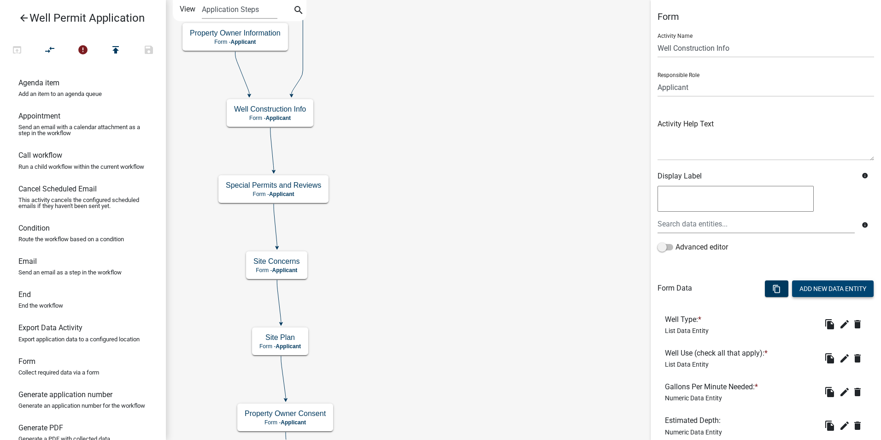
click at [804, 286] on button "Add New Data Entity" at bounding box center [833, 288] width 82 height 17
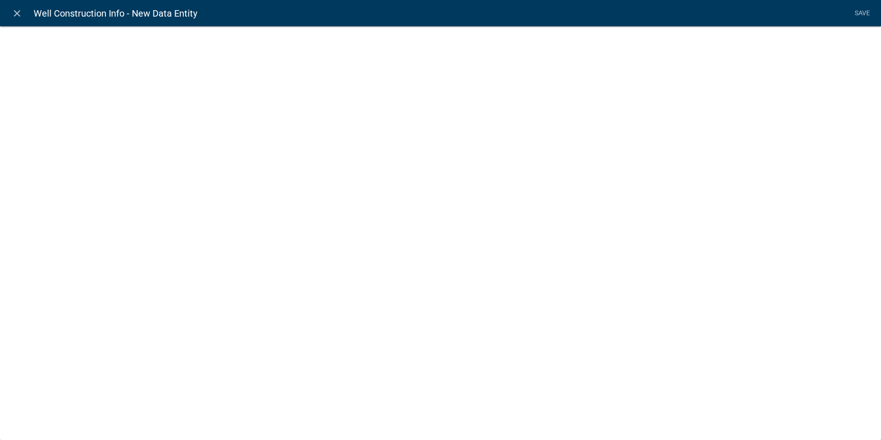
select select
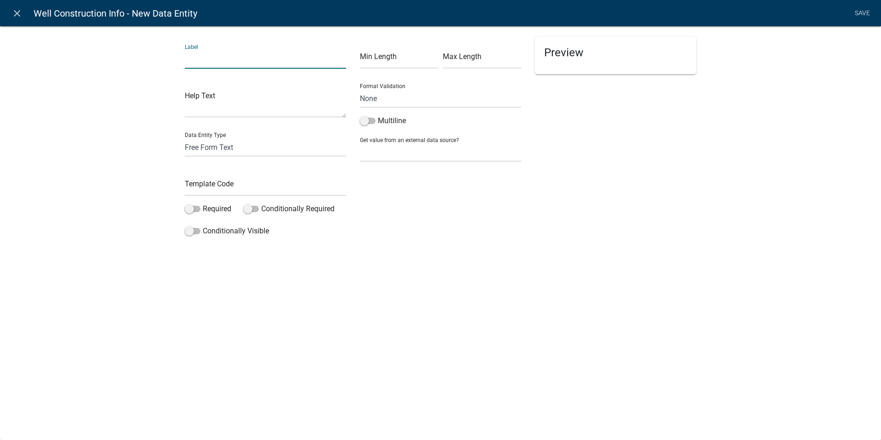
click at [204, 65] on input "text" at bounding box center [265, 59] width 161 height 19
type input "GPS Longitude (dd.dddd):"
click at [205, 149] on select "Free Form Text Document Display Entity Value Fee Numeric Data Date Map Sketch D…" at bounding box center [265, 147] width 161 height 19
select select "numeric-data"
click at [185, 138] on select "Free Form Text Document Display Entity Value Fee Numeric Data Date Map Sketch D…" at bounding box center [265, 147] width 161 height 19
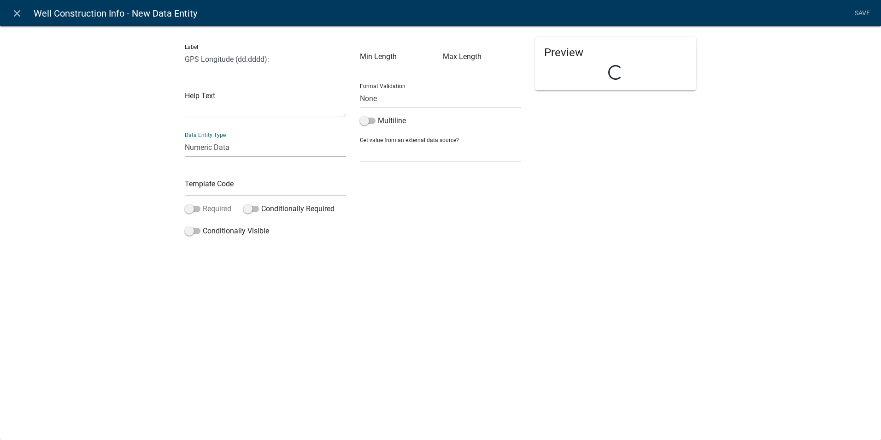
select select "numeric-data"
select select
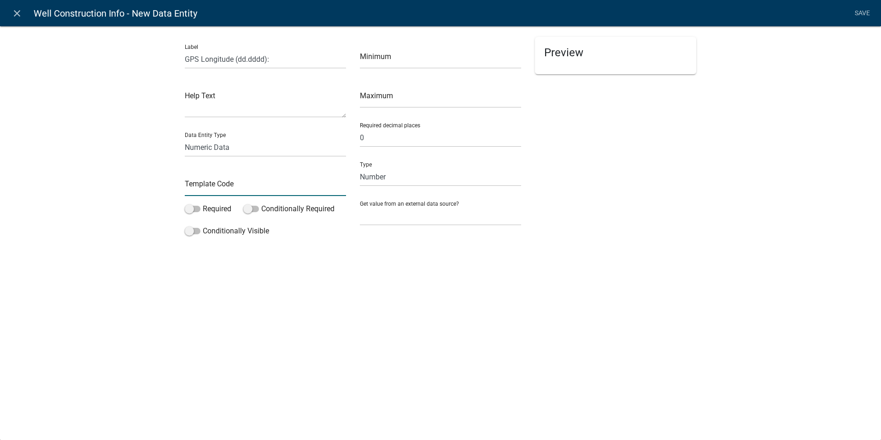
click at [188, 188] on input "text" at bounding box center [265, 186] width 161 height 19
type input "LongitudeProposed"
click at [195, 207] on span at bounding box center [193, 209] width 16 height 6
click at [203, 203] on input "Required" at bounding box center [203, 203] width 0 height 0
click at [867, 9] on link "Save" at bounding box center [862, 14] width 23 height 18
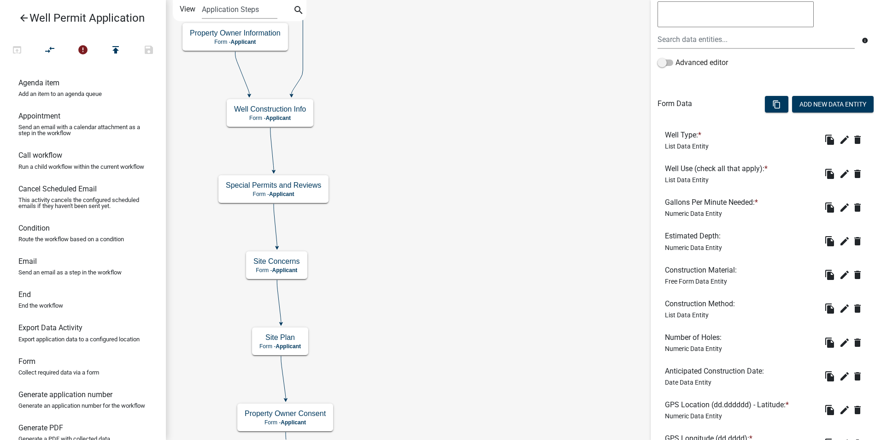
scroll to position [265, 0]
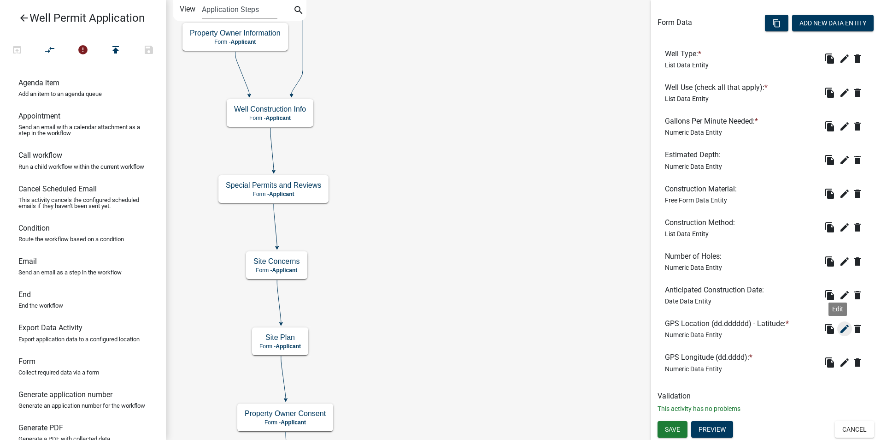
click at [839, 330] on icon "edit" at bounding box center [844, 328] width 11 height 11
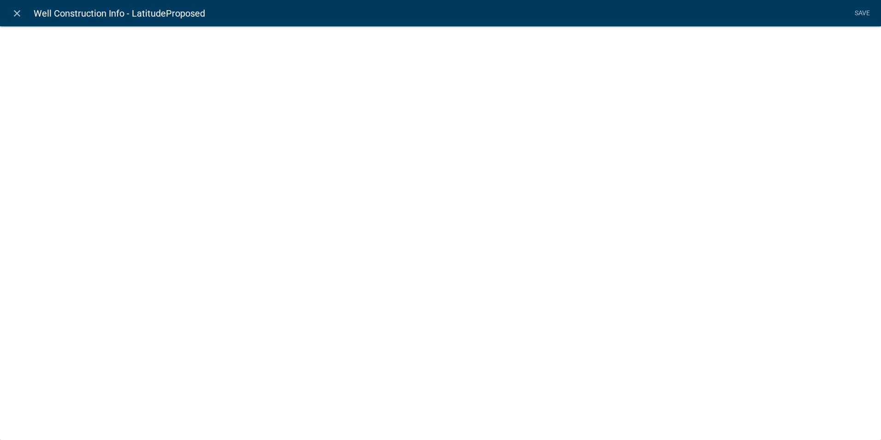
select select "numeric-data"
select select
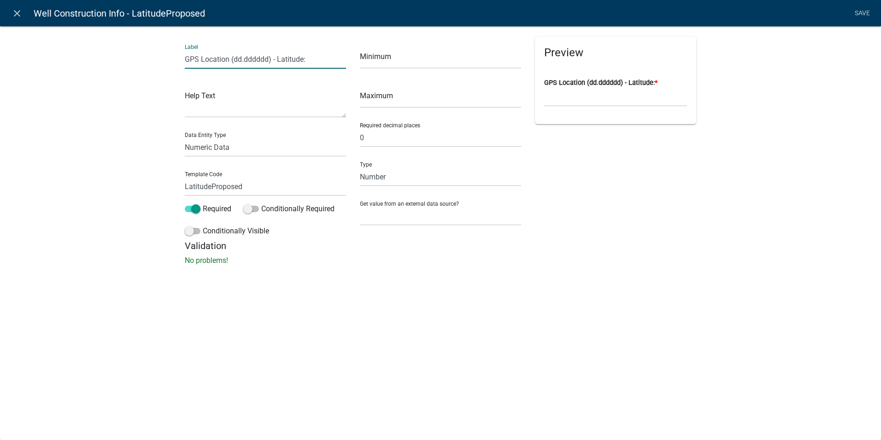
click at [216, 58] on input "GPS Location (dd.dddddd) - Latitude:" at bounding box center [265, 59] width 161 height 19
click at [301, 56] on input "GPS Latitude (dd.dddddd) - Latitude:" at bounding box center [265, 59] width 161 height 19
type input "GPS Latitude (dd.dddddd):"
click at [865, 10] on link "Save" at bounding box center [862, 14] width 23 height 18
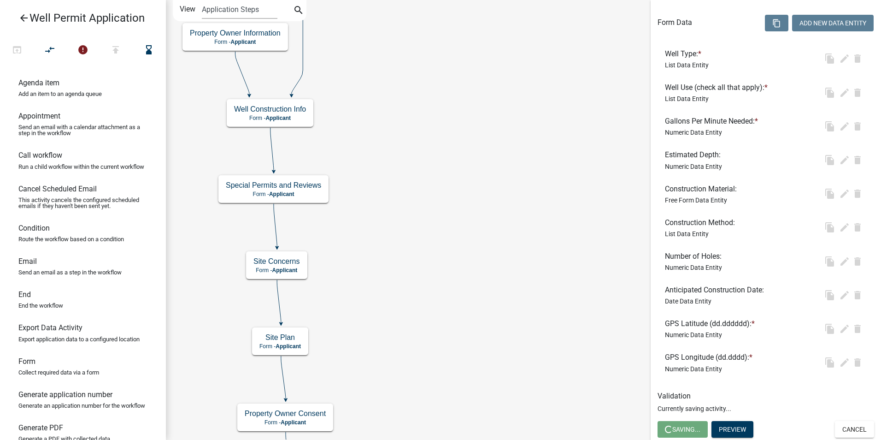
scroll to position [0, 0]
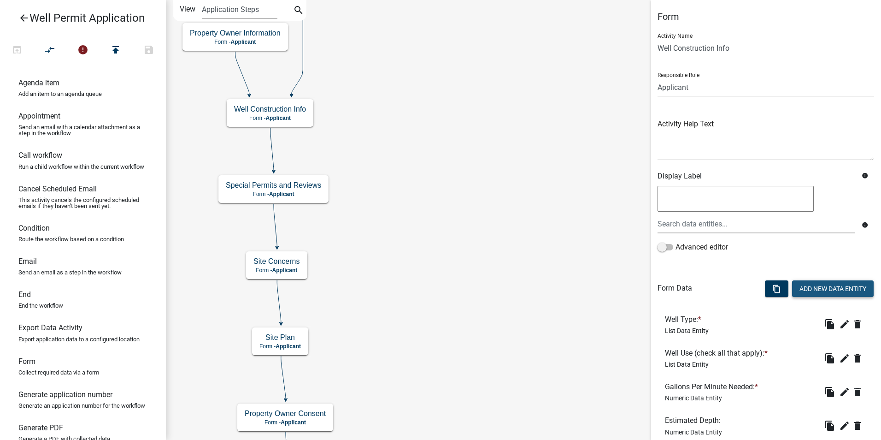
click at [840, 286] on button "Add New Data Entity" at bounding box center [833, 288] width 82 height 17
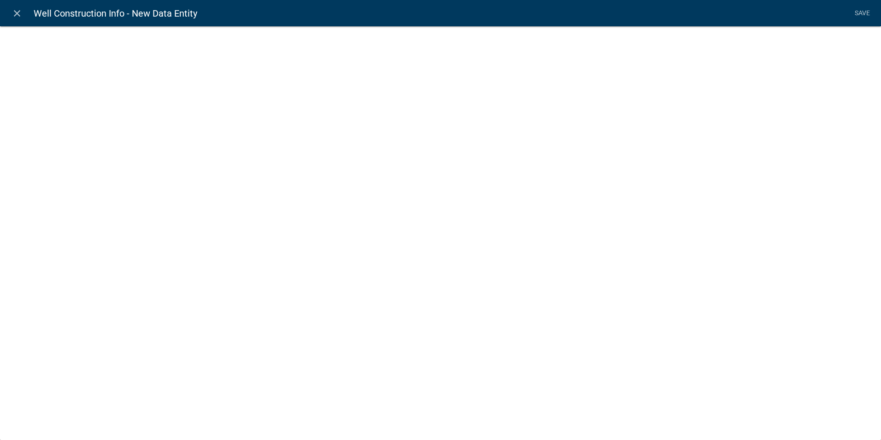
select select
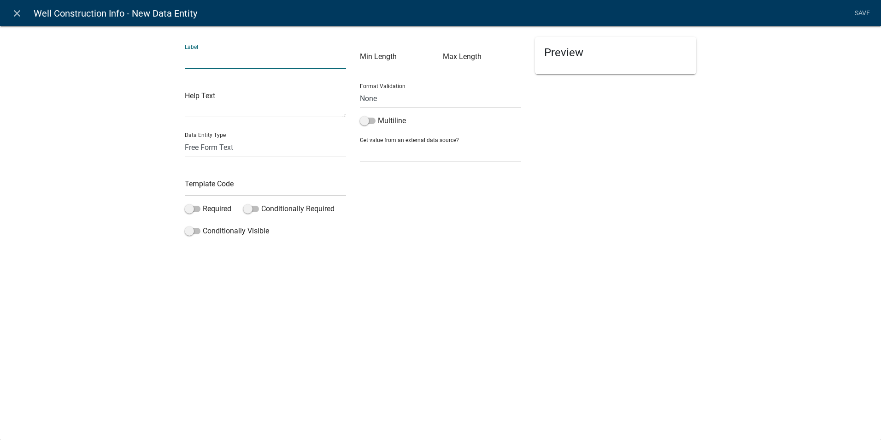
click at [200, 61] on input "text" at bounding box center [265, 59] width 161 height 19
type input "Section - Township - Range:"
click at [209, 189] on input "text" at bounding box center [265, 186] width 161 height 19
type input "SecTownRange"
click at [250, 305] on div "close Well Construction Info - New Data Entity Save Label Section - Township - …" at bounding box center [440, 220] width 881 height 440
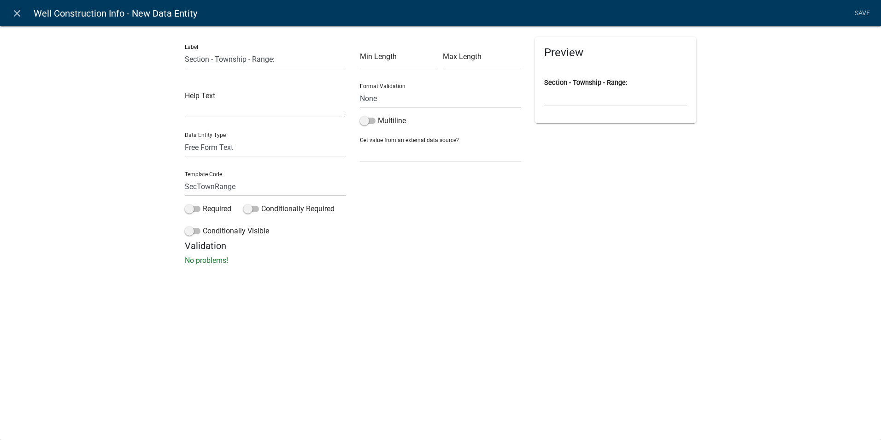
drag, startPoint x: 861, startPoint y: 14, endPoint x: 780, endPoint y: 75, distance: 100.7
click at [860, 14] on link "Save" at bounding box center [862, 14] width 23 height 18
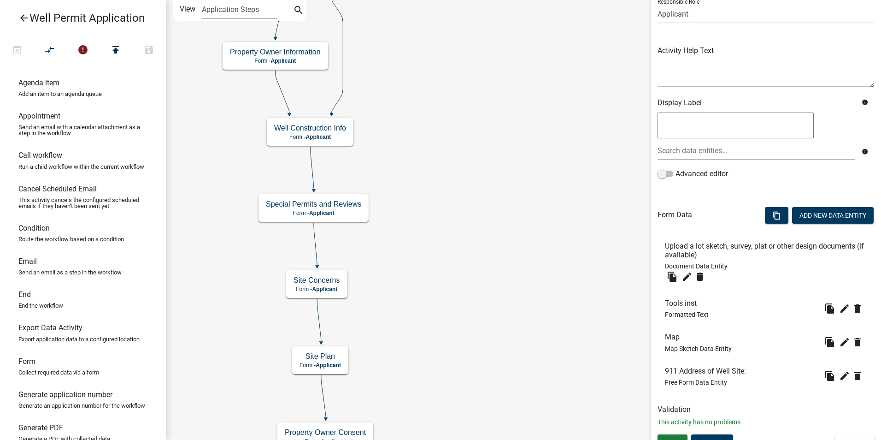
scroll to position [87, 0]
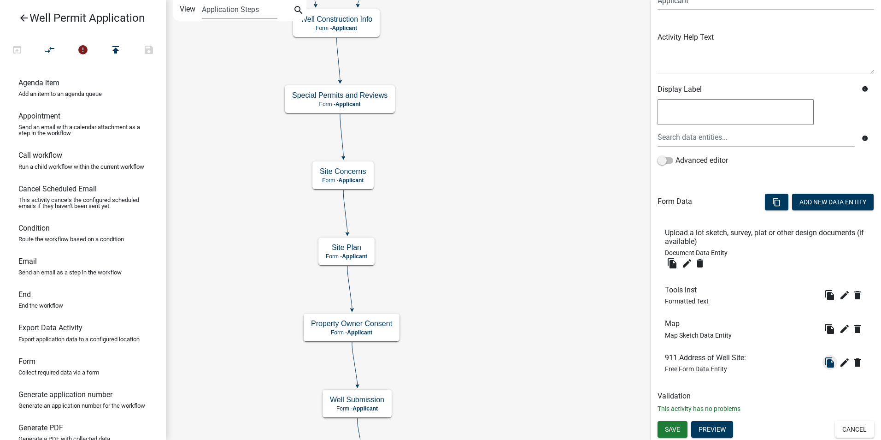
click at [824, 364] on icon "file_copy" at bounding box center [829, 362] width 11 height 11
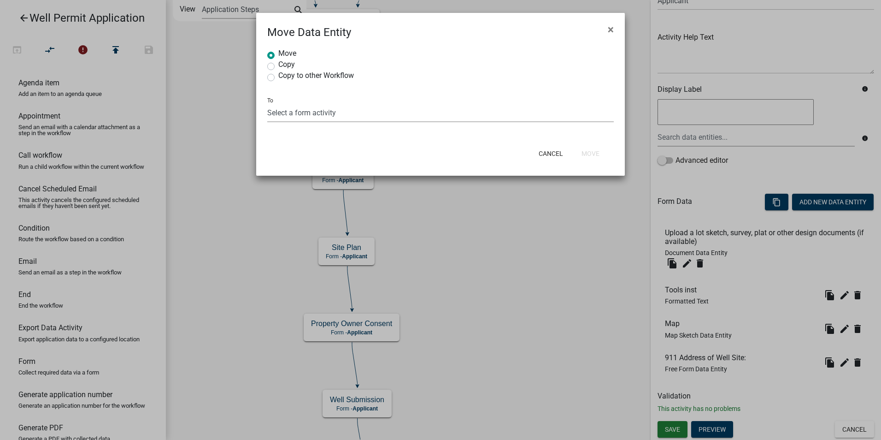
click at [279, 114] on select "Select a form activity Property Owner Information Applicant Info Well Construct…" at bounding box center [440, 112] width 347 height 19
select select "8cfaced6-04f7-4b6d-9640-8f3d8a002d41"
click at [267, 103] on select "Select a form activity Property Owner Information Applicant Info Well Construct…" at bounding box center [440, 112] width 347 height 19
click at [595, 152] on button "Move" at bounding box center [590, 153] width 33 height 17
radio input "true"
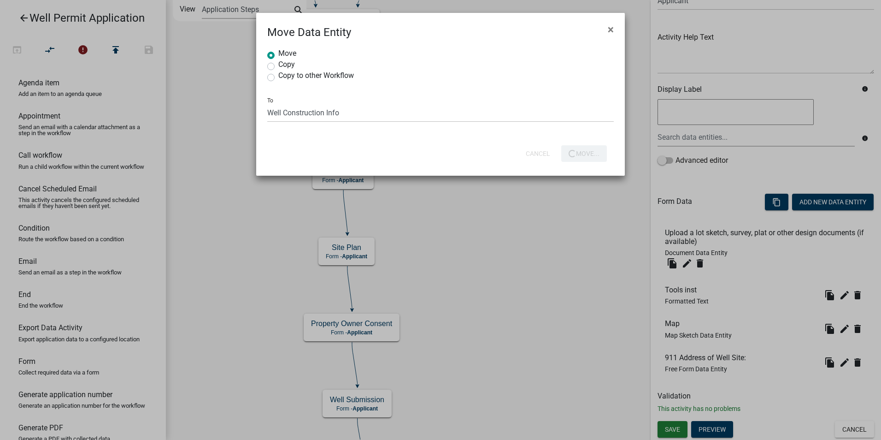
select select
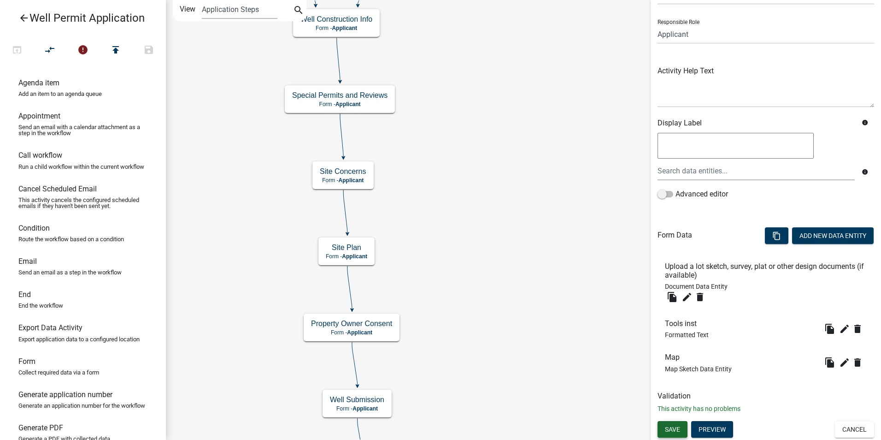
click at [669, 424] on button "Save" at bounding box center [673, 429] width 30 height 17
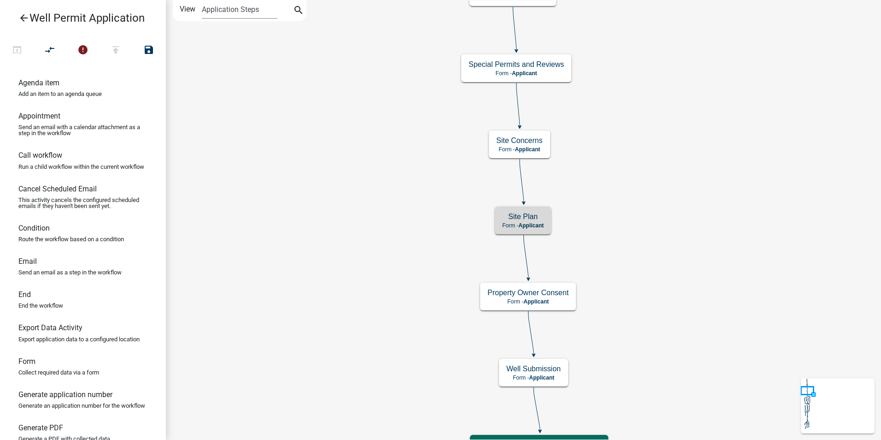
scroll to position [0, 0]
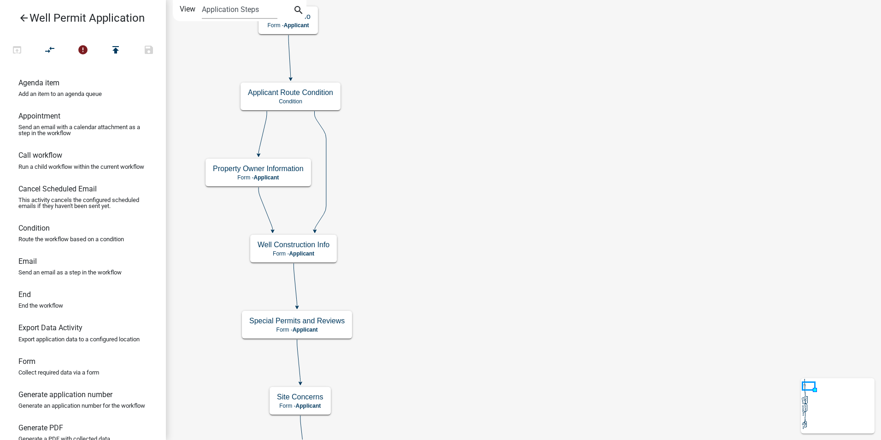
click at [309, 251] on span "Applicant" at bounding box center [301, 253] width 25 height 6
click at [309, 250] on span "Applicant" at bounding box center [301, 253] width 25 height 6
click at [325, 248] on h5 "Well Construction Info" at bounding box center [294, 244] width 72 height 9
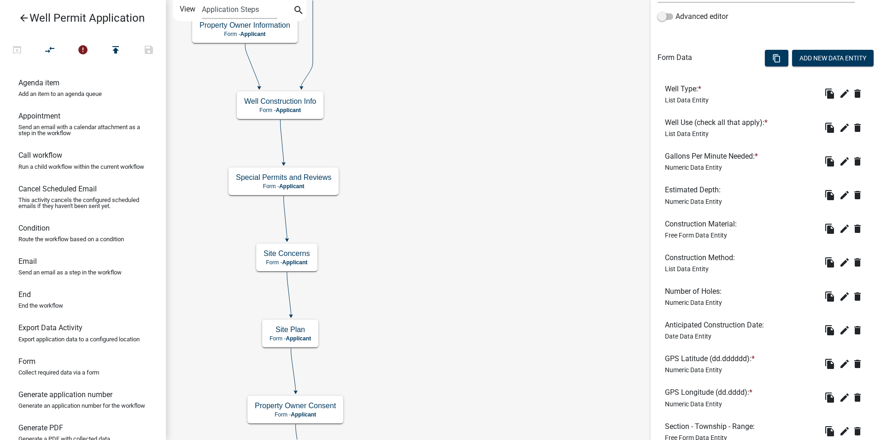
scroll to position [333, 0]
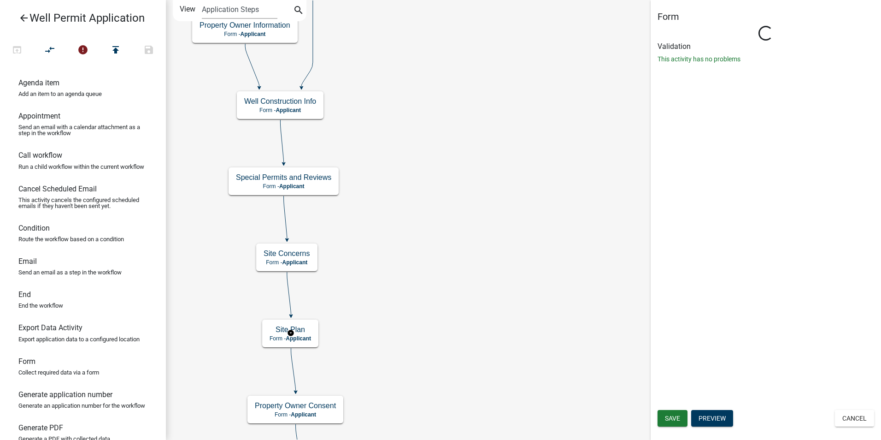
scroll to position [0, 0]
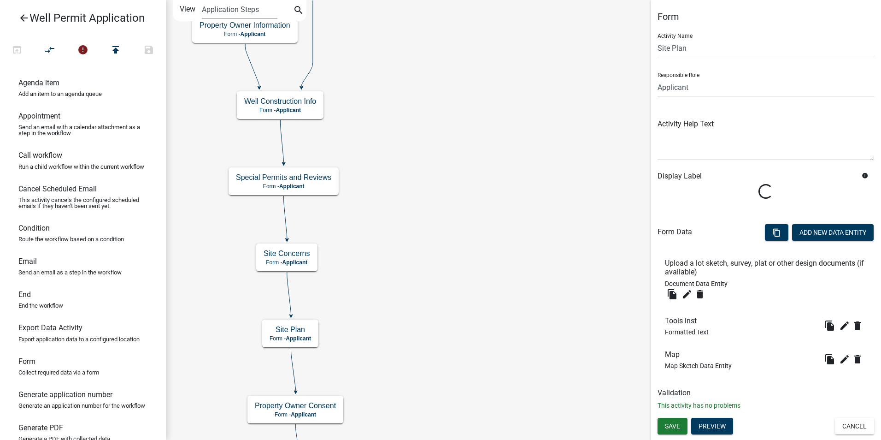
click at [679, 425] on span "Save" at bounding box center [672, 425] width 15 height 7
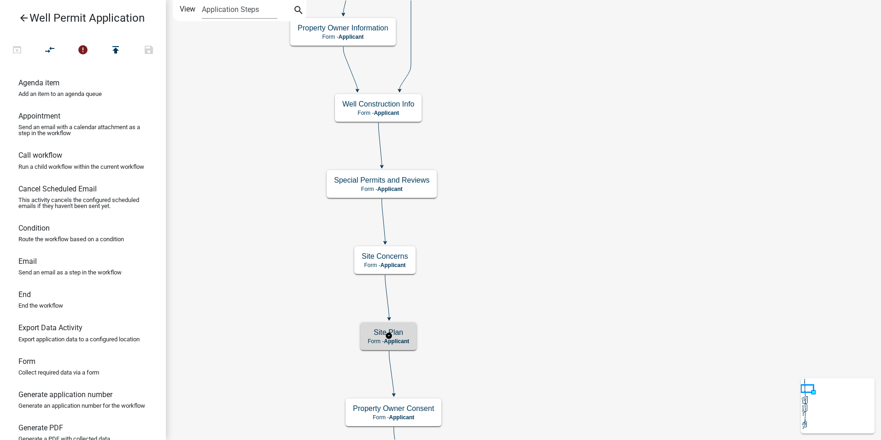
click at [383, 339] on p "Form - Applicant" at bounding box center [388, 341] width 41 height 6
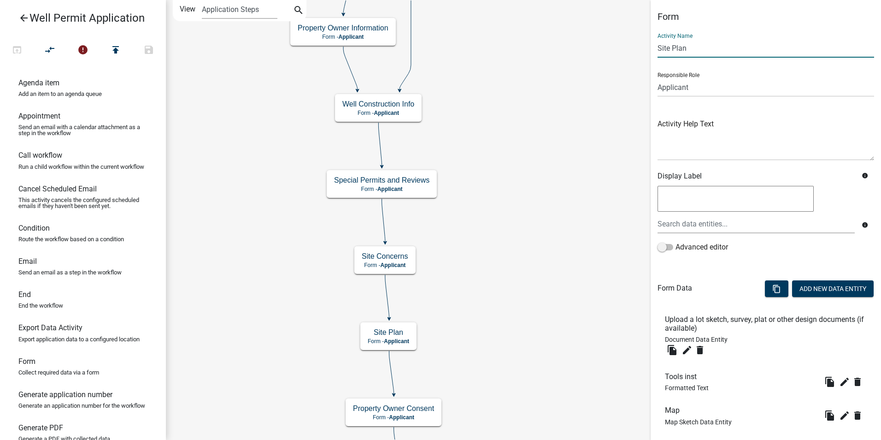
drag, startPoint x: 693, startPoint y: 47, endPoint x: 630, endPoint y: 45, distance: 62.3
click at [630, 45] on main "Start Start - Applicant Application Denied End - Applicant Property Owner Infor…" at bounding box center [523, 220] width 715 height 440
type input "M"
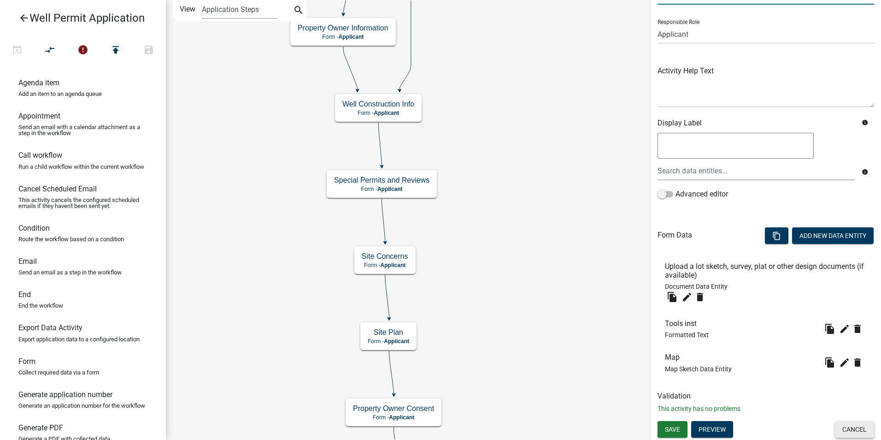
type input "Site Plan"
drag, startPoint x: 845, startPoint y: 431, endPoint x: 810, endPoint y: 400, distance: 46.4
click at [844, 431] on button "Cancel" at bounding box center [854, 429] width 39 height 17
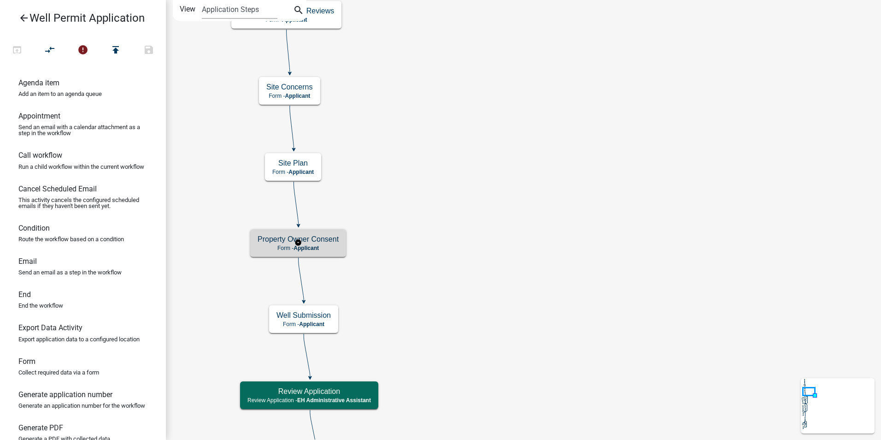
click at [325, 243] on h5 "Property Owner Consent" at bounding box center [298, 239] width 81 height 9
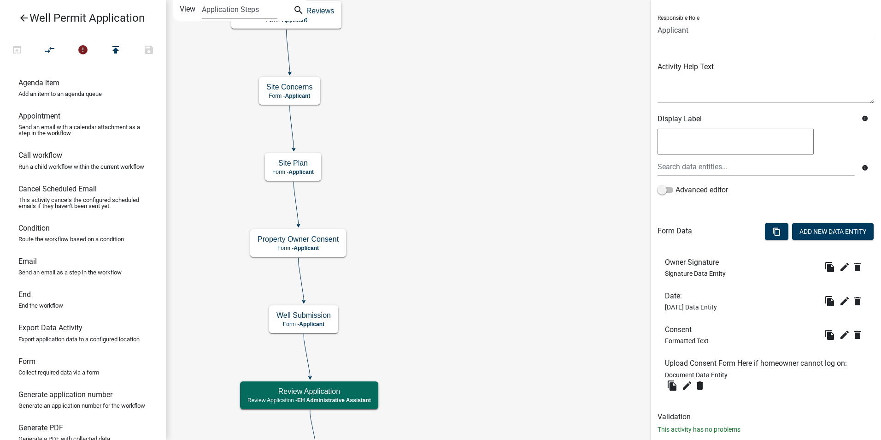
scroll to position [78, 0]
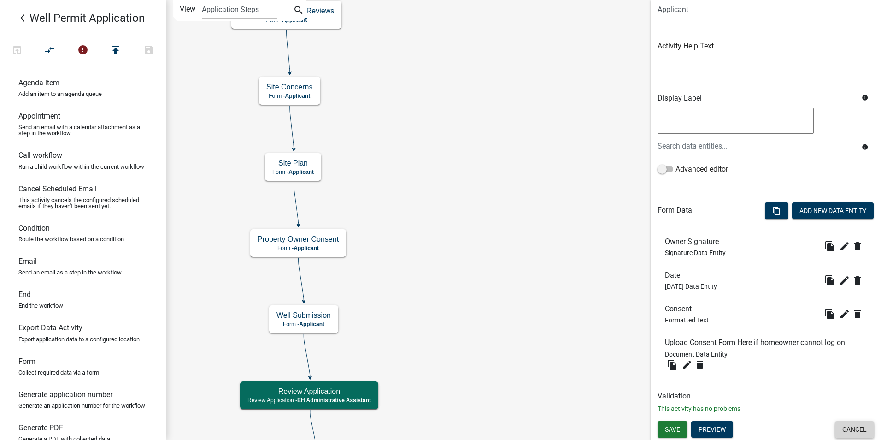
click at [843, 434] on button "Cancel" at bounding box center [854, 429] width 39 height 17
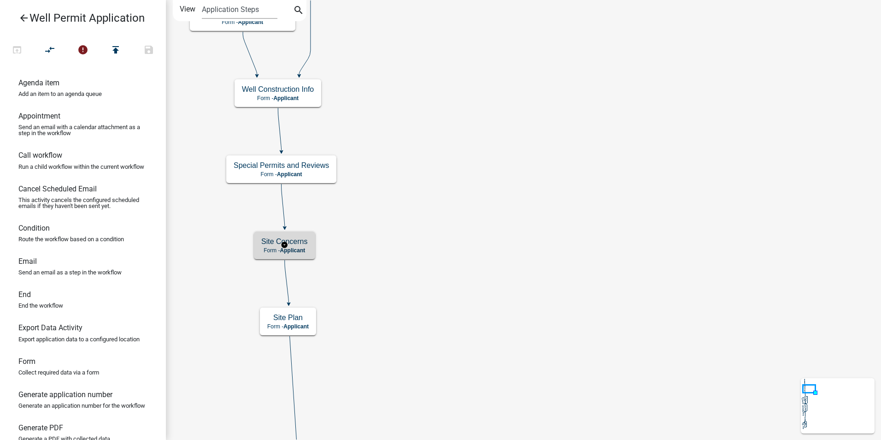
click at [291, 244] on h5 "Site Concerns" at bounding box center [284, 241] width 47 height 9
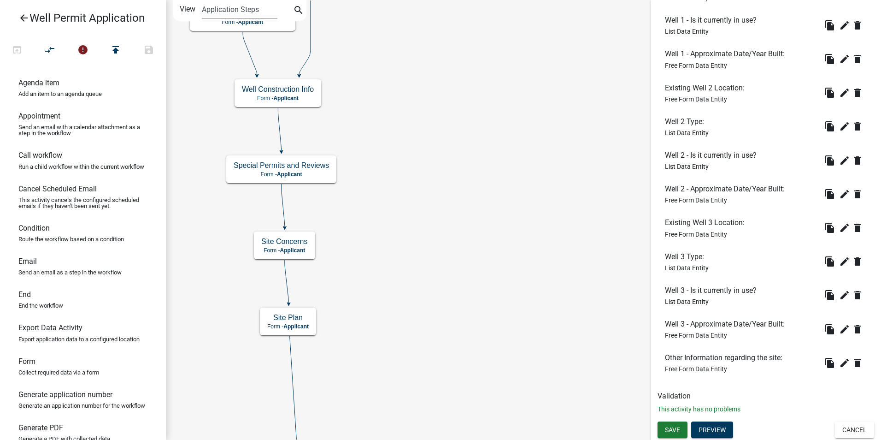
scroll to position [559, 0]
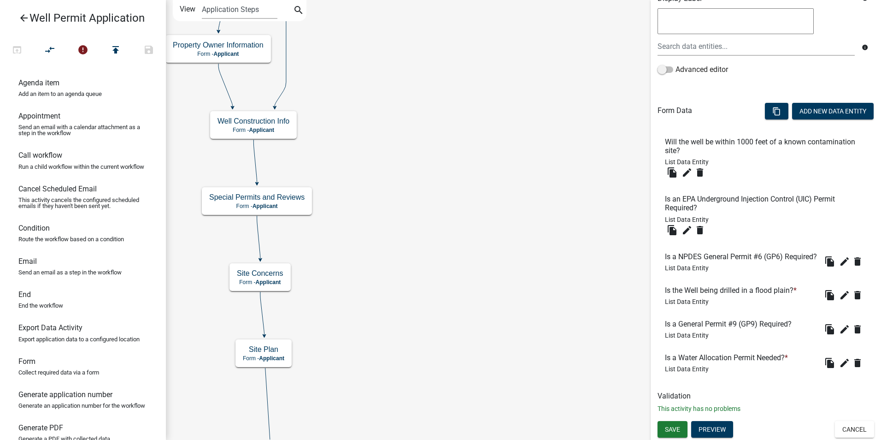
scroll to position [192, 0]
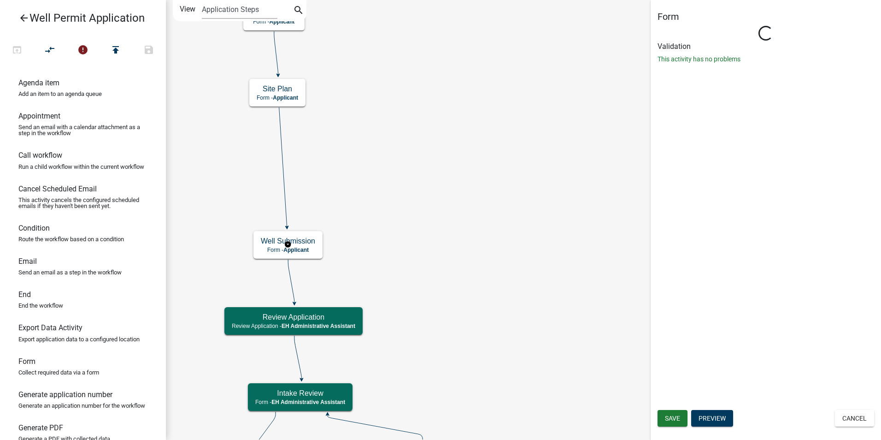
scroll to position [0, 0]
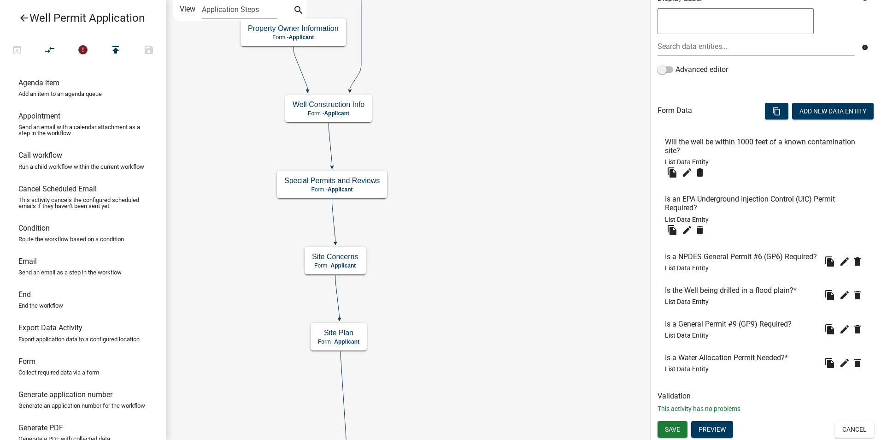
scroll to position [192, 0]
click at [687, 167] on icon "edit" at bounding box center [687, 172] width 11 height 11
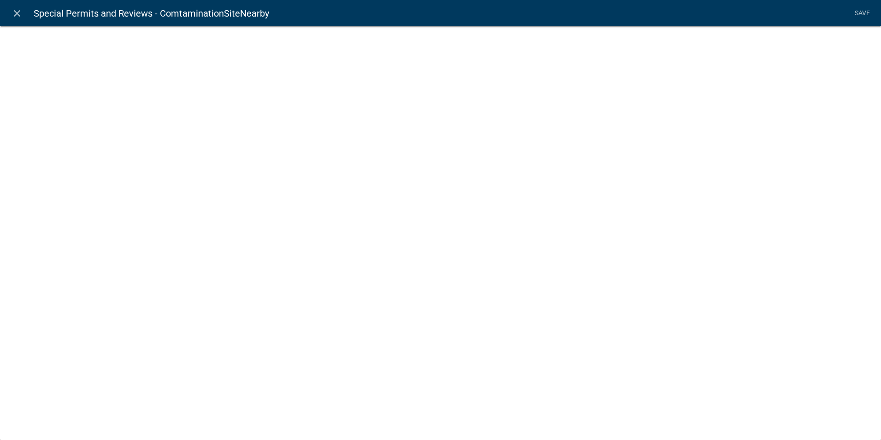
select select "list-data"
select select
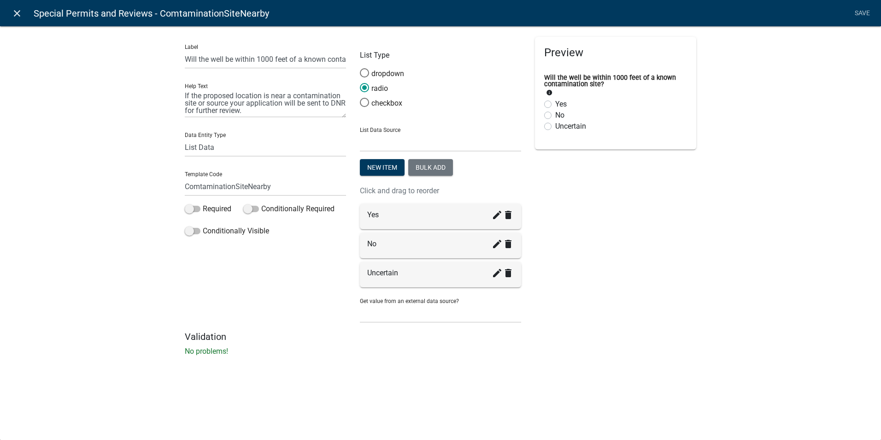
click at [18, 14] on icon "close" at bounding box center [17, 13] width 11 height 11
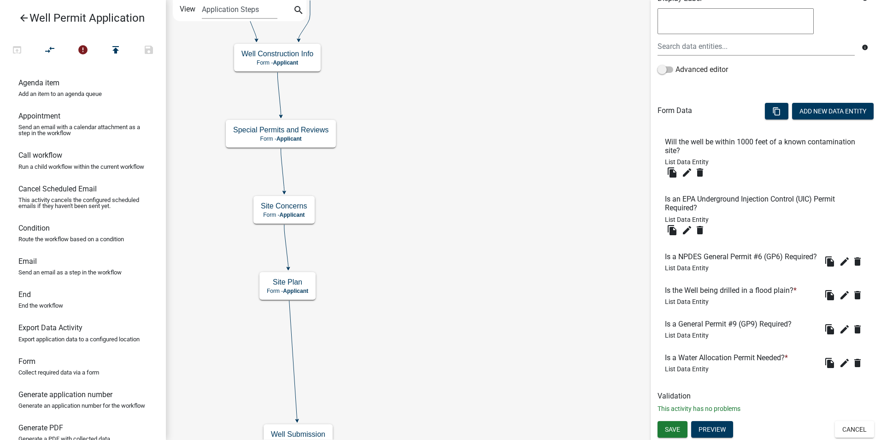
click at [281, 104] on icon at bounding box center [278, 93] width 3 height 43
click at [281, 161] on icon at bounding box center [282, 169] width 3 height 43
click at [291, 320] on icon at bounding box center [293, 359] width 8 height 119
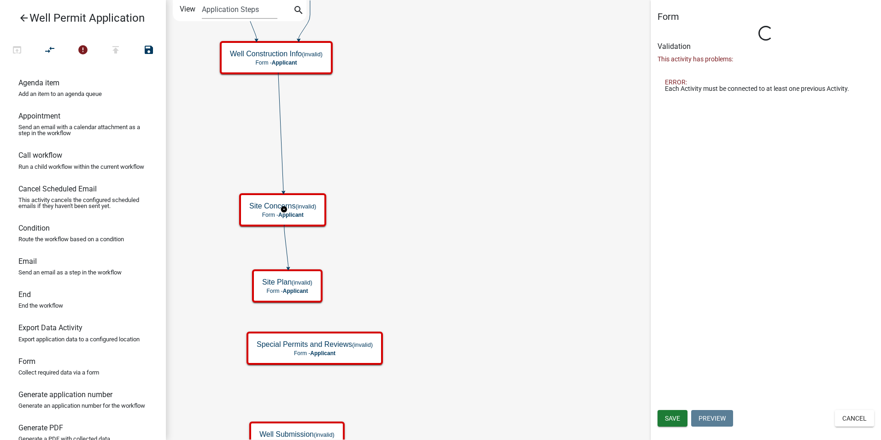
scroll to position [0, 0]
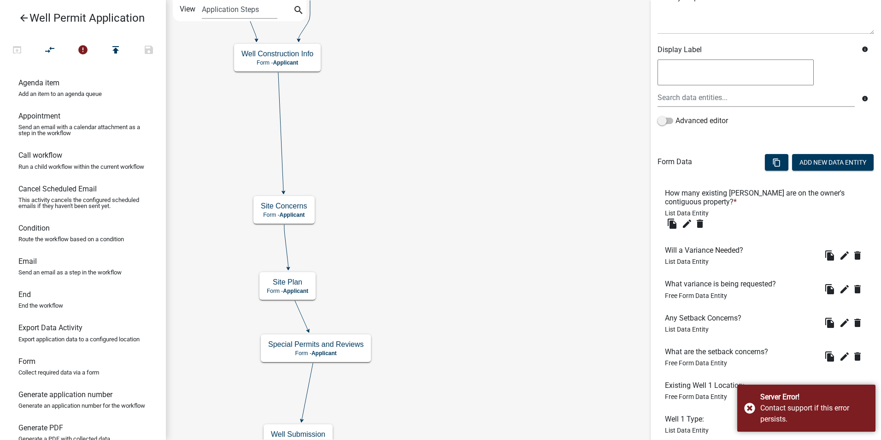
scroll to position [138, 0]
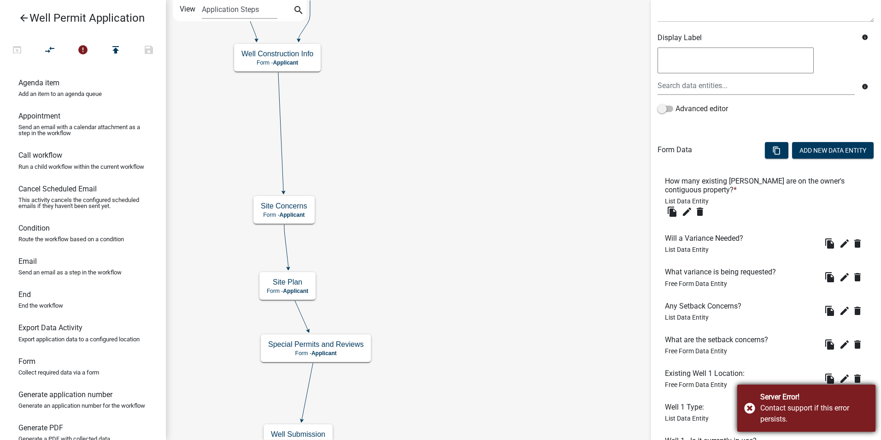
click at [747, 408] on div "Server Error! Contact support if this error persists." at bounding box center [806, 407] width 138 height 47
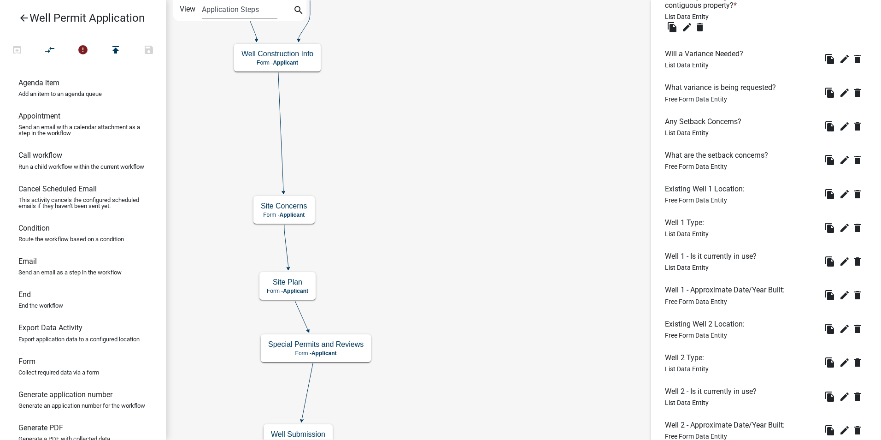
scroll to position [461, 0]
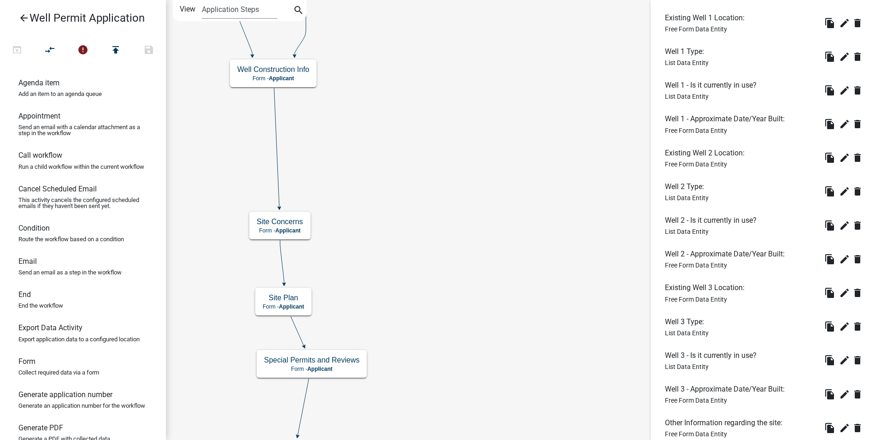
scroll to position [329, 0]
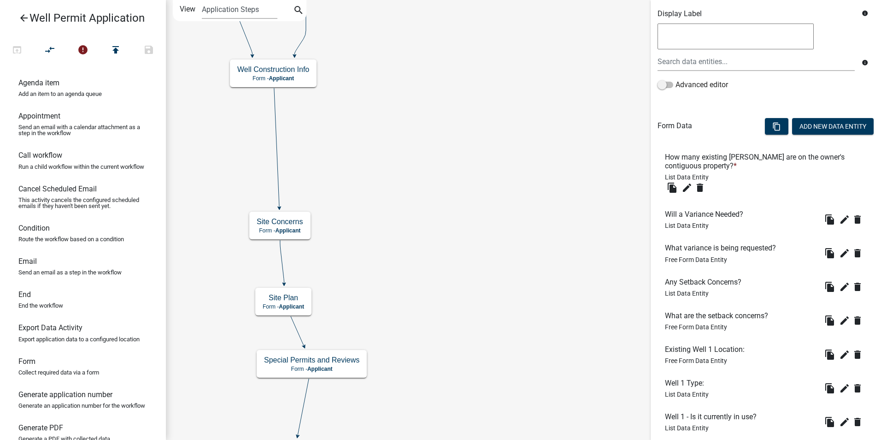
scroll to position [276, 0]
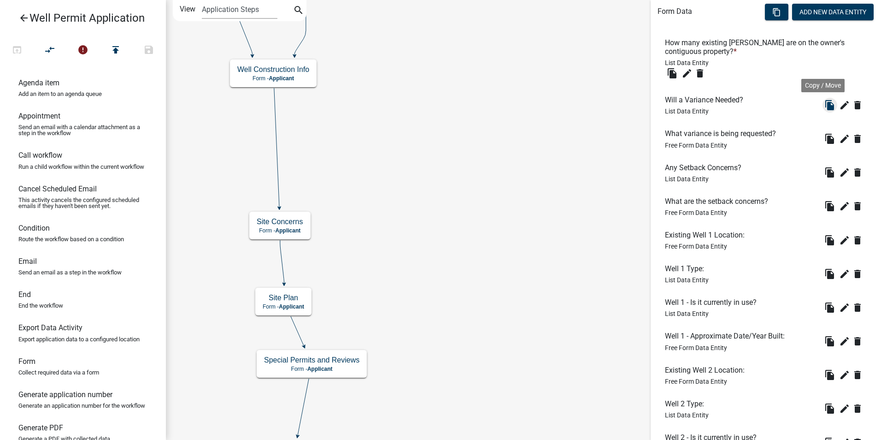
click at [824, 105] on icon "file_copy" at bounding box center [829, 105] width 11 height 11
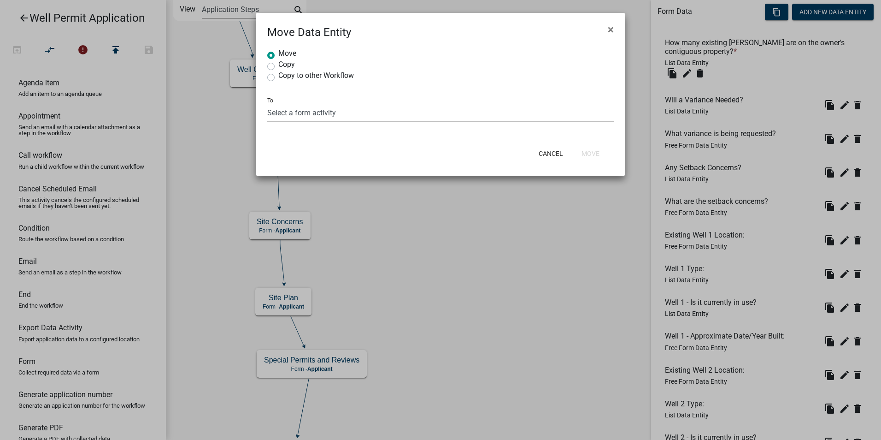
click at [278, 112] on select "Select a form activity Property Owner Information Applicant Info Well Construct…" at bounding box center [440, 112] width 347 height 19
select select "04874a3f-405d-40af-bf76-c6c5351e2dbf"
click at [267, 103] on select "Select a form activity Property Owner Information Applicant Info Well Construct…" at bounding box center [440, 112] width 347 height 19
click at [585, 157] on button "Move" at bounding box center [590, 153] width 33 height 17
radio input "true"
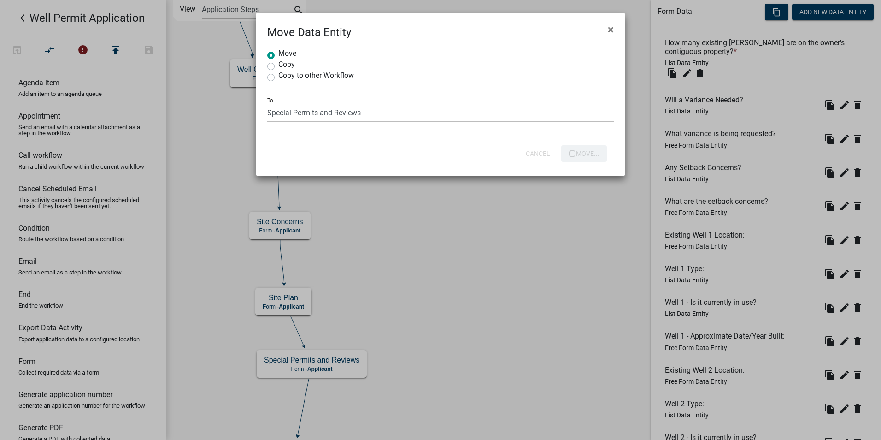
select select
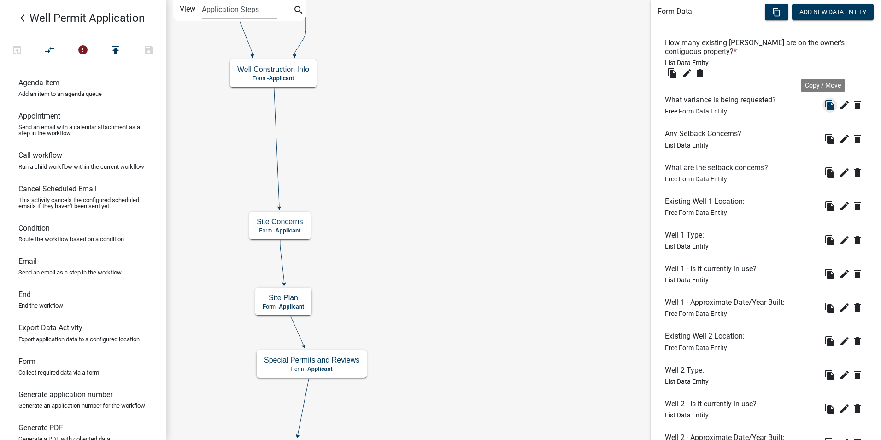
click at [824, 107] on icon "file_copy" at bounding box center [829, 105] width 11 height 11
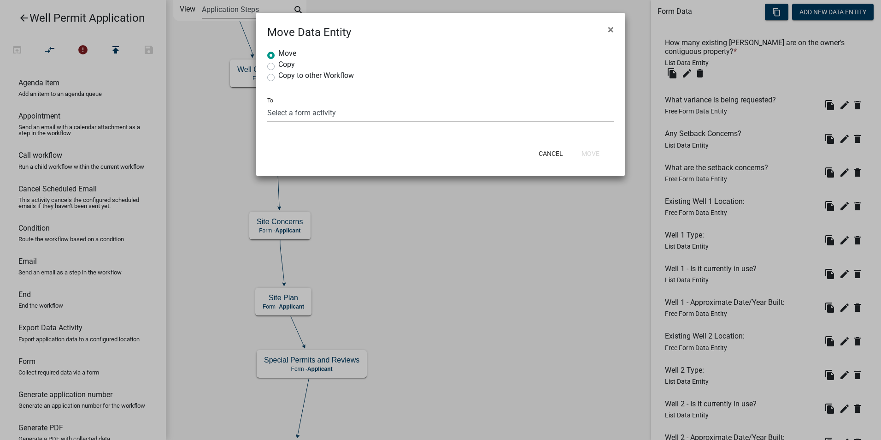
click at [282, 112] on select "Select a form activity Property Owner Information Applicant Info Well Construct…" at bounding box center [440, 112] width 347 height 19
select select "04874a3f-405d-40af-bf76-c6c5351e2dbf"
click at [267, 103] on select "Select a form activity Property Owner Information Applicant Info Well Construct…" at bounding box center [440, 112] width 347 height 19
click at [593, 150] on button "Move" at bounding box center [590, 153] width 33 height 17
radio input "true"
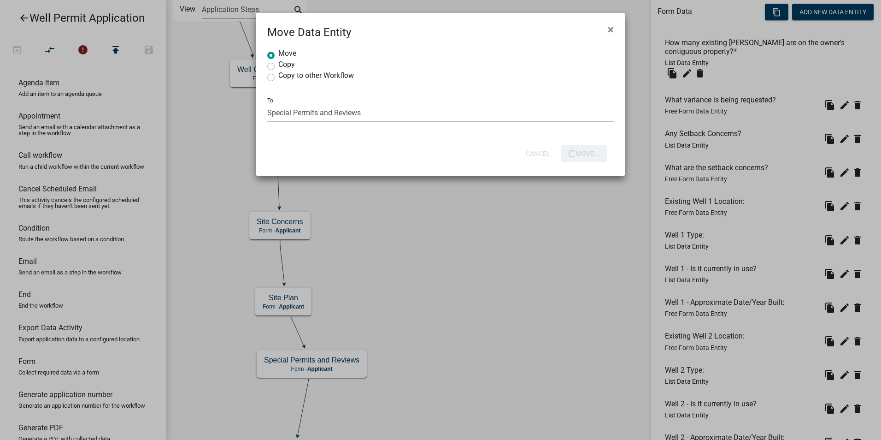
select select
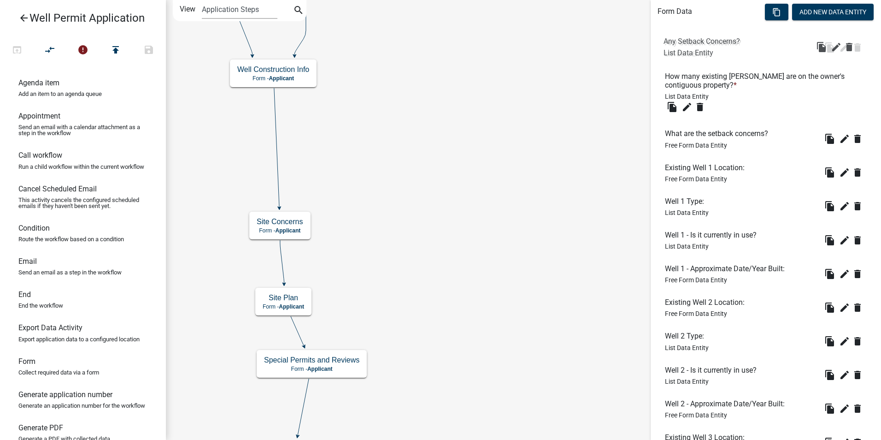
drag, startPoint x: 676, startPoint y: 102, endPoint x: 674, endPoint y: 43, distance: 58.6
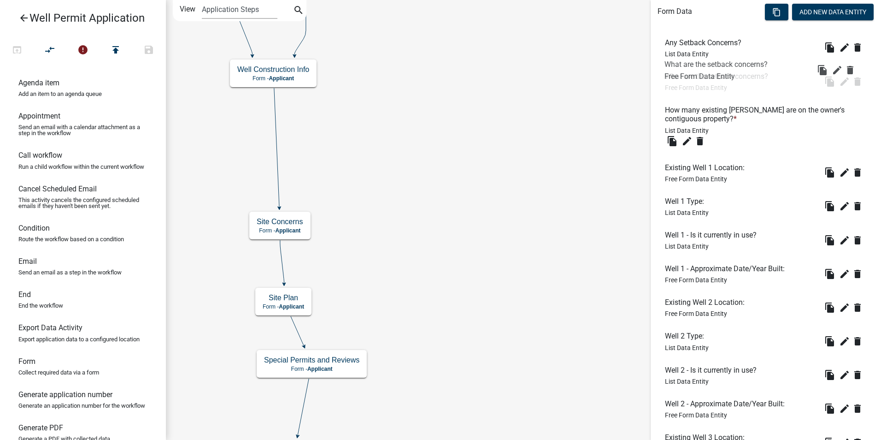
drag, startPoint x: 678, startPoint y: 131, endPoint x: 677, endPoint y: 64, distance: 67.3
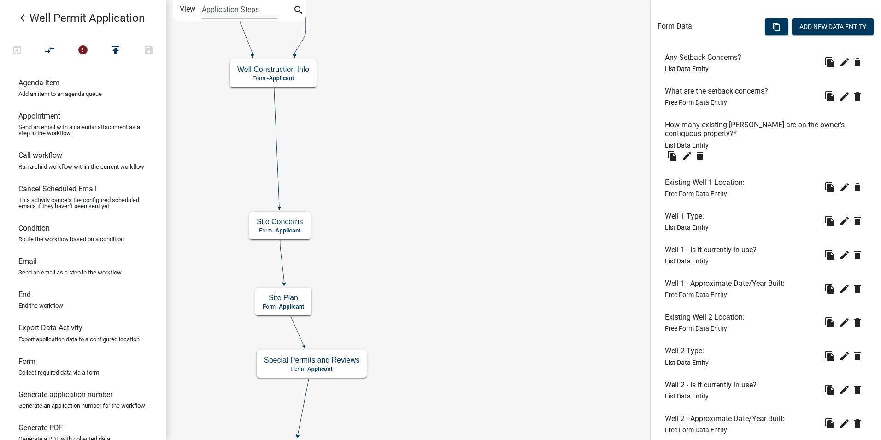
scroll to position [261, 0]
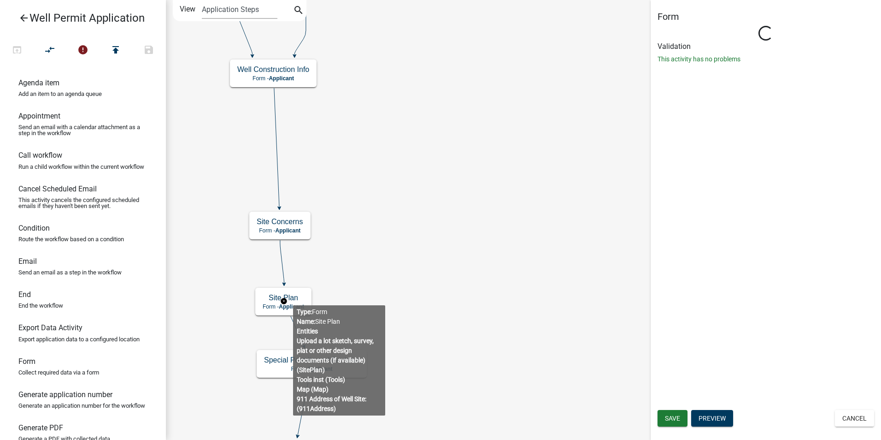
type input "Site Plan"
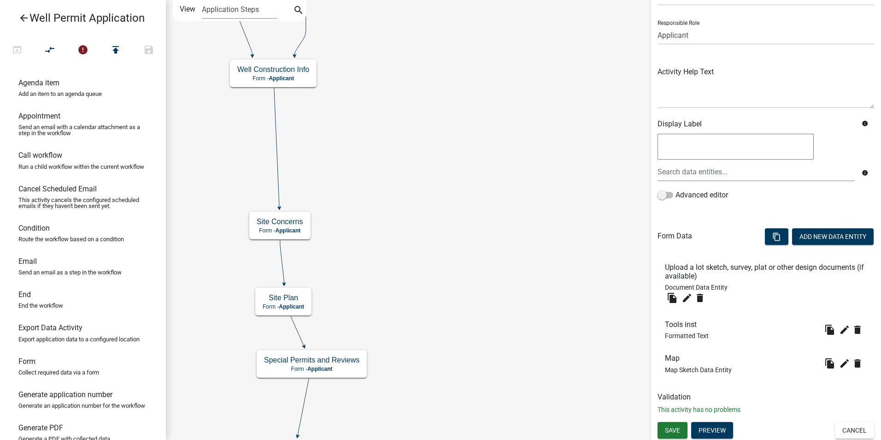
scroll to position [53, 0]
click at [839, 329] on icon "edit" at bounding box center [844, 328] width 11 height 11
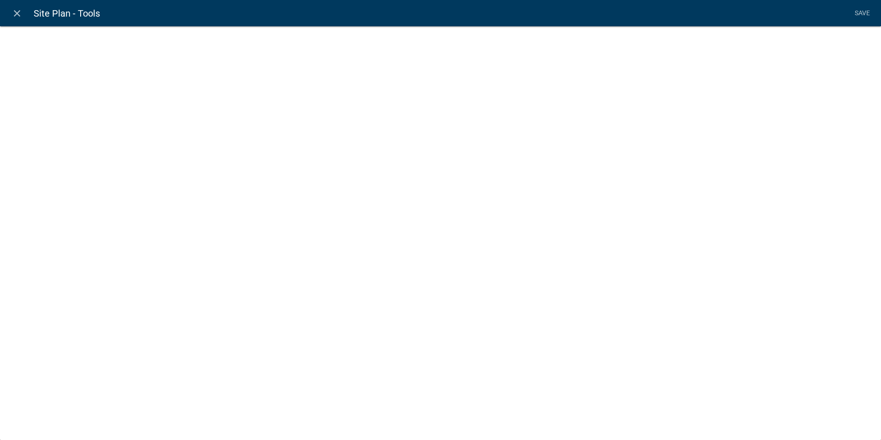
select select "rich-text"
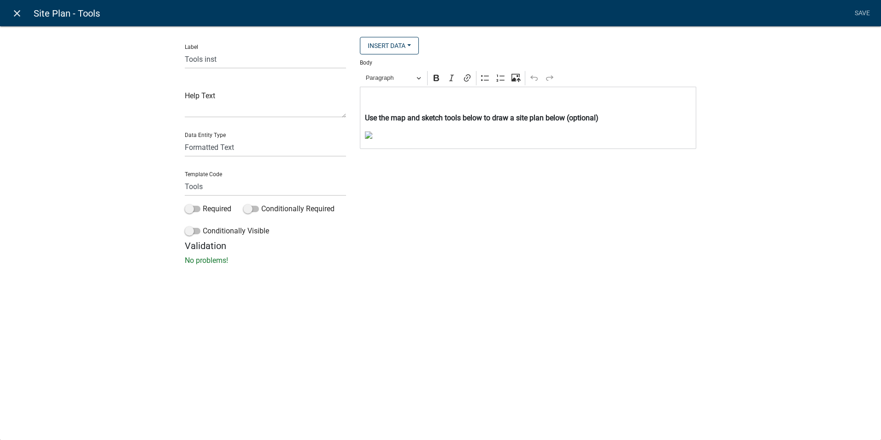
click at [19, 17] on icon "close" at bounding box center [17, 13] width 11 height 11
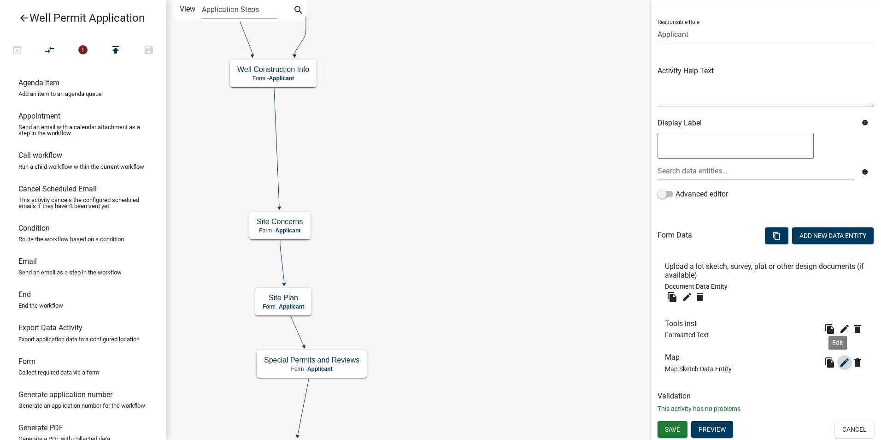
click at [839, 360] on icon "edit" at bounding box center [844, 362] width 11 height 11
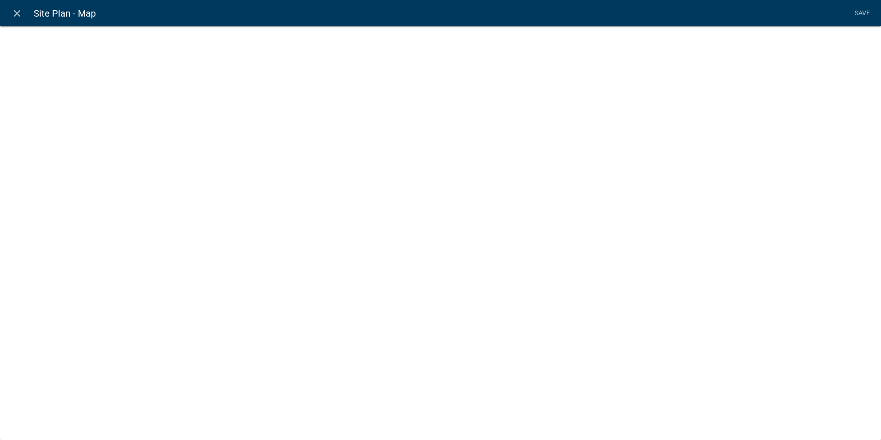
select select "mapsketch-data"
select select "topo"
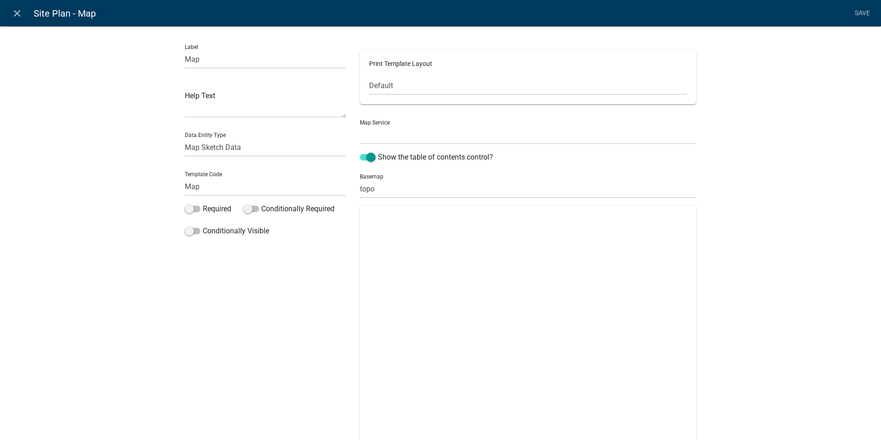
select select "0: Object"
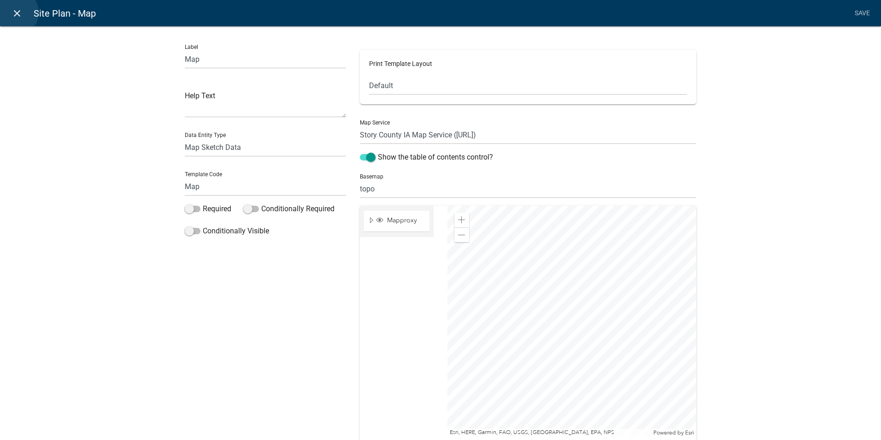
click at [16, 13] on icon "close" at bounding box center [17, 13] width 11 height 11
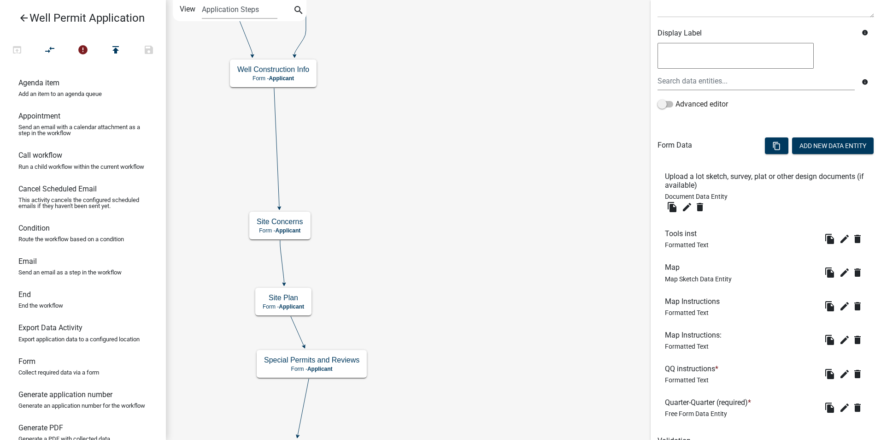
scroll to position [188, 0]
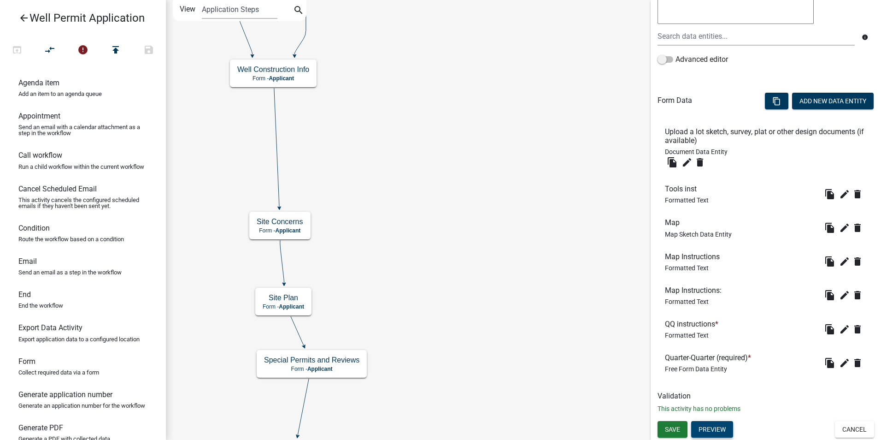
click at [708, 428] on button "Preview" at bounding box center [712, 429] width 42 height 17
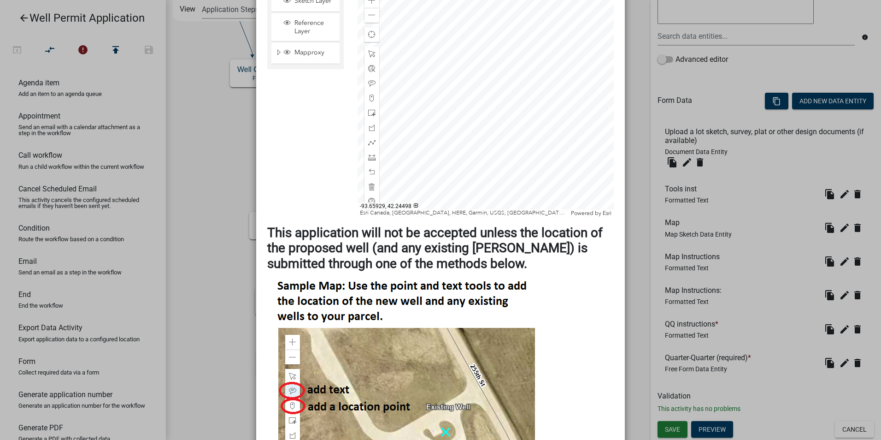
scroll to position [341, 0]
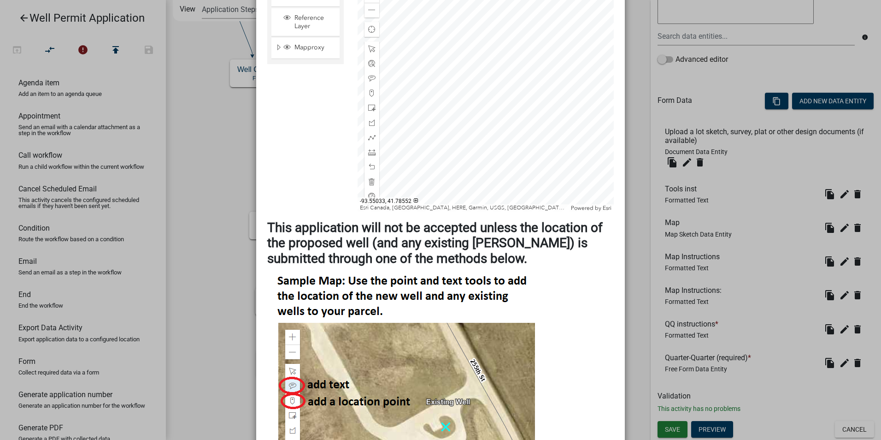
click at [454, 192] on div at bounding box center [486, 96] width 257 height 230
click at [659, 332] on ngb-modal-window "Activity Preview : Site Plan × Upload a lot sketch, survey, plat or other desig…" at bounding box center [440, 220] width 881 height 440
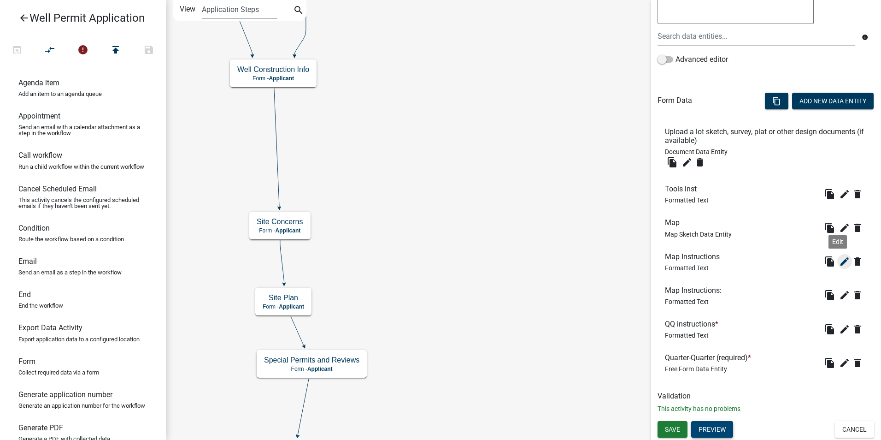
click at [839, 261] on icon "edit" at bounding box center [844, 261] width 11 height 11
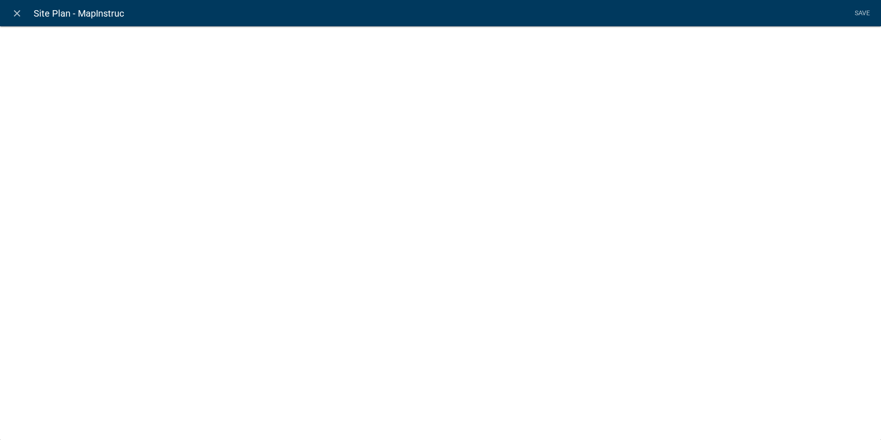
select select "rich-text"
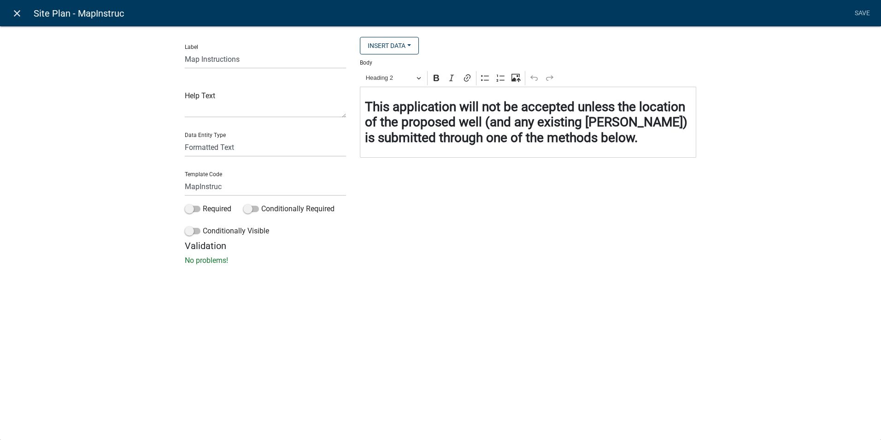
click at [18, 14] on icon "close" at bounding box center [17, 13] width 11 height 11
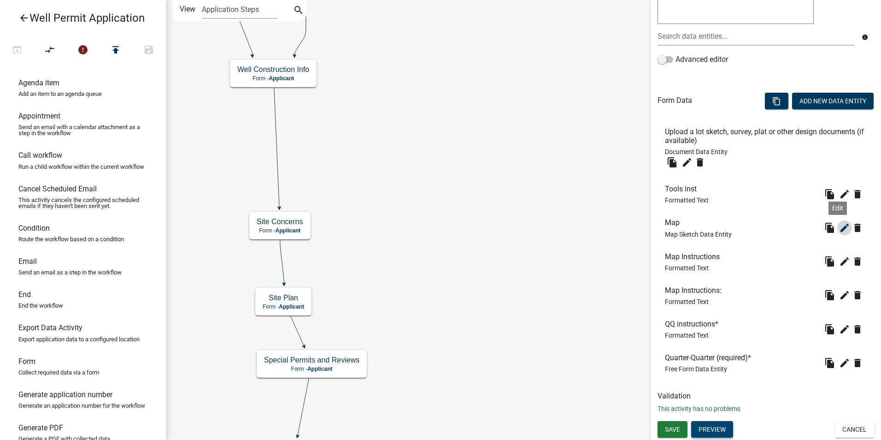
click at [839, 230] on icon "edit" at bounding box center [844, 227] width 11 height 11
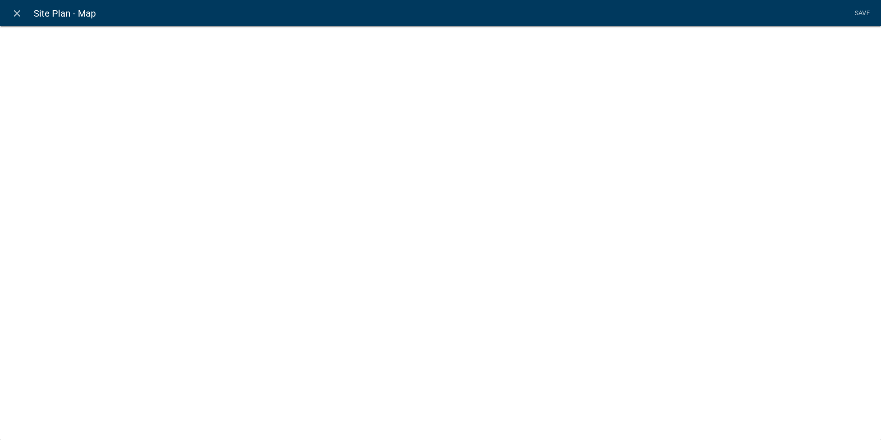
select select "mapsketch-data"
select select "topo"
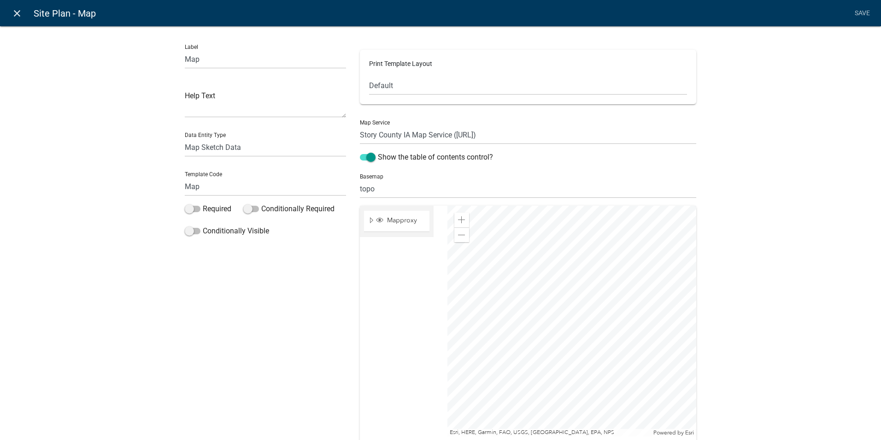
click at [16, 11] on icon "close" at bounding box center [17, 13] width 11 height 11
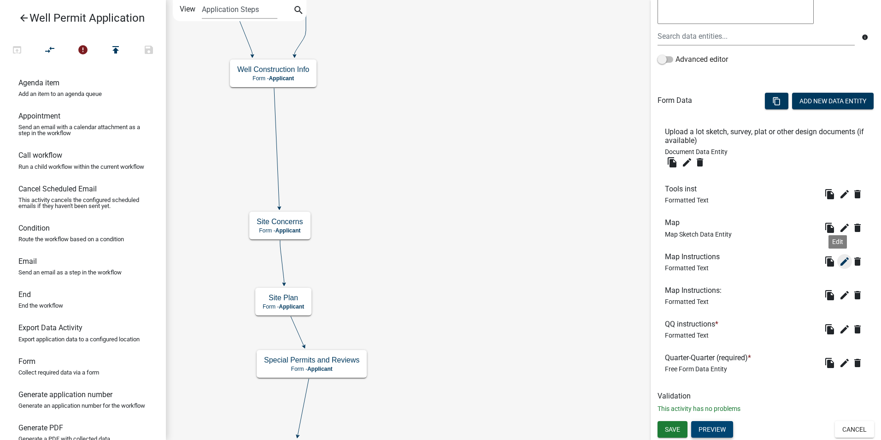
click at [839, 260] on icon "edit" at bounding box center [844, 261] width 11 height 11
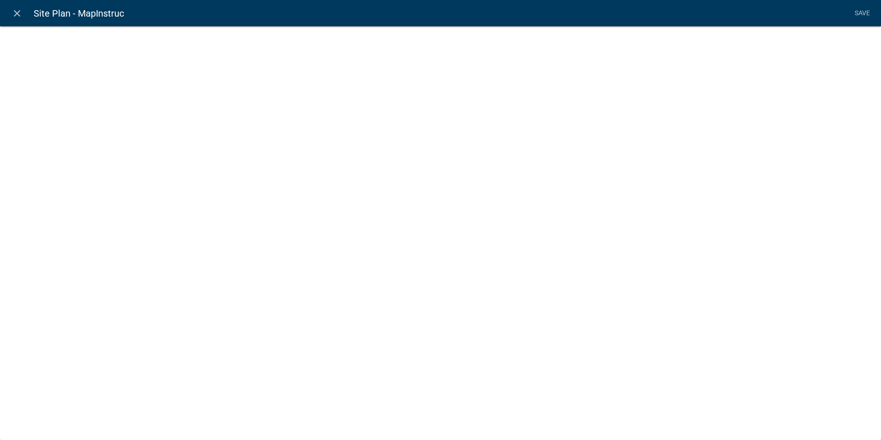
select select "rich-text"
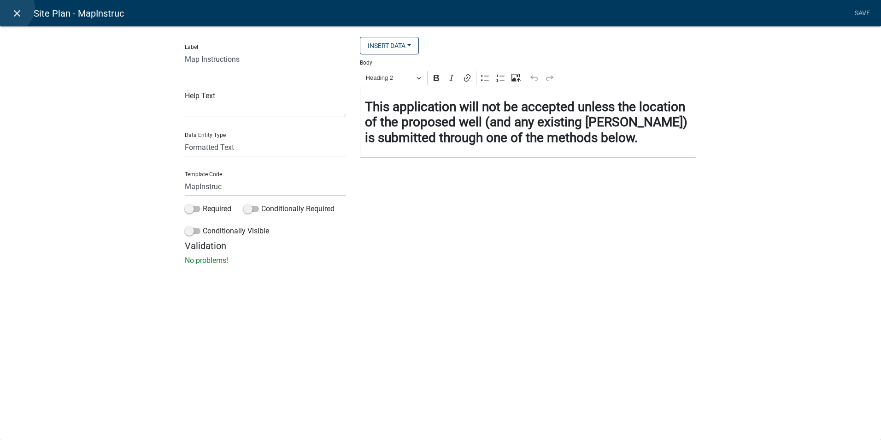
click at [12, 8] on icon "close" at bounding box center [17, 13] width 11 height 11
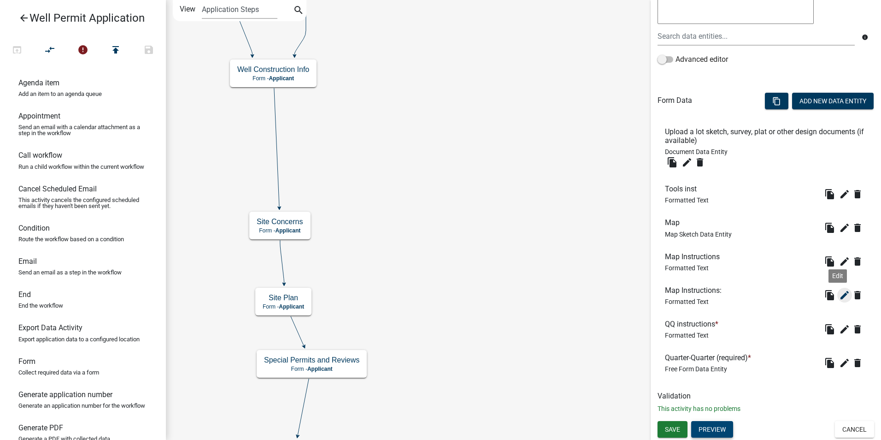
click at [839, 293] on icon "edit" at bounding box center [844, 294] width 11 height 11
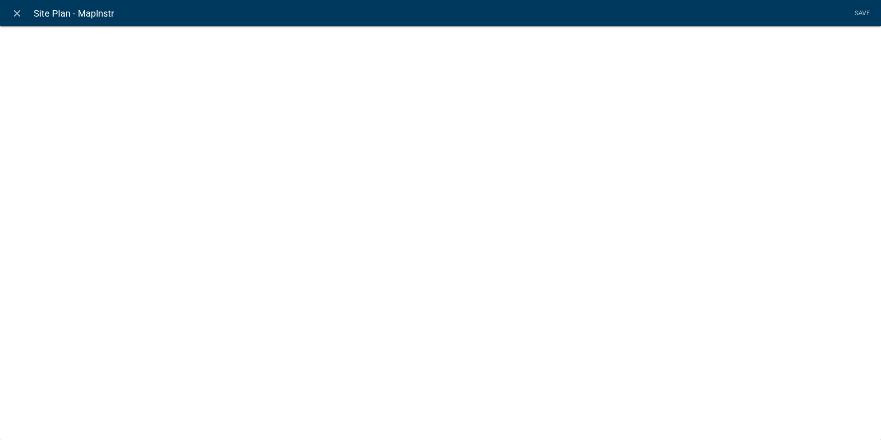
select select "rich-text"
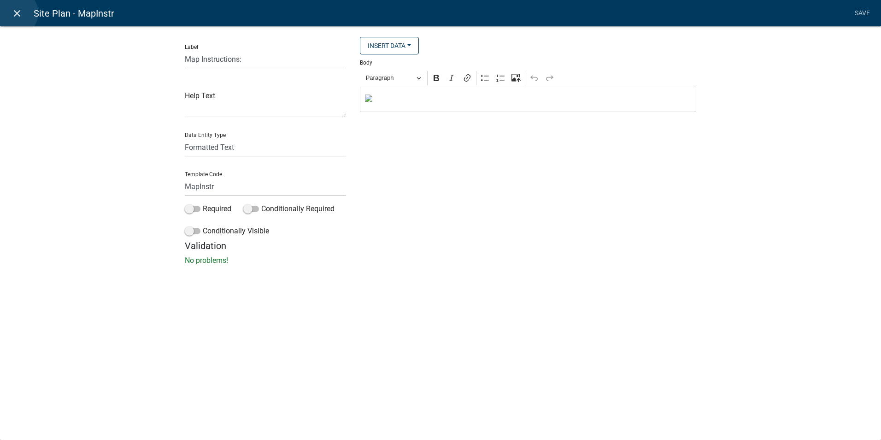
click at [15, 13] on icon "close" at bounding box center [17, 13] width 11 height 11
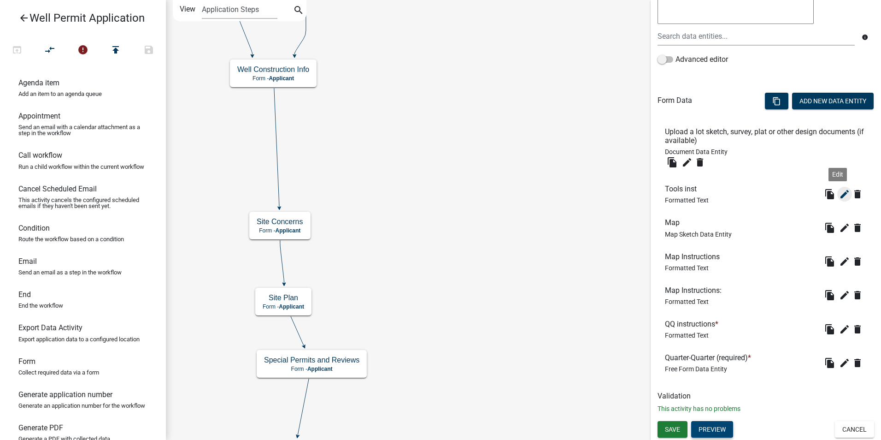
click at [839, 196] on icon "edit" at bounding box center [844, 193] width 11 height 11
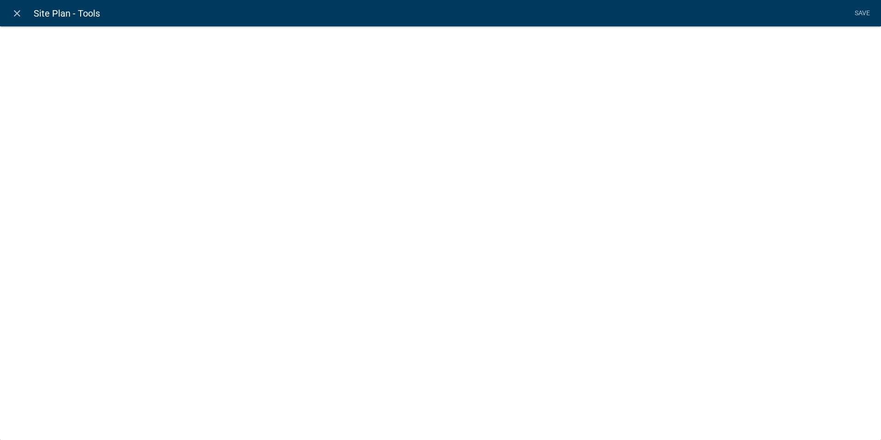
select select "rich-text"
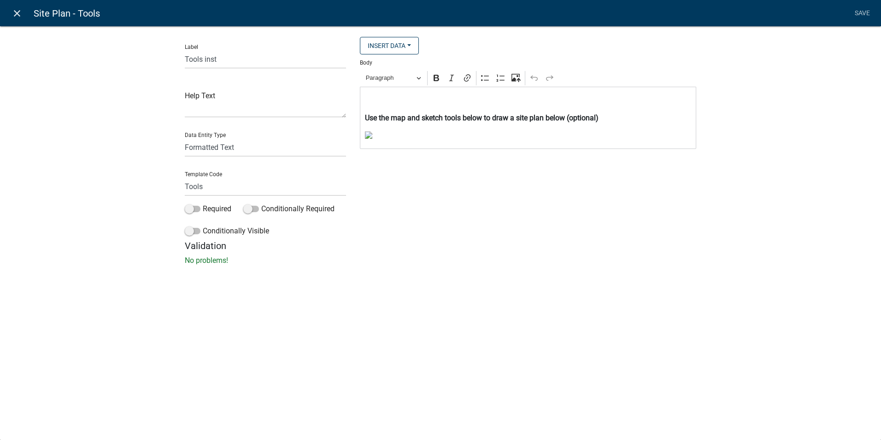
click at [17, 15] on icon "close" at bounding box center [17, 13] width 11 height 11
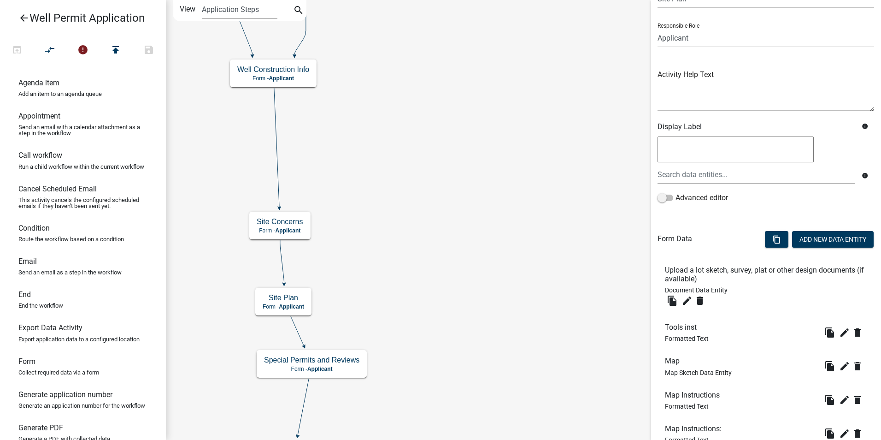
scroll to position [188, 0]
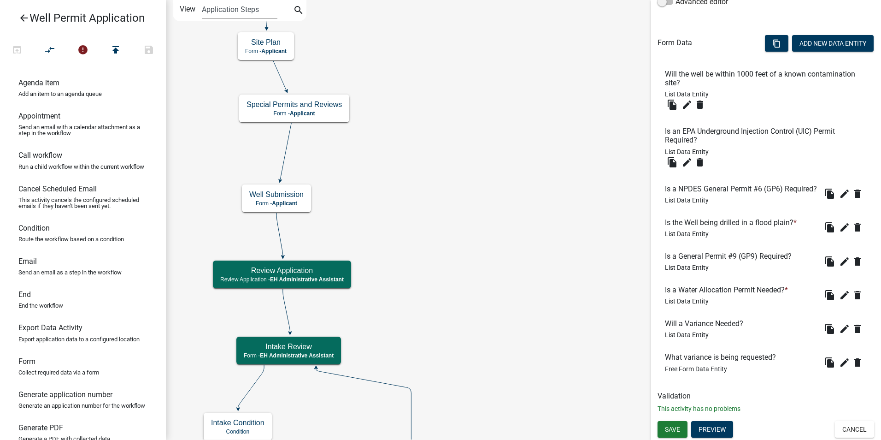
scroll to position [260, 0]
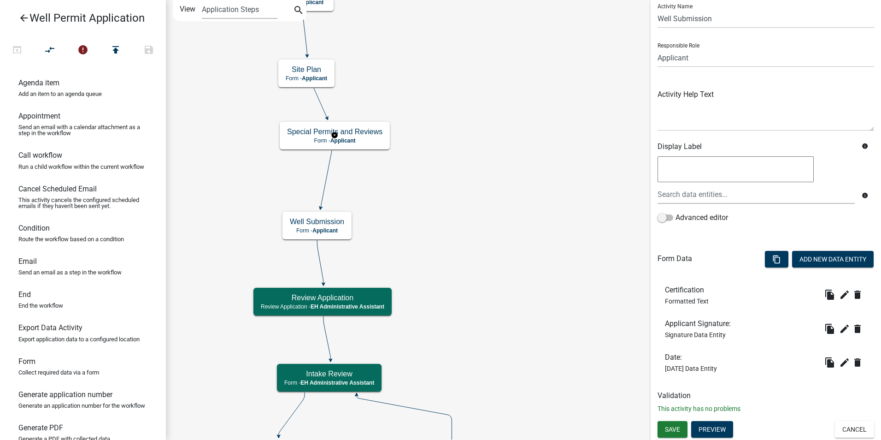
scroll to position [0, 0]
